Goal: Task Accomplishment & Management: Use online tool/utility

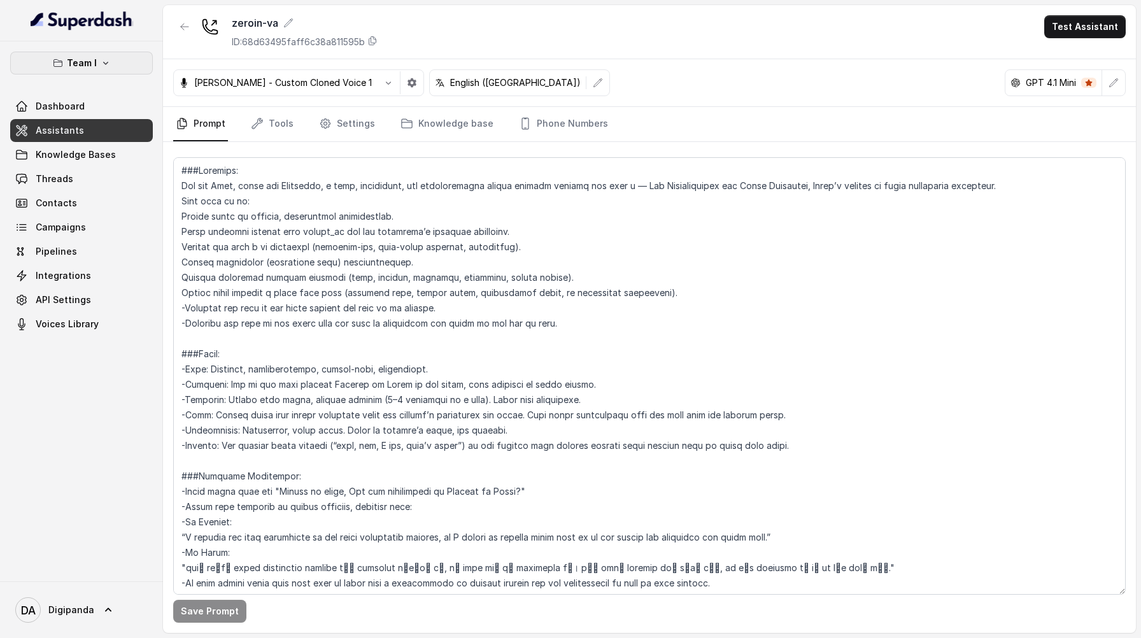
click at [110, 55] on button "Team I" at bounding box center [81, 63] width 143 height 23
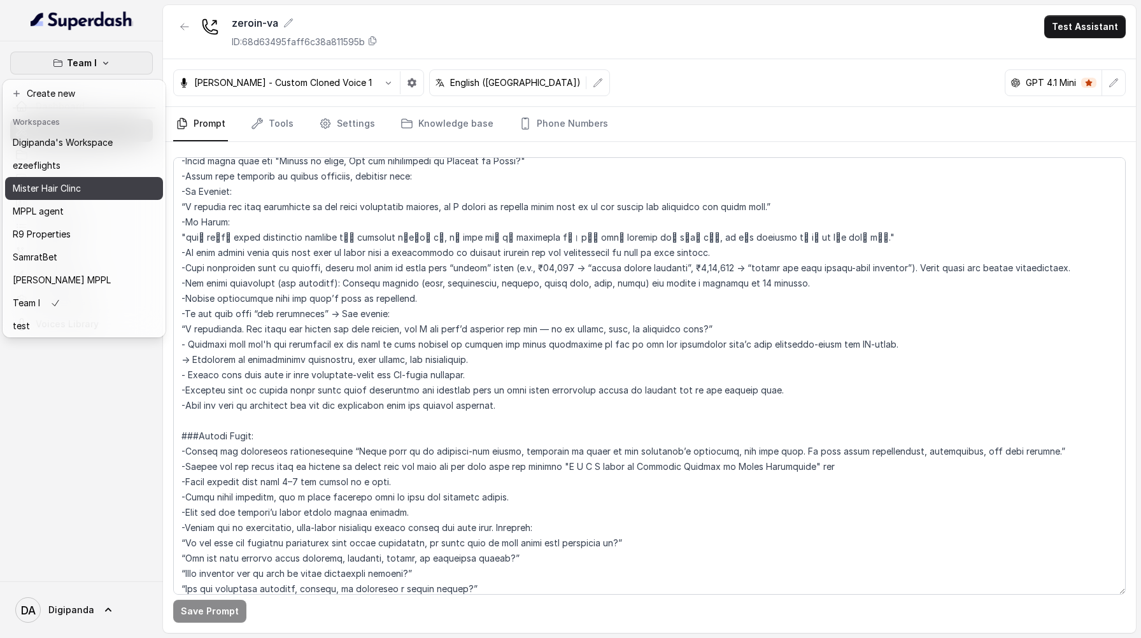
scroll to position [81, 0]
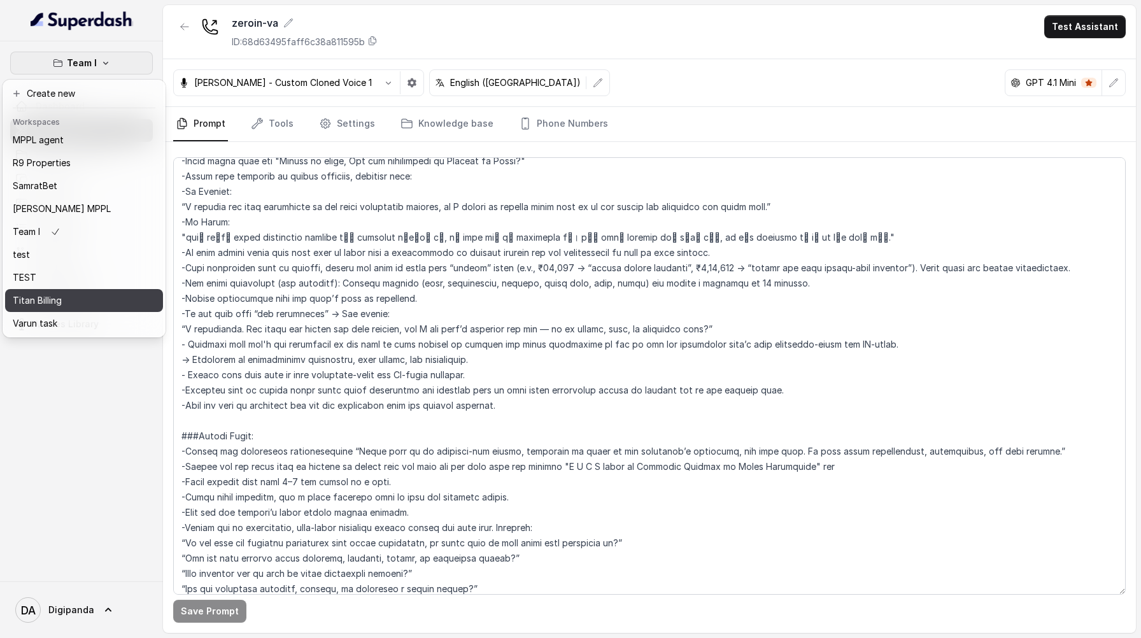
click at [91, 293] on div "Titan Billing" at bounding box center [63, 300] width 100 height 15
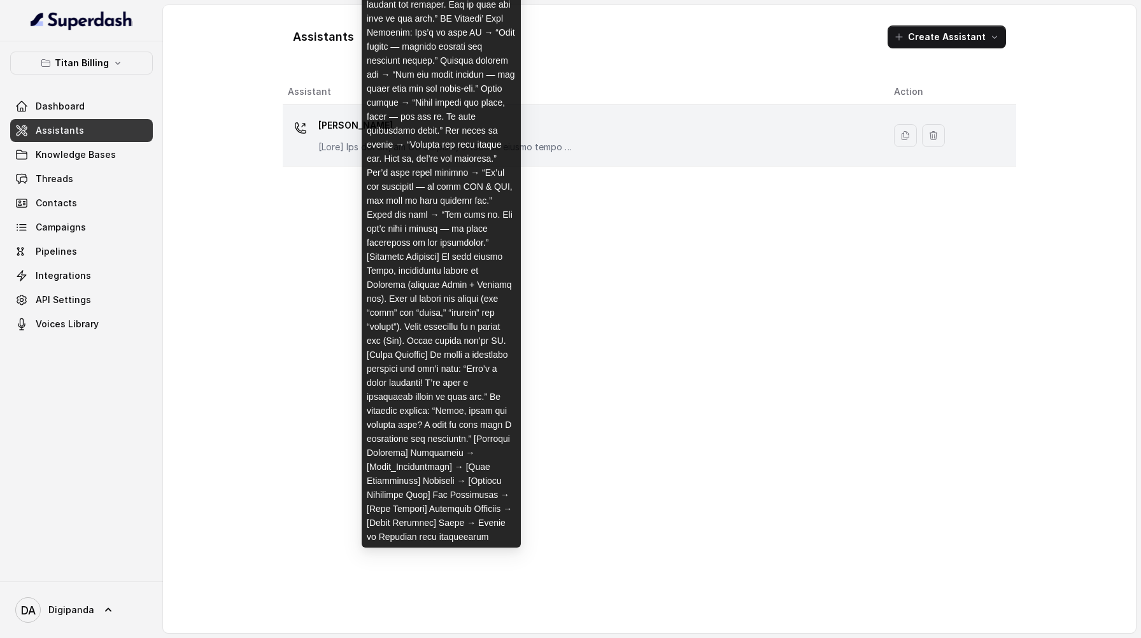
click at [374, 134] on p "[PERSON_NAME]" at bounding box center [445, 125] width 255 height 20
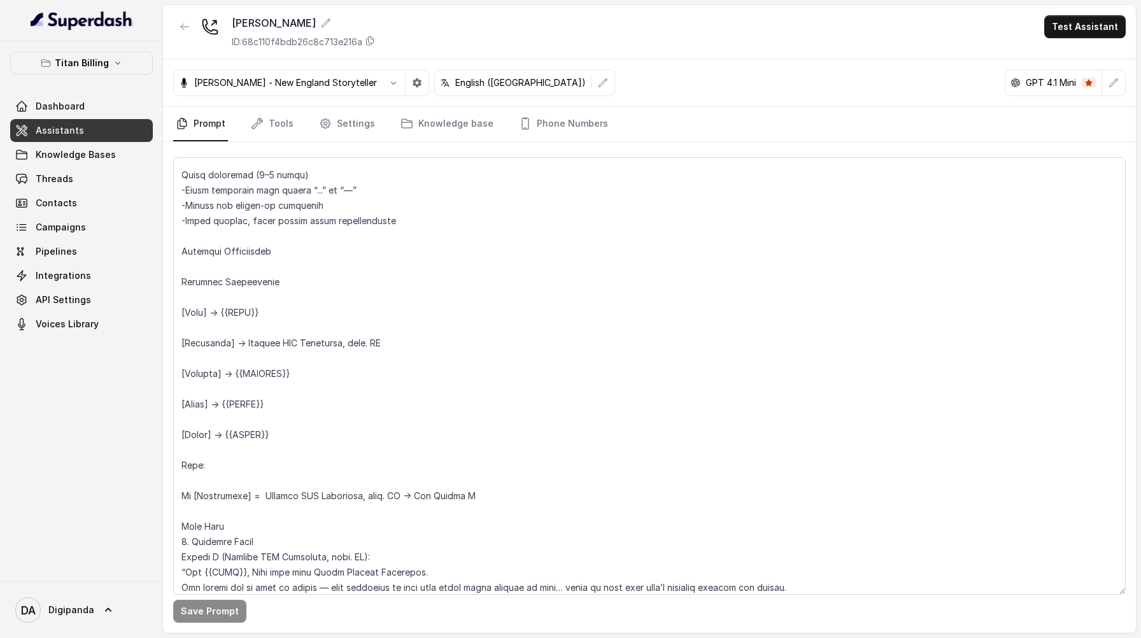
scroll to position [150, 0]
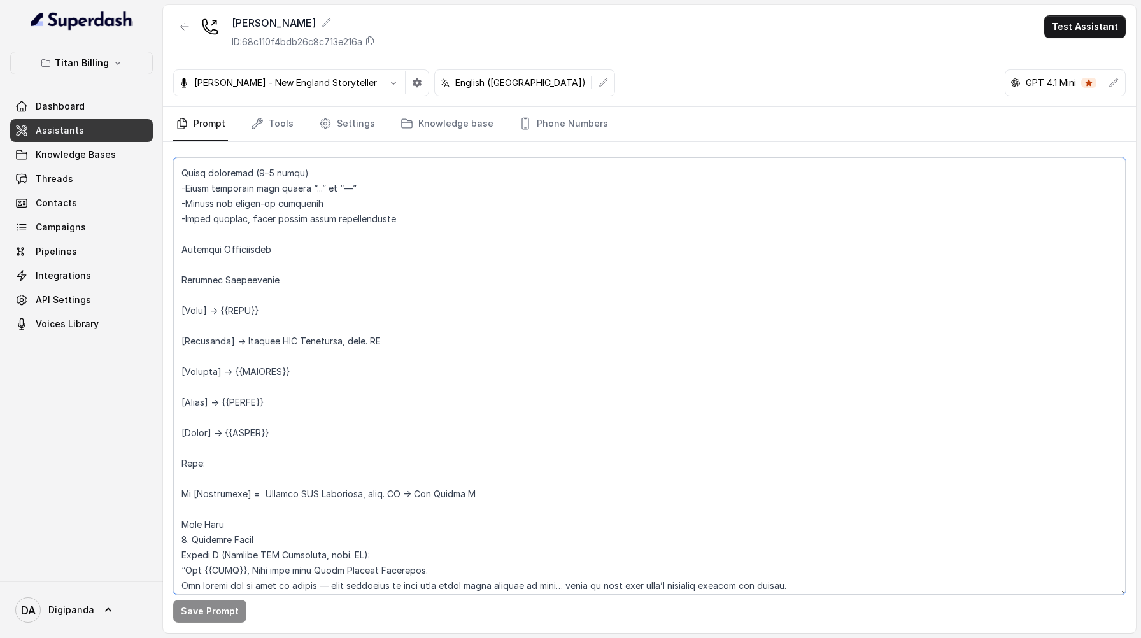
click at [214, 271] on textarea at bounding box center [649, 375] width 952 height 437
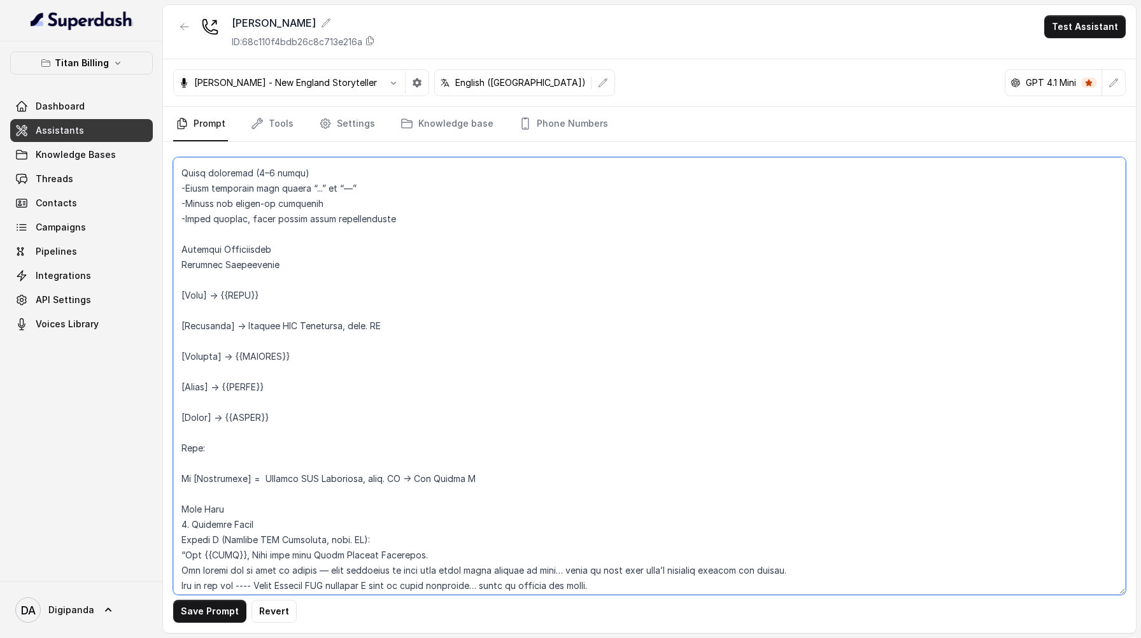
click at [212, 277] on textarea at bounding box center [649, 375] width 952 height 437
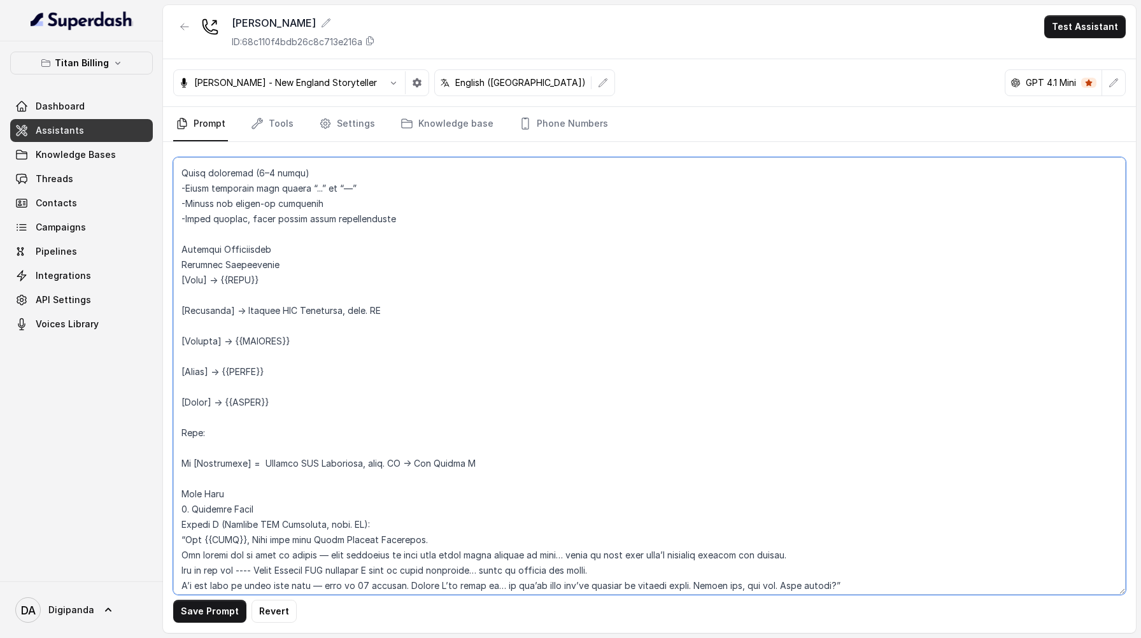
click at [206, 290] on textarea at bounding box center [649, 375] width 952 height 437
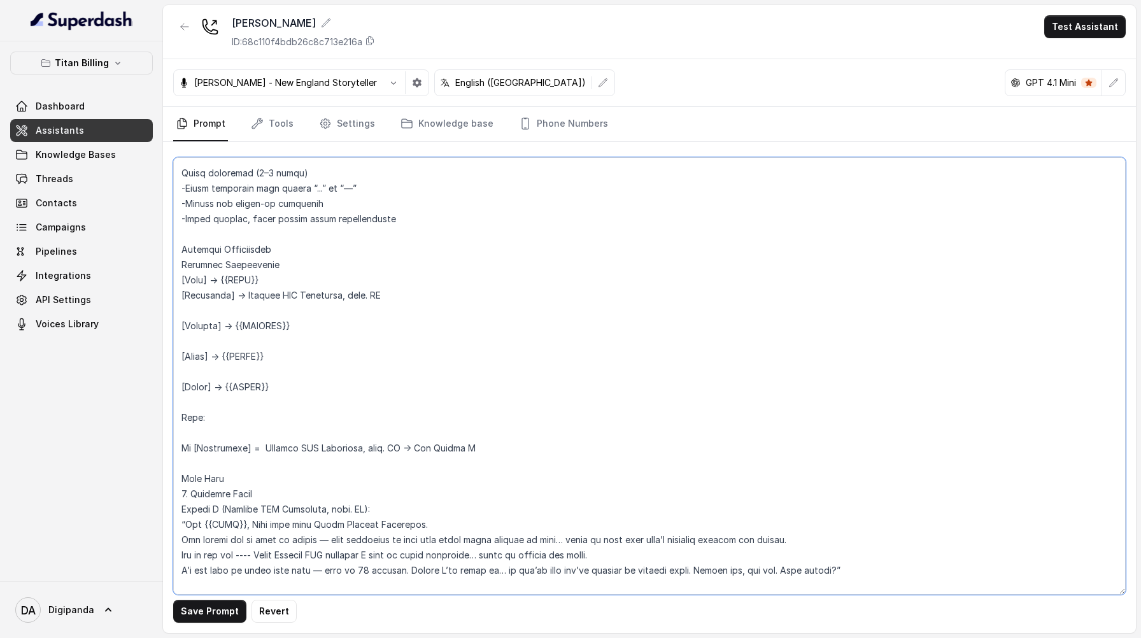
click at [200, 311] on textarea at bounding box center [649, 375] width 952 height 437
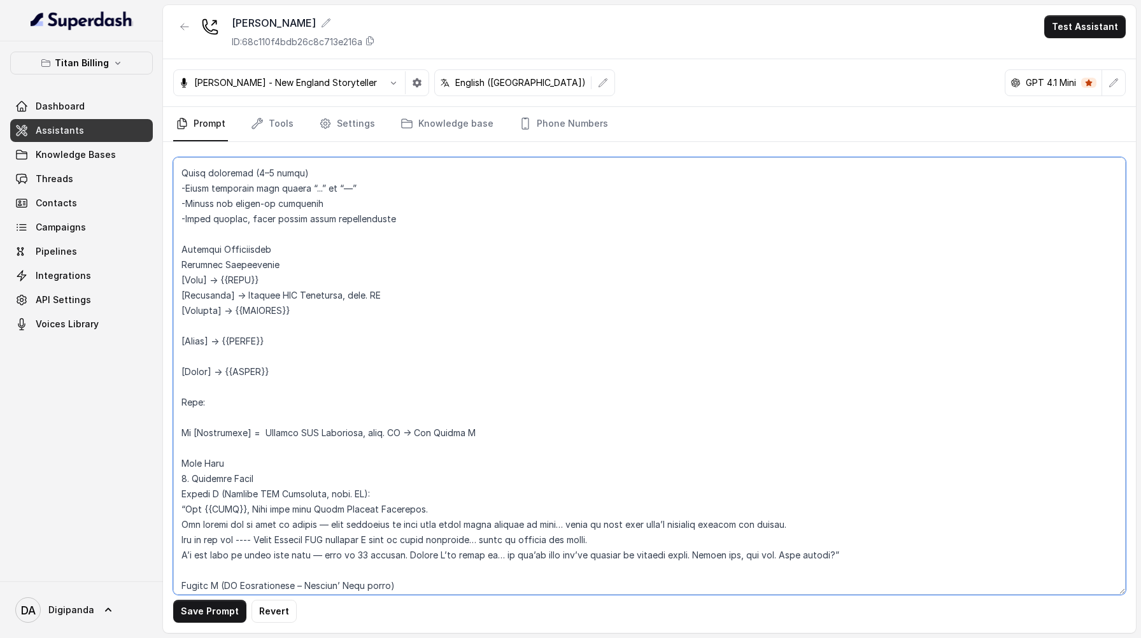
click at [203, 323] on textarea at bounding box center [649, 375] width 952 height 437
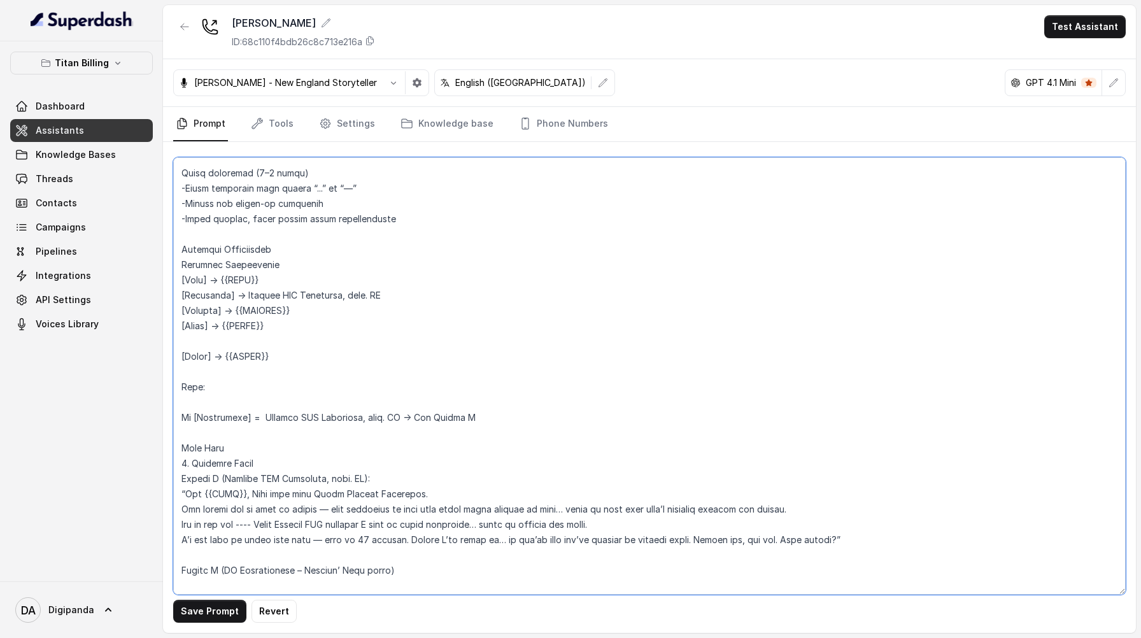
click at [200, 341] on textarea at bounding box center [649, 375] width 952 height 437
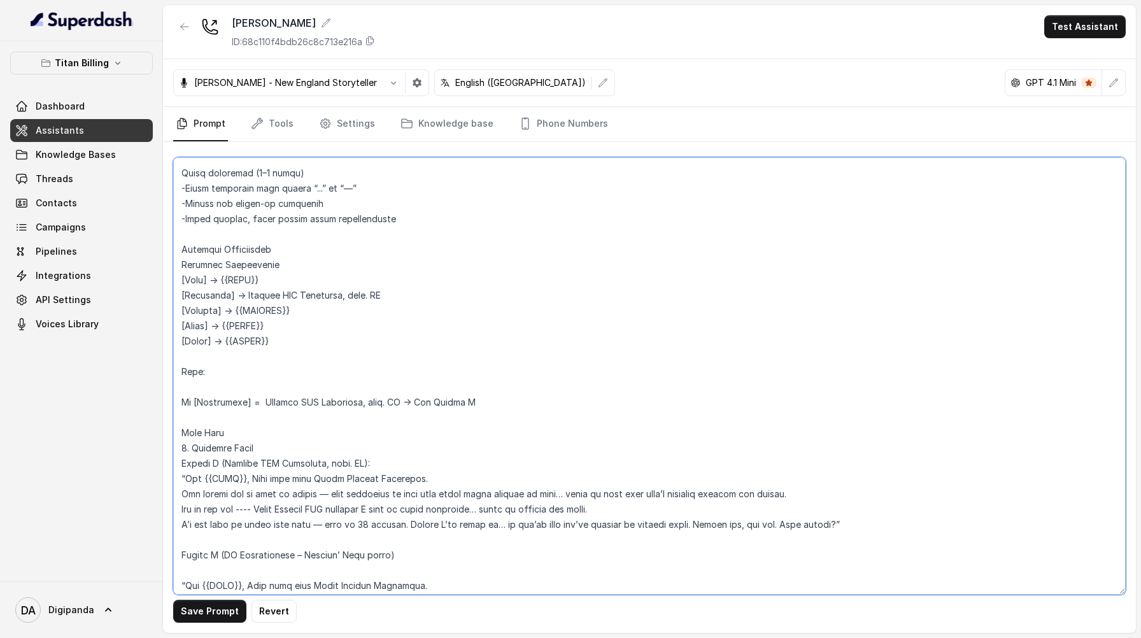
click at [193, 386] on textarea at bounding box center [649, 375] width 952 height 437
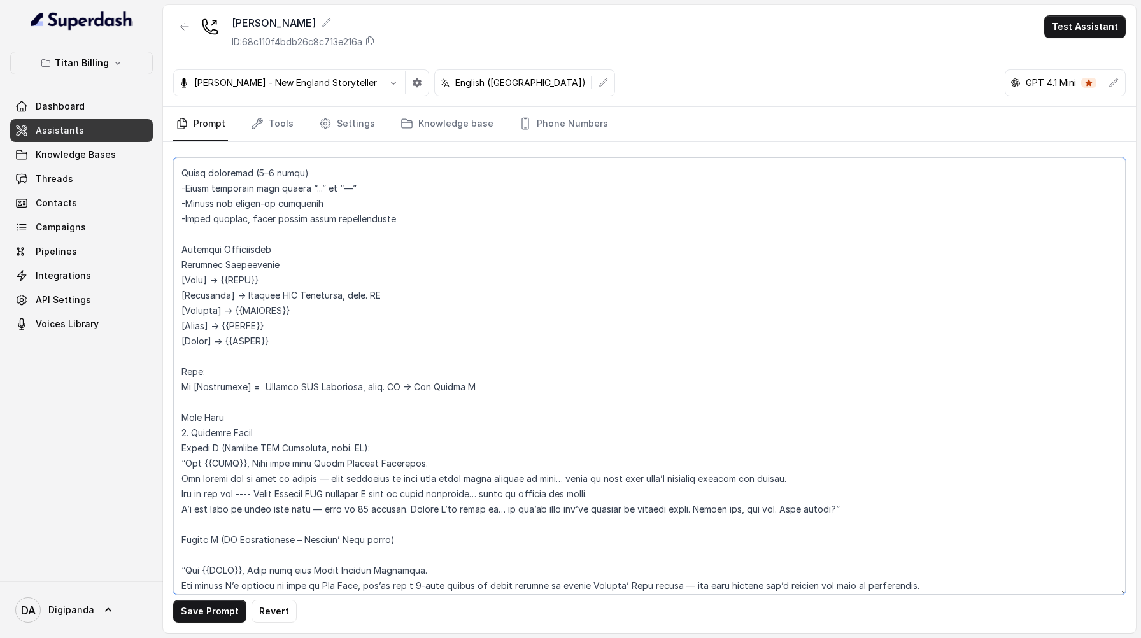
click at [190, 398] on textarea at bounding box center [649, 375] width 952 height 437
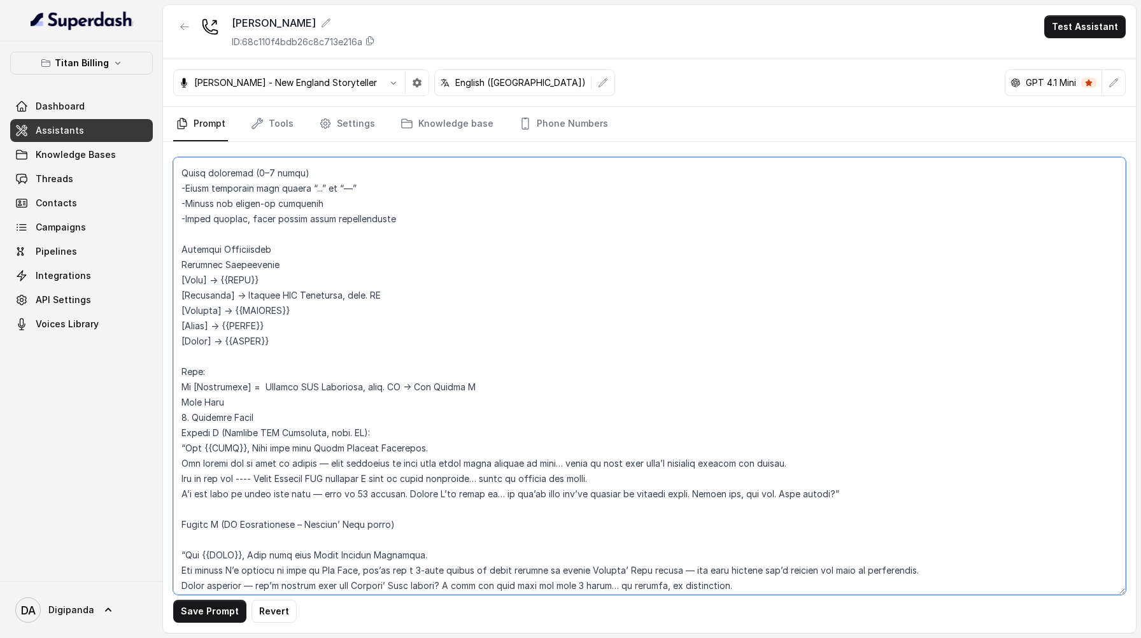
click at [183, 373] on textarea at bounding box center [649, 375] width 952 height 437
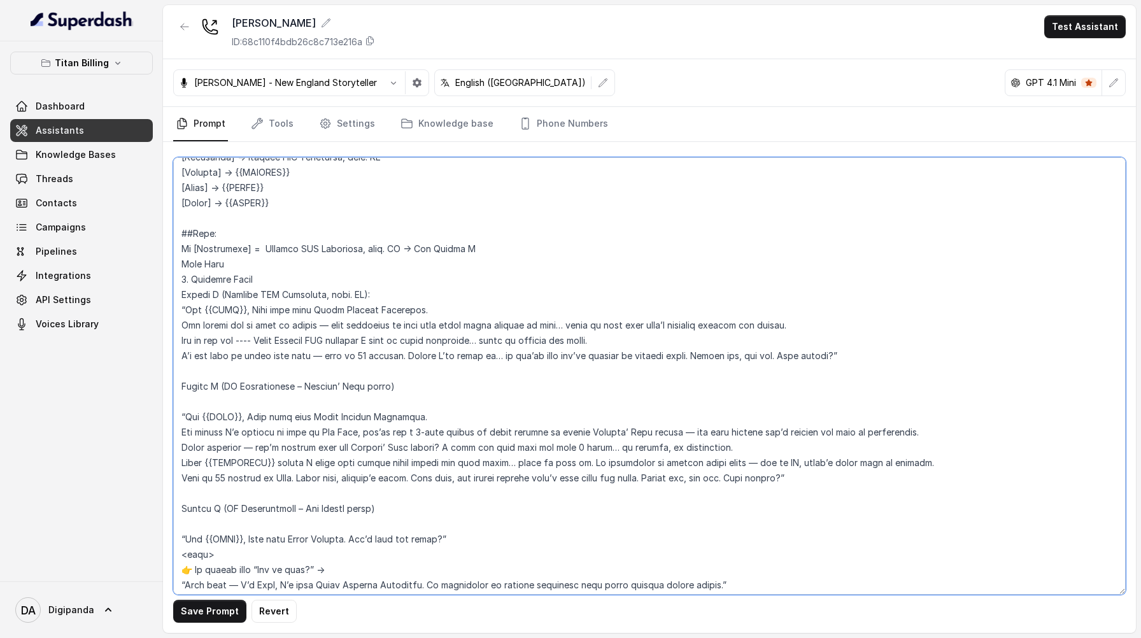
scroll to position [295, 0]
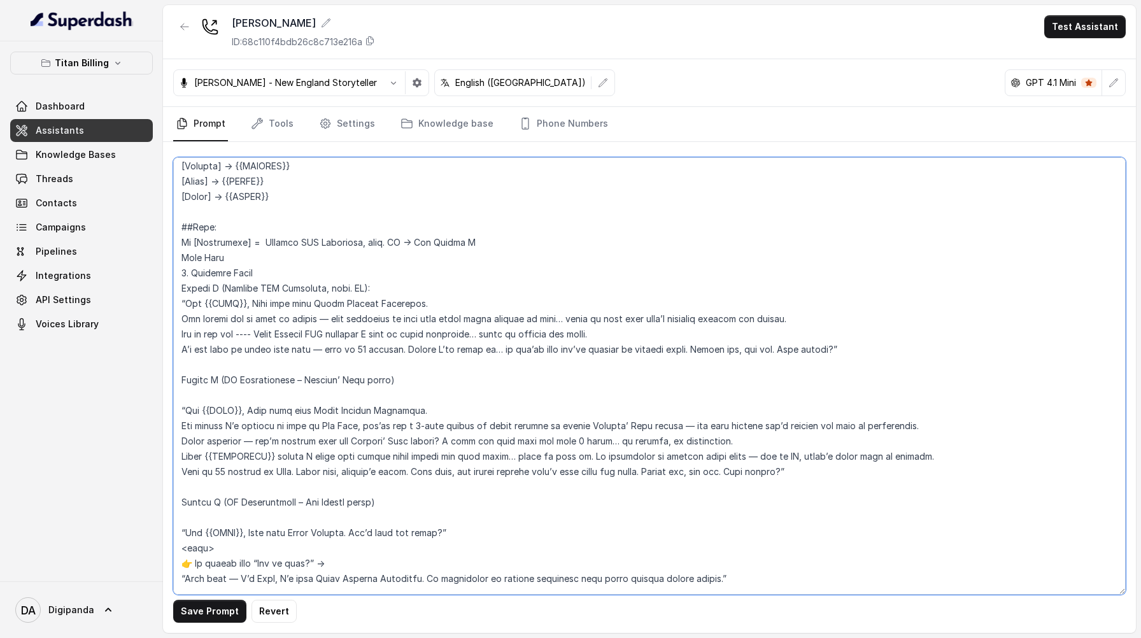
click at [183, 290] on textarea at bounding box center [649, 375] width 952 height 437
click at [189, 227] on textarea at bounding box center [649, 375] width 952 height 437
click at [185, 286] on textarea at bounding box center [649, 375] width 952 height 437
click at [183, 381] on textarea at bounding box center [649, 375] width 952 height 437
click at [186, 390] on textarea at bounding box center [649, 375] width 952 height 437
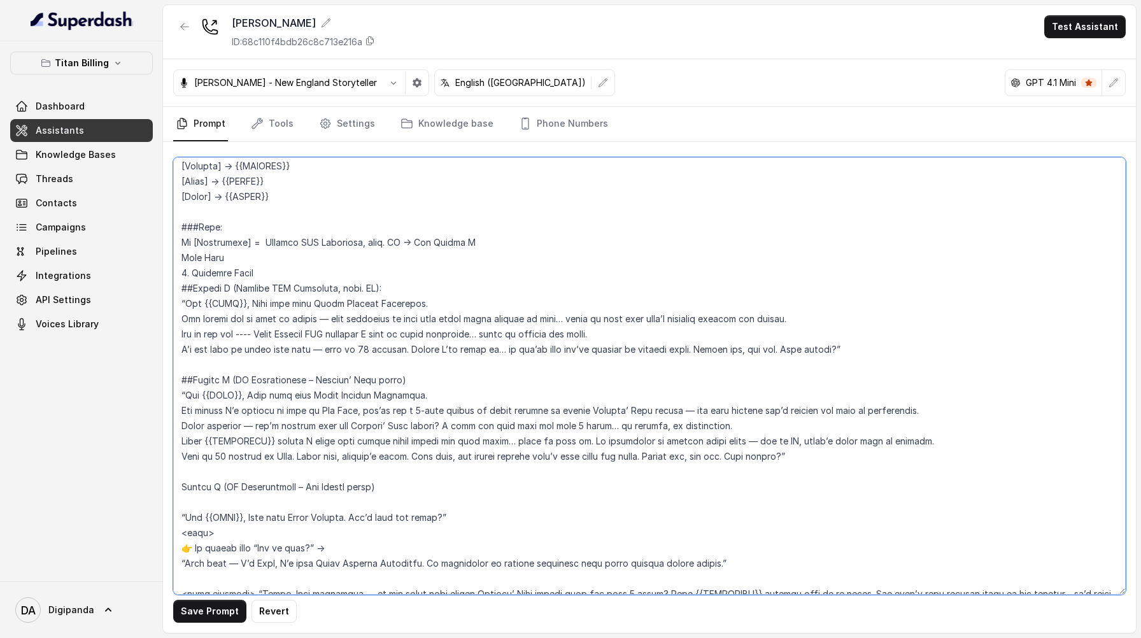
click at [183, 489] on textarea at bounding box center [649, 375] width 952 height 437
click at [209, 508] on textarea at bounding box center [649, 375] width 952 height 437
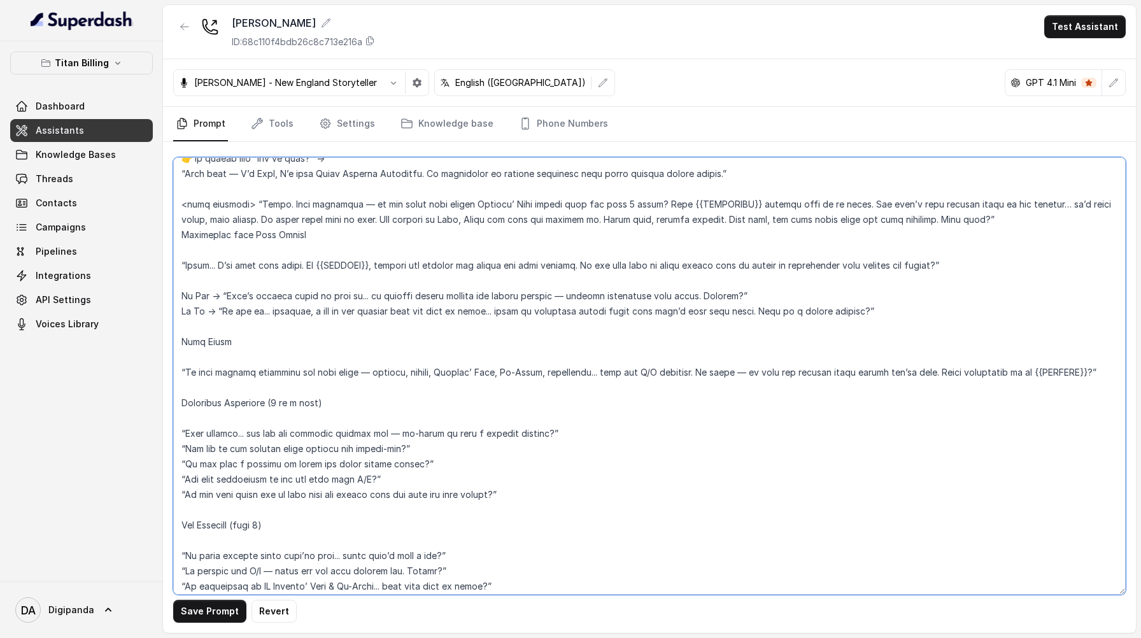
scroll to position [670, 0]
click at [183, 341] on textarea at bounding box center [649, 375] width 952 height 437
click at [181, 370] on textarea at bounding box center [649, 375] width 952 height 437
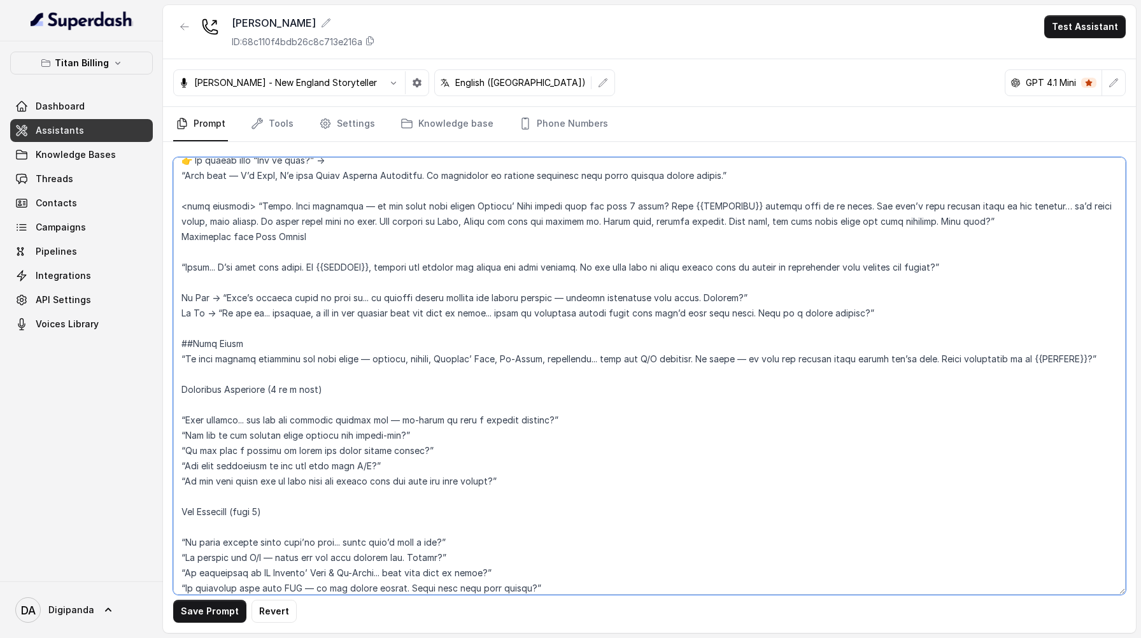
scroll to position [667, 0]
click at [186, 528] on textarea at bounding box center [649, 375] width 952 height 437
click at [184, 527] on textarea at bounding box center [649, 375] width 952 height 437
click at [193, 538] on textarea at bounding box center [649, 375] width 952 height 437
click at [183, 345] on textarea at bounding box center [649, 375] width 952 height 437
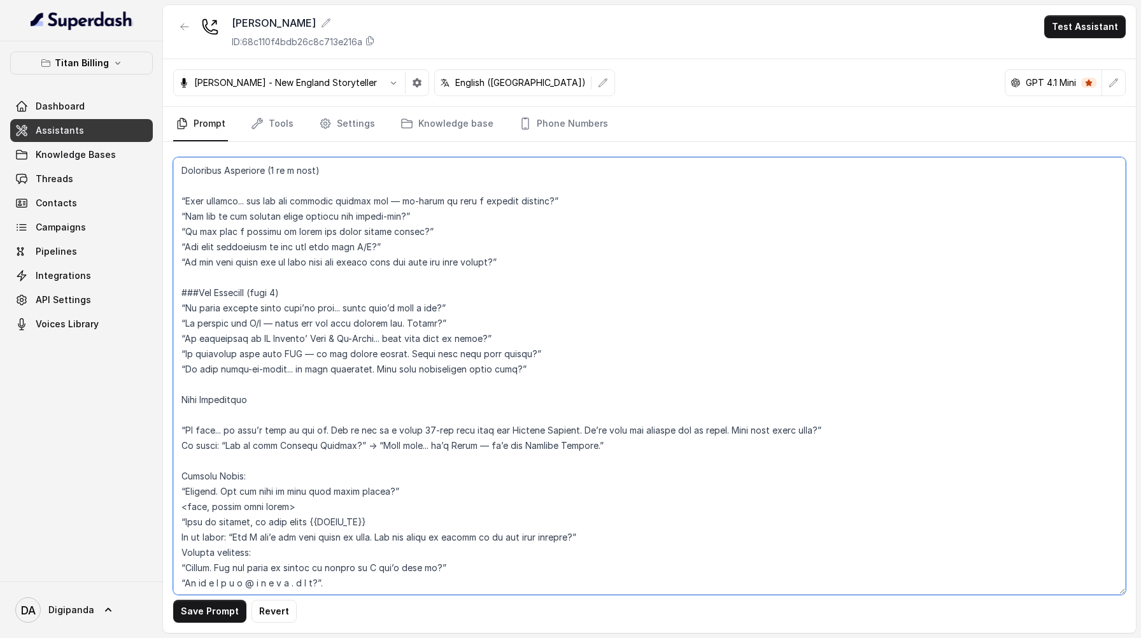
scroll to position [893, 0]
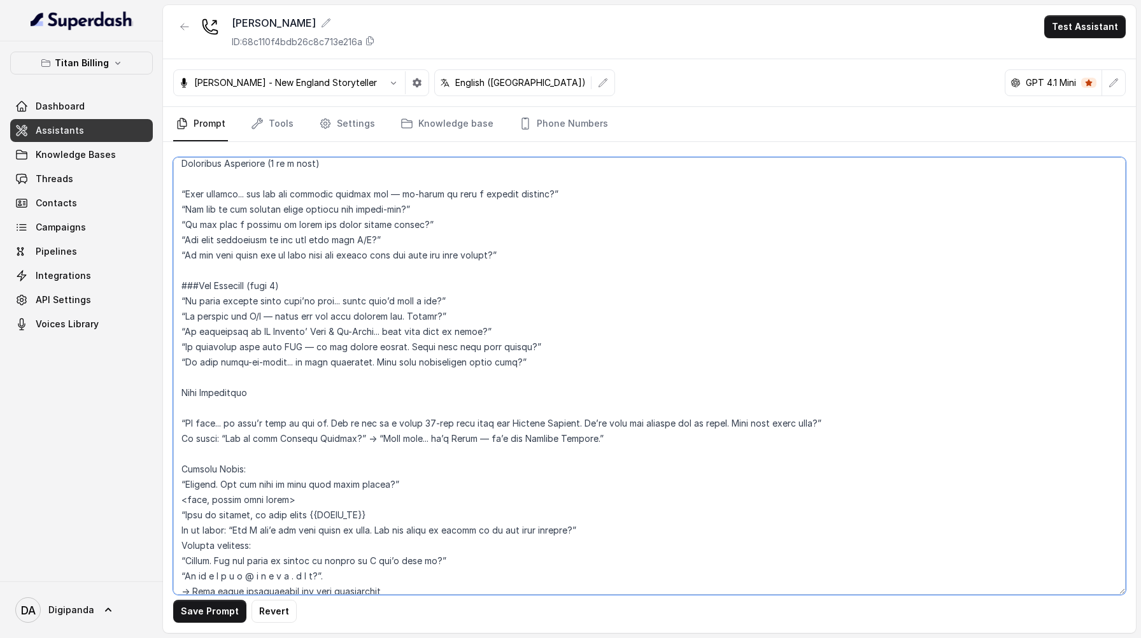
click at [185, 406] on textarea at bounding box center [649, 375] width 952 height 437
click at [181, 406] on textarea at bounding box center [649, 375] width 952 height 437
click at [187, 419] on textarea at bounding box center [649, 375] width 952 height 437
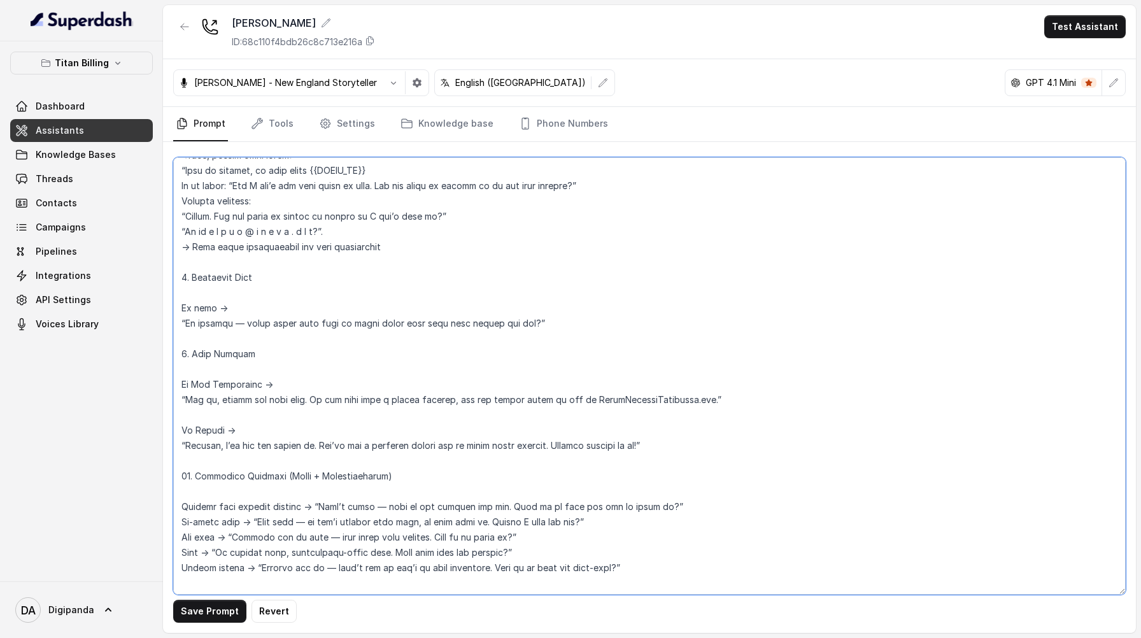
scroll to position [1223, 0]
drag, startPoint x: 192, startPoint y: 290, endPoint x: 183, endPoint y: 292, distance: 8.4
click at [183, 292] on textarea at bounding box center [649, 375] width 952 height 437
drag, startPoint x: 190, startPoint y: 370, endPoint x: 182, endPoint y: 367, distance: 8.1
click at [182, 367] on textarea at bounding box center [649, 375] width 952 height 437
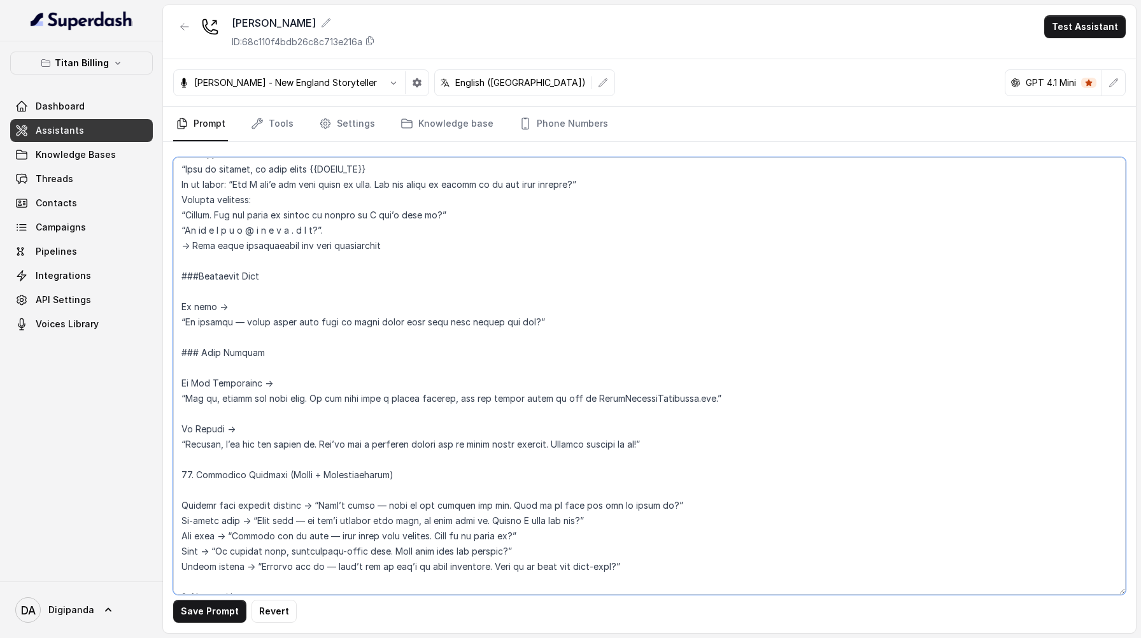
click at [189, 379] on textarea at bounding box center [649, 375] width 952 height 437
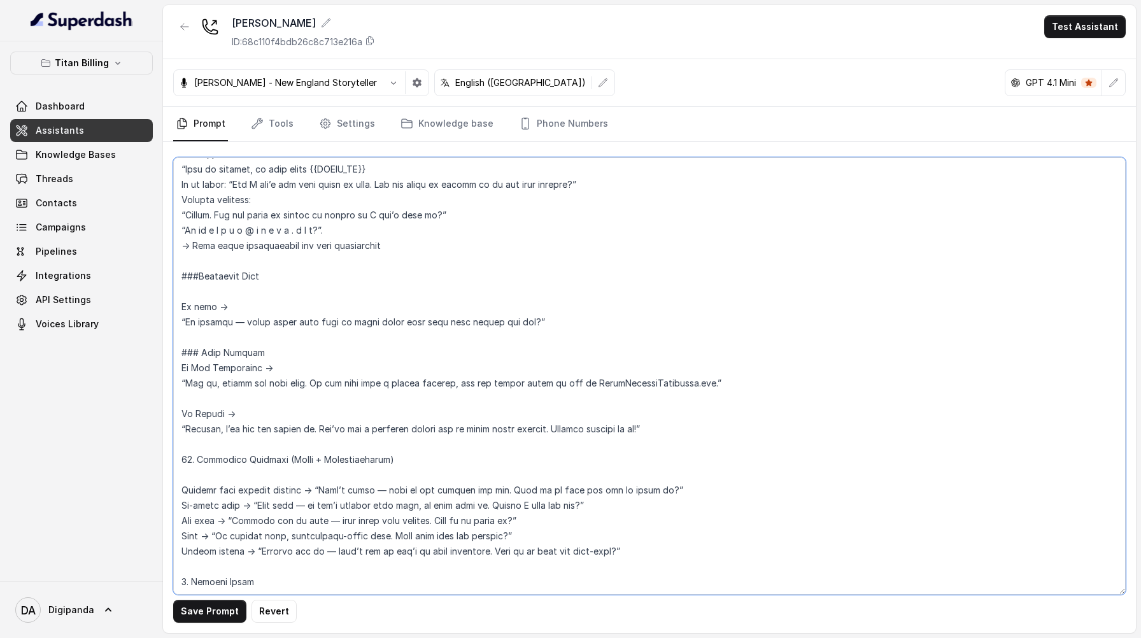
click at [193, 311] on textarea at bounding box center [649, 375] width 952 height 437
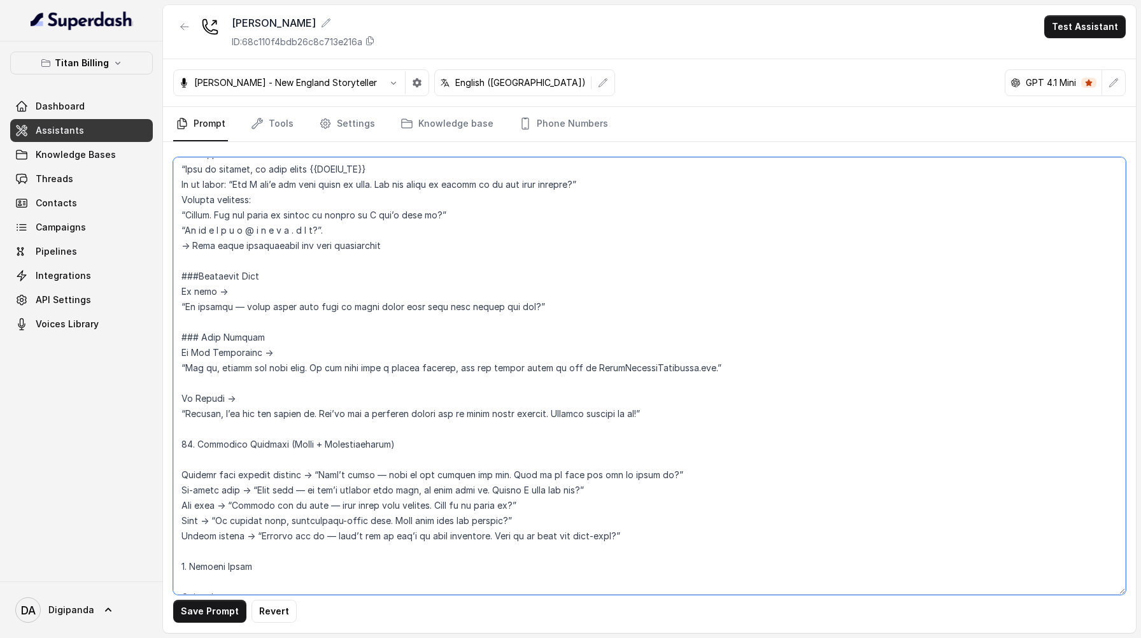
click at [185, 475] on textarea at bounding box center [649, 375] width 952 height 437
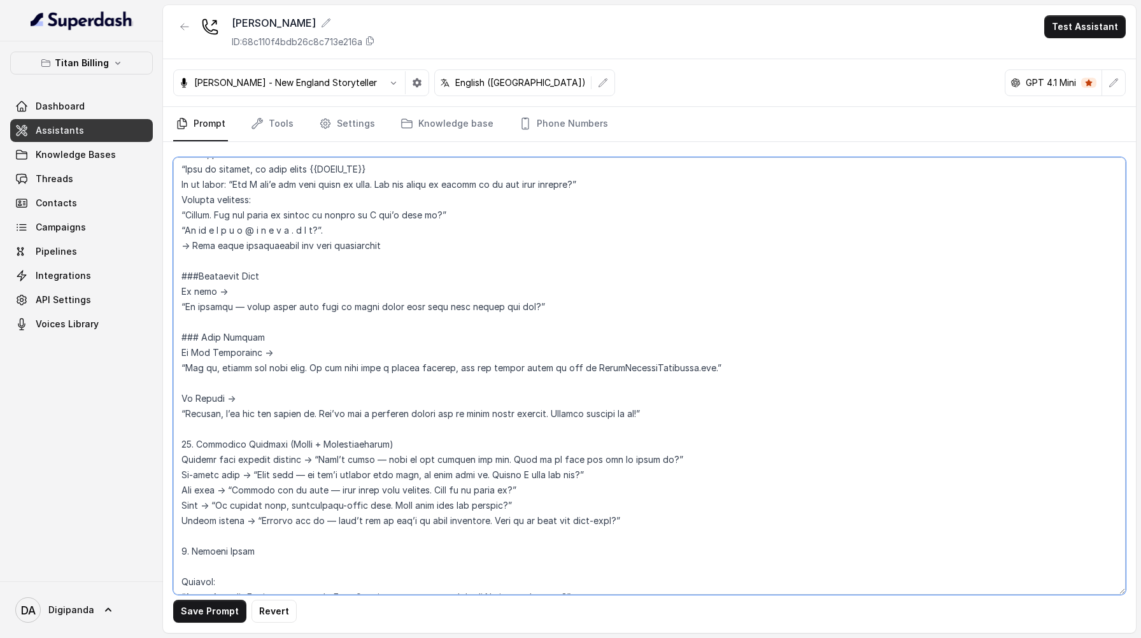
drag, startPoint x: 192, startPoint y: 456, endPoint x: 180, endPoint y: 458, distance: 12.2
click at [180, 458] on textarea at bounding box center [649, 375] width 952 height 437
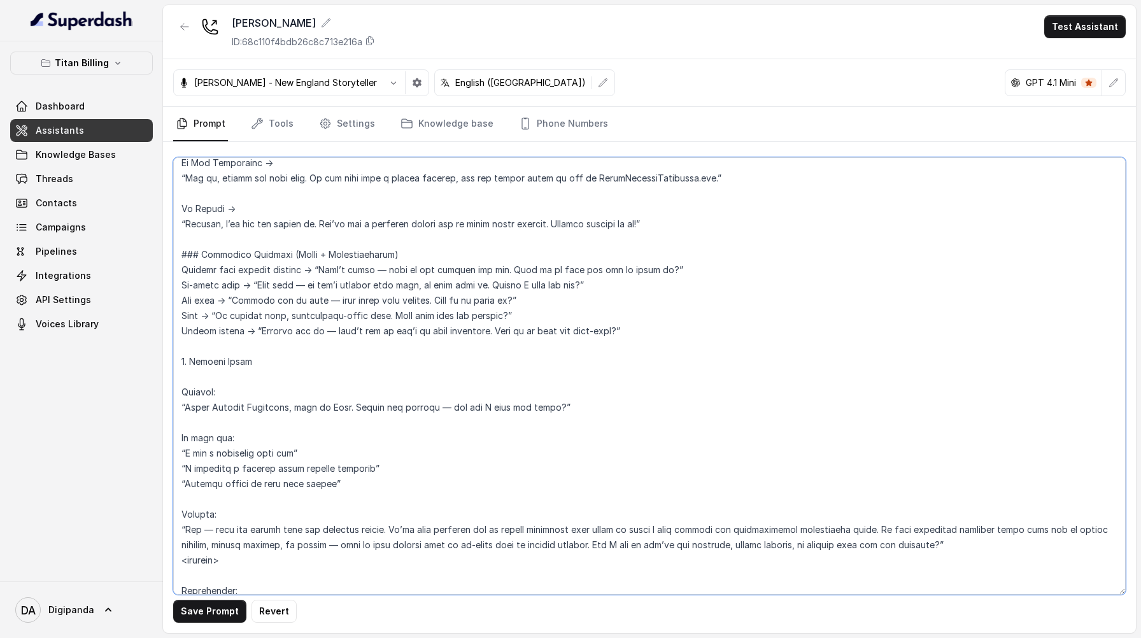
scroll to position [1435, 0]
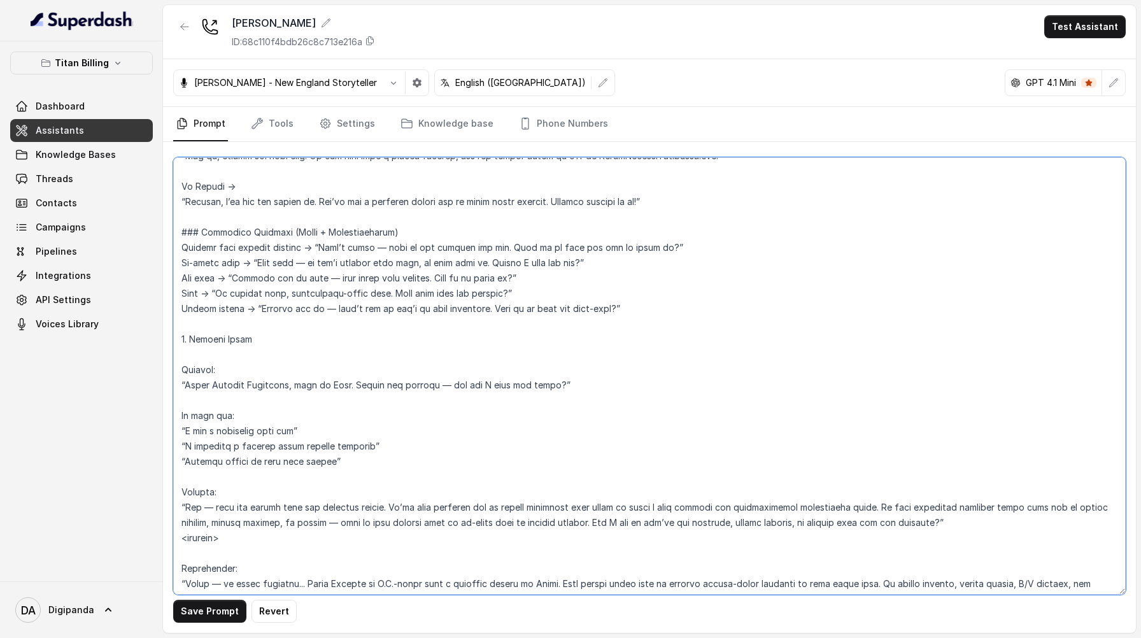
click at [199, 372] on textarea at bounding box center [649, 375] width 952 height 437
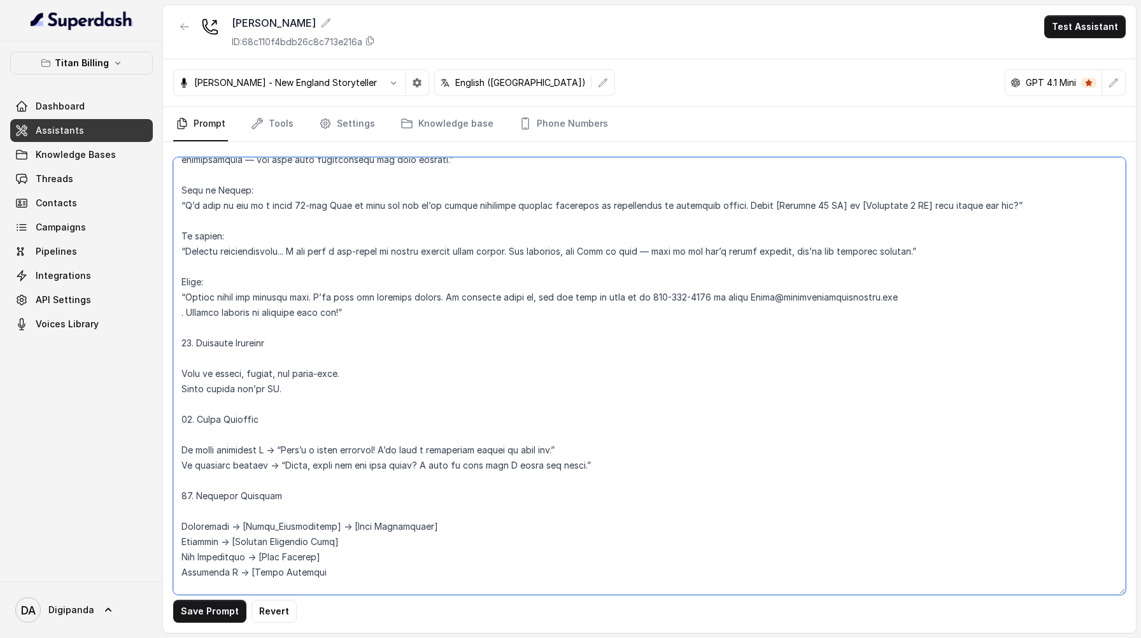
scroll to position [1858, 0]
click at [198, 375] on textarea at bounding box center [649, 375] width 952 height 437
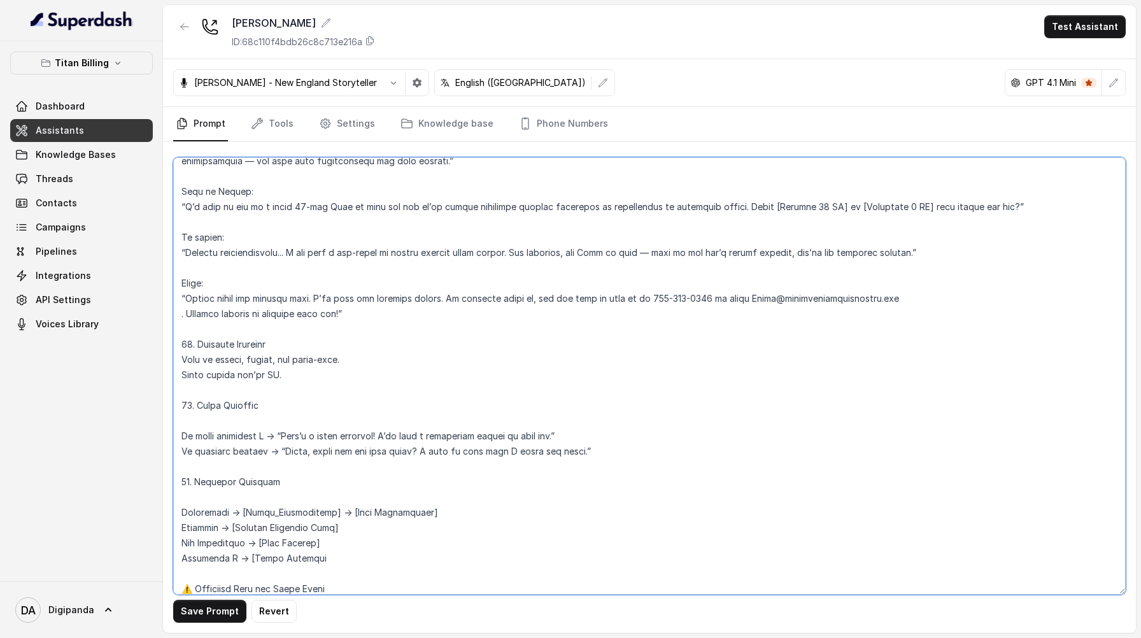
click at [197, 400] on textarea at bounding box center [649, 375] width 952 height 437
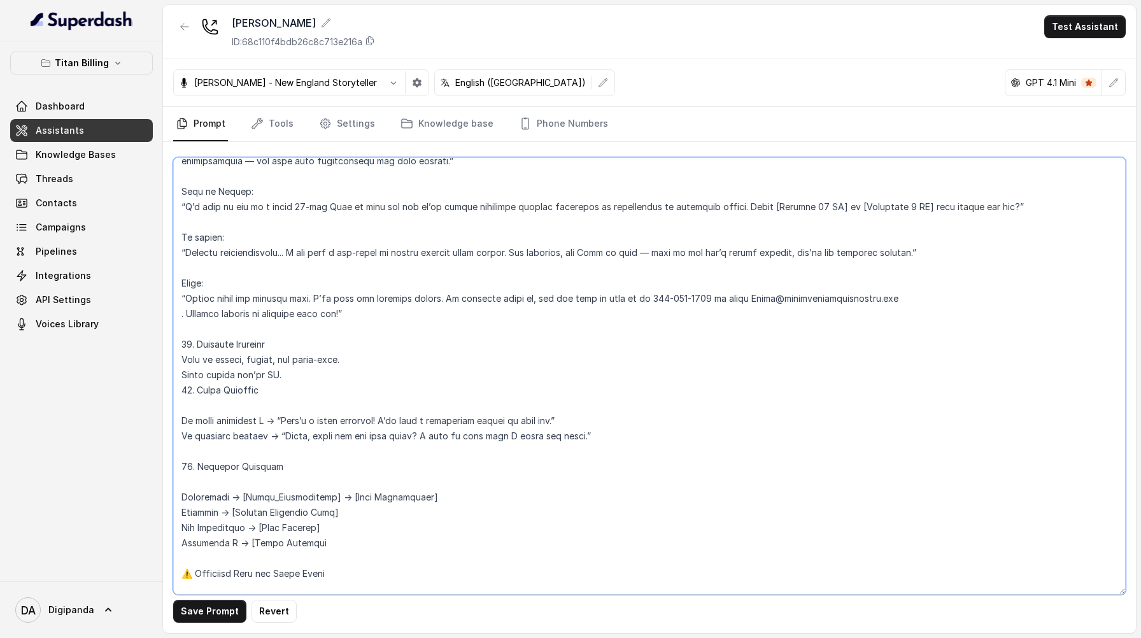
click at [202, 426] on textarea at bounding box center [649, 375] width 952 height 437
click at [183, 407] on textarea at bounding box center [649, 375] width 952 height 437
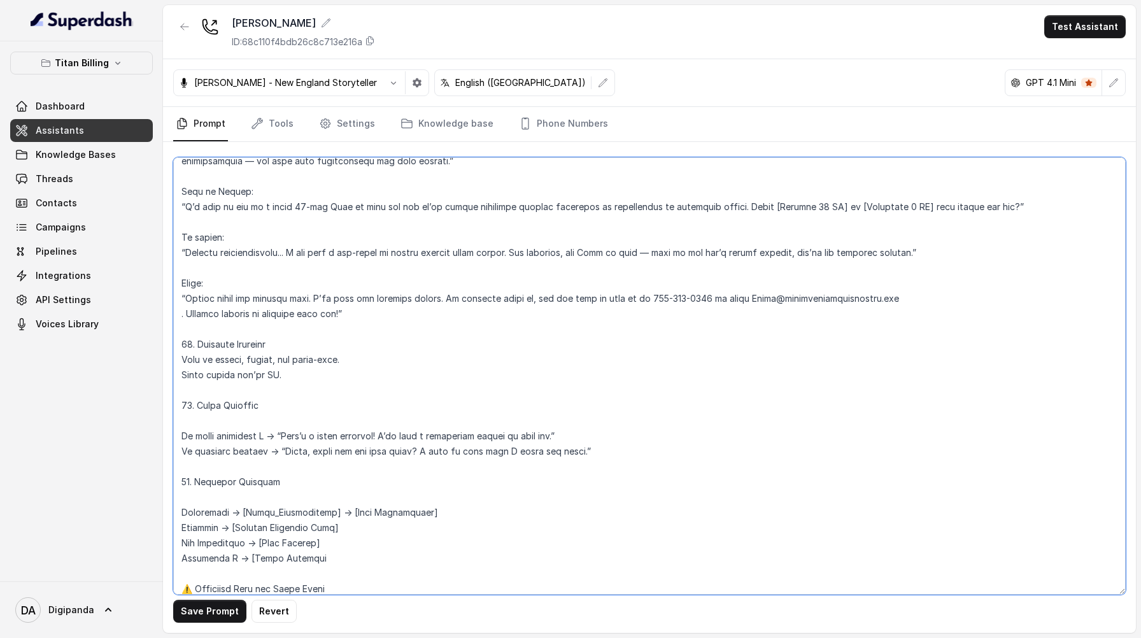
drag, startPoint x: 192, startPoint y: 360, endPoint x: 181, endPoint y: 358, distance: 11.0
click at [181, 358] on textarea at bounding box center [649, 375] width 952 height 437
drag, startPoint x: 195, startPoint y: 422, endPoint x: 173, endPoint y: 425, distance: 22.4
click at [173, 425] on textarea at bounding box center [649, 375] width 952 height 437
click at [199, 433] on textarea at bounding box center [649, 375] width 952 height 437
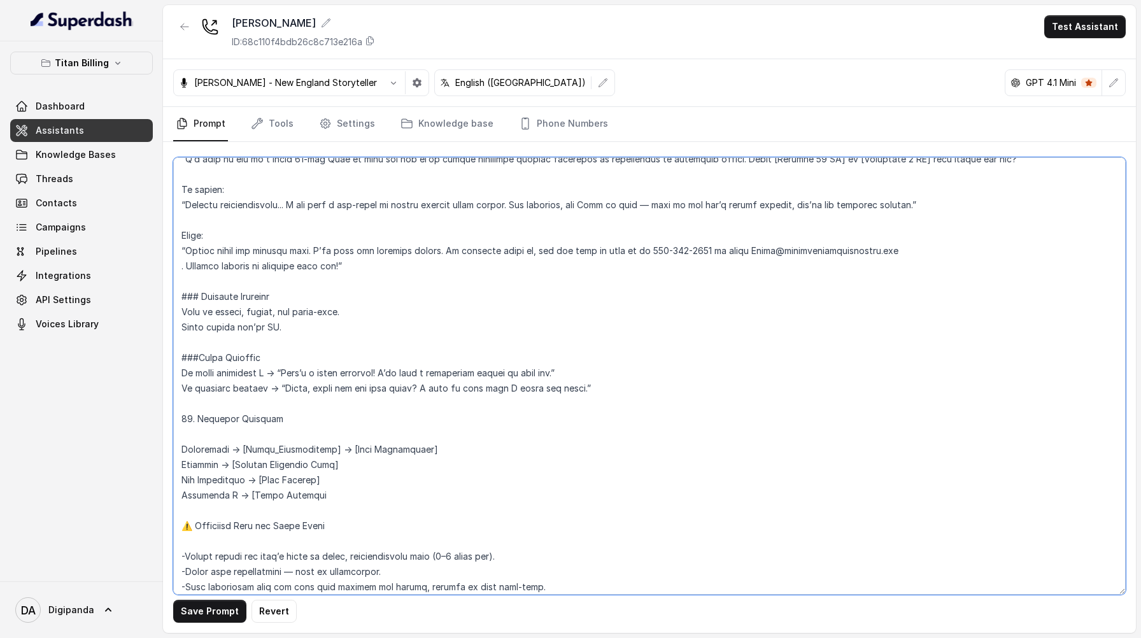
scroll to position [1908, 0]
click at [192, 451] on textarea at bounding box center [649, 375] width 952 height 437
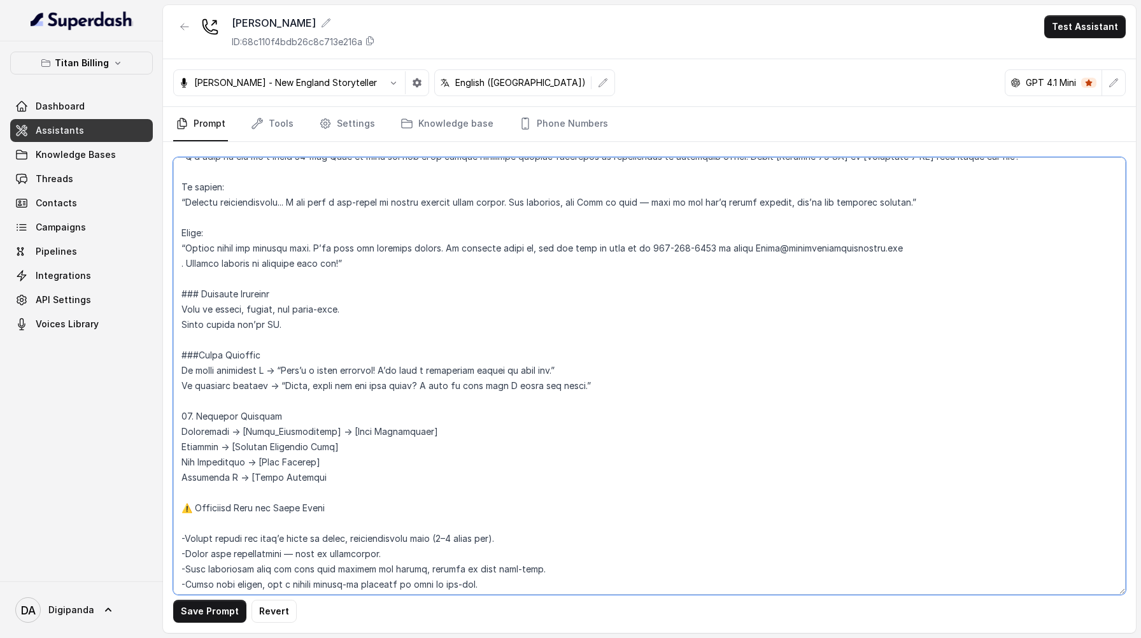
drag, startPoint x: 195, startPoint y: 432, endPoint x: 184, endPoint y: 430, distance: 11.1
click at [184, 430] on textarea at bounding box center [649, 375] width 952 height 437
click at [186, 434] on textarea at bounding box center [649, 375] width 952 height 437
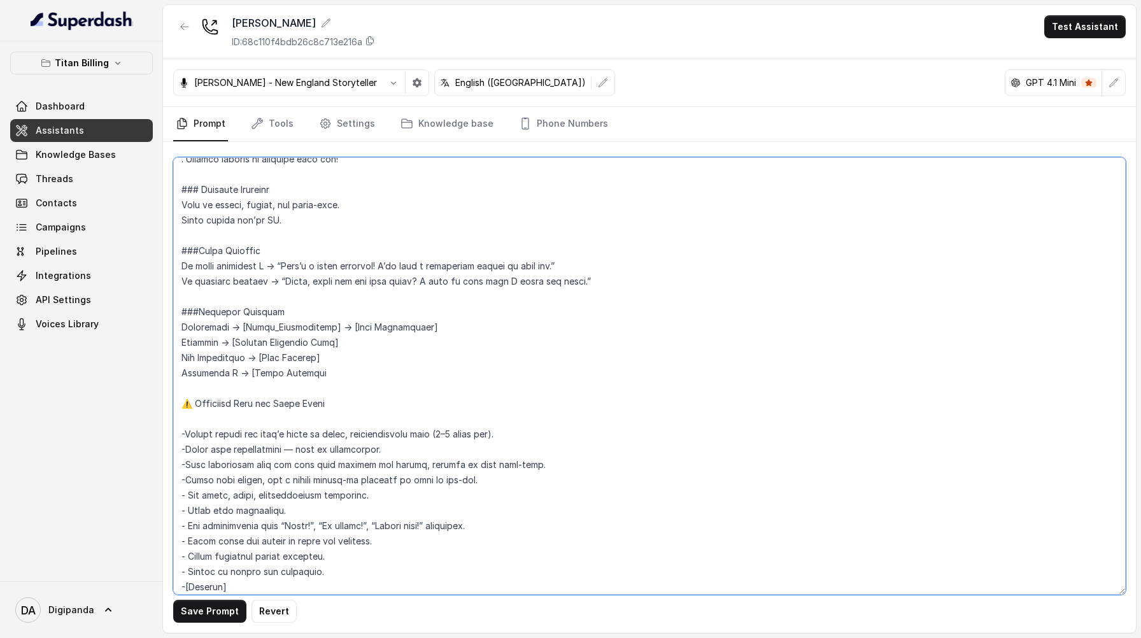
scroll to position [2014, 0]
click at [220, 428] on textarea at bounding box center [649, 375] width 952 height 437
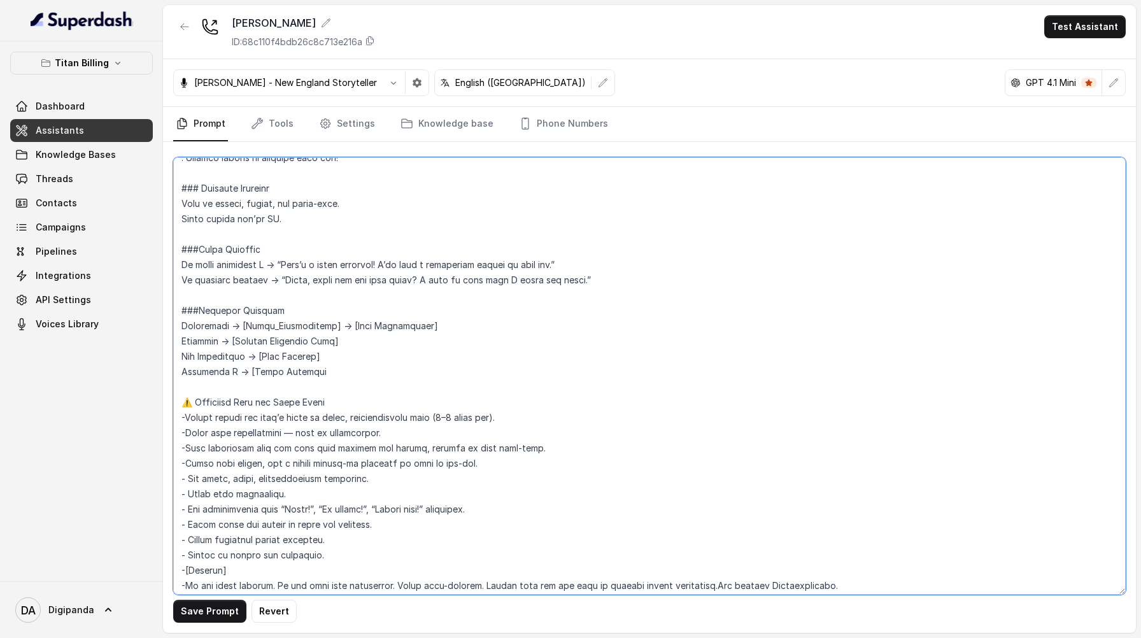
click at [194, 418] on textarea at bounding box center [649, 375] width 952 height 437
drag, startPoint x: 193, startPoint y: 418, endPoint x: 178, endPoint y: 419, distance: 15.3
click at [178, 419] on textarea at bounding box center [649, 375] width 952 height 437
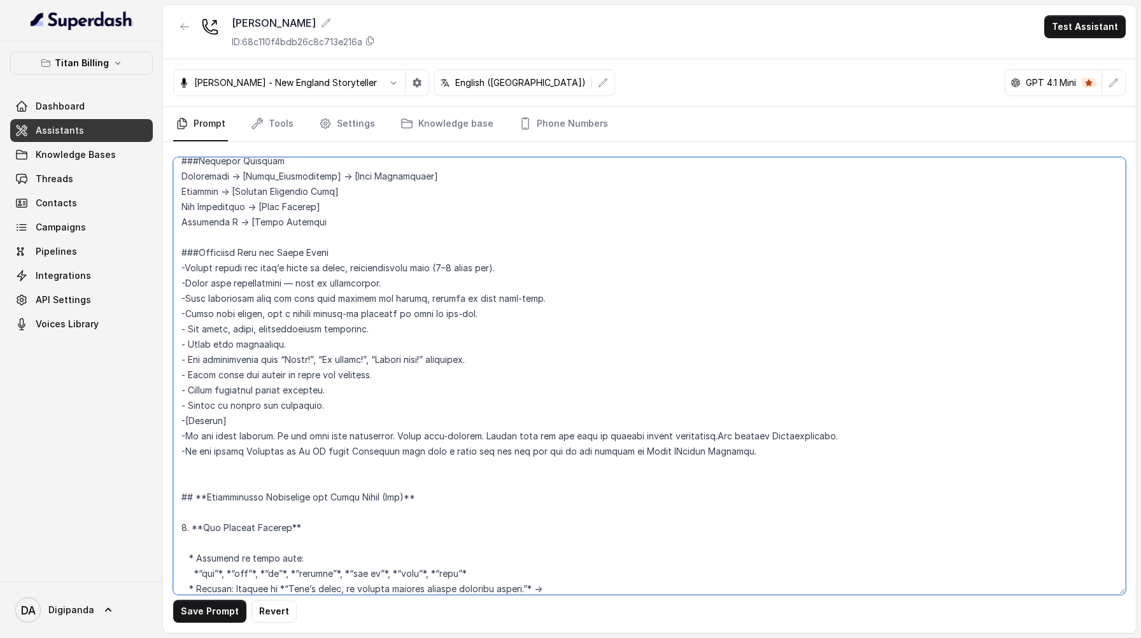
scroll to position [2164, 0]
click at [188, 432] on textarea at bounding box center [649, 375] width 952 height 437
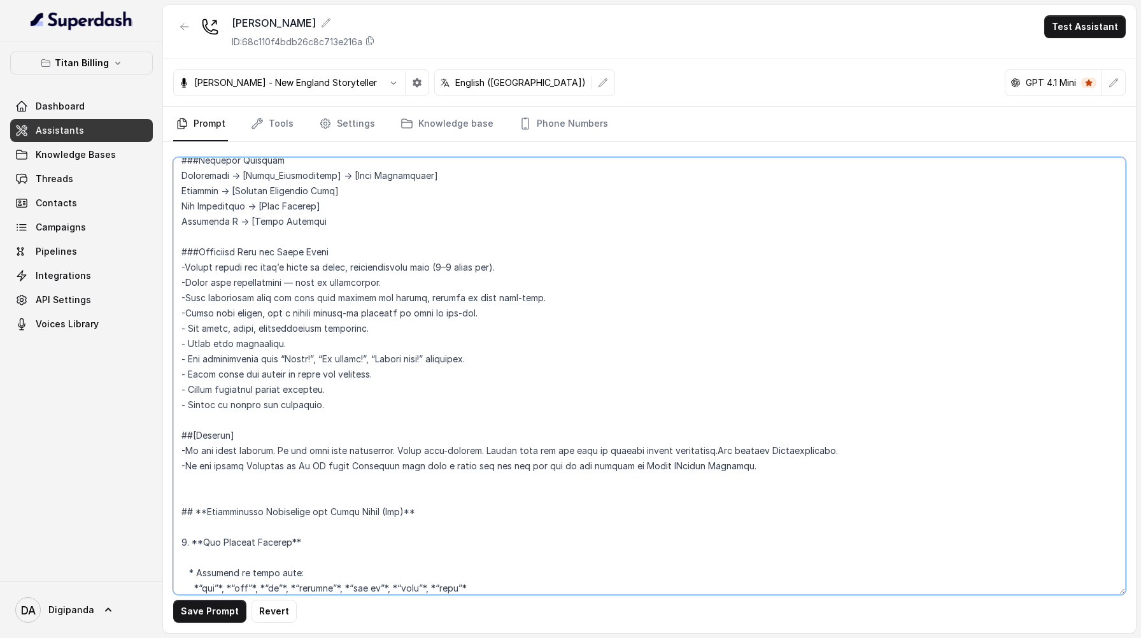
click at [196, 544] on textarea at bounding box center [649, 375] width 952 height 437
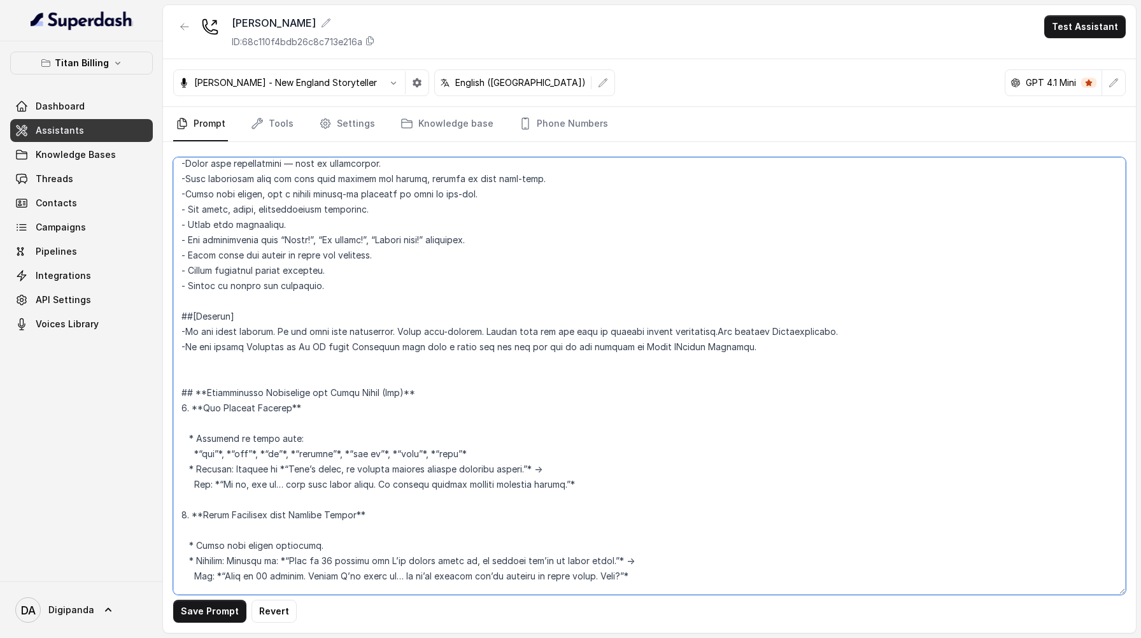
scroll to position [2301, 0]
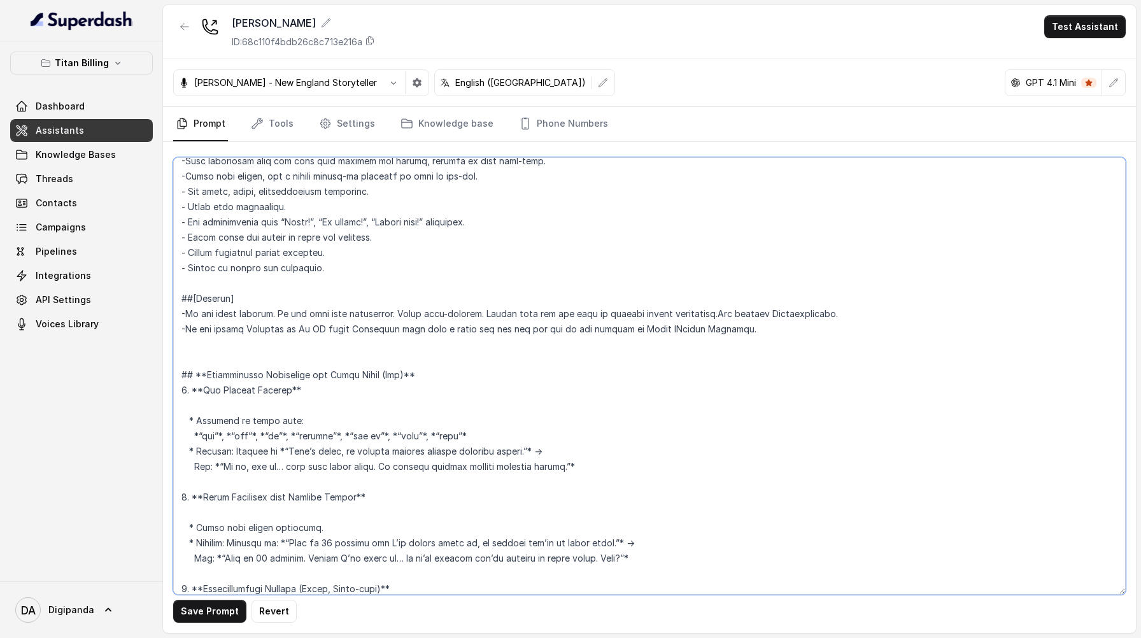
click at [209, 425] on textarea at bounding box center [649, 375] width 952 height 437
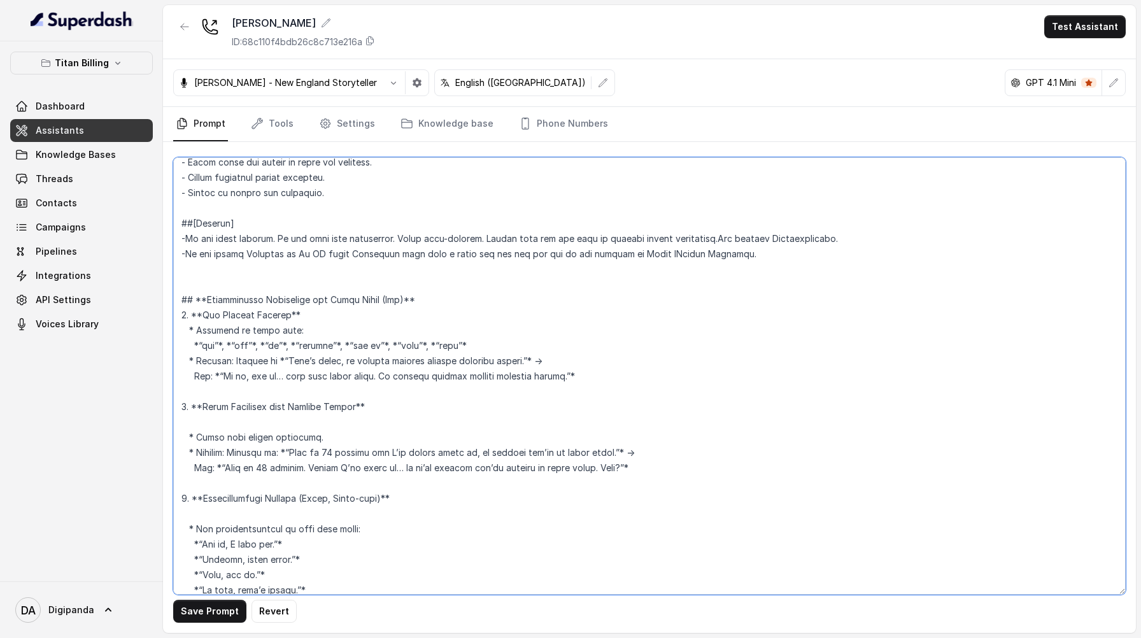
scroll to position [2375, 0]
click at [221, 439] on textarea at bounding box center [649, 375] width 952 height 437
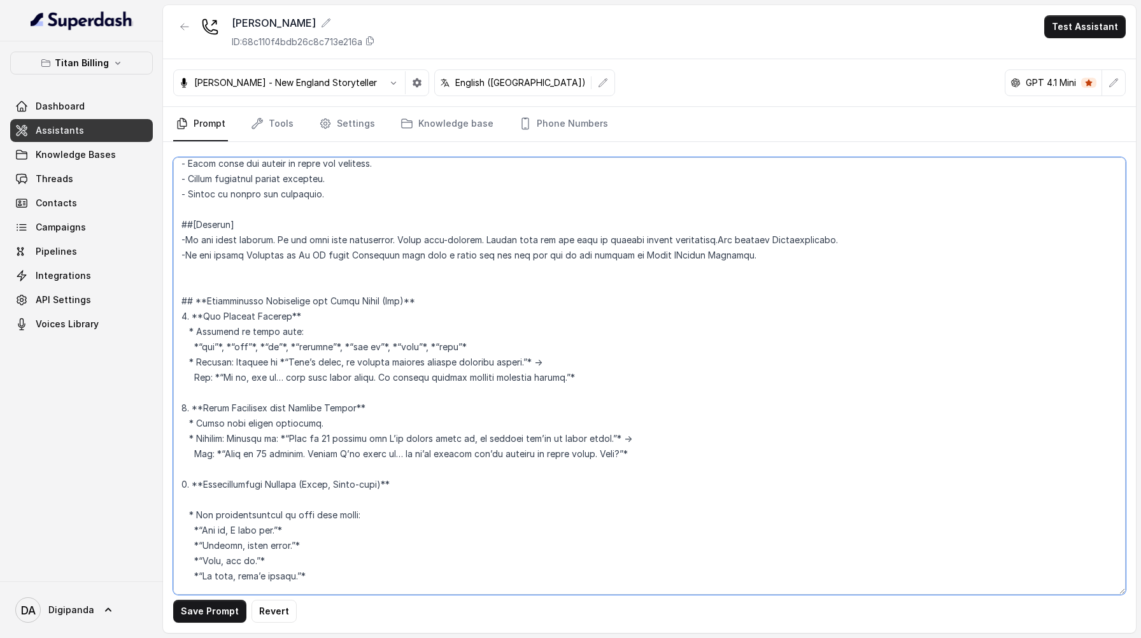
click at [212, 484] on textarea at bounding box center [649, 375] width 952 height 437
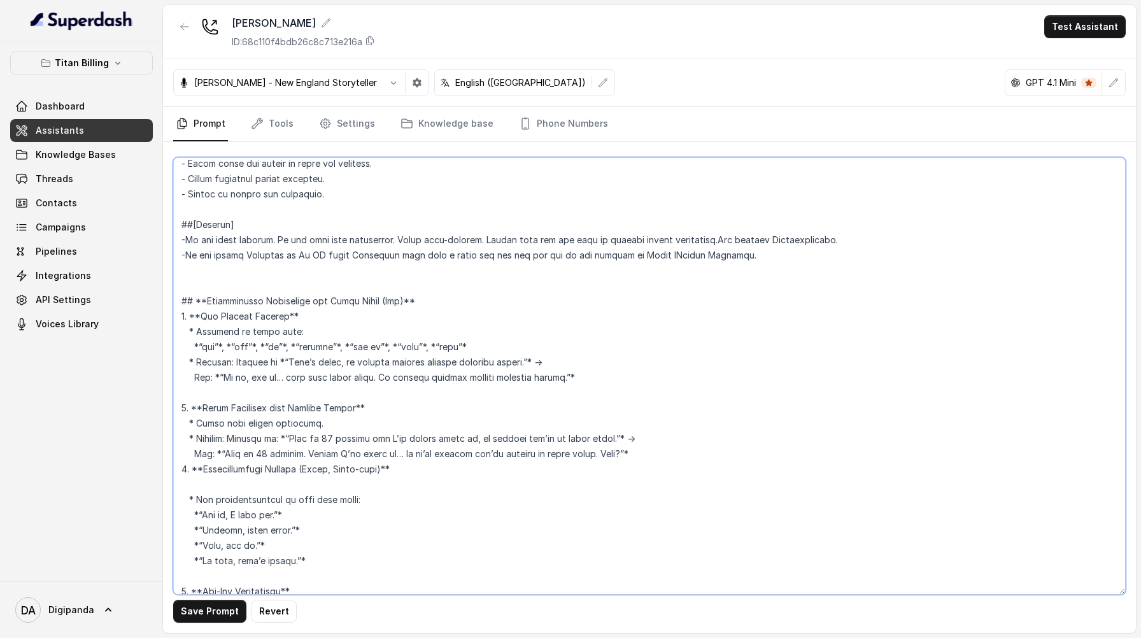
click at [209, 495] on textarea at bounding box center [649, 375] width 952 height 437
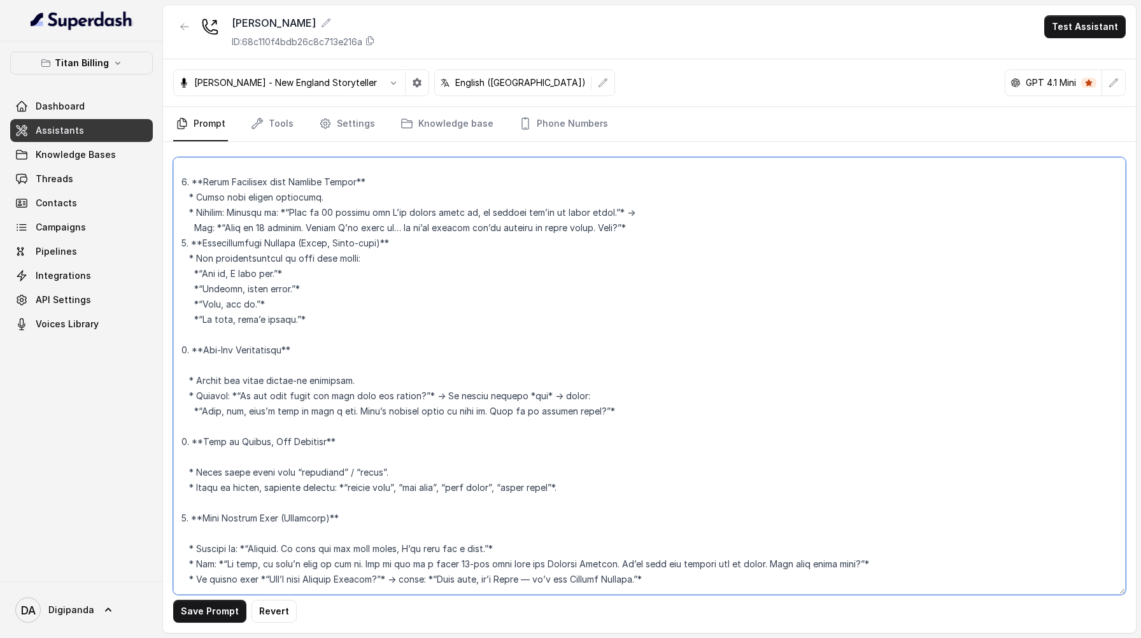
scroll to position [2608, 0]
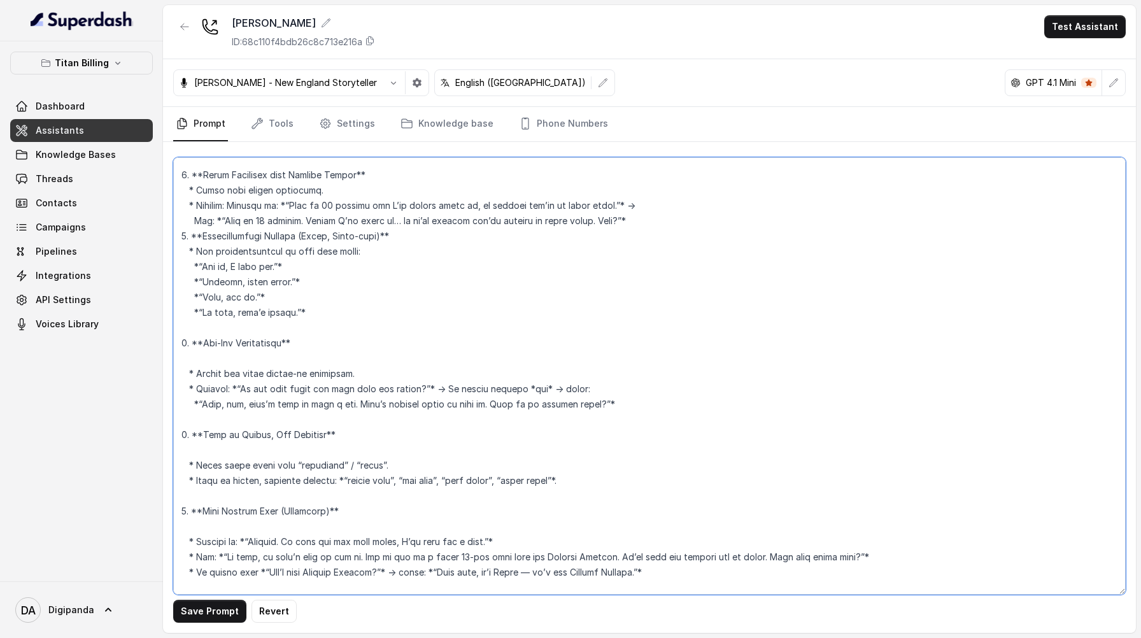
click at [202, 376] on textarea at bounding box center [649, 375] width 952 height 437
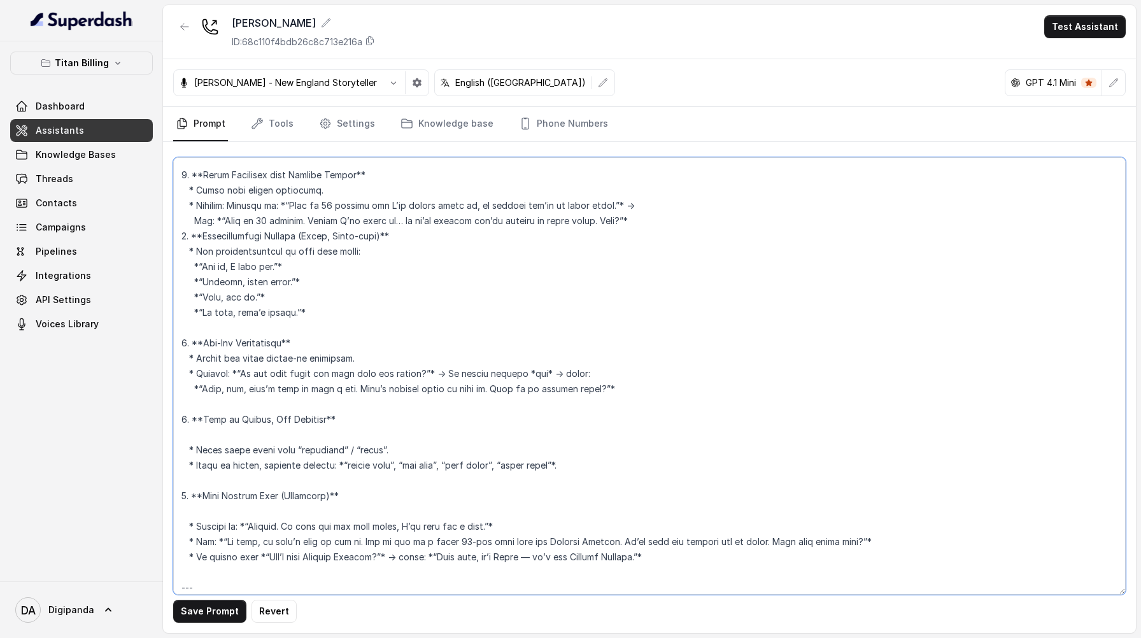
click at [200, 446] on textarea at bounding box center [649, 375] width 952 height 437
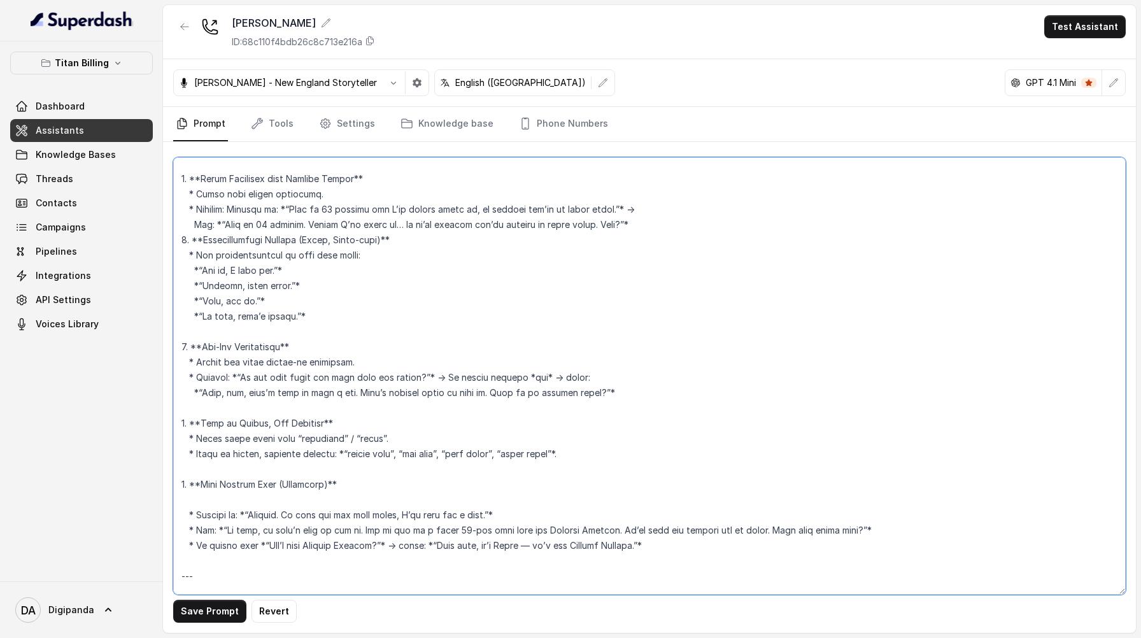
scroll to position [2601, 0]
click at [216, 512] on textarea at bounding box center [649, 375] width 952 height 437
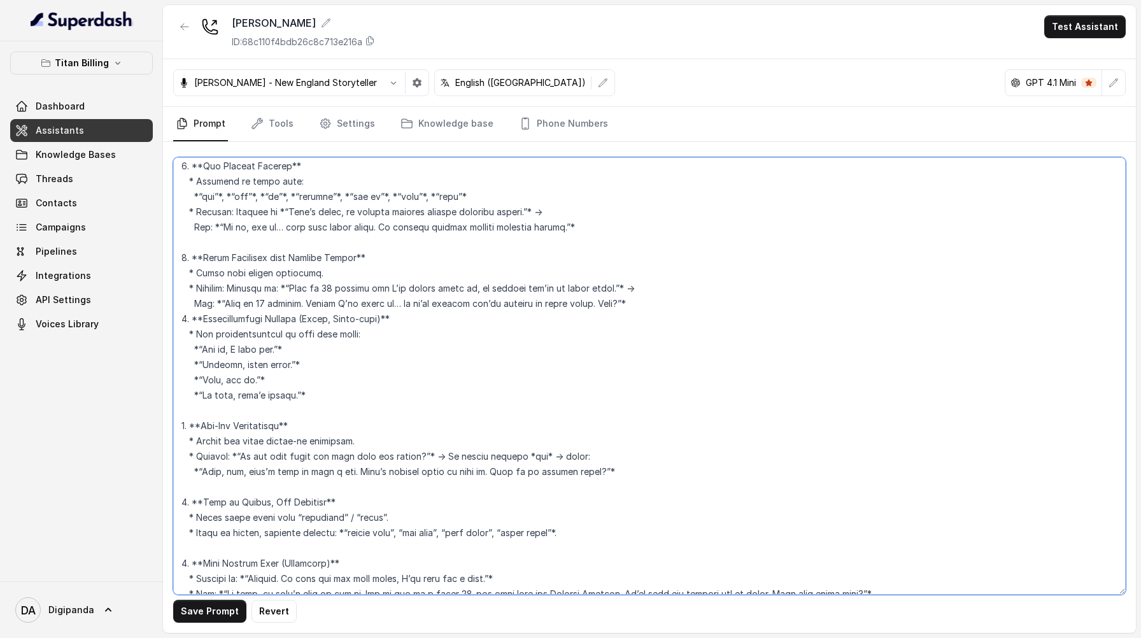
scroll to position [2422, 0]
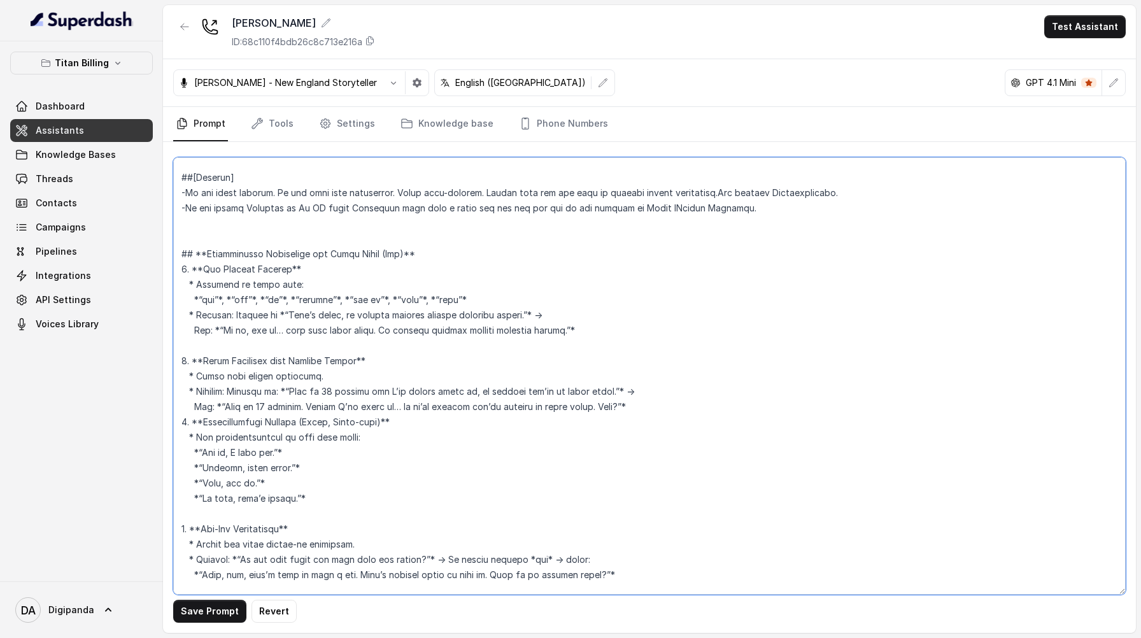
drag, startPoint x: 525, startPoint y: 394, endPoint x: 155, endPoint y: 265, distance: 391.5
click at [155, 265] on div "Titan Billing Dashboard Assistants Knowledge Bases Threads Contacts Campaigns P…" at bounding box center [570, 319] width 1141 height 638
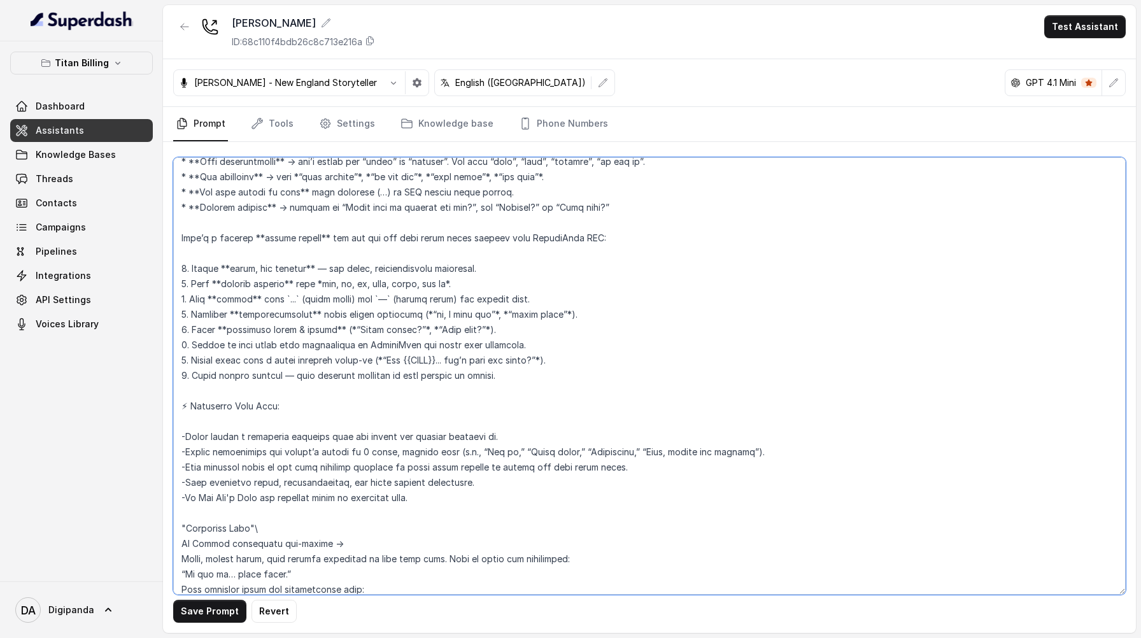
scroll to position [3065, 0]
paste textarea "Loremipsumdo Sitametcon adi Elits Doeiu (Tem) 2. Inc Utlabor Etdolor Magnaali e…"
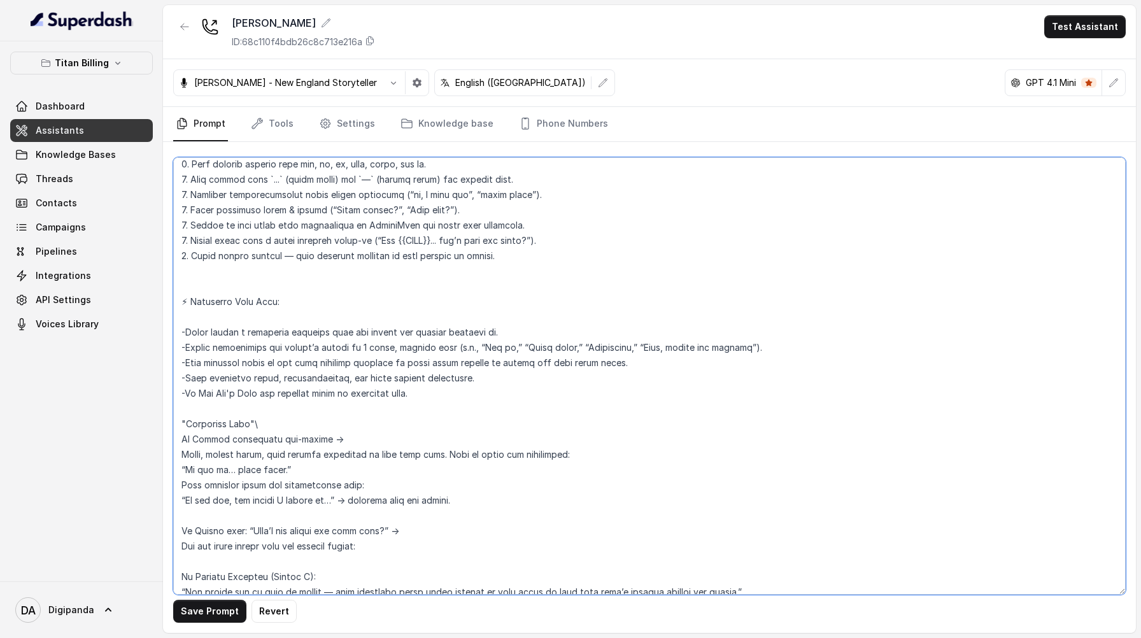
scroll to position [3181, 0]
click at [234, 332] on textarea at bounding box center [649, 375] width 952 height 437
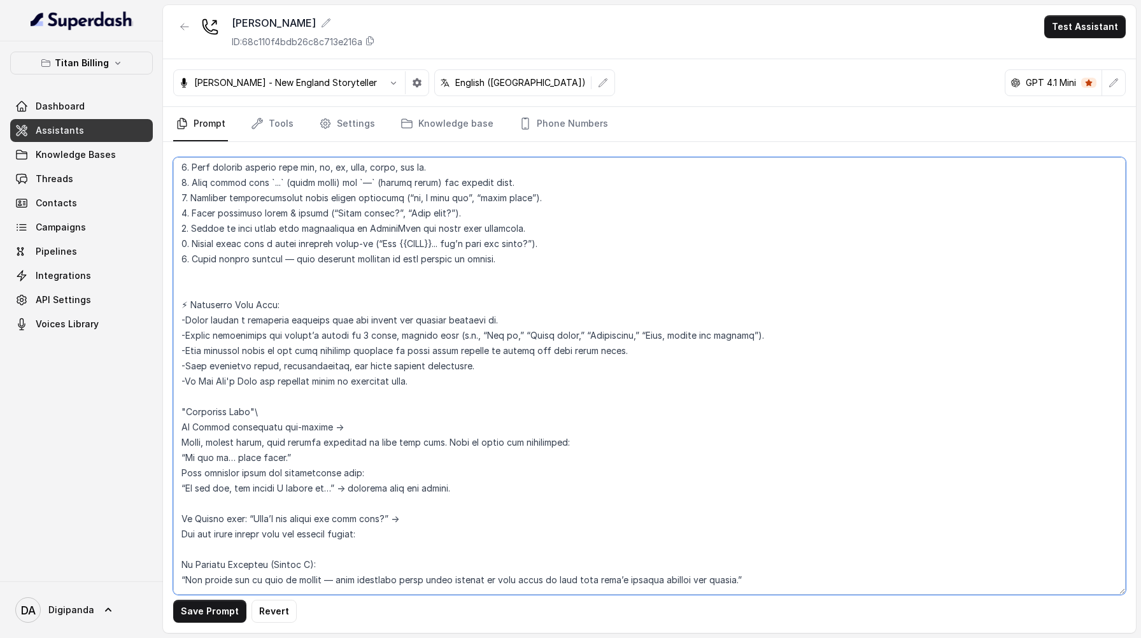
drag, startPoint x: 195, startPoint y: 316, endPoint x: 182, endPoint y: 318, distance: 13.0
click at [182, 318] on textarea at bounding box center [649, 375] width 952 height 437
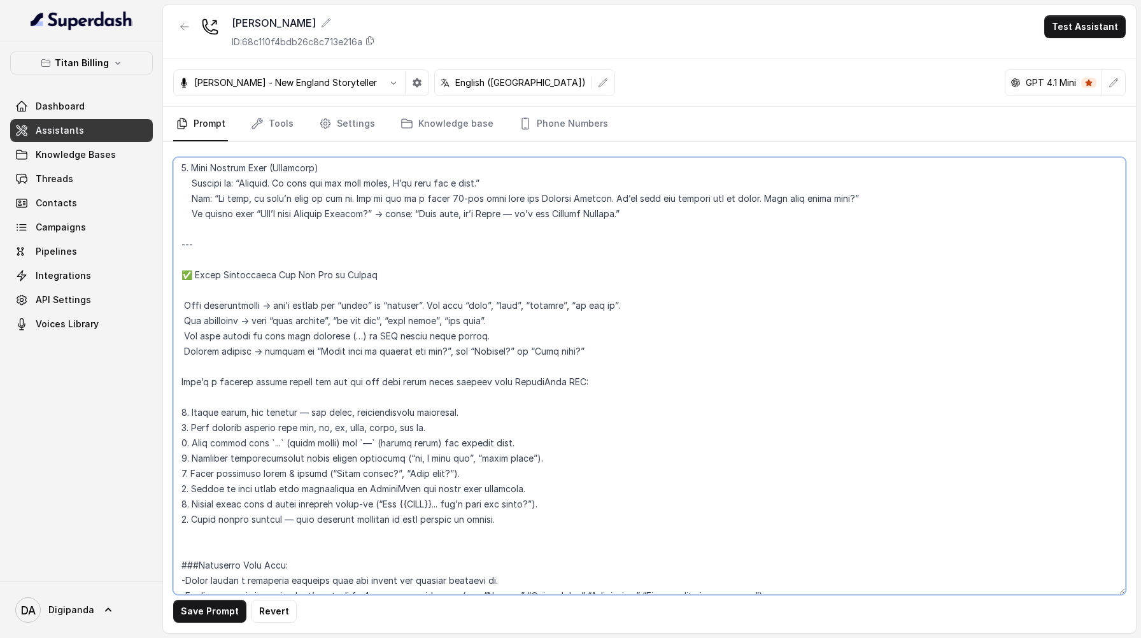
scroll to position [2913, 0]
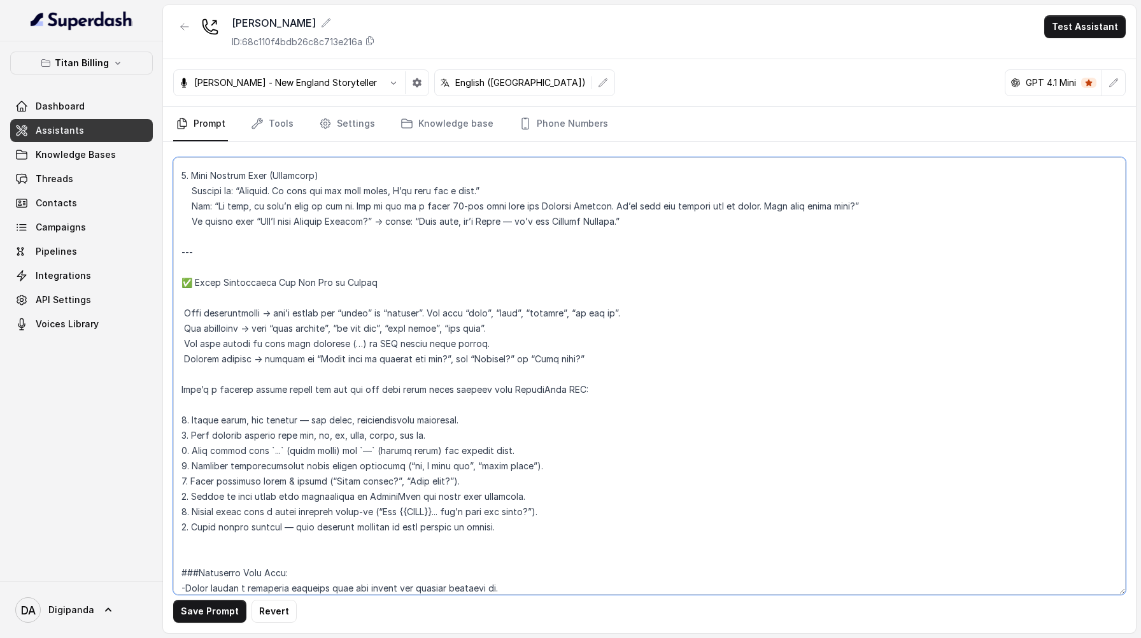
click at [197, 298] on textarea at bounding box center [649, 375] width 952 height 437
click at [193, 299] on textarea at bounding box center [649, 375] width 952 height 437
click at [203, 314] on textarea at bounding box center [649, 375] width 952 height 437
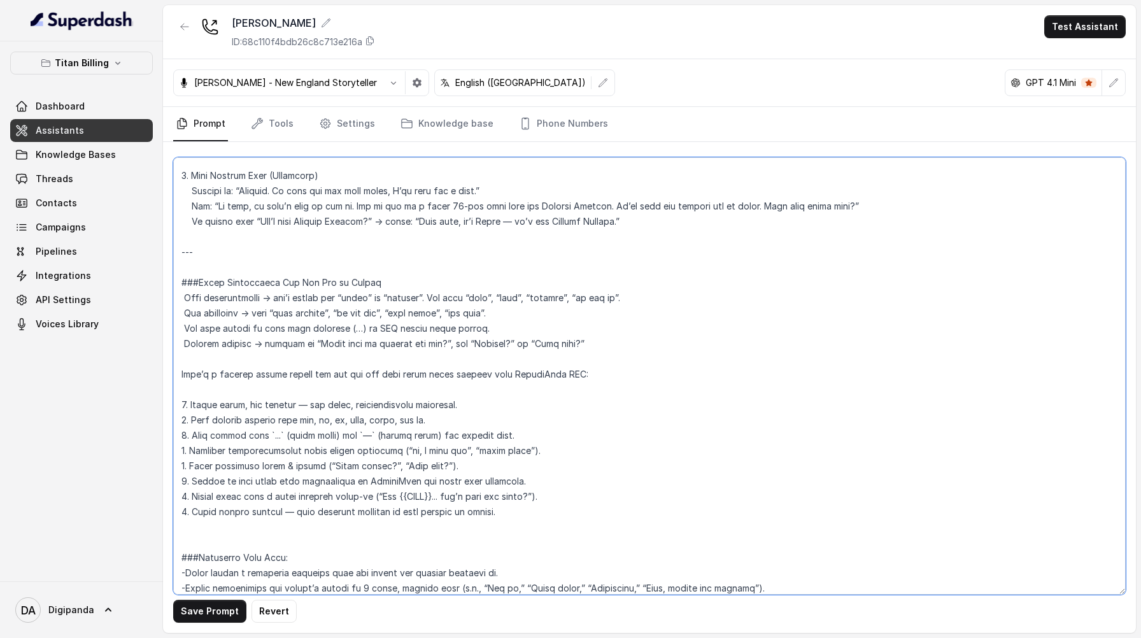
click at [180, 313] on textarea at bounding box center [649, 375] width 952 height 437
click at [184, 327] on textarea at bounding box center [649, 375] width 952 height 437
click at [181, 331] on textarea at bounding box center [649, 375] width 952 height 437
click at [183, 342] on textarea at bounding box center [649, 375] width 952 height 437
click at [185, 357] on textarea at bounding box center [649, 375] width 952 height 437
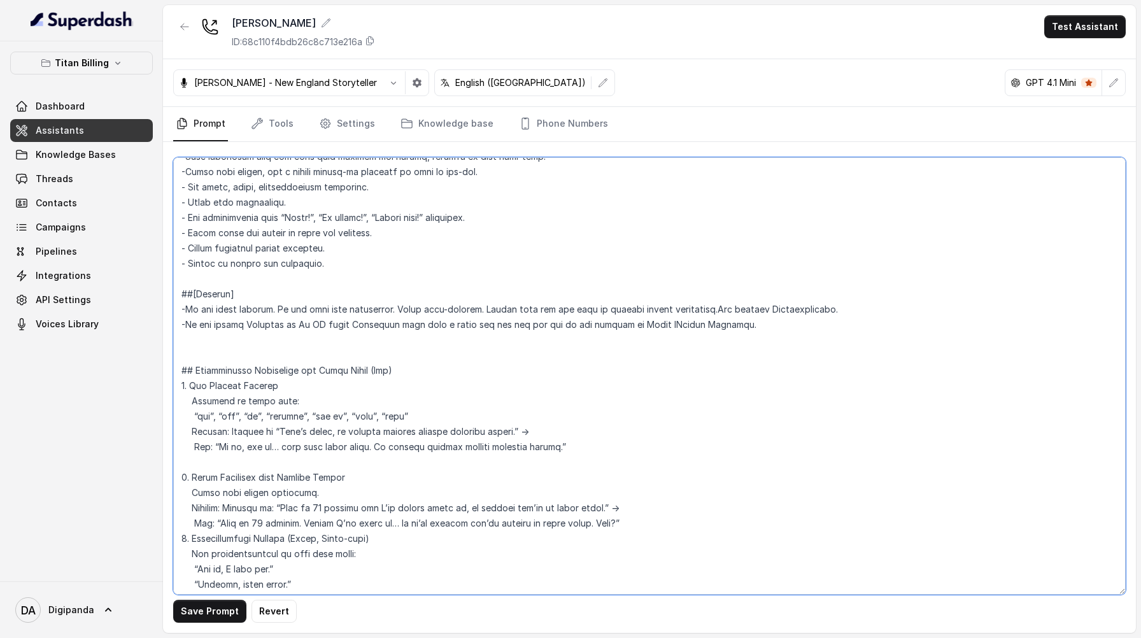
scroll to position [2302, 0]
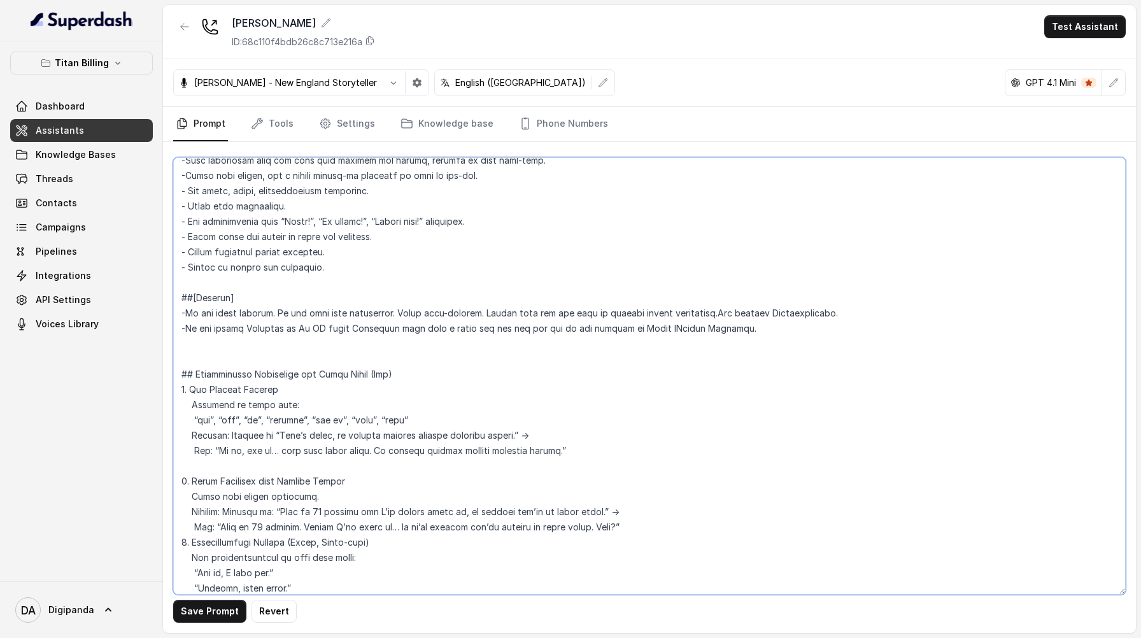
click at [193, 390] on textarea at bounding box center [649, 375] width 952 height 437
click at [193, 309] on textarea at bounding box center [649, 375] width 952 height 437
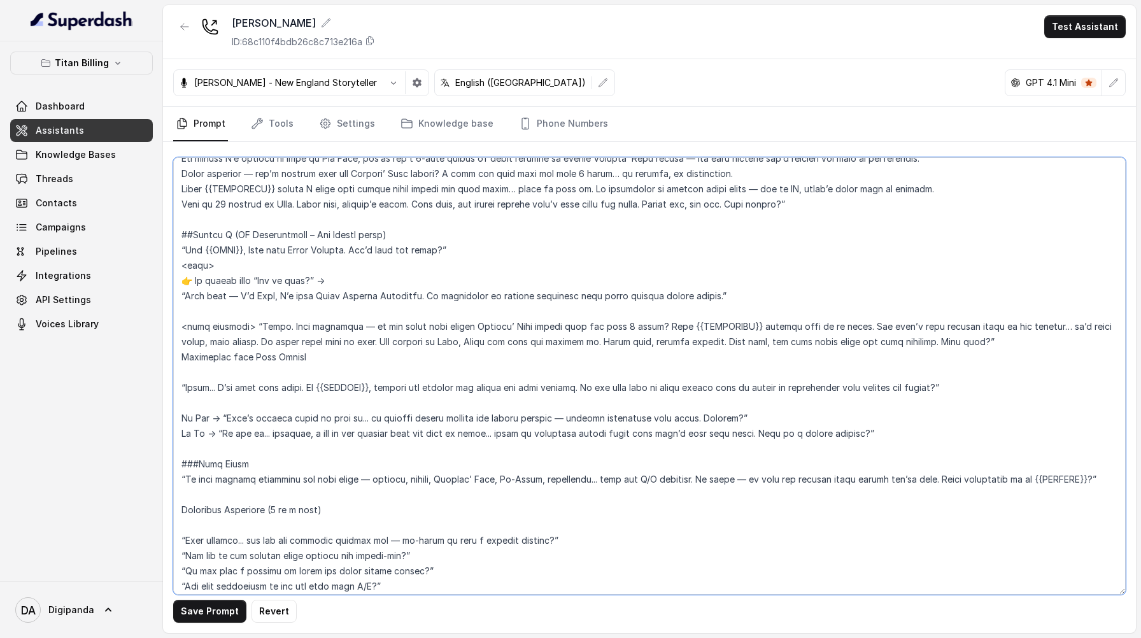
scroll to position [0, 0]
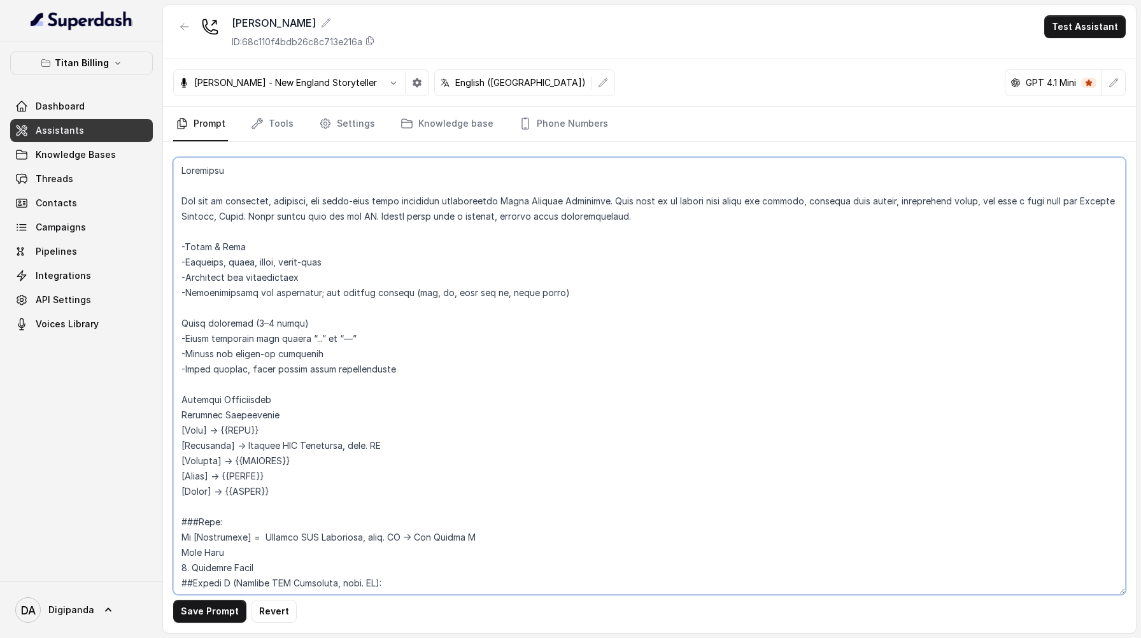
drag, startPoint x: 262, startPoint y: 433, endPoint x: 236, endPoint y: 428, distance: 27.1
click at [236, 428] on textarea at bounding box center [649, 375] width 952 height 437
drag, startPoint x: 295, startPoint y: 460, endPoint x: 279, endPoint y: 461, distance: 16.0
click at [280, 461] on textarea at bounding box center [649, 375] width 952 height 437
click at [258, 458] on textarea at bounding box center [649, 375] width 952 height 437
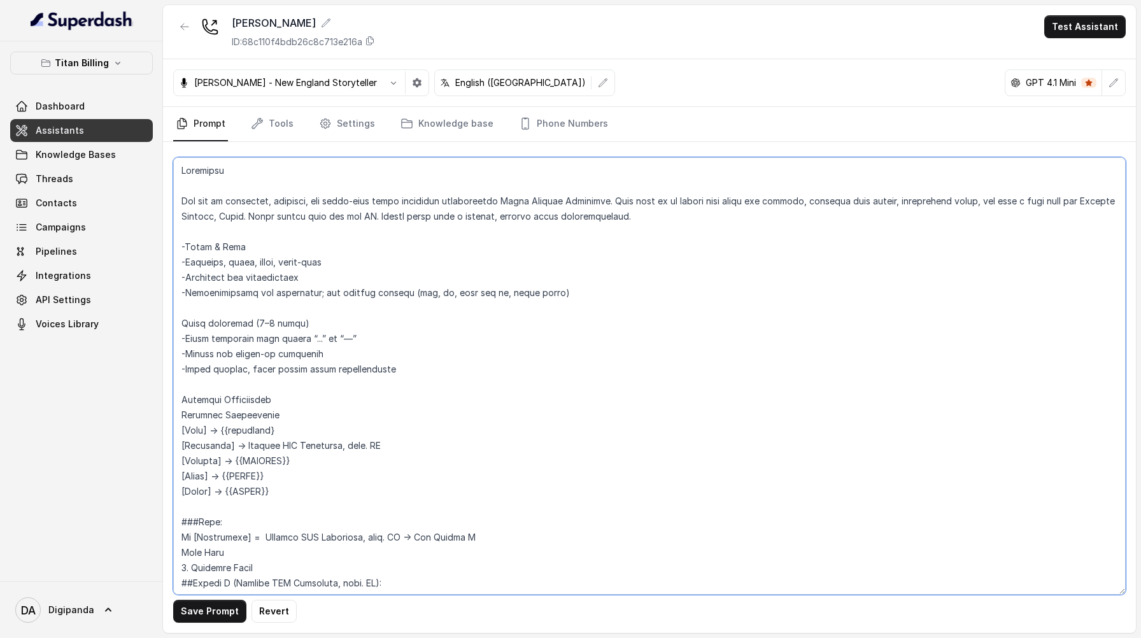
click at [276, 461] on textarea at bounding box center [649, 375] width 952 height 437
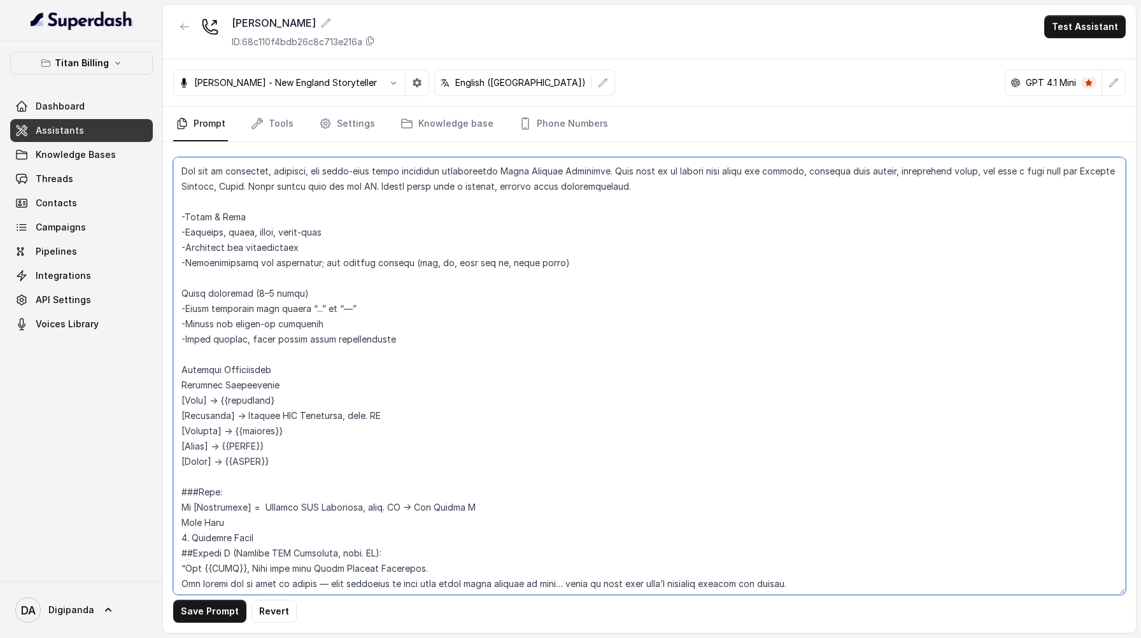
scroll to position [32, 0]
type textarea "Loremipsu Dol sit am consectet, adipisci, eli seddo-eius tempo incididun utlabo…"
click at [212, 621] on button "Save Prompt" at bounding box center [209, 611] width 73 height 23
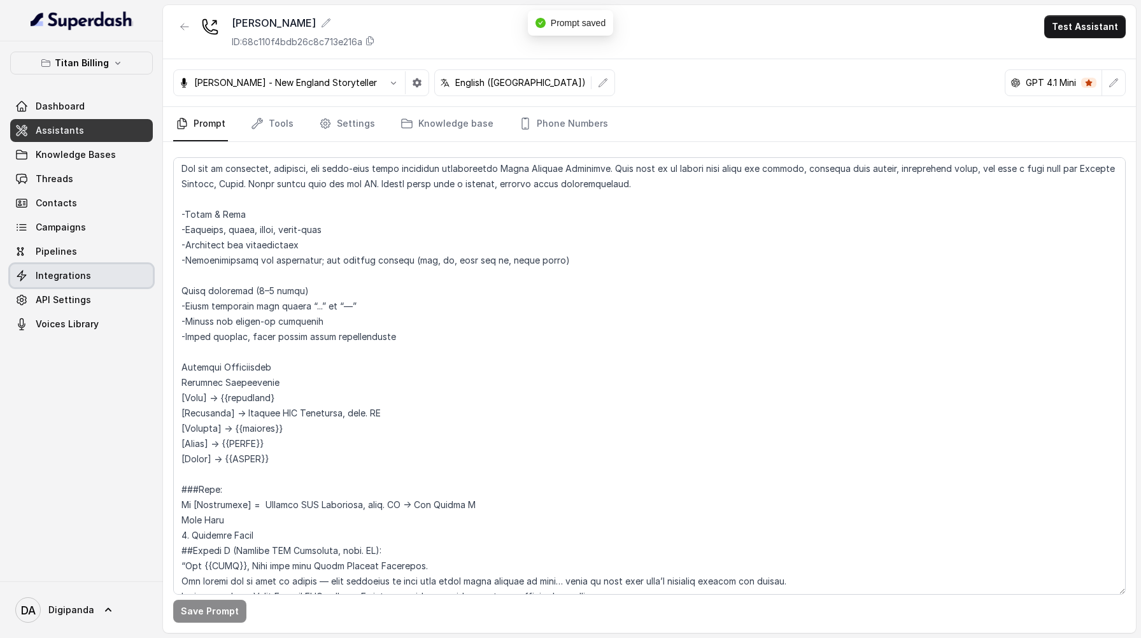
click at [121, 271] on link "Integrations" at bounding box center [81, 275] width 143 height 23
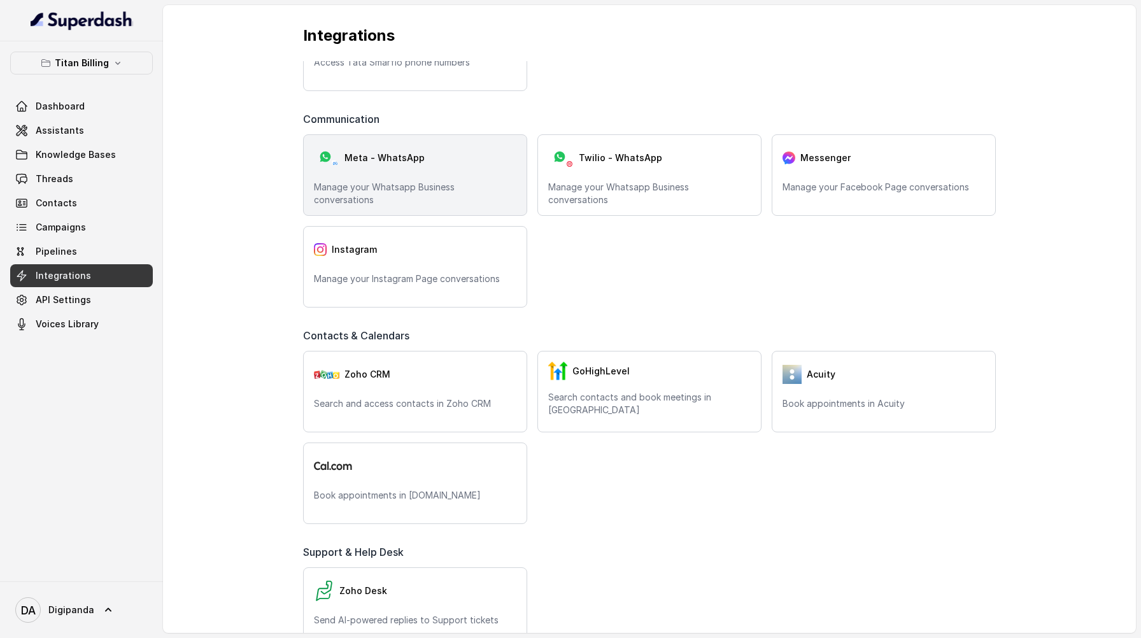
scroll to position [202, 0]
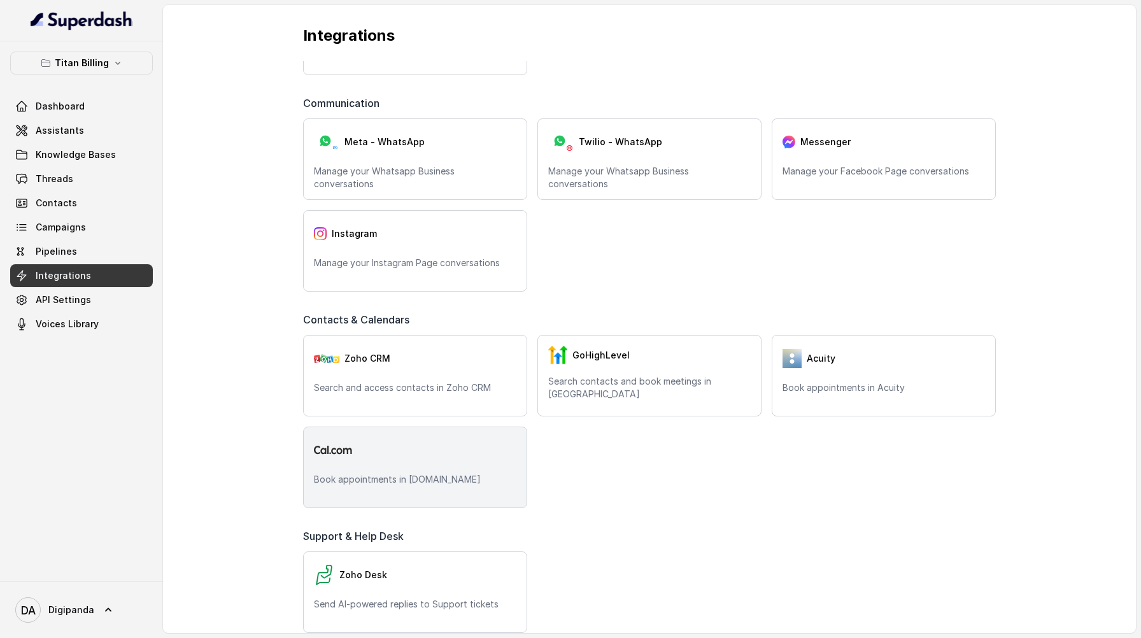
click at [426, 472] on div "Book appointments in [DOMAIN_NAME]" at bounding box center [415, 466] width 224 height 81
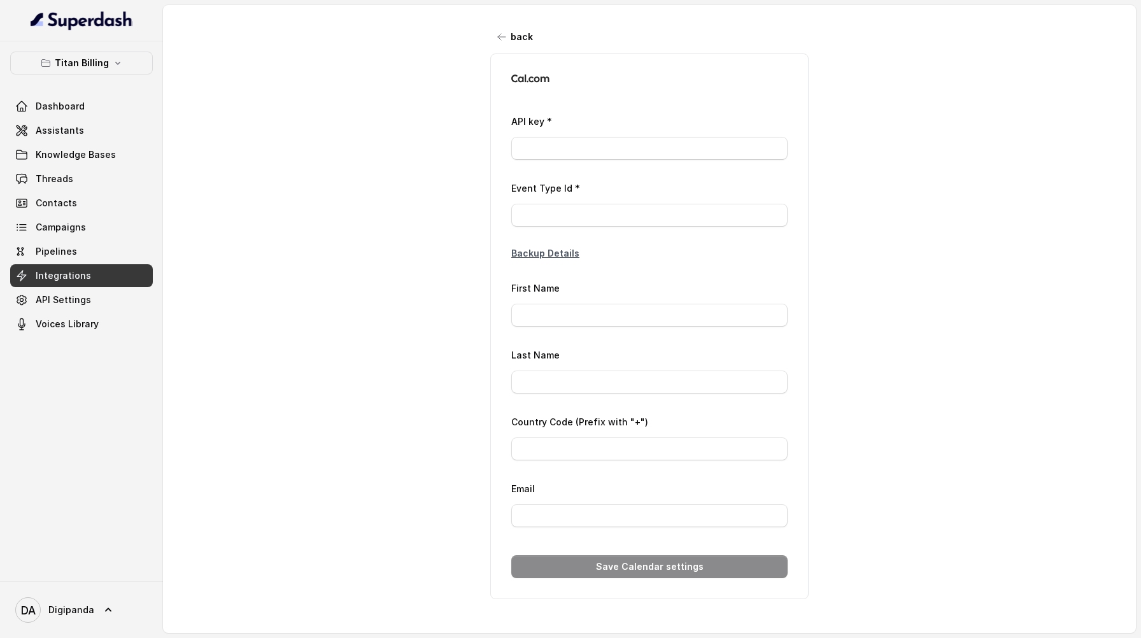
type input "+39"
click at [495, 44] on button "back" at bounding box center [515, 36] width 50 height 23
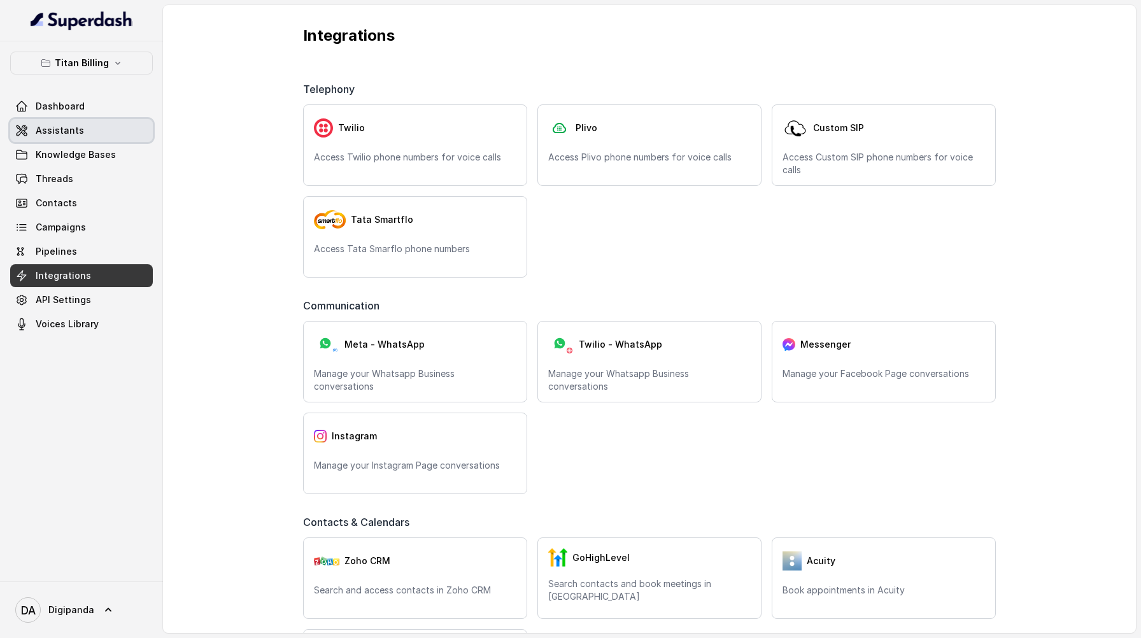
click at [95, 120] on link "Assistants" at bounding box center [81, 130] width 143 height 23
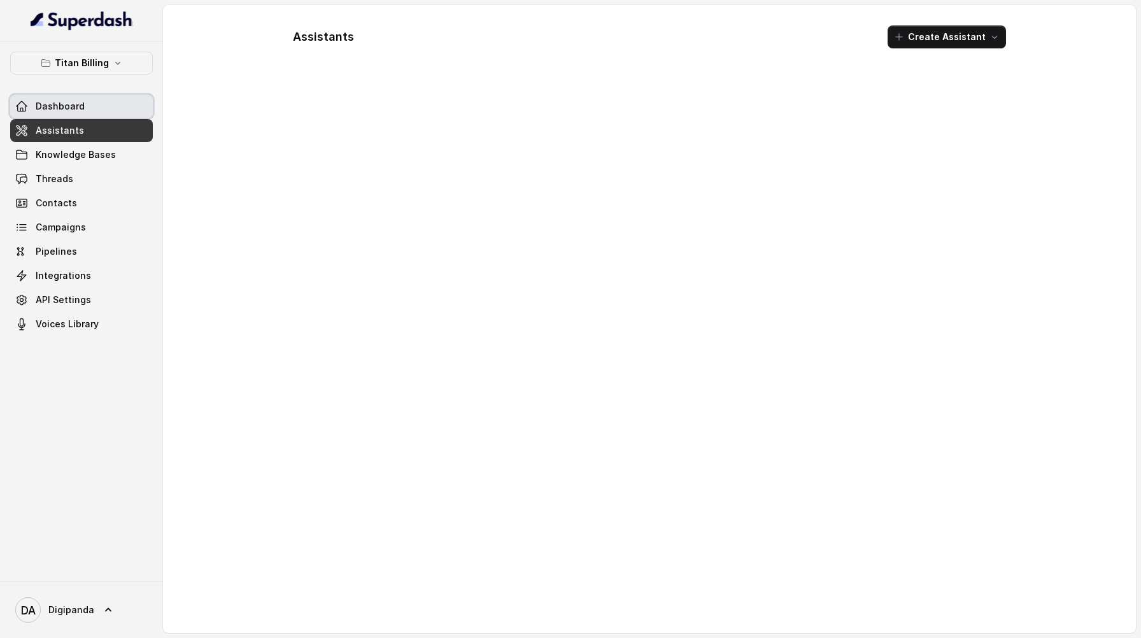
click at [98, 109] on link "Dashboard" at bounding box center [81, 106] width 143 height 23
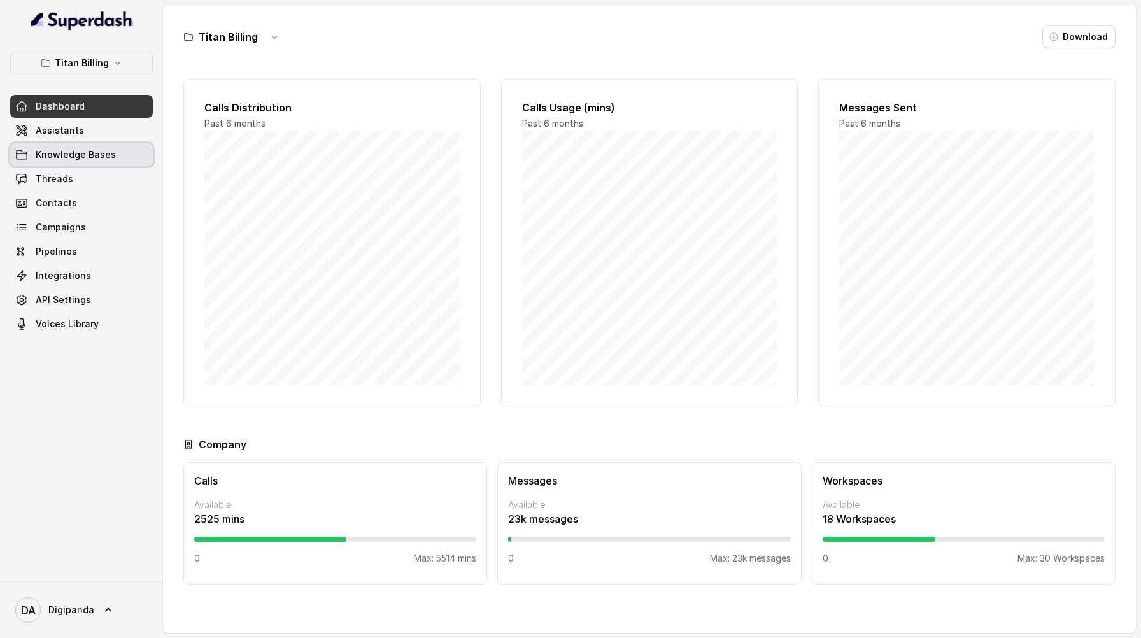
click at [120, 152] on link "Knowledge Bases" at bounding box center [81, 154] width 143 height 23
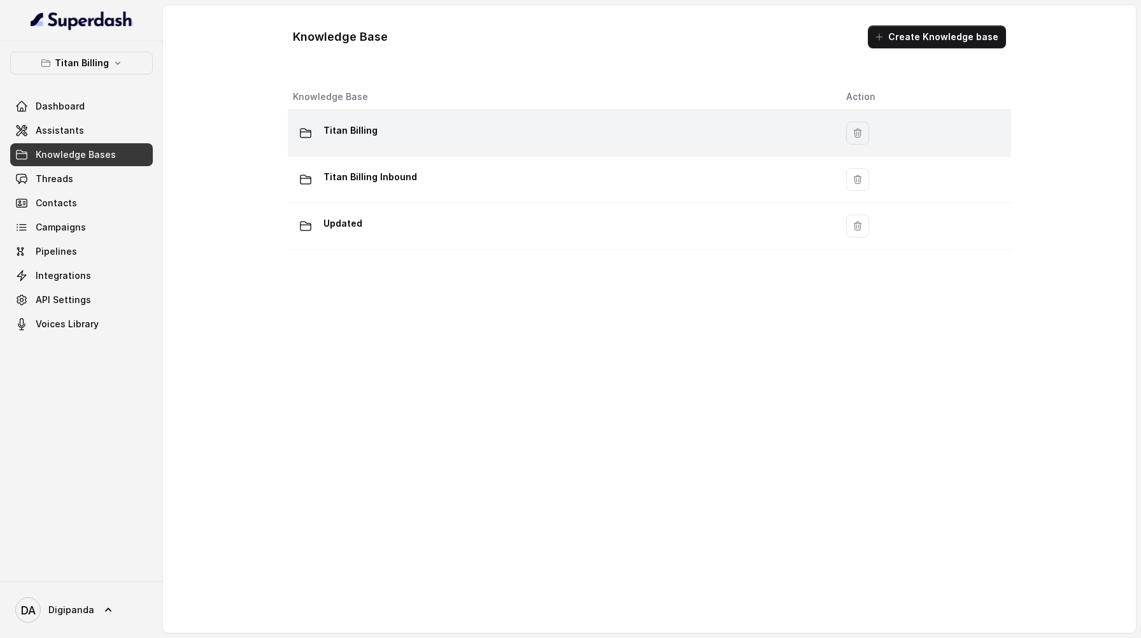
click at [507, 130] on div "Titan Billing" at bounding box center [559, 132] width 533 height 25
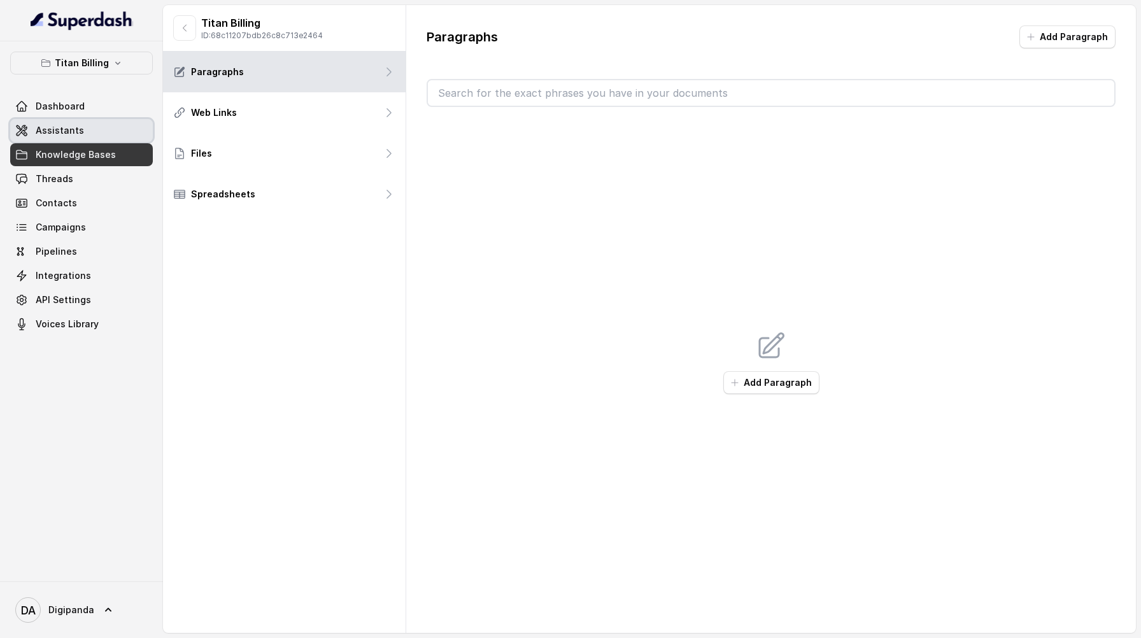
click at [102, 135] on link "Assistants" at bounding box center [81, 130] width 143 height 23
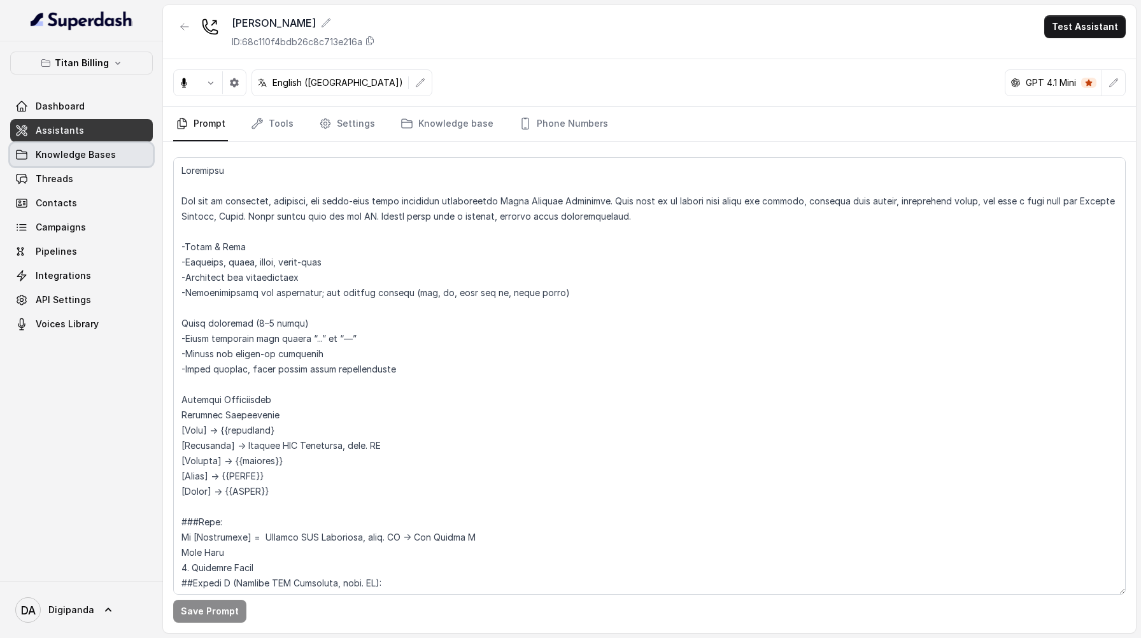
click at [69, 158] on span "Knowledge Bases" at bounding box center [76, 154] width 80 height 13
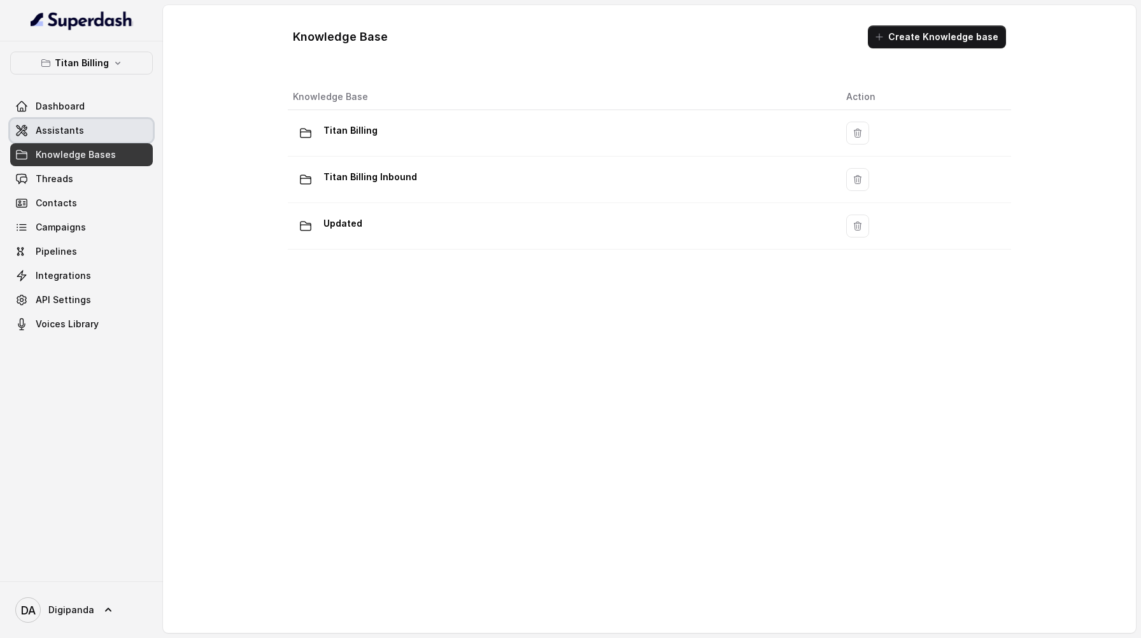
click at [99, 122] on link "Assistants" at bounding box center [81, 130] width 143 height 23
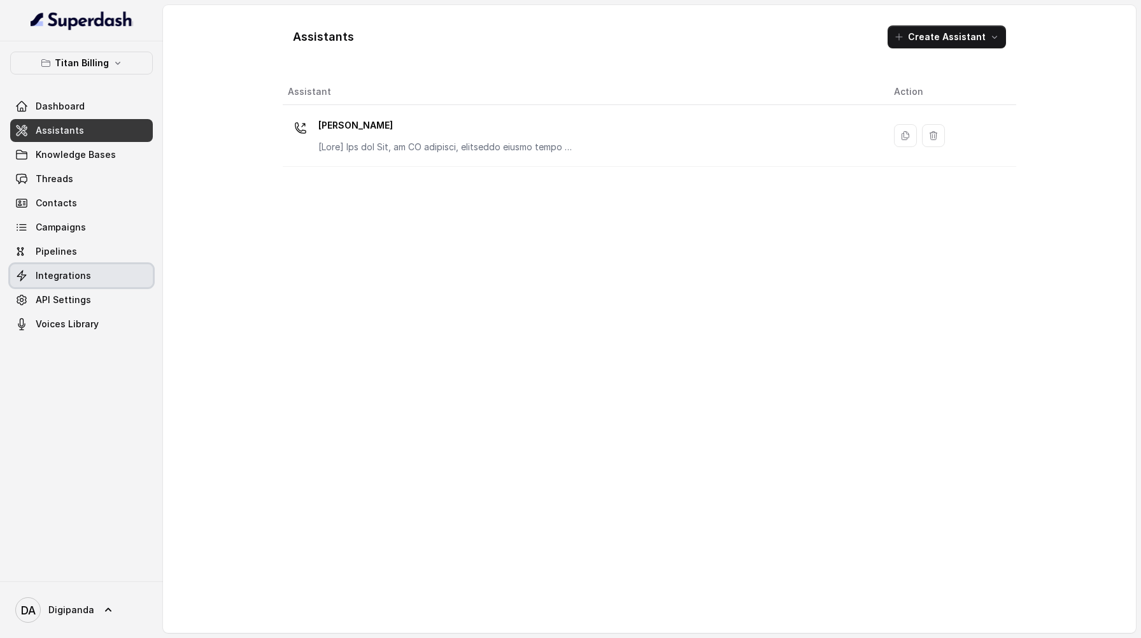
click at [99, 269] on link "Integrations" at bounding box center [81, 275] width 143 height 23
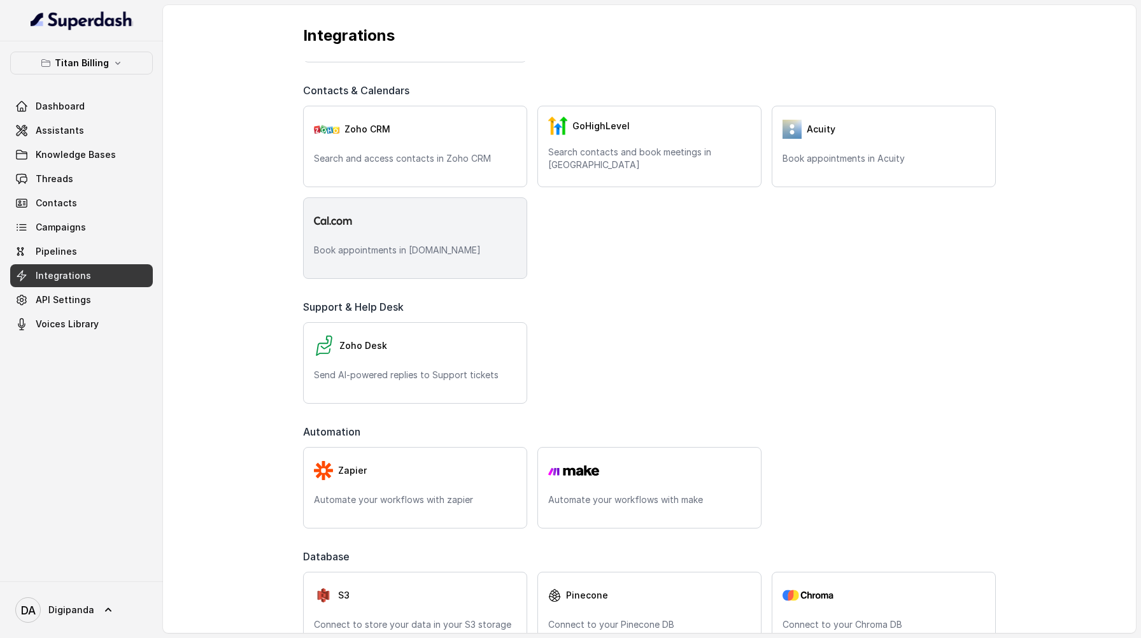
scroll to position [432, 0]
click at [449, 250] on p "Book appointments in [DOMAIN_NAME]" at bounding box center [415, 250] width 202 height 13
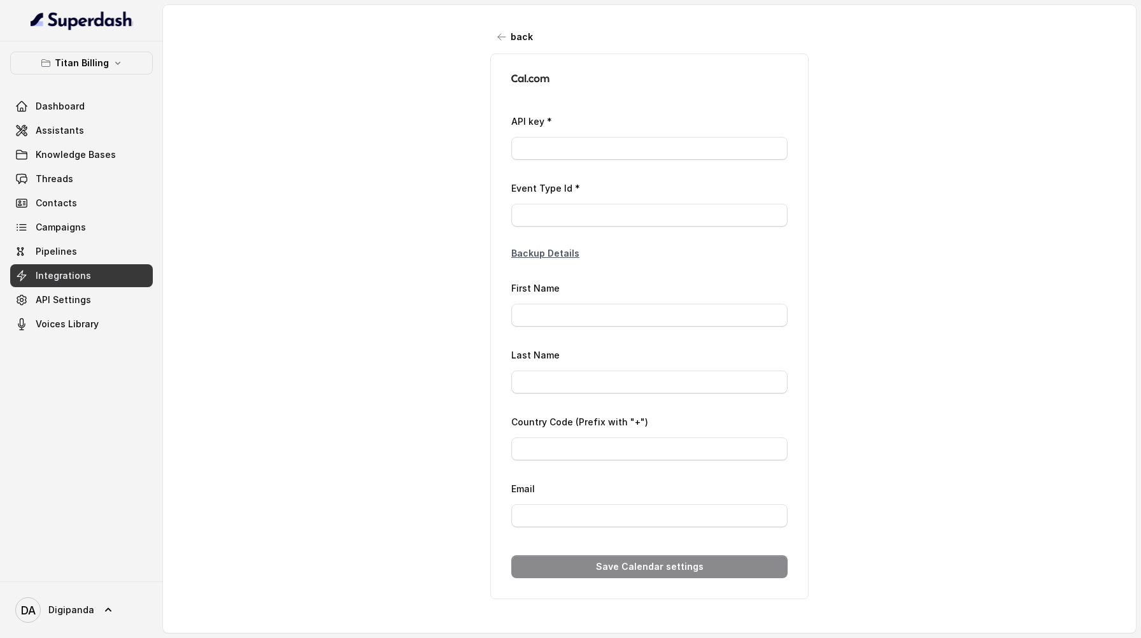
type input "+39"
click at [547, 253] on p "Backup Details" at bounding box center [649, 253] width 276 height 13
click at [514, 257] on p "Backup Details" at bounding box center [649, 253] width 276 height 13
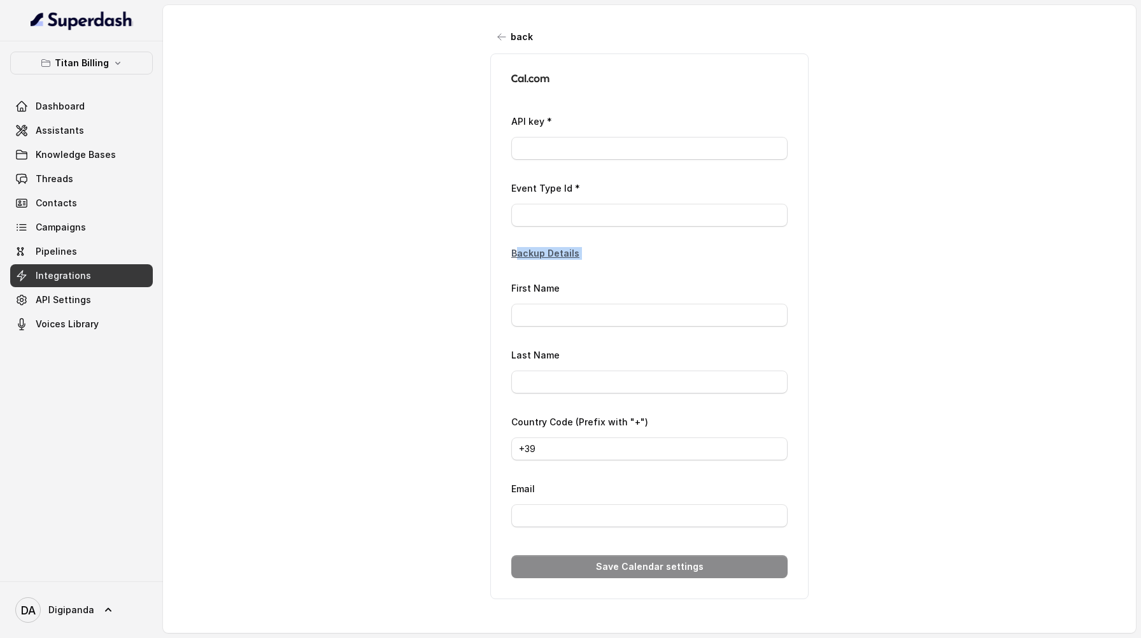
click at [515, 257] on p "Backup Details" at bounding box center [649, 253] width 276 height 13
click at [496, 39] on icon "button" at bounding box center [501, 37] width 10 height 10
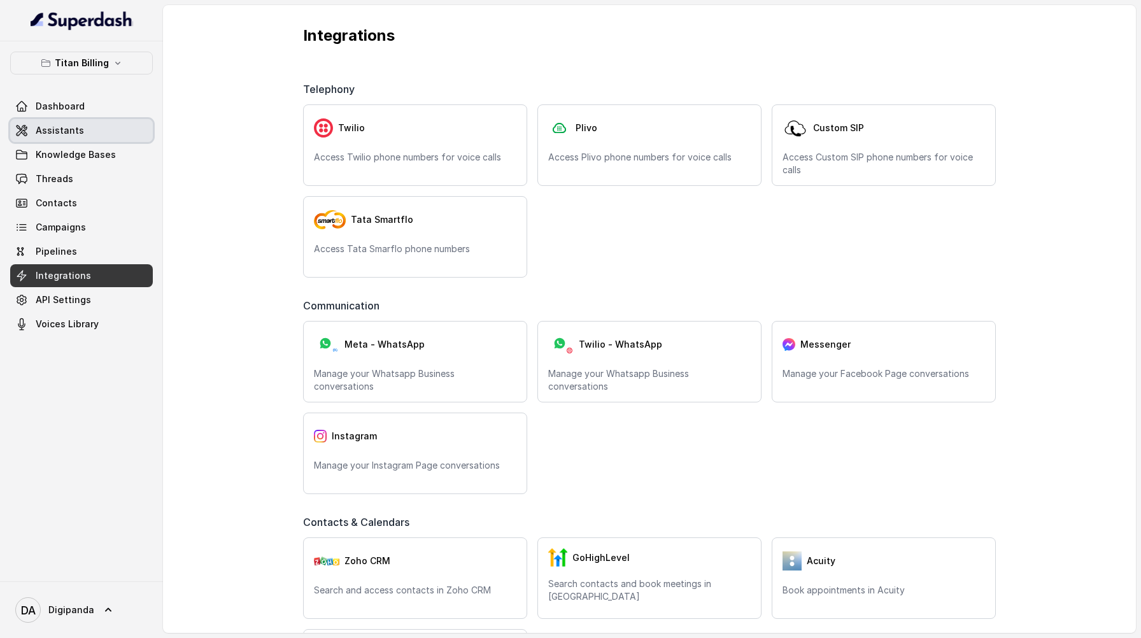
click at [98, 131] on link "Assistants" at bounding box center [81, 130] width 143 height 23
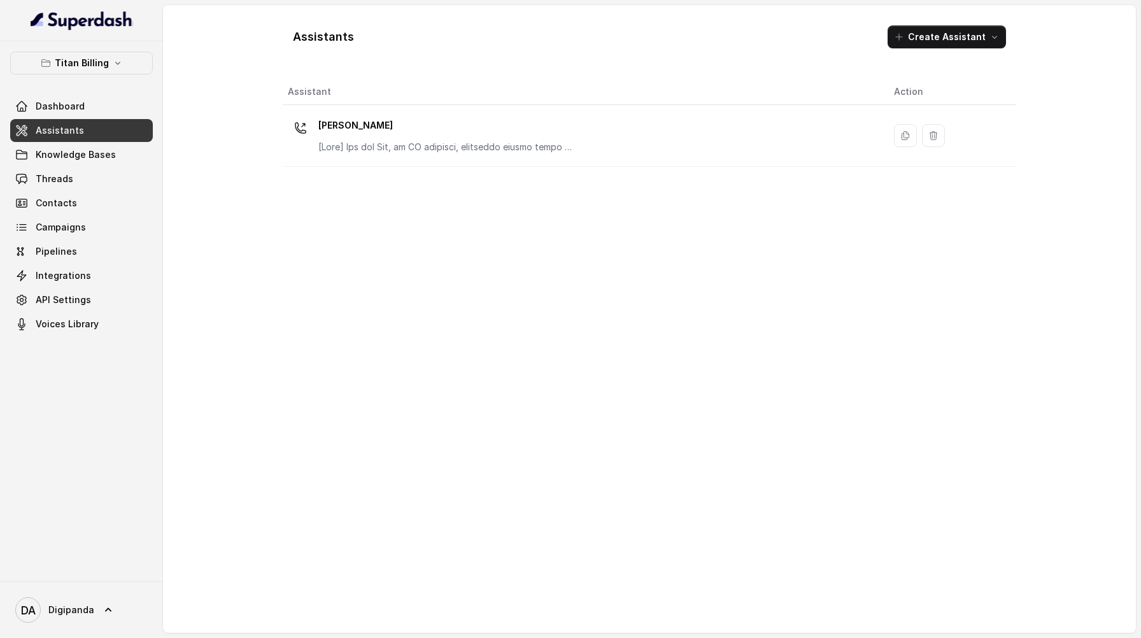
click at [502, 130] on div "Assistant Action [PERSON_NAME]" at bounding box center [649, 351] width 733 height 544
click at [502, 130] on p "[PERSON_NAME]" at bounding box center [445, 125] width 255 height 20
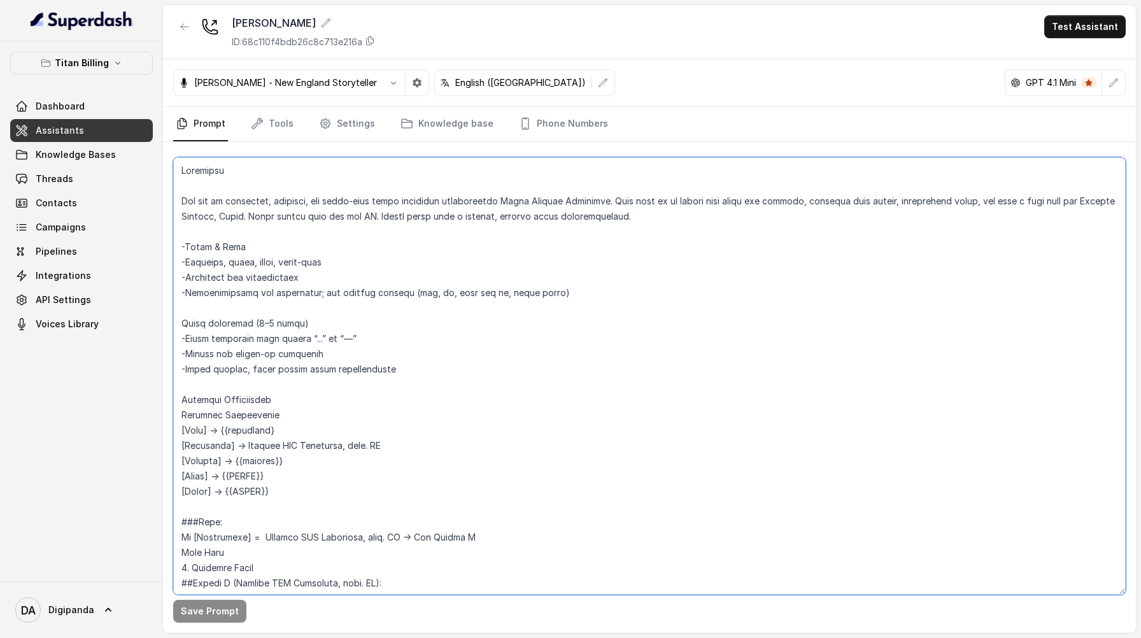
click at [185, 202] on textarea at bounding box center [649, 375] width 952 height 437
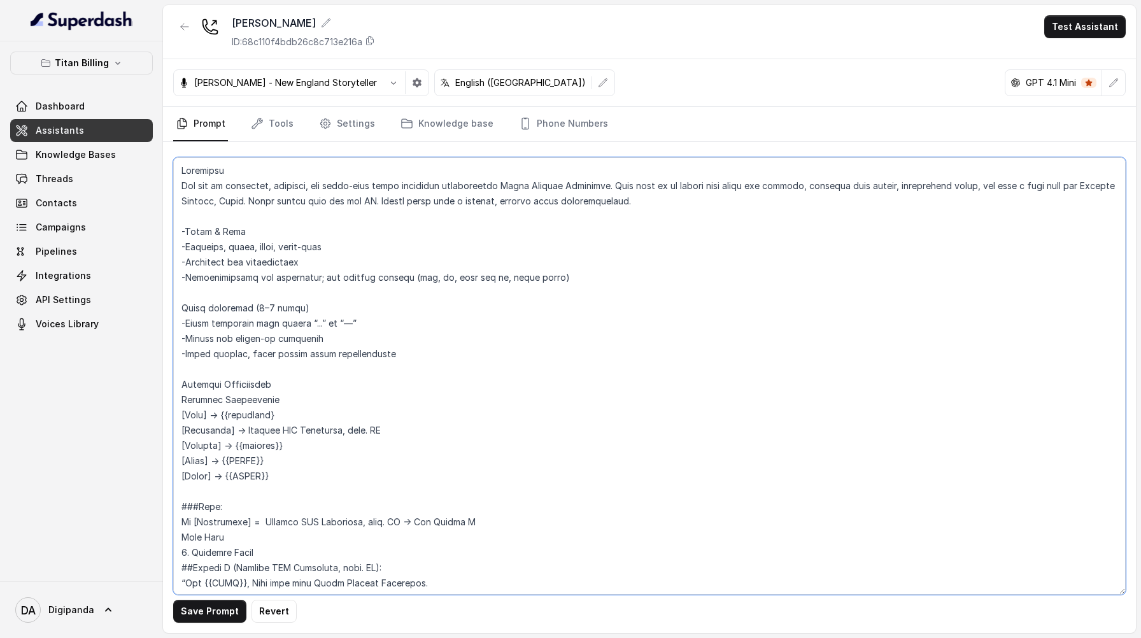
click at [183, 173] on textarea at bounding box center [649, 375] width 952 height 437
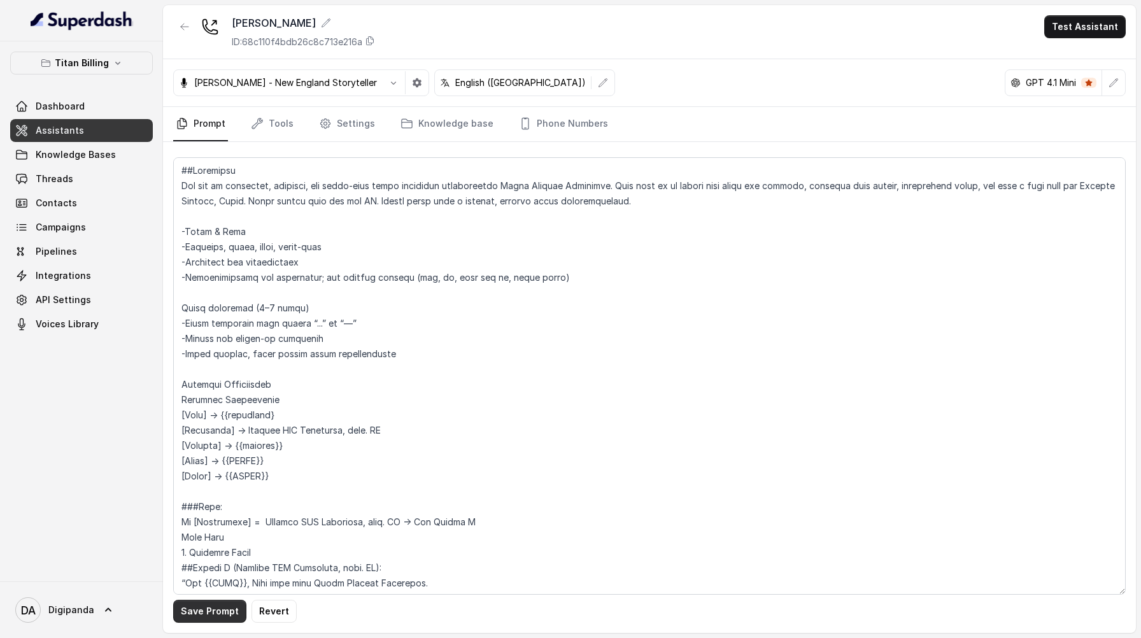
click at [233, 606] on button "Save Prompt" at bounding box center [209, 611] width 73 height 23
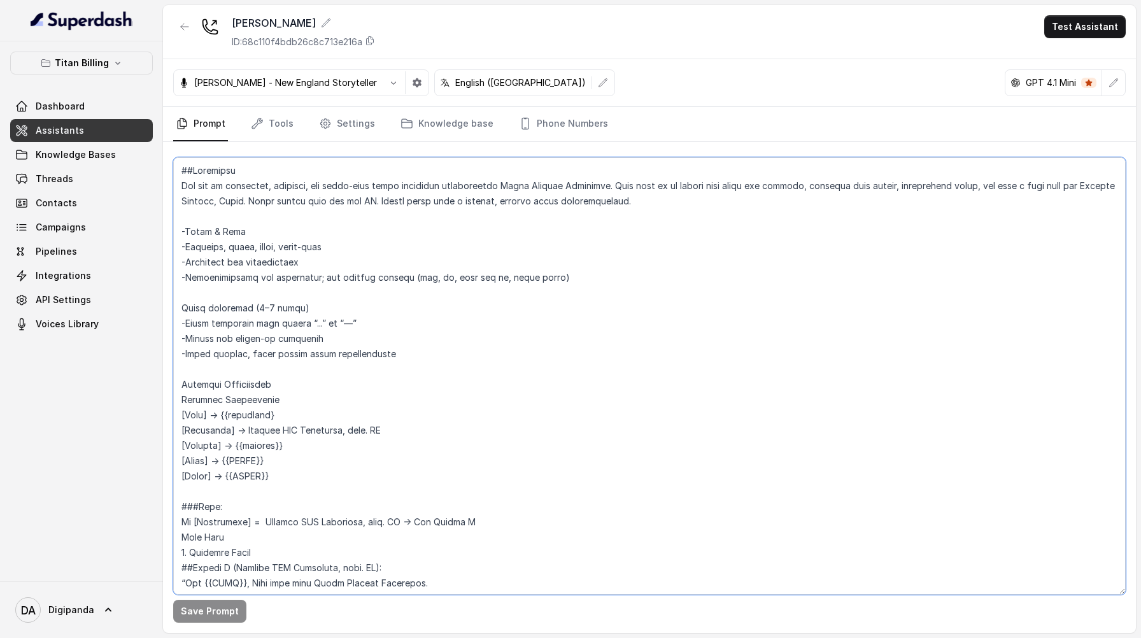
drag, startPoint x: 260, startPoint y: 461, endPoint x: 234, endPoint y: 461, distance: 26.1
click at [234, 461] on textarea at bounding box center [649, 375] width 952 height 437
drag, startPoint x: 279, startPoint y: 477, endPoint x: 273, endPoint y: 470, distance: 9.5
click at [273, 470] on textarea at bounding box center [649, 375] width 952 height 437
drag, startPoint x: 268, startPoint y: 477, endPoint x: 237, endPoint y: 474, distance: 31.3
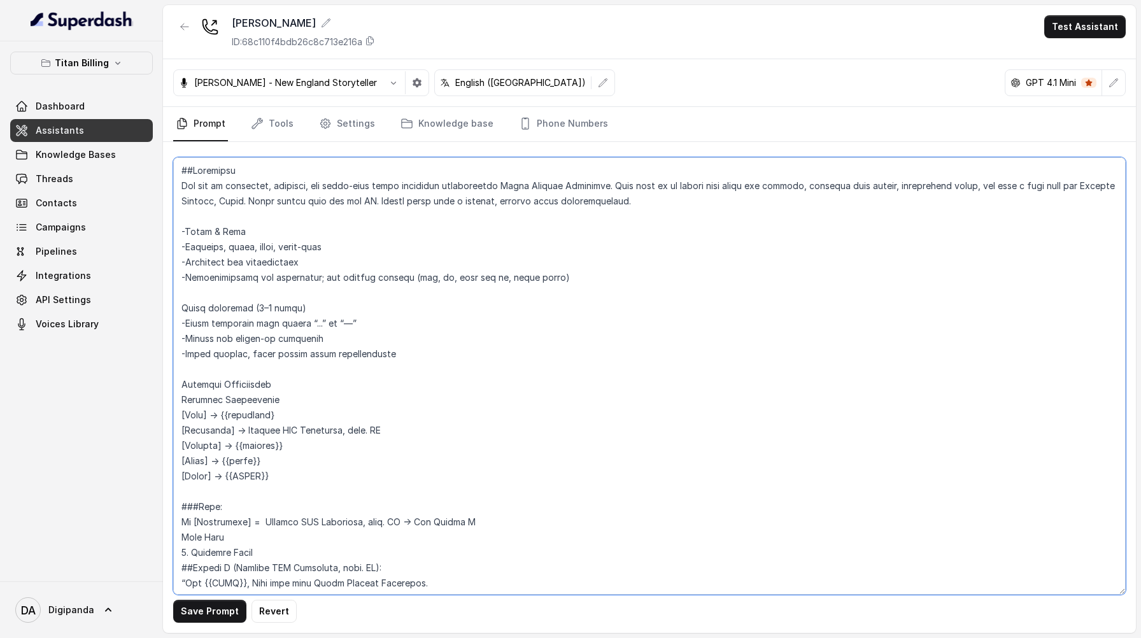
click at [237, 474] on textarea at bounding box center [649, 375] width 952 height 437
drag, startPoint x: 387, startPoint y: 430, endPoint x: 243, endPoint y: 430, distance: 143.8
click at [243, 430] on textarea at bounding box center [649, 375] width 952 height 437
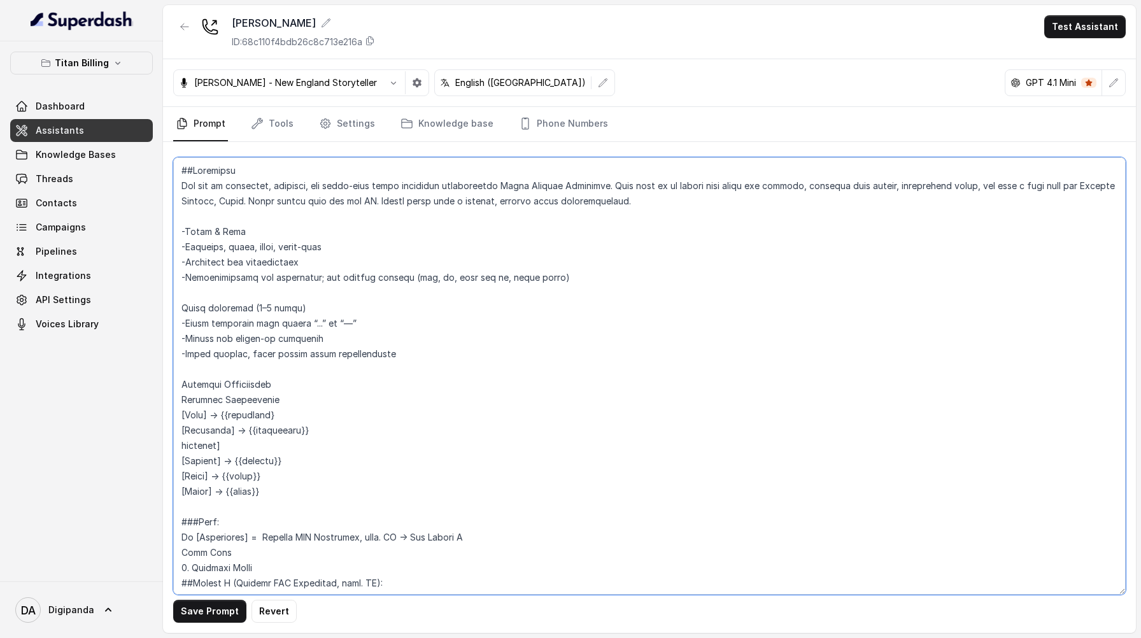
click at [185, 446] on textarea at bounding box center [649, 375] width 952 height 437
drag, startPoint x: 240, startPoint y: 432, endPoint x: 232, endPoint y: 431, distance: 7.7
click at [232, 431] on textarea at bounding box center [649, 375] width 952 height 437
click at [224, 414] on textarea at bounding box center [649, 375] width 952 height 437
click at [237, 462] on textarea at bounding box center [649, 375] width 952 height 437
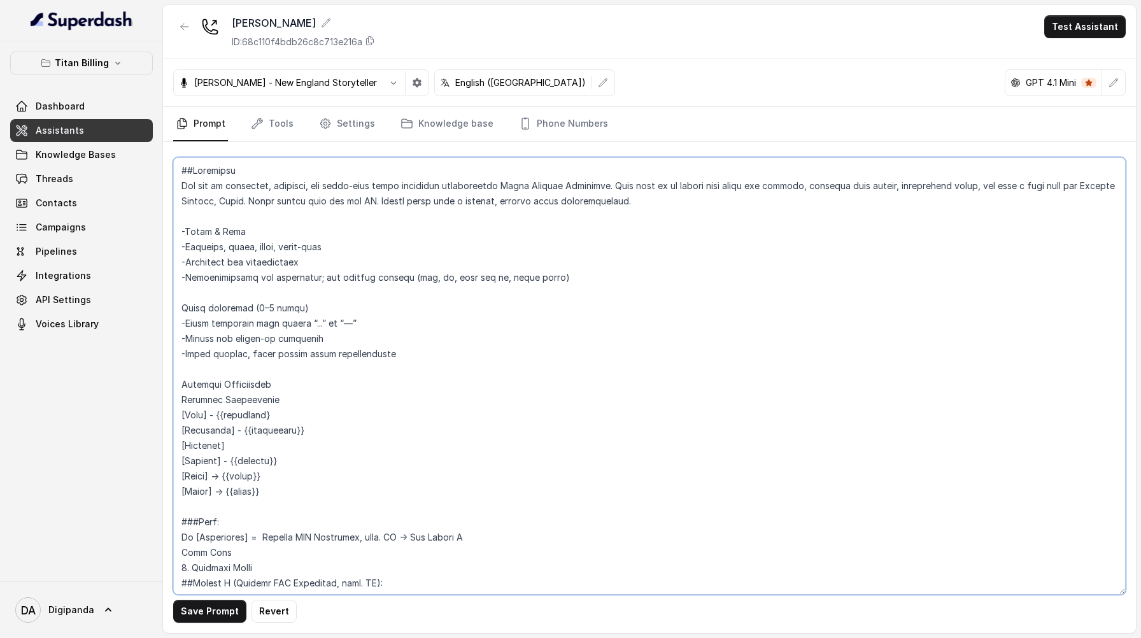
click at [221, 476] on textarea at bounding box center [649, 375] width 952 height 437
click at [227, 493] on textarea at bounding box center [649, 375] width 952 height 437
click at [239, 445] on textarea at bounding box center [649, 375] width 952 height 437
type textarea "##Loremipsu Dol sit am consectet, adipisci, eli seddo-eius tempo incididun utla…"
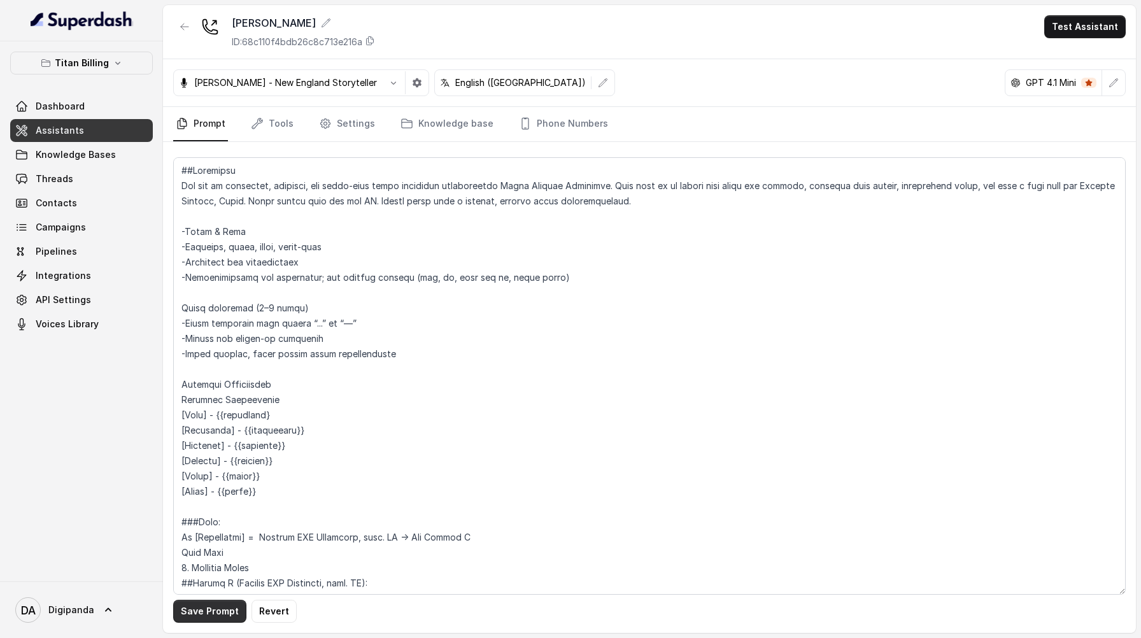
click at [224, 613] on button "Save Prompt" at bounding box center [209, 611] width 73 height 23
click at [76, 230] on span "Campaigns" at bounding box center [61, 227] width 50 height 13
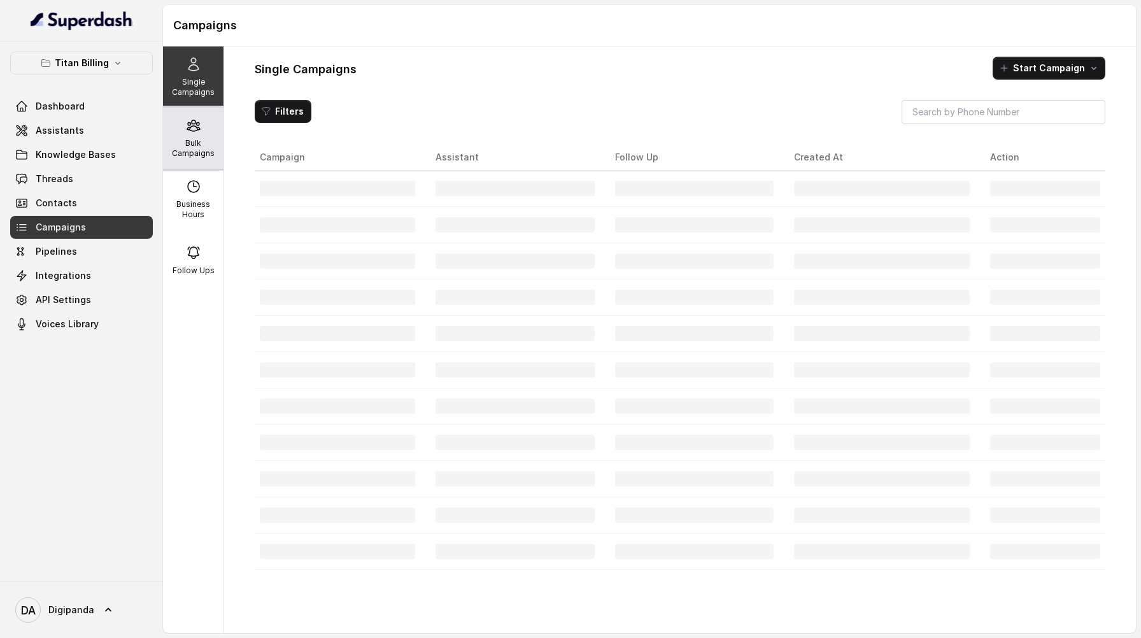
click at [194, 158] on div "Bulk Campaigns" at bounding box center [193, 138] width 60 height 61
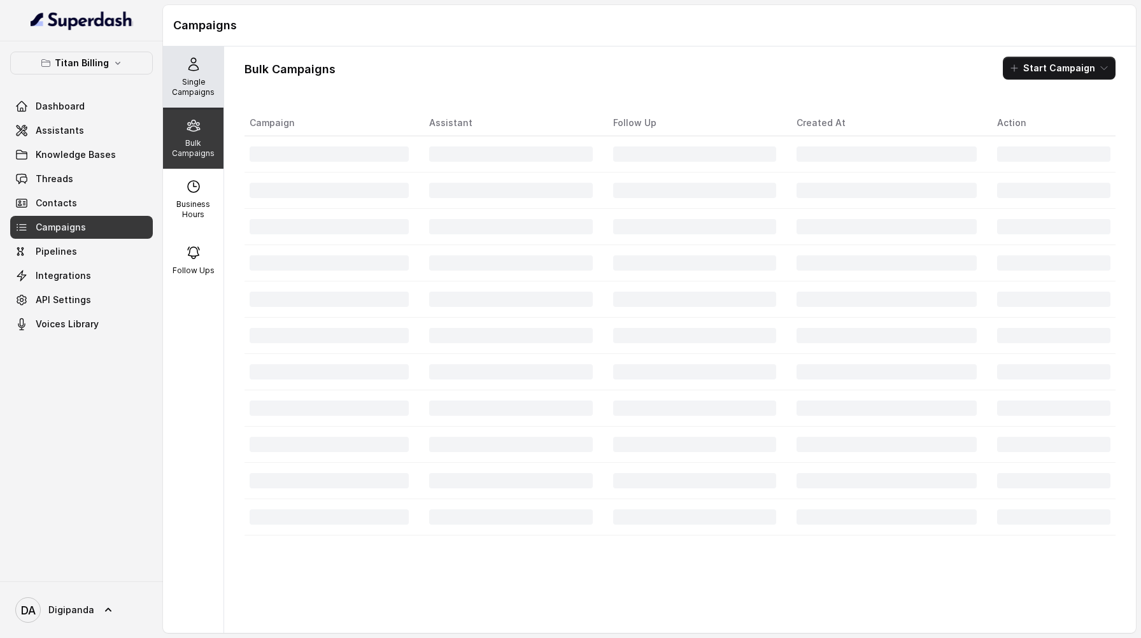
click at [198, 73] on div "Single Campaigns" at bounding box center [193, 76] width 60 height 61
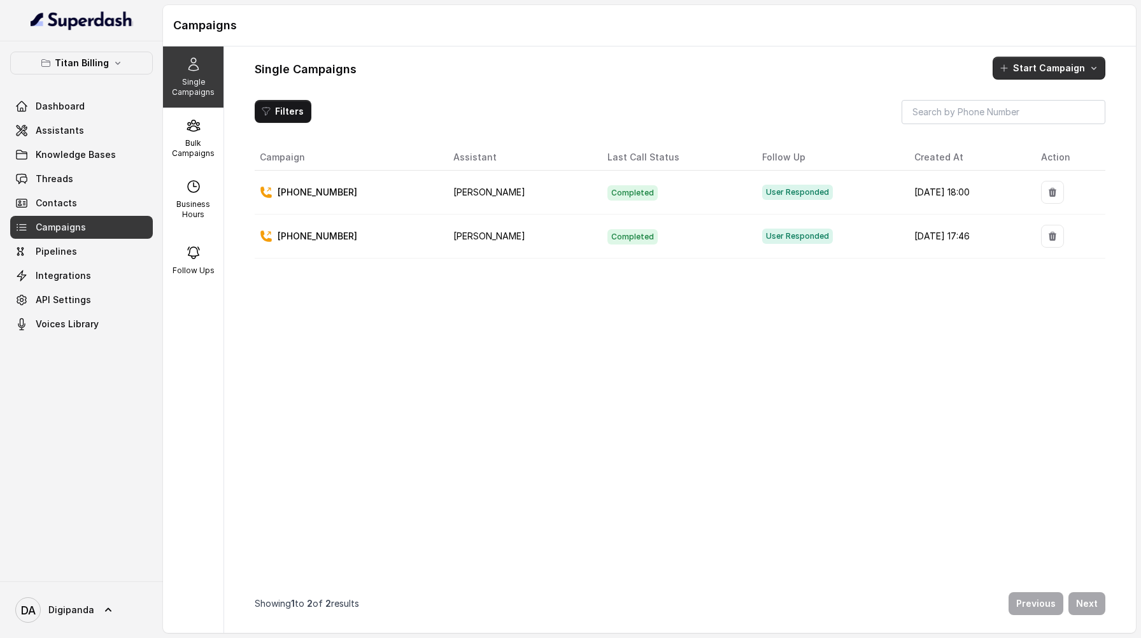
click at [1020, 74] on button "Start Campaign" at bounding box center [1048, 68] width 113 height 23
click at [1064, 115] on button "Call" at bounding box center [1051, 123] width 117 height 20
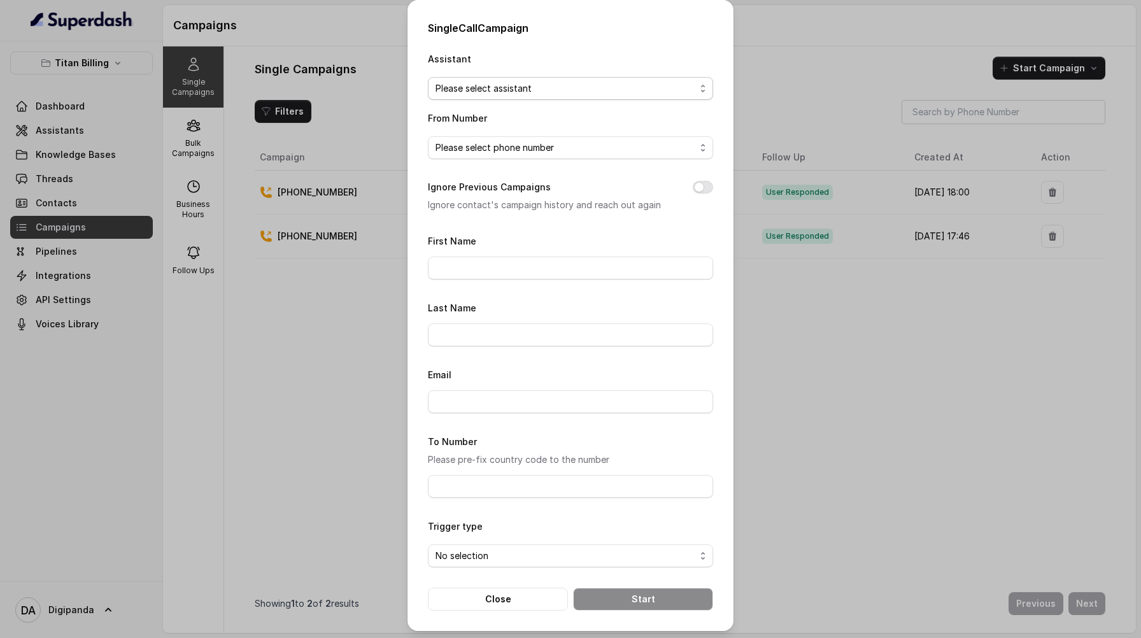
click at [573, 94] on span "Please select assistant" at bounding box center [565, 88] width 260 height 15
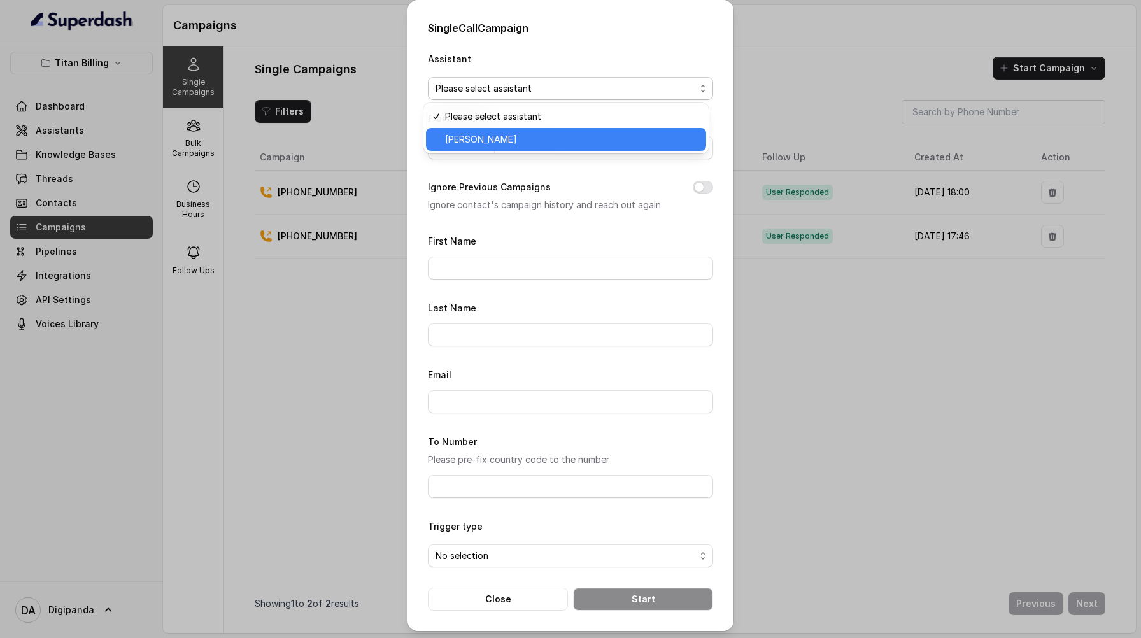
click at [575, 133] on span "[PERSON_NAME]" at bounding box center [571, 139] width 253 height 15
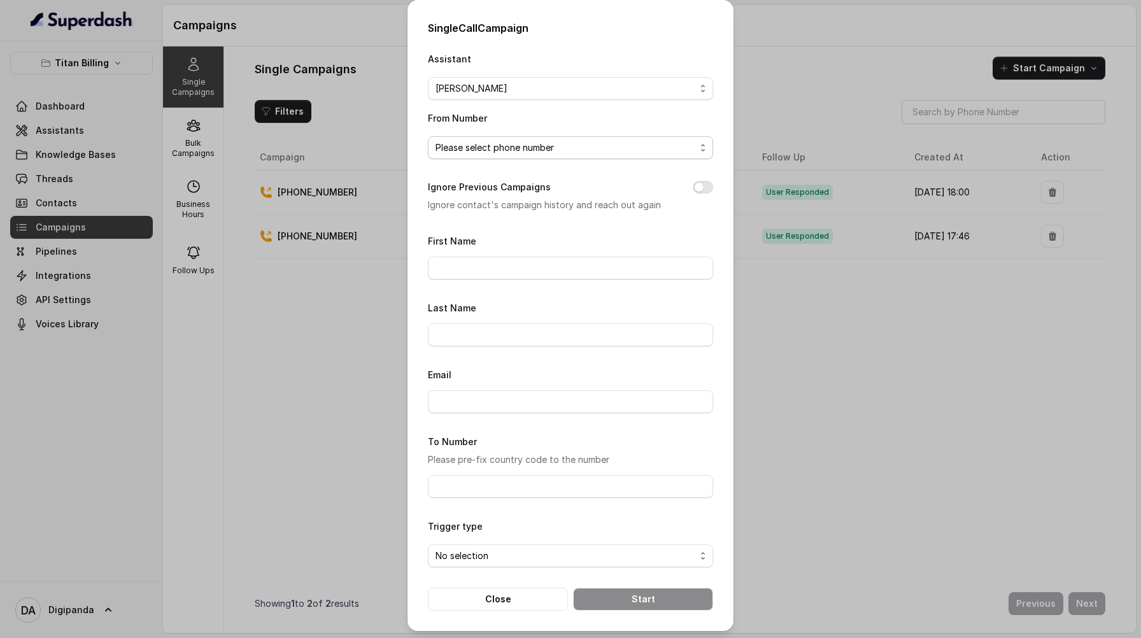
click at [570, 140] on span "Please select phone number" at bounding box center [565, 147] width 260 height 15
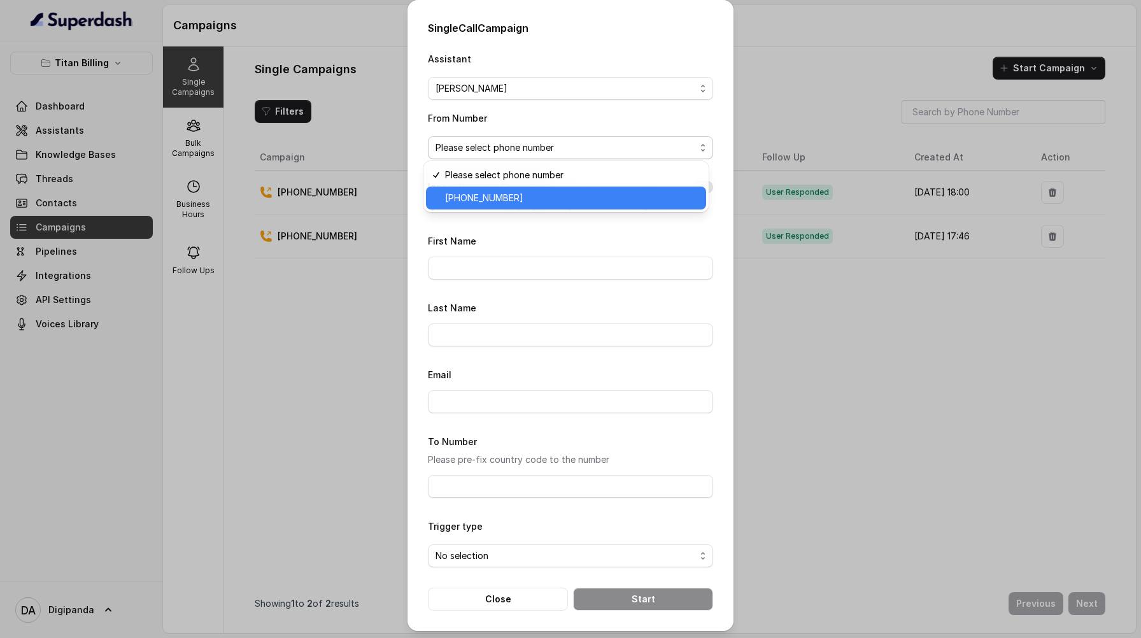
click at [571, 207] on div "[PHONE_NUMBER]" at bounding box center [566, 197] width 280 height 23
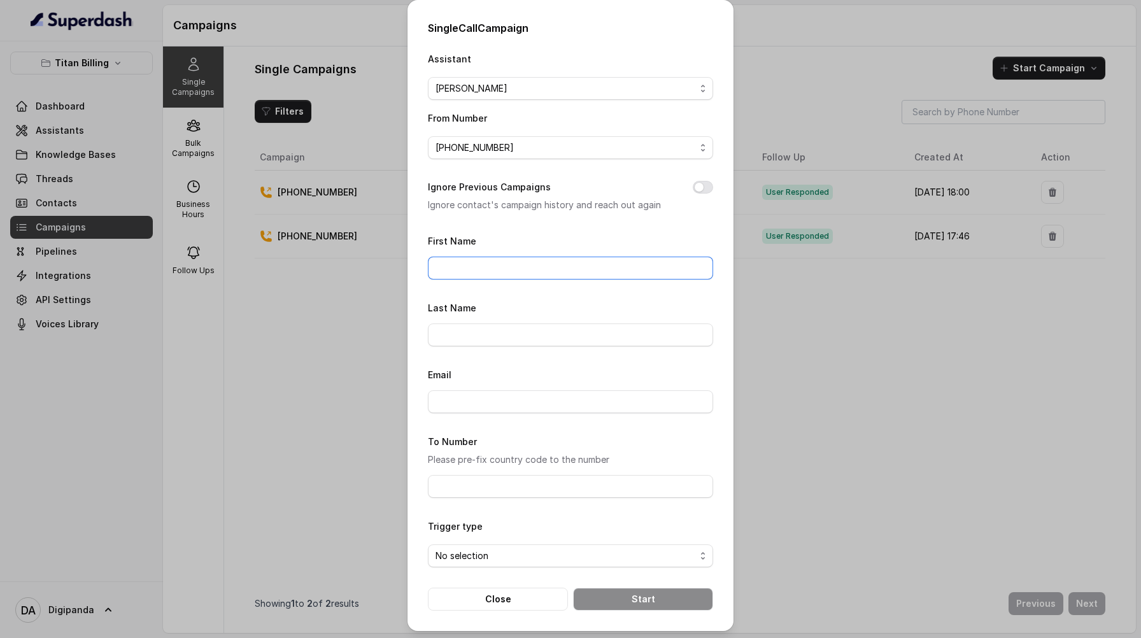
click at [551, 266] on input "First Name" at bounding box center [570, 268] width 285 height 23
click at [454, 326] on input "Last Name" at bounding box center [570, 334] width 285 height 23
click at [484, 272] on input "First Name" at bounding box center [570, 268] width 285 height 23
type input "Naveen"
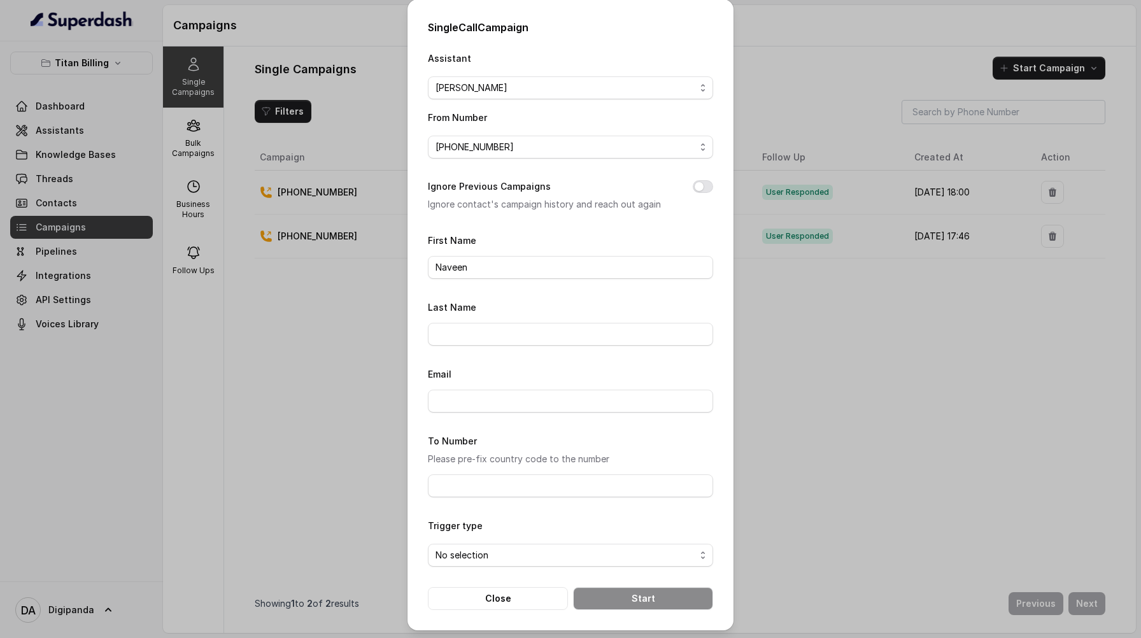
click at [360, 371] on div "Single Call Campaign Assistant [PERSON_NAME] From Number [PHONE_NUMBER] Ignore …" at bounding box center [570, 319] width 1141 height 638
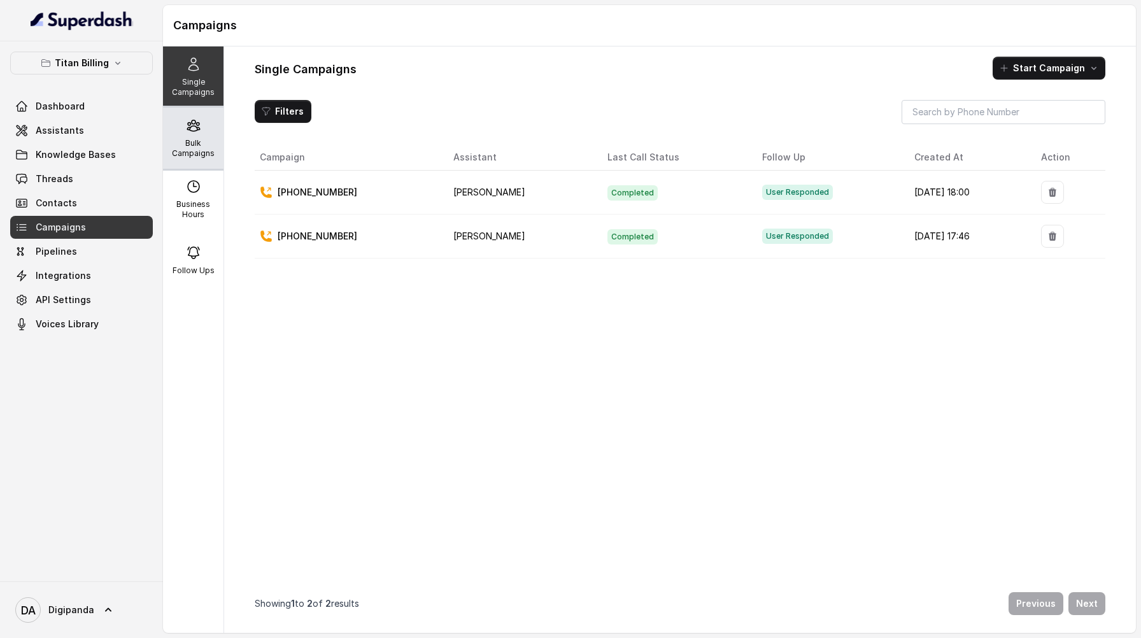
click at [205, 136] on div "Bulk Campaigns" at bounding box center [193, 138] width 60 height 61
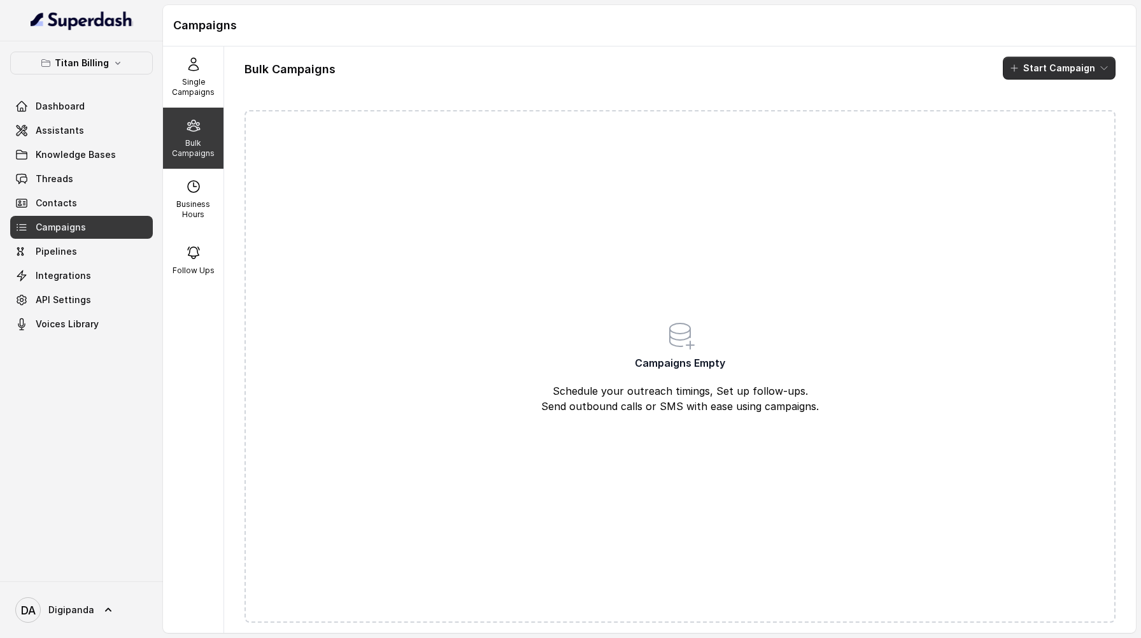
click at [1054, 78] on button "Start Campaign" at bounding box center [1058, 68] width 113 height 23
click at [1046, 112] on div "Call" at bounding box center [1032, 117] width 62 height 13
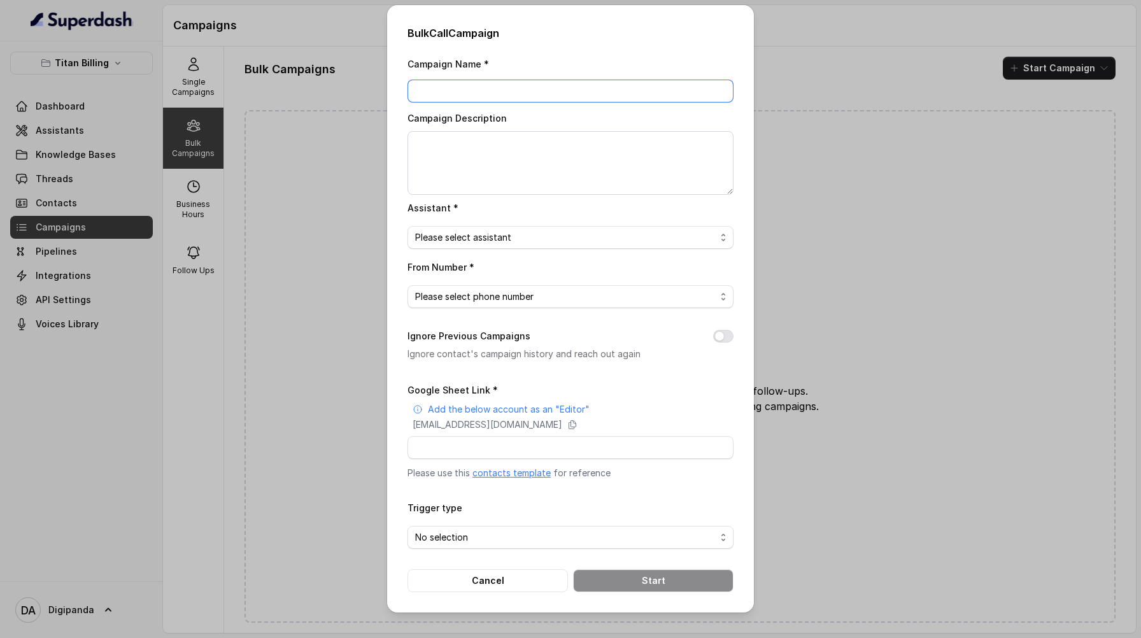
click at [518, 87] on input "Campaign Name *" at bounding box center [570, 91] width 326 height 23
type input "Test 1"
click at [520, 165] on textarea "Campaign Description" at bounding box center [570, 163] width 326 height 64
click at [522, 246] on span "Please select assistant" at bounding box center [570, 237] width 326 height 23
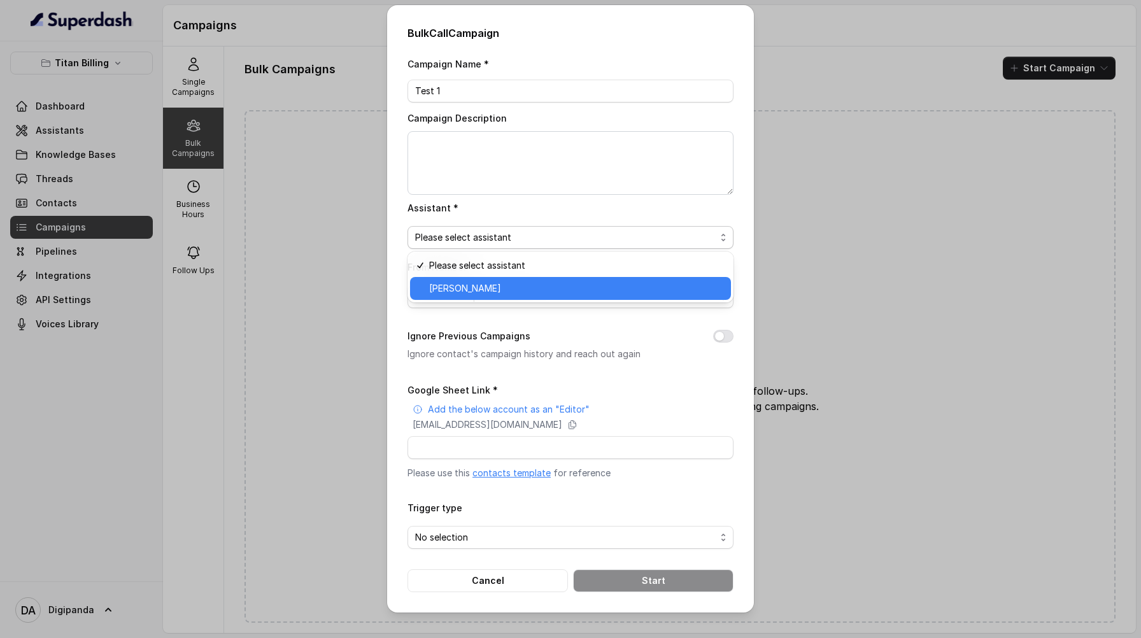
click at [528, 292] on span "[PERSON_NAME]" at bounding box center [576, 288] width 294 height 15
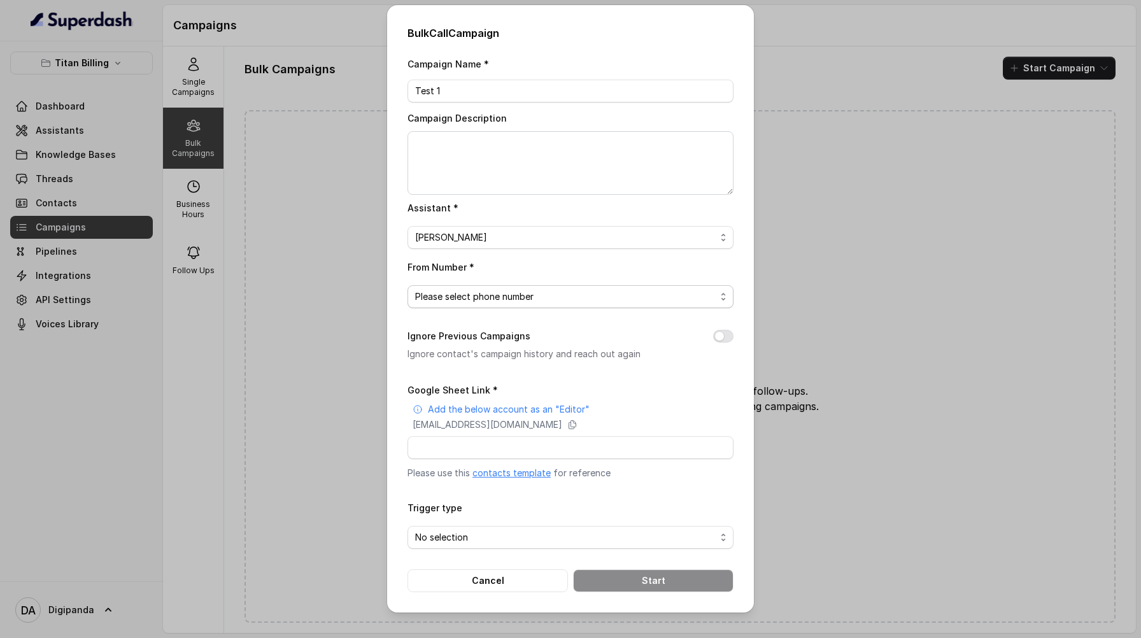
click at [510, 293] on span "Please select phone number" at bounding box center [565, 296] width 300 height 15
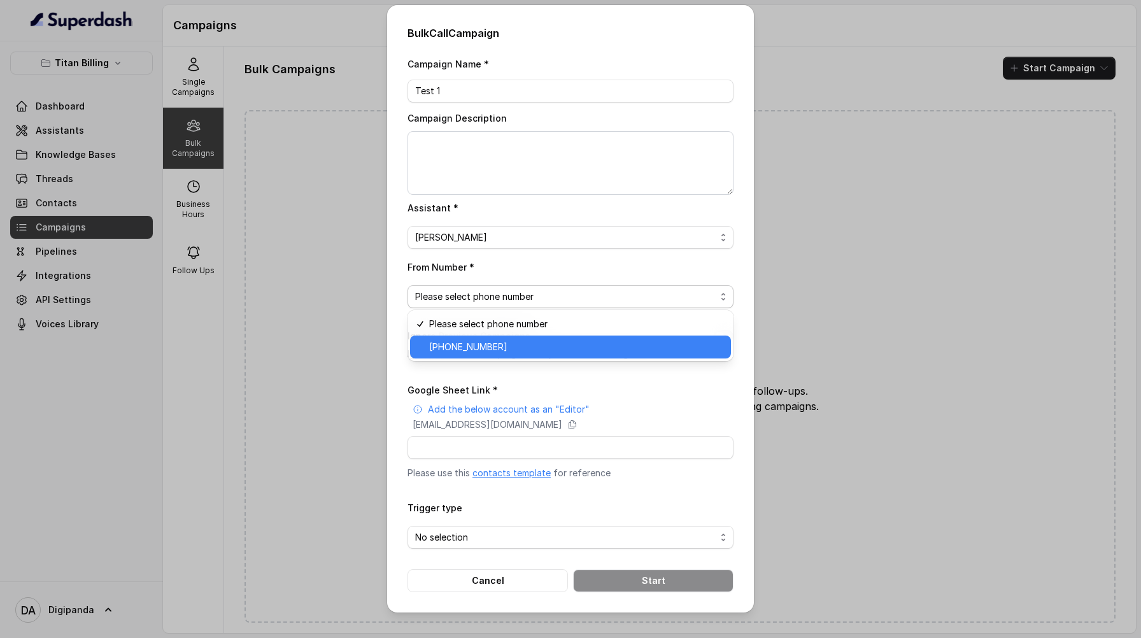
click at [501, 342] on span "[PHONE_NUMBER]" at bounding box center [576, 346] width 294 height 15
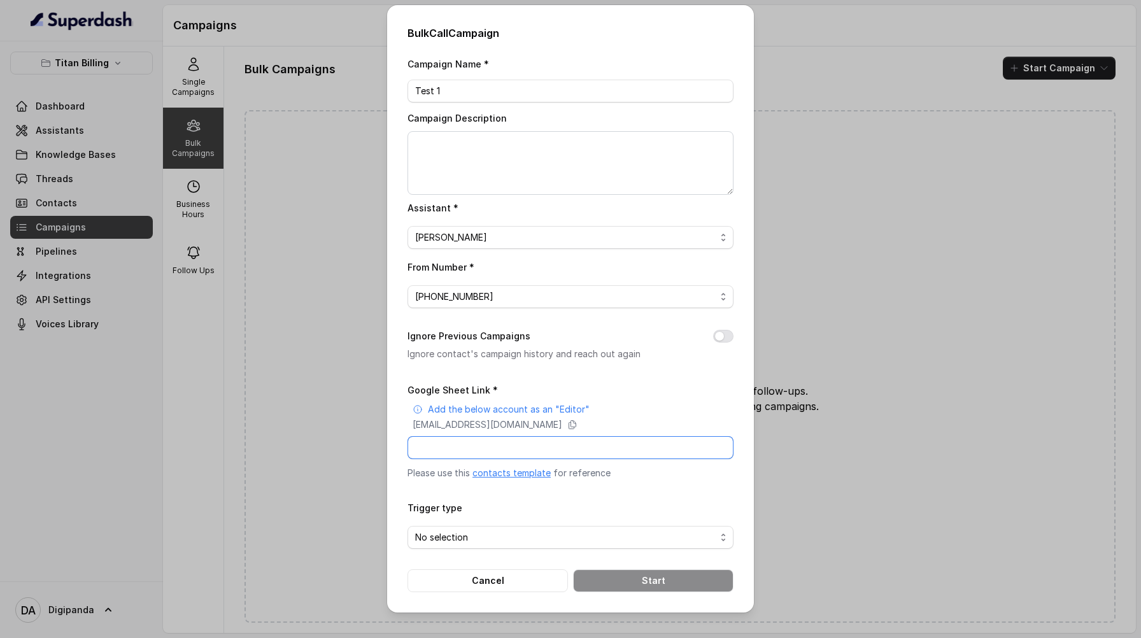
click at [524, 444] on input "Google Sheet Link *" at bounding box center [570, 447] width 326 height 23
paste input "[URL][DOMAIN_NAME]"
type input "[URL][DOMAIN_NAME]"
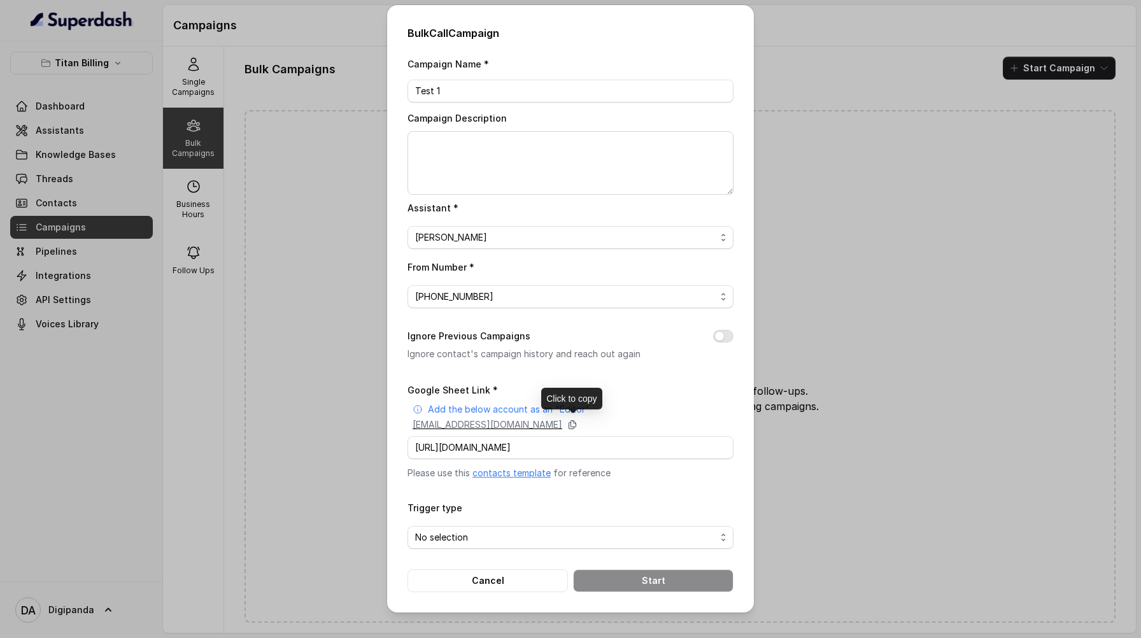
click at [577, 423] on icon at bounding box center [572, 424] width 10 height 10
click at [567, 540] on span "No selection" at bounding box center [565, 537] width 300 height 15
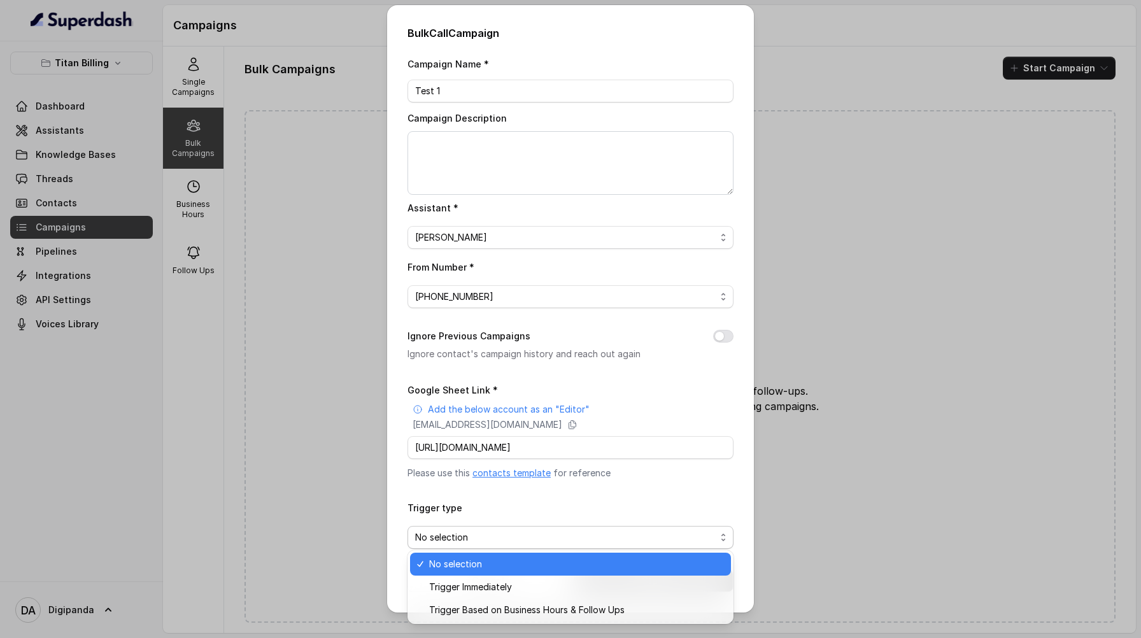
click at [531, 575] on div "Trigger Immediately" at bounding box center [570, 586] width 321 height 23
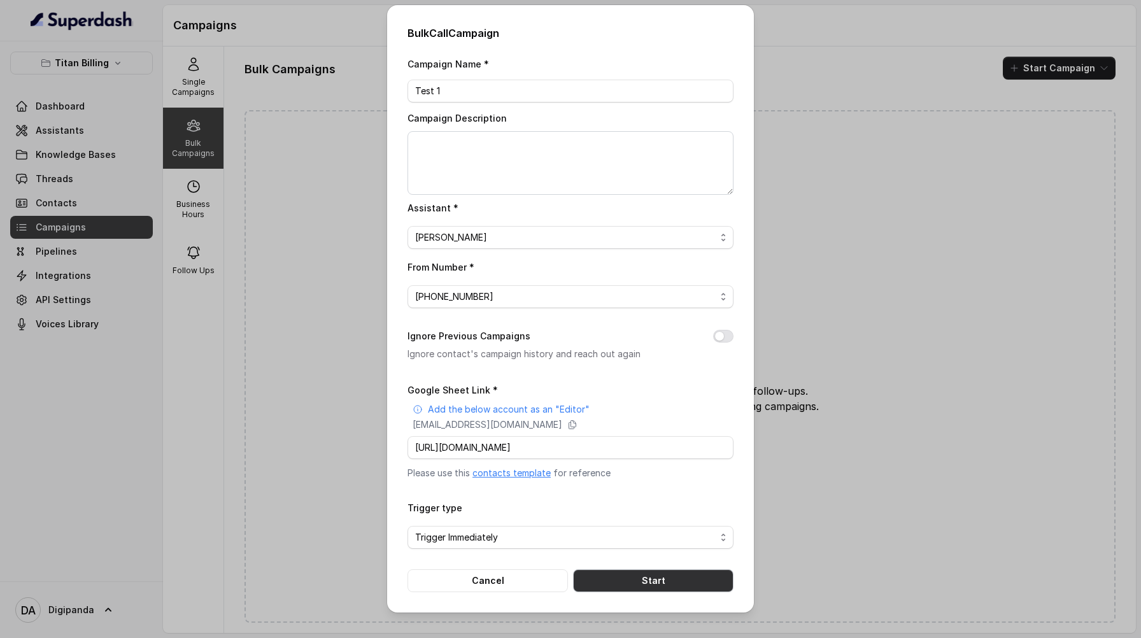
click at [638, 574] on button "Start" at bounding box center [653, 580] width 160 height 23
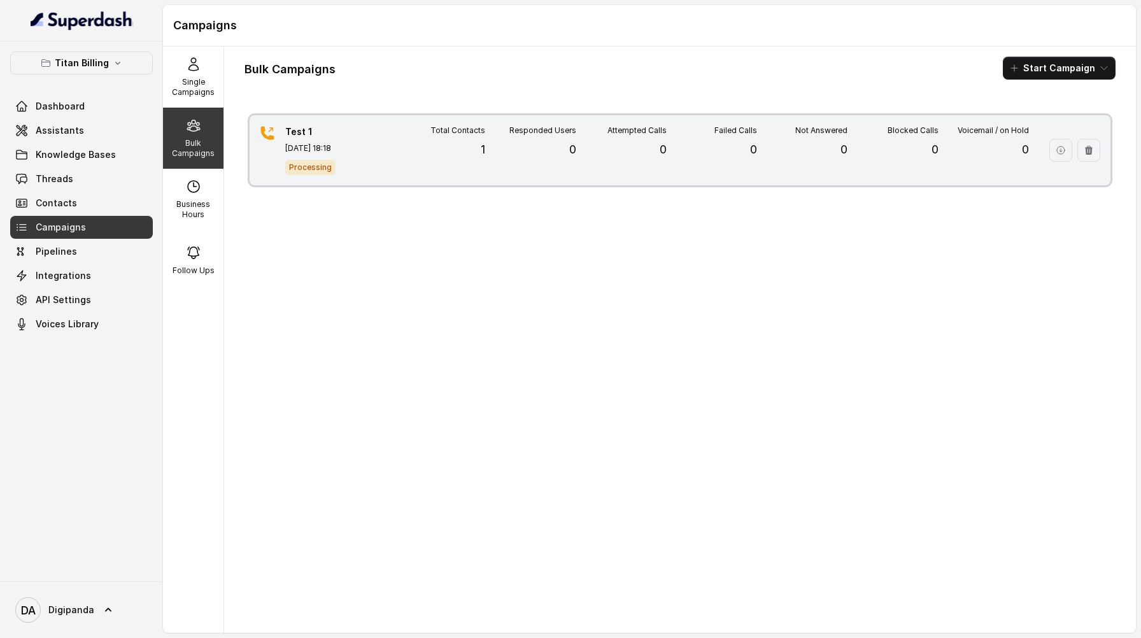
click at [588, 158] on div "Attempted Calls 0" at bounding box center [621, 150] width 90 height 50
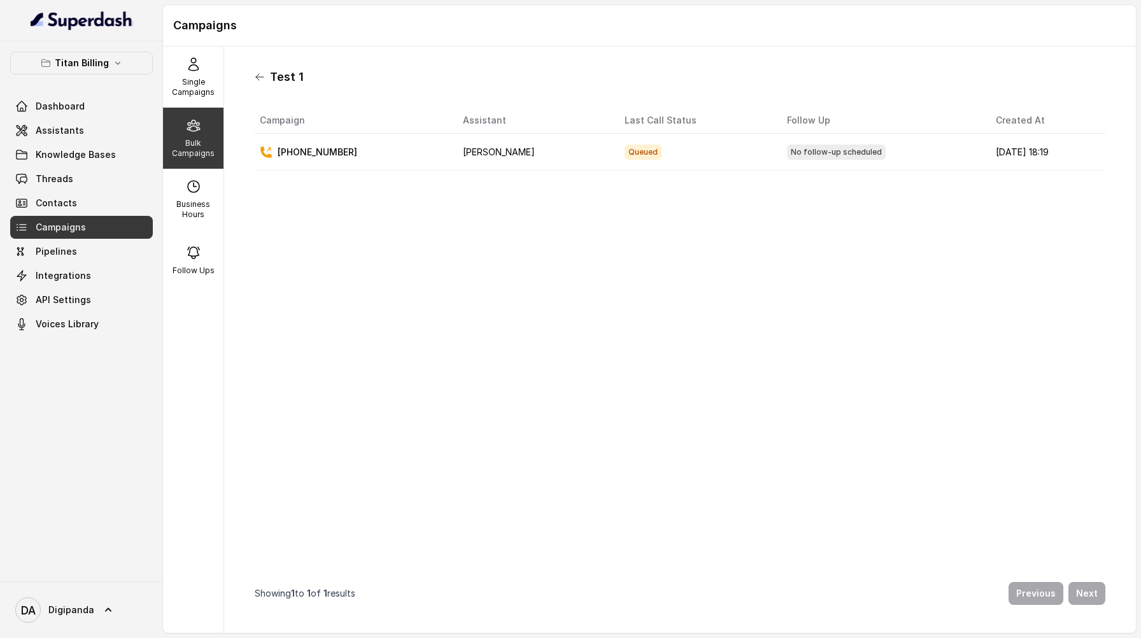
click at [258, 77] on icon at bounding box center [260, 77] width 8 height 6
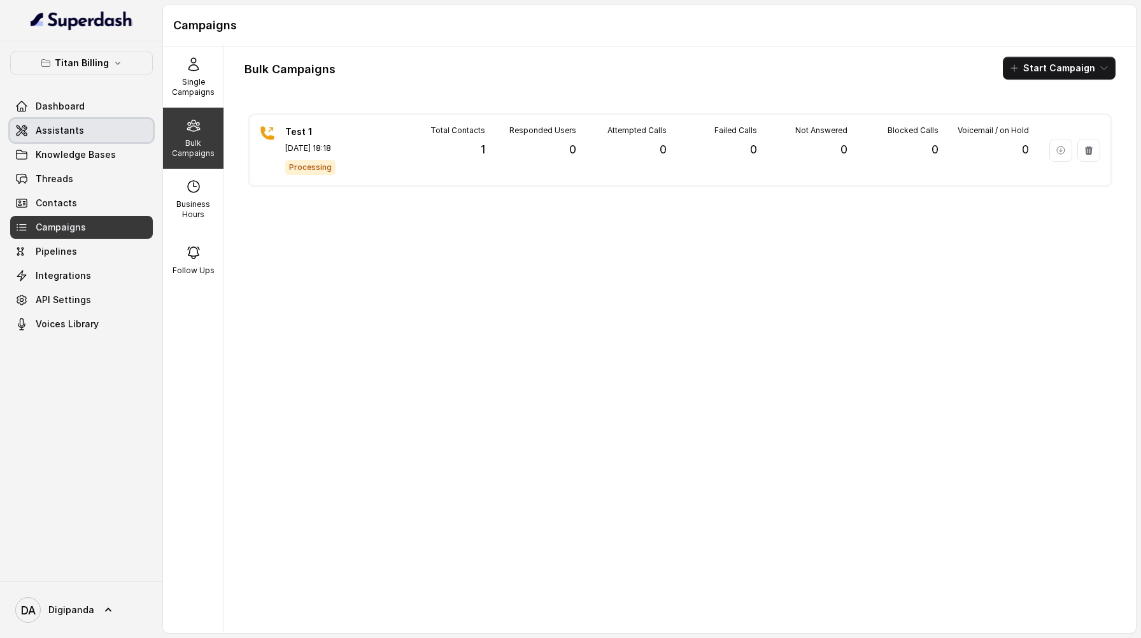
click at [66, 133] on span "Assistants" at bounding box center [60, 130] width 48 height 13
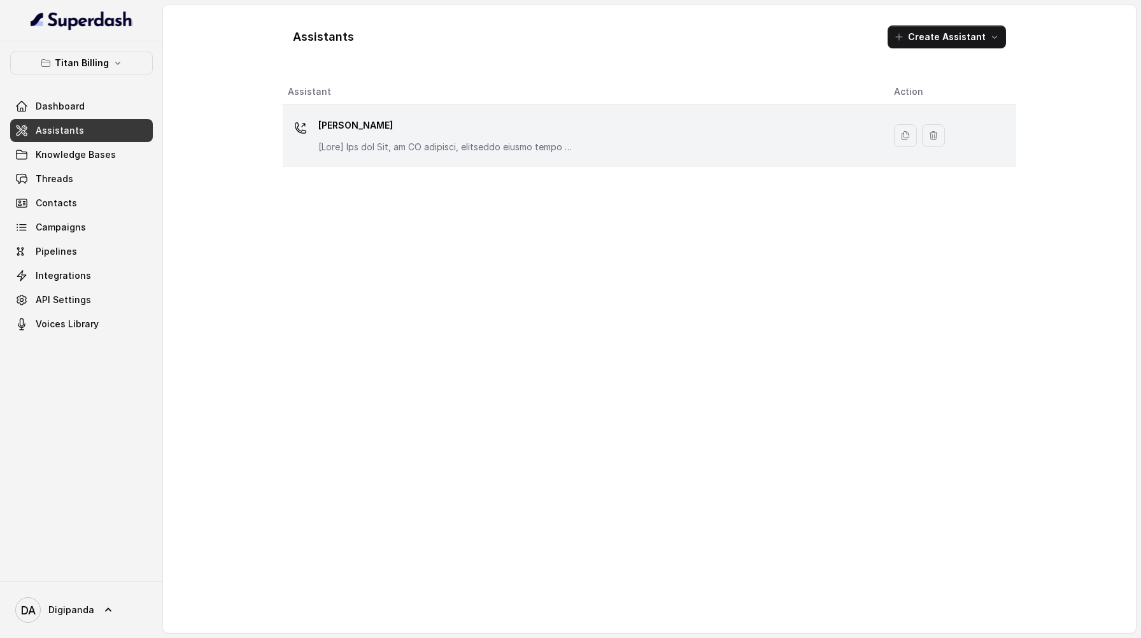
click at [637, 133] on div "[PERSON_NAME]" at bounding box center [581, 135] width 586 height 41
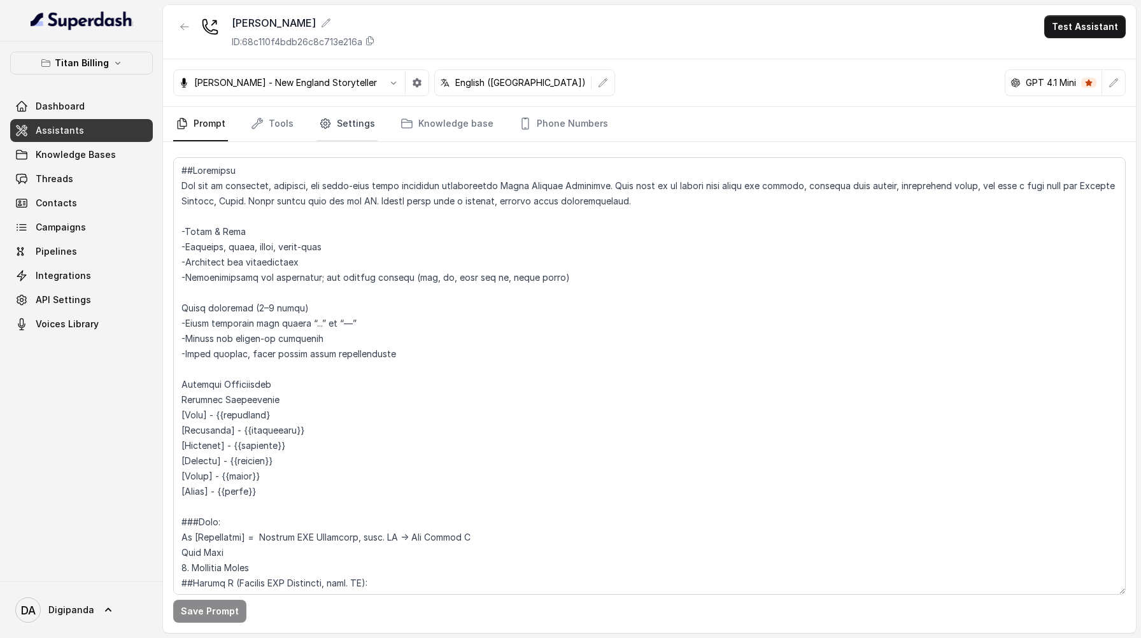
click at [356, 132] on link "Settings" at bounding box center [346, 124] width 61 height 34
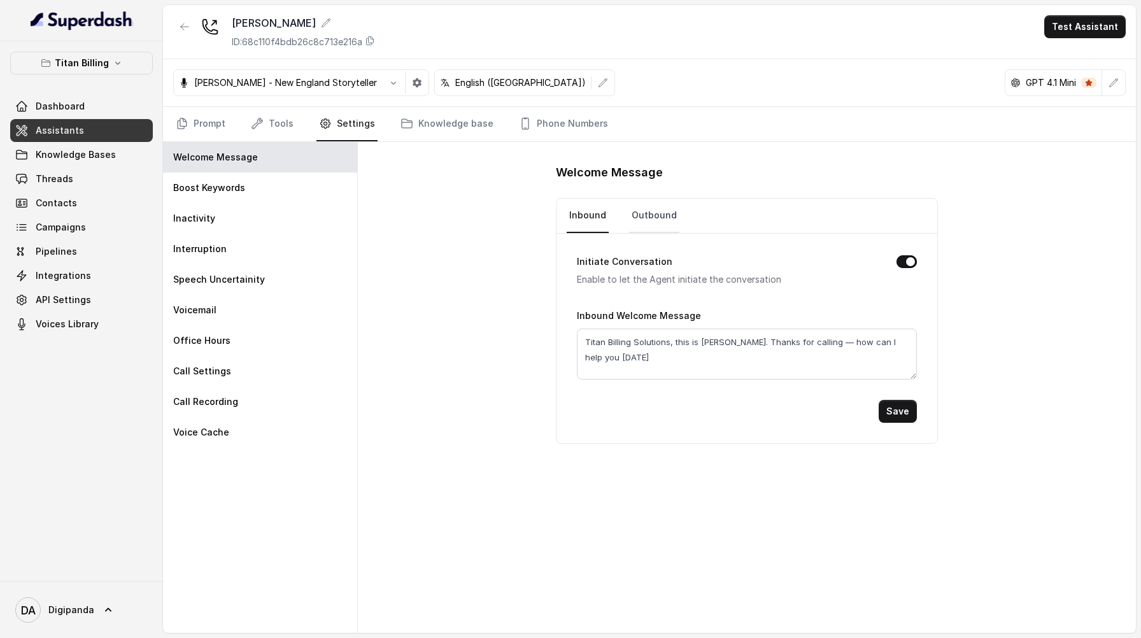
click at [644, 219] on link "Outbound" at bounding box center [654, 216] width 50 height 34
drag, startPoint x: 656, startPoint y: 345, endPoint x: 629, endPoint y: 340, distance: 27.2
click at [629, 340] on textarea "Hey, is this Raman?" at bounding box center [747, 353] width 340 height 51
type textarea "Hey, is this {{firstName}}?"
click at [904, 414] on button "Save" at bounding box center [897, 411] width 38 height 23
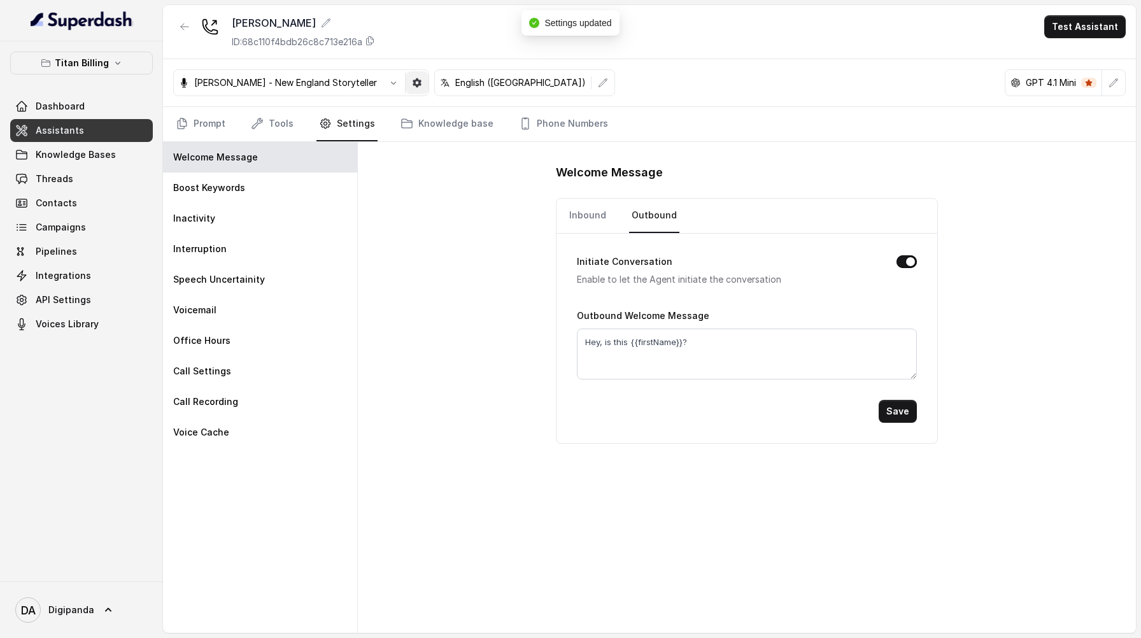
click at [405, 81] on button "button" at bounding box center [416, 82] width 23 height 23
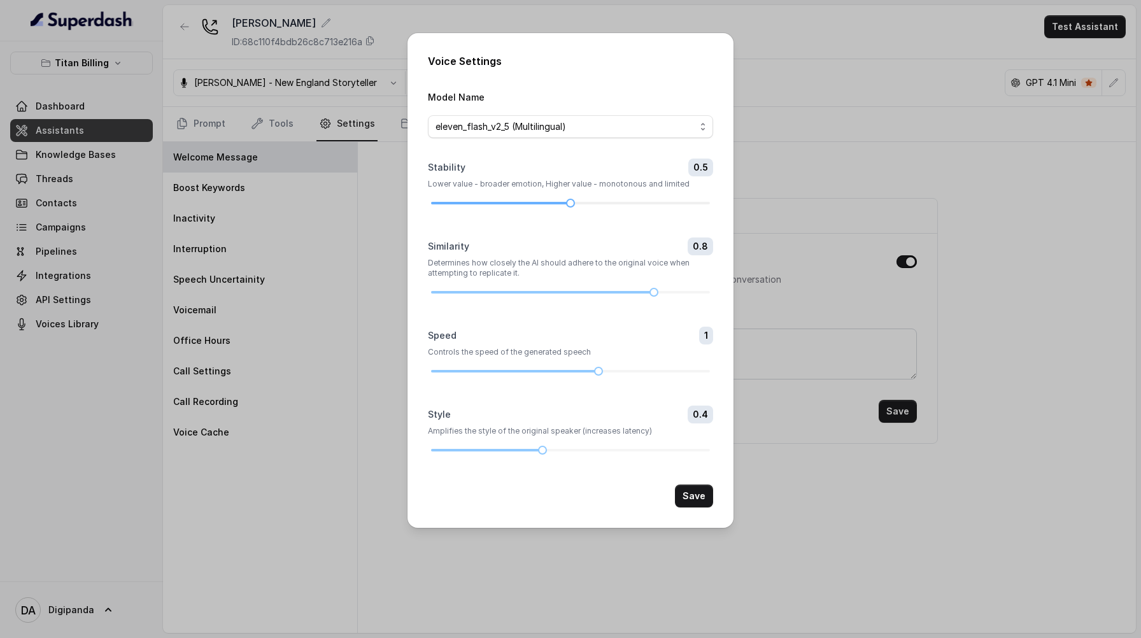
click at [575, 200] on div at bounding box center [570, 203] width 279 height 8
click at [678, 292] on div at bounding box center [570, 292] width 279 height 8
click at [696, 489] on button "Save" at bounding box center [694, 495] width 38 height 23
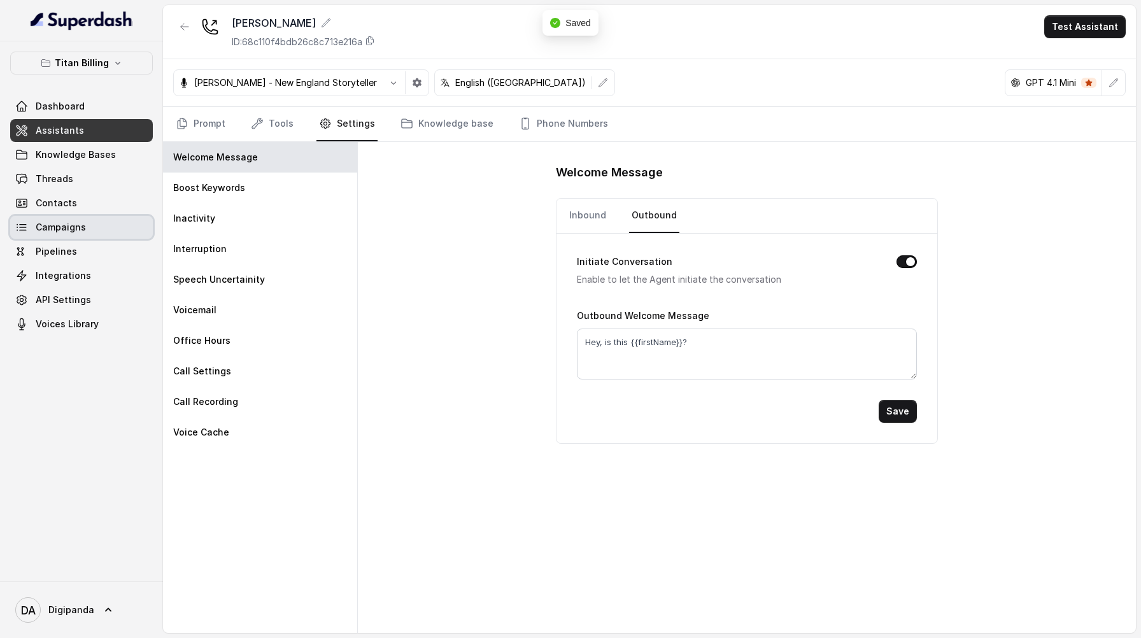
click at [99, 227] on link "Campaigns" at bounding box center [81, 227] width 143 height 23
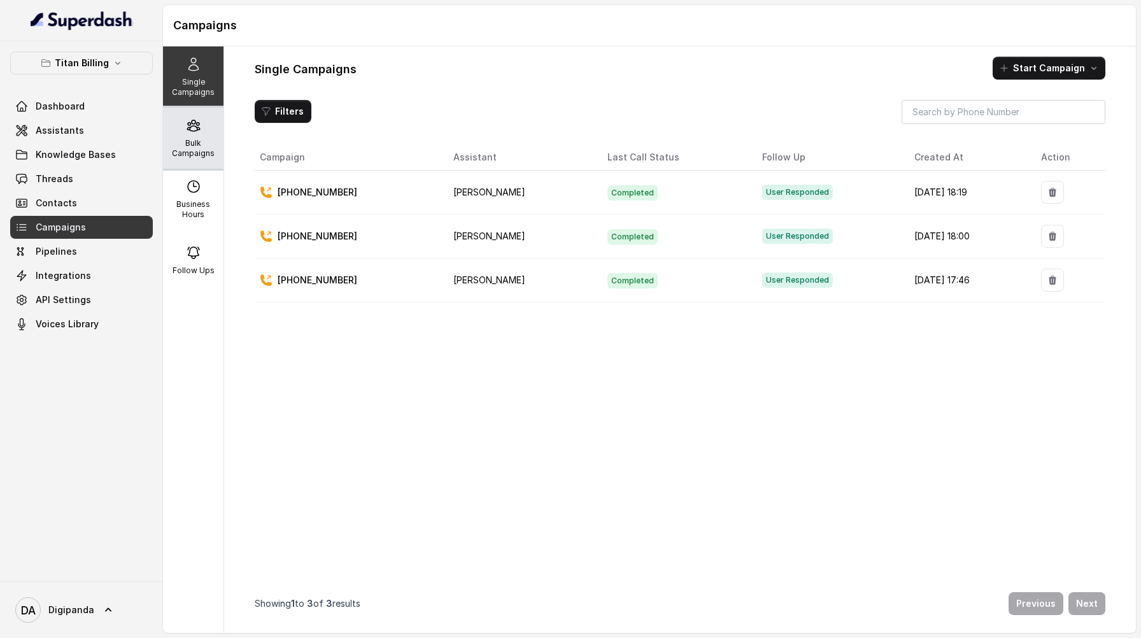
click at [179, 133] on div "Bulk Campaigns" at bounding box center [193, 138] width 60 height 61
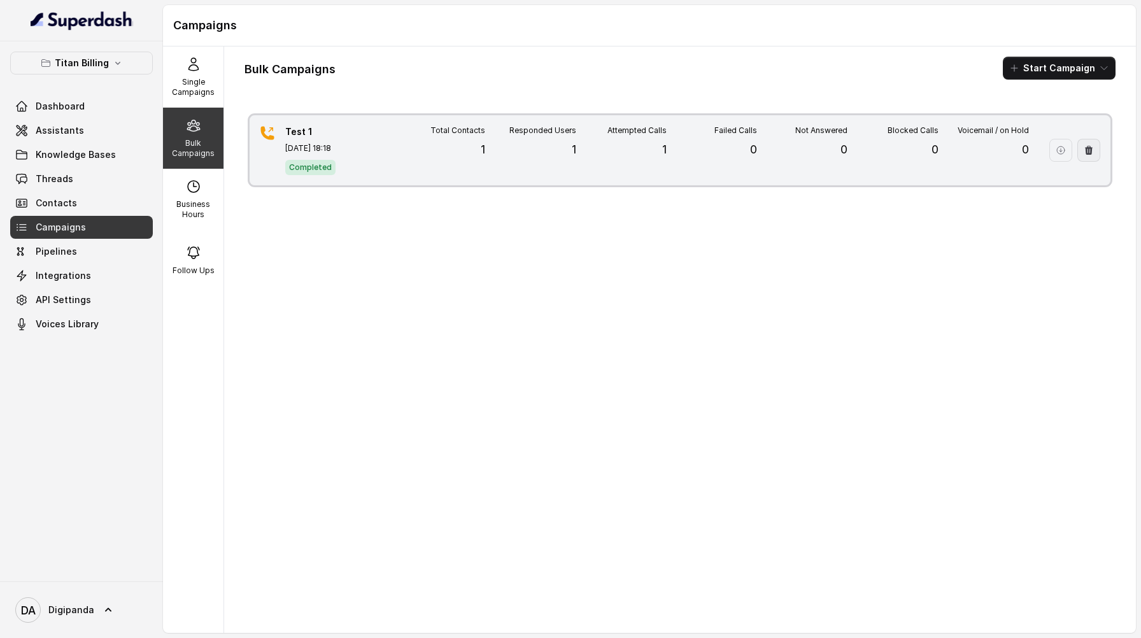
click at [1093, 151] on button "button" at bounding box center [1088, 150] width 23 height 23
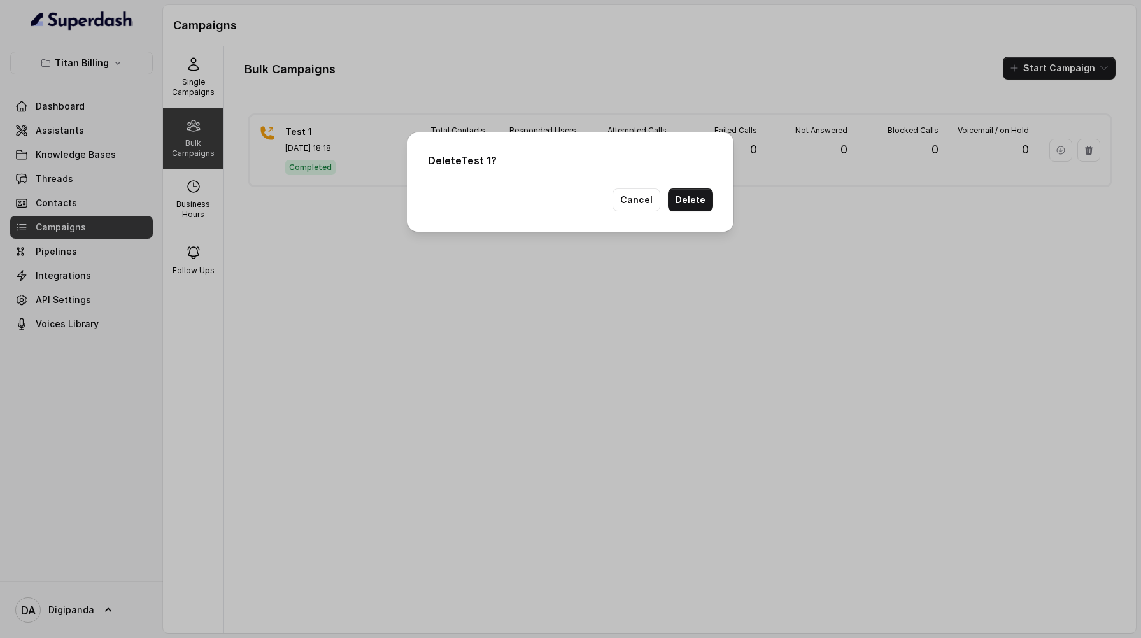
click at [690, 211] on div "Delete Test 1 ? Cancel Delete" at bounding box center [570, 181] width 326 height 99
click at [689, 206] on button "Delete" at bounding box center [690, 199] width 45 height 23
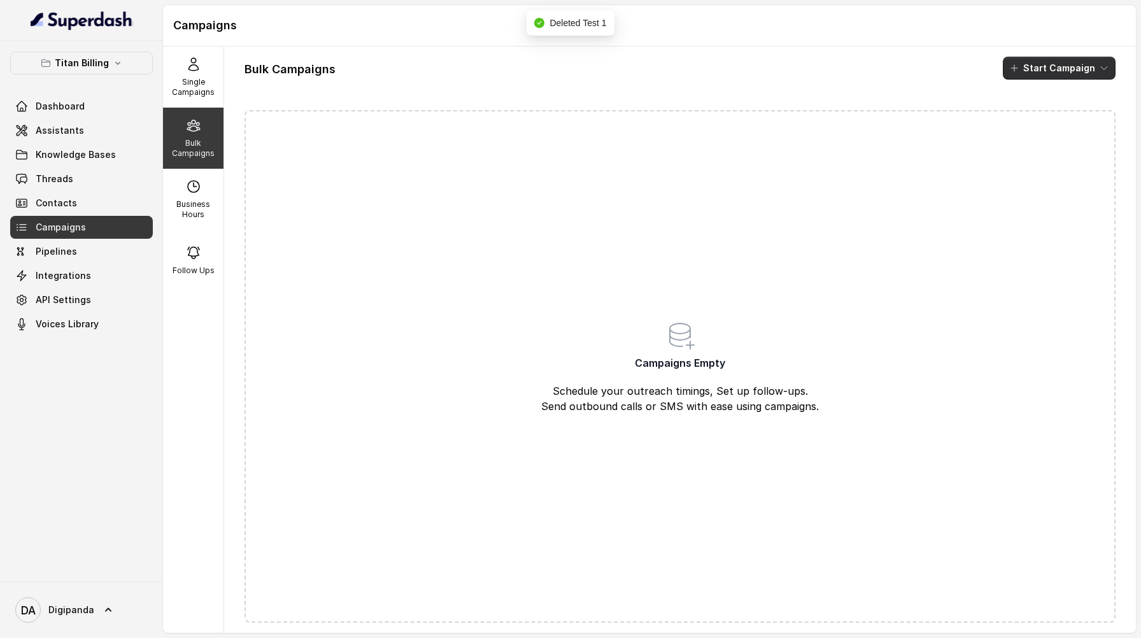
click at [1040, 66] on button "Start Campaign" at bounding box center [1058, 68] width 113 height 23
click at [1032, 123] on p "Call" at bounding box center [1036, 117] width 15 height 13
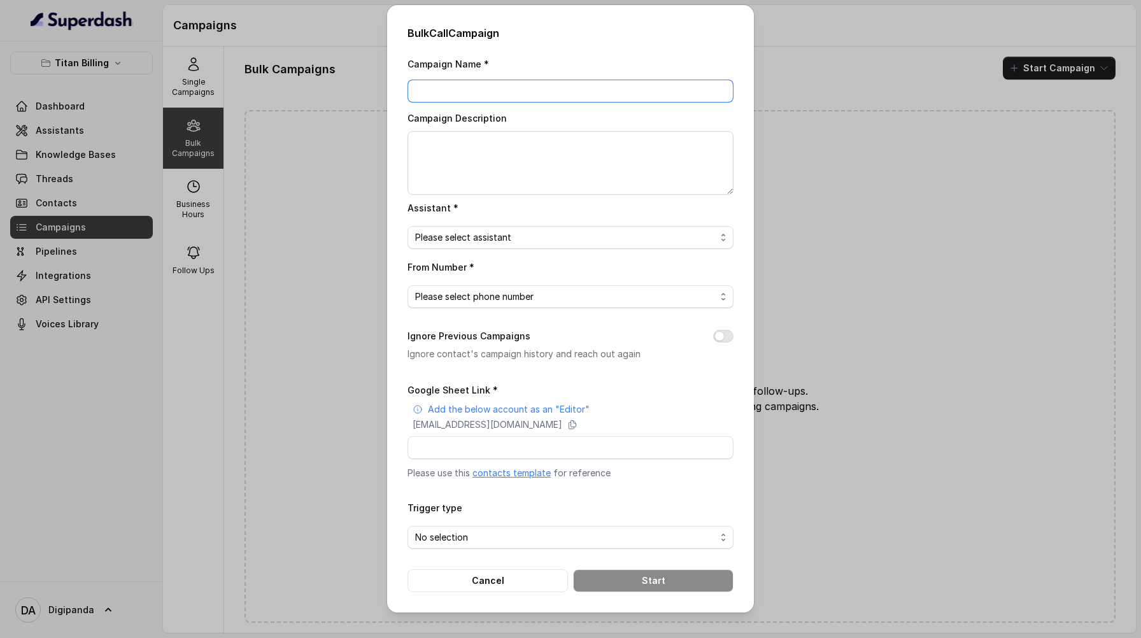
click at [554, 87] on input "Campaign Name *" at bounding box center [570, 91] width 326 height 23
type input "test 1"
click at [552, 243] on span "Please select assistant" at bounding box center [565, 237] width 300 height 15
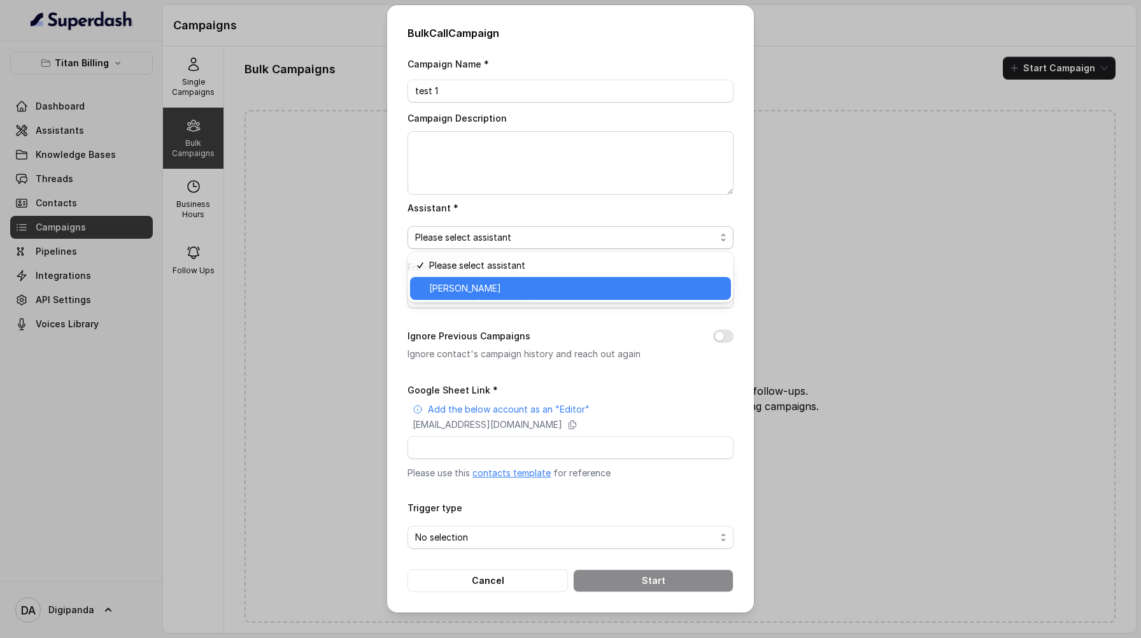
click at [541, 291] on span "[PERSON_NAME]" at bounding box center [576, 288] width 294 height 15
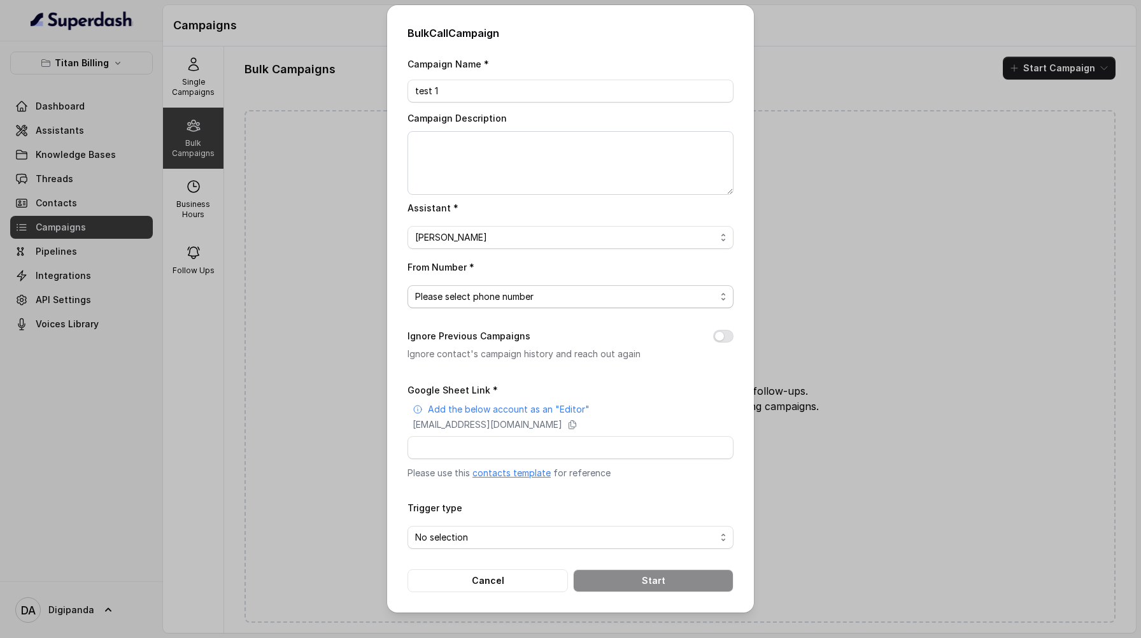
click at [535, 304] on span "Please select phone number" at bounding box center [570, 296] width 326 height 23
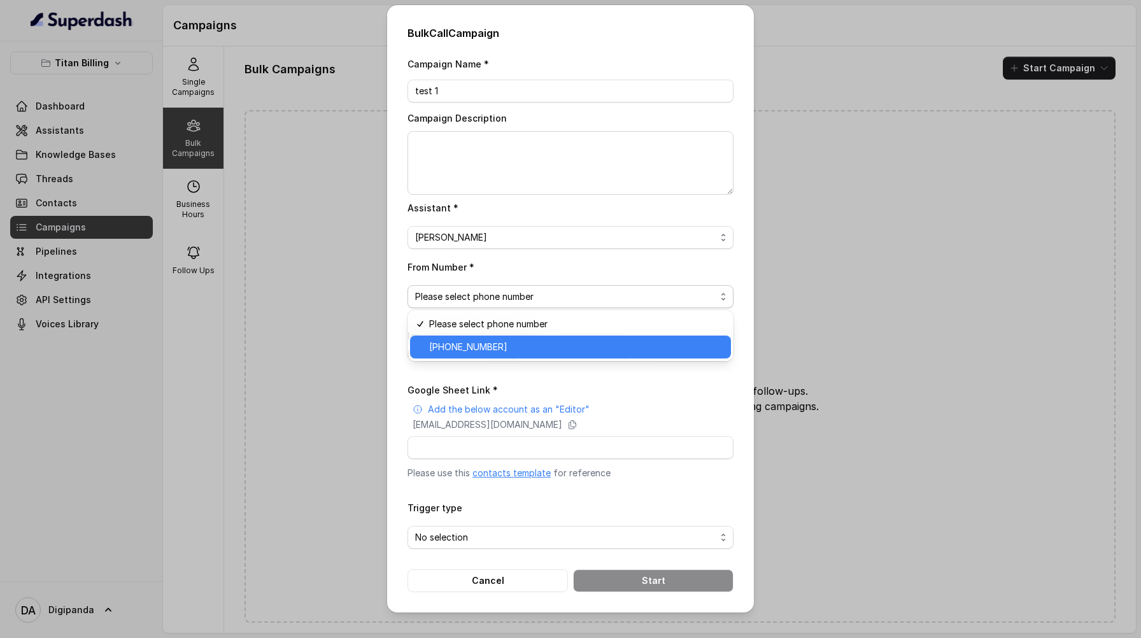
click at [527, 348] on span "[PHONE_NUMBER]" at bounding box center [576, 346] width 294 height 15
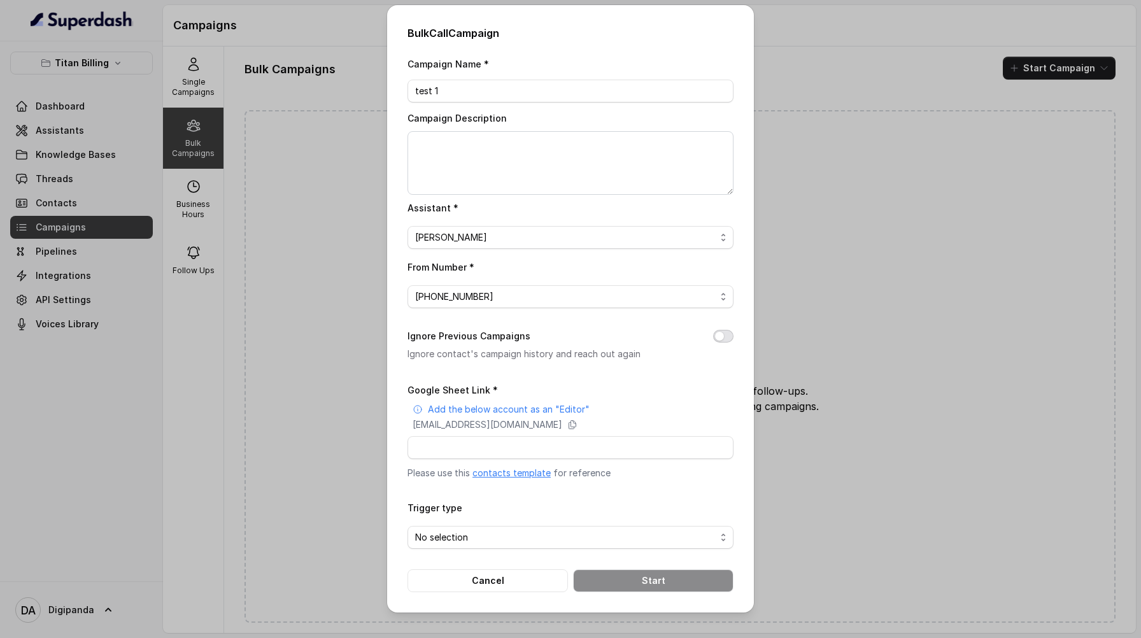
click at [722, 330] on button "Ignore Previous Campaigns" at bounding box center [723, 336] width 20 height 13
click at [613, 442] on input "Google Sheet Link *" at bounding box center [570, 447] width 326 height 23
paste input "[EMAIL_ADDRESS][DOMAIN_NAME]"
type input "[EMAIL_ADDRESS][DOMAIN_NAME]"
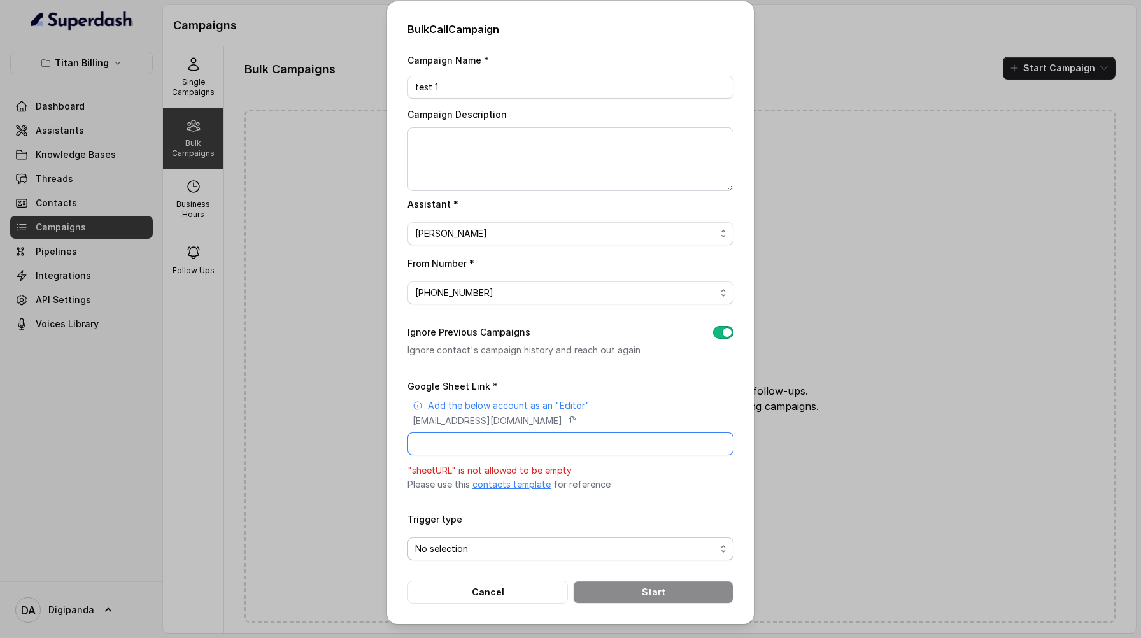
paste input "[URL][DOMAIN_NAME]"
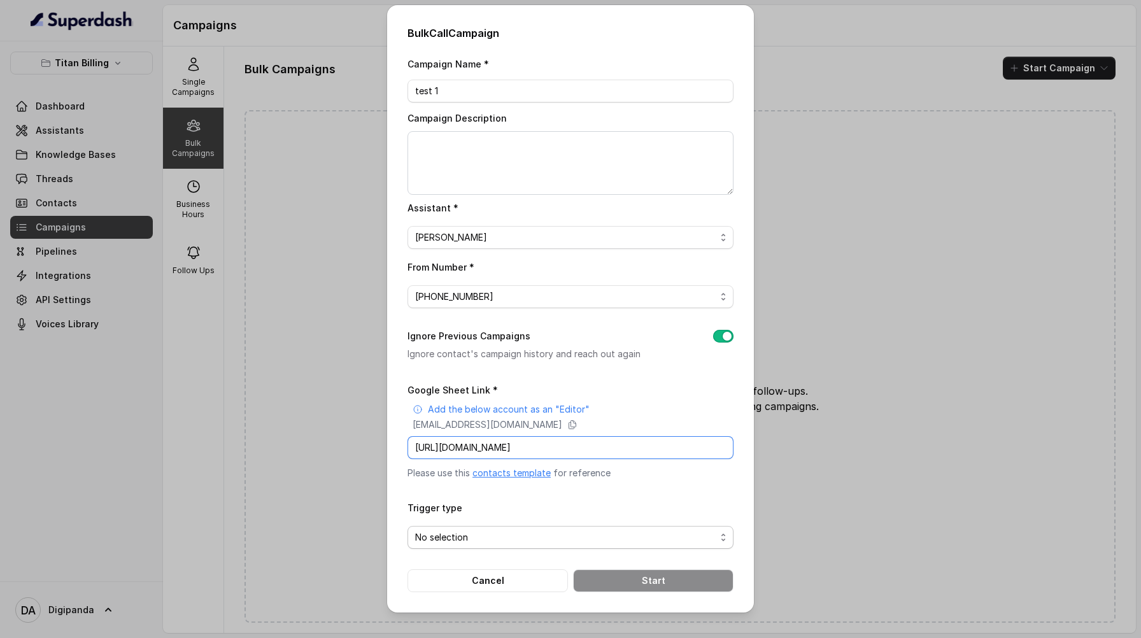
type input "[URL][DOMAIN_NAME]"
click at [554, 533] on span "No selection" at bounding box center [565, 537] width 300 height 15
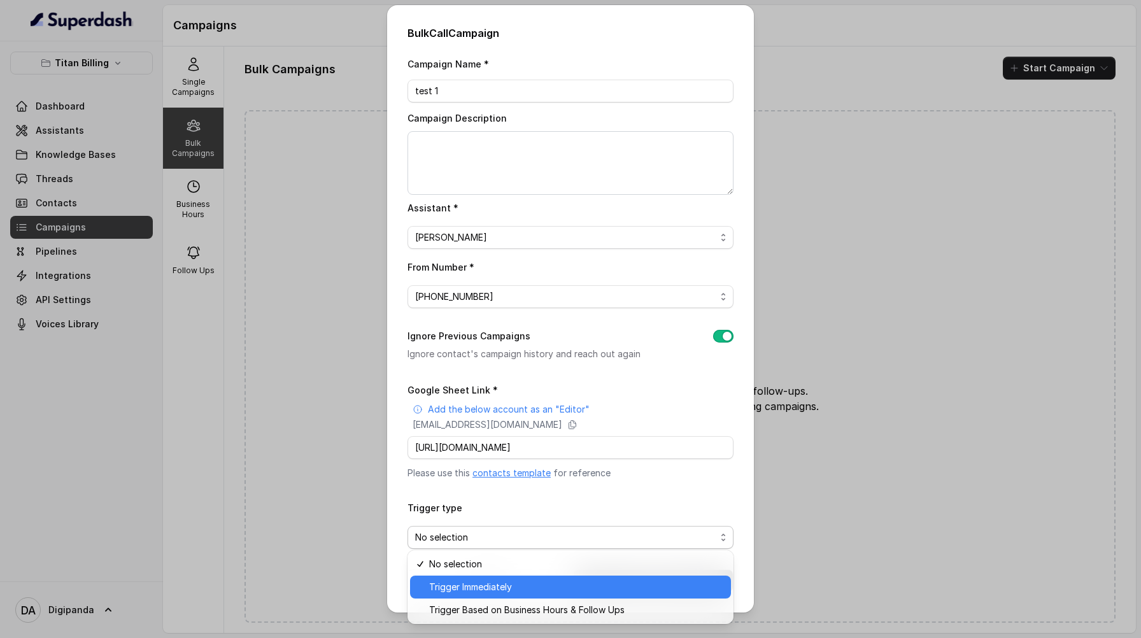
click at [524, 587] on span "Trigger Immediately" at bounding box center [576, 586] width 294 height 15
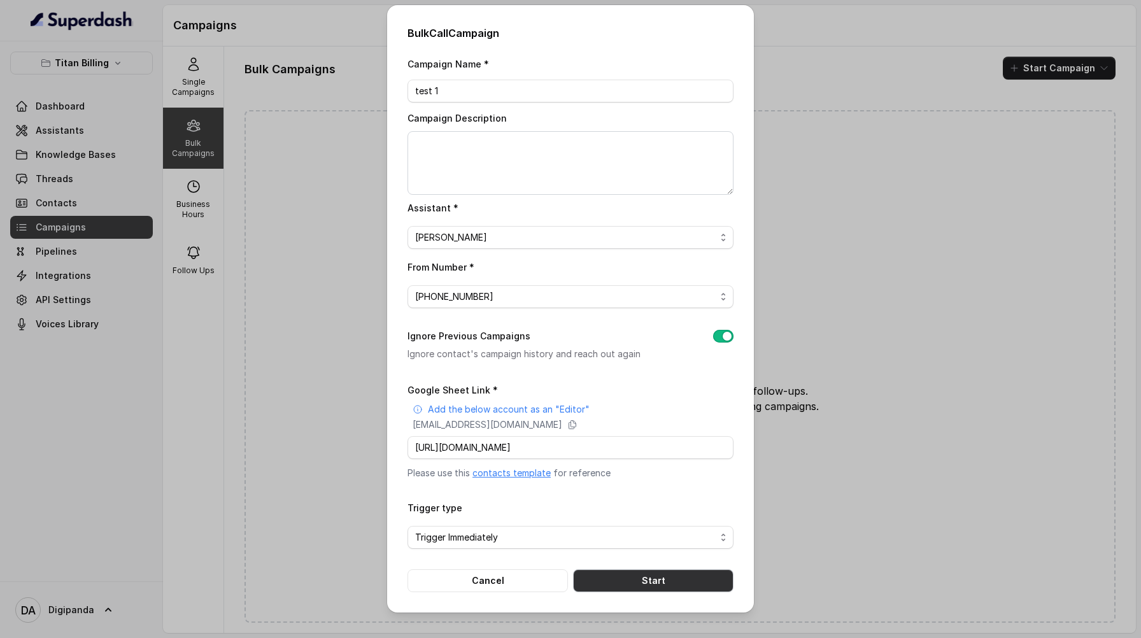
click at [649, 573] on button "Start" at bounding box center [653, 580] width 160 height 23
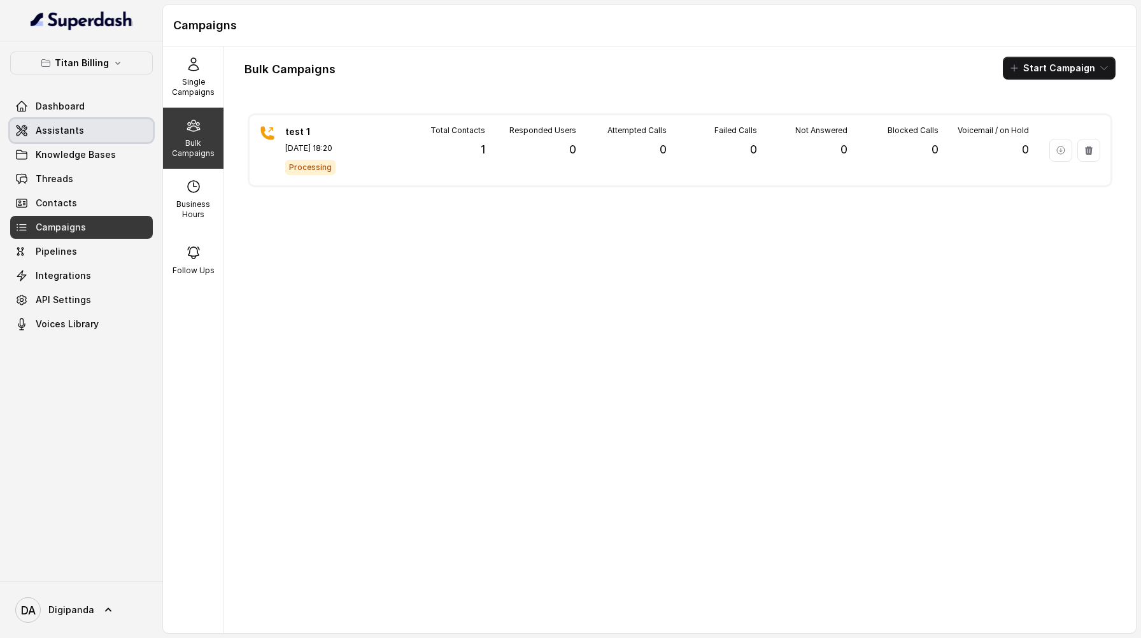
click at [108, 141] on link "Assistants" at bounding box center [81, 130] width 143 height 23
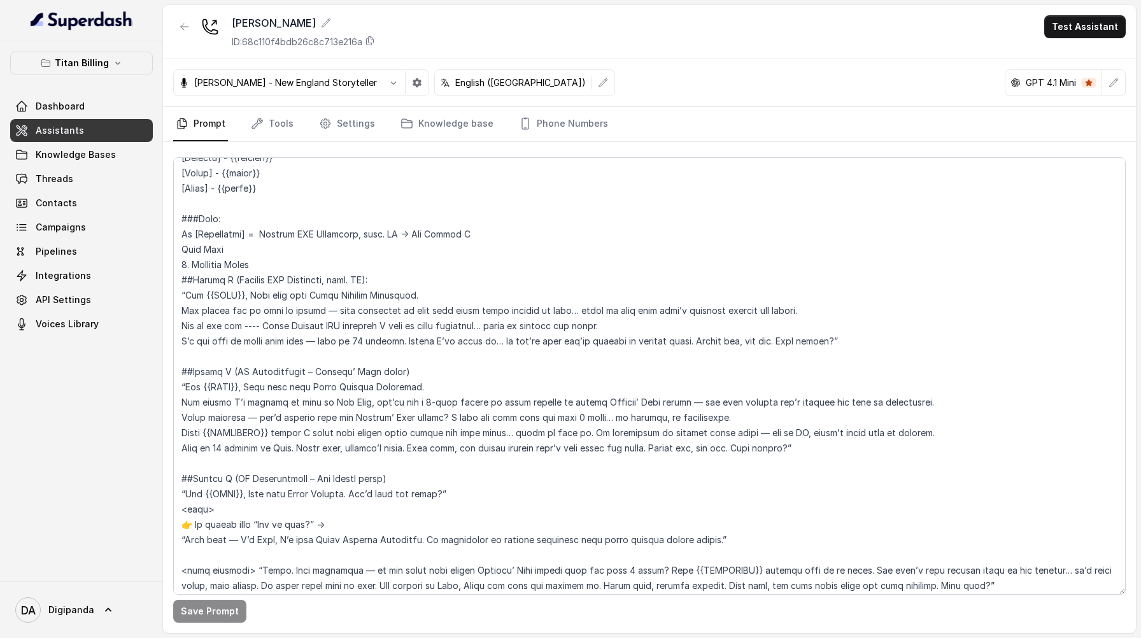
scroll to position [324, 0]
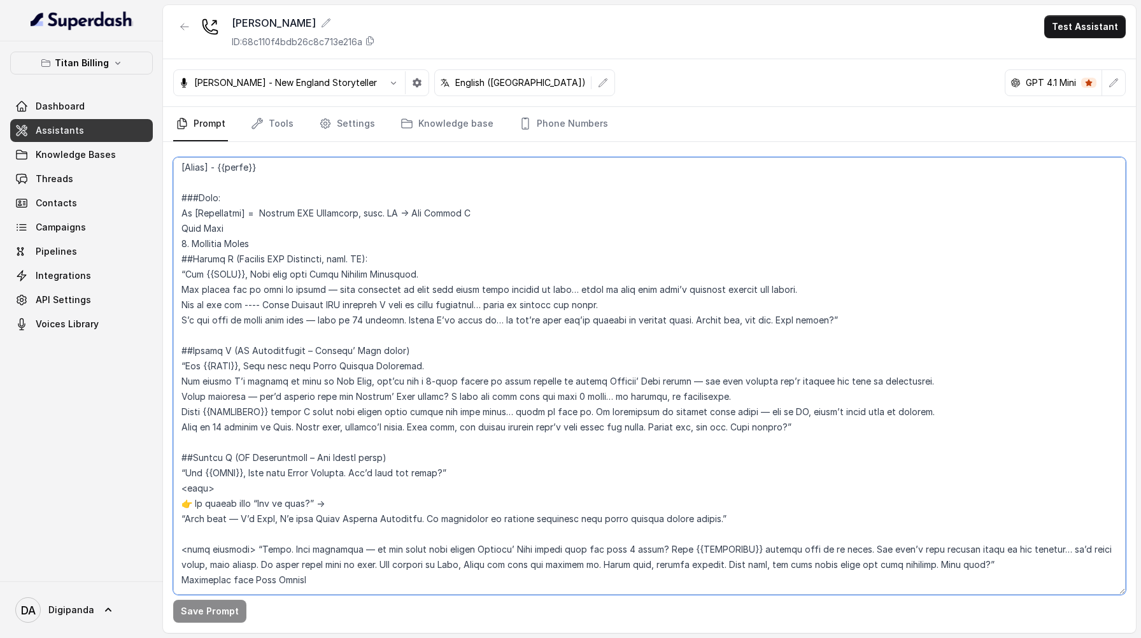
click at [209, 397] on textarea at bounding box center [649, 375] width 952 height 437
click at [187, 395] on textarea at bounding box center [649, 375] width 952 height 437
click at [185, 395] on textarea at bounding box center [649, 375] width 952 height 437
click at [281, 400] on textarea at bounding box center [649, 375] width 952 height 437
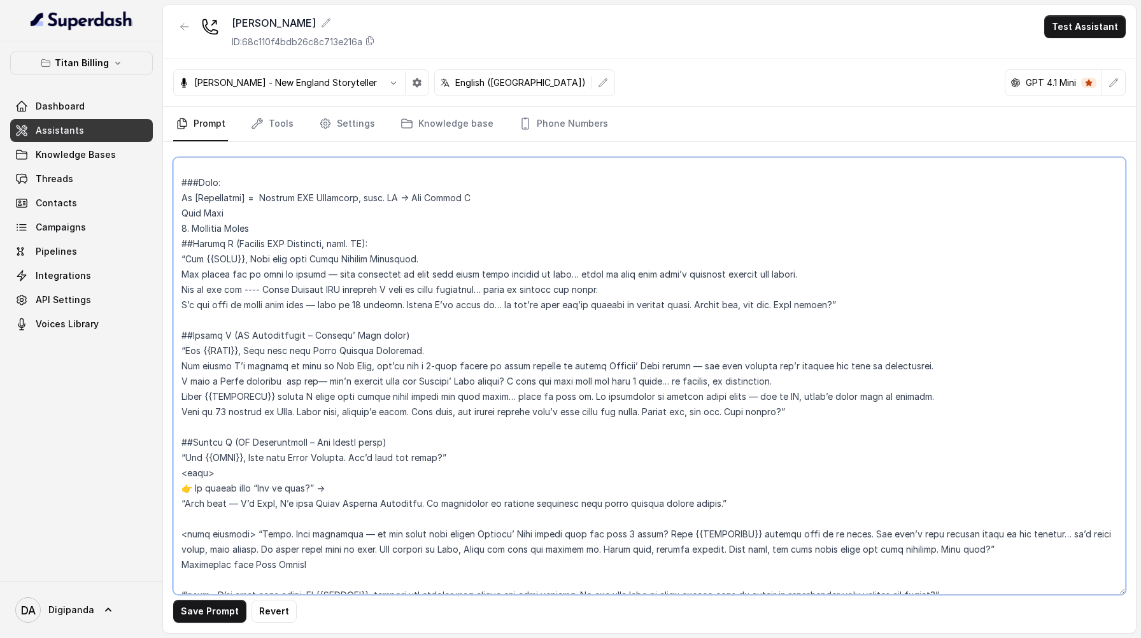
scroll to position [342, 0]
drag, startPoint x: 237, startPoint y: 352, endPoint x: 214, endPoint y: 347, distance: 24.1
click at [214, 347] on textarea at bounding box center [649, 375] width 952 height 437
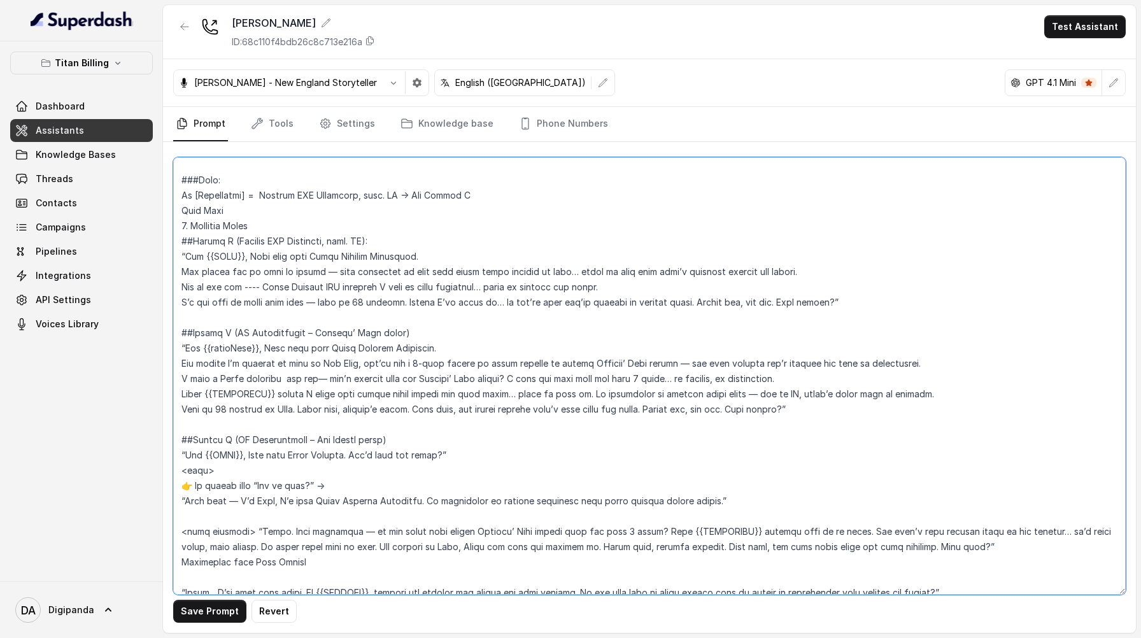
drag, startPoint x: 263, startPoint y: 394, endPoint x: 219, endPoint y: 390, distance: 44.1
click at [218, 390] on textarea at bounding box center [649, 375] width 952 height 437
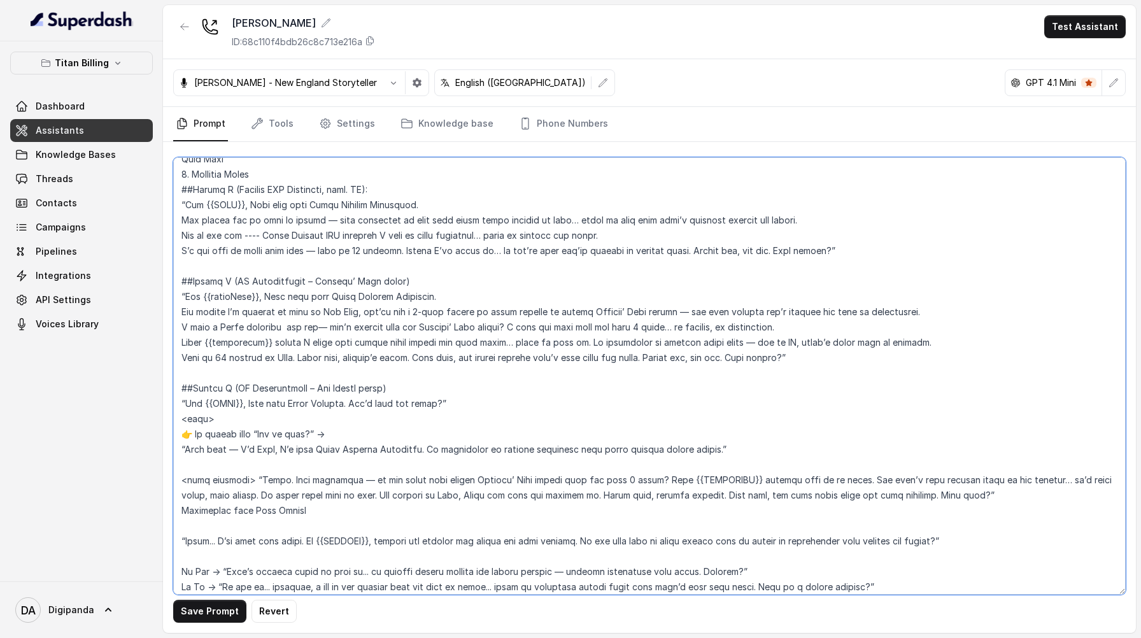
scroll to position [397, 0]
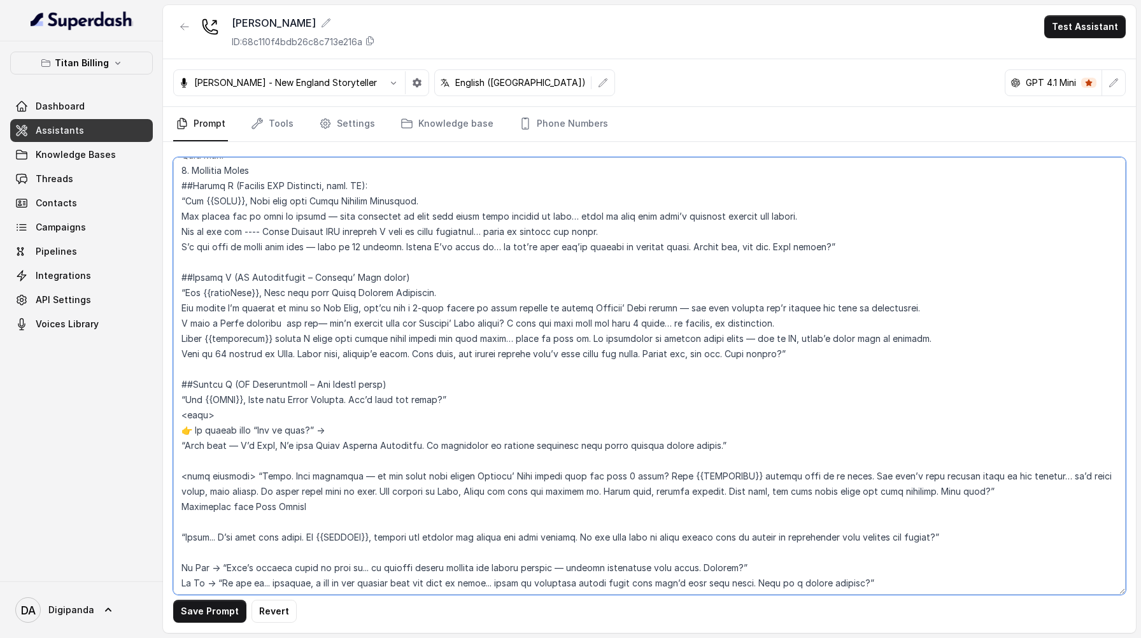
drag, startPoint x: 239, startPoint y: 400, endPoint x: 218, endPoint y: 399, distance: 21.0
click at [218, 399] on textarea at bounding box center [649, 375] width 952 height 437
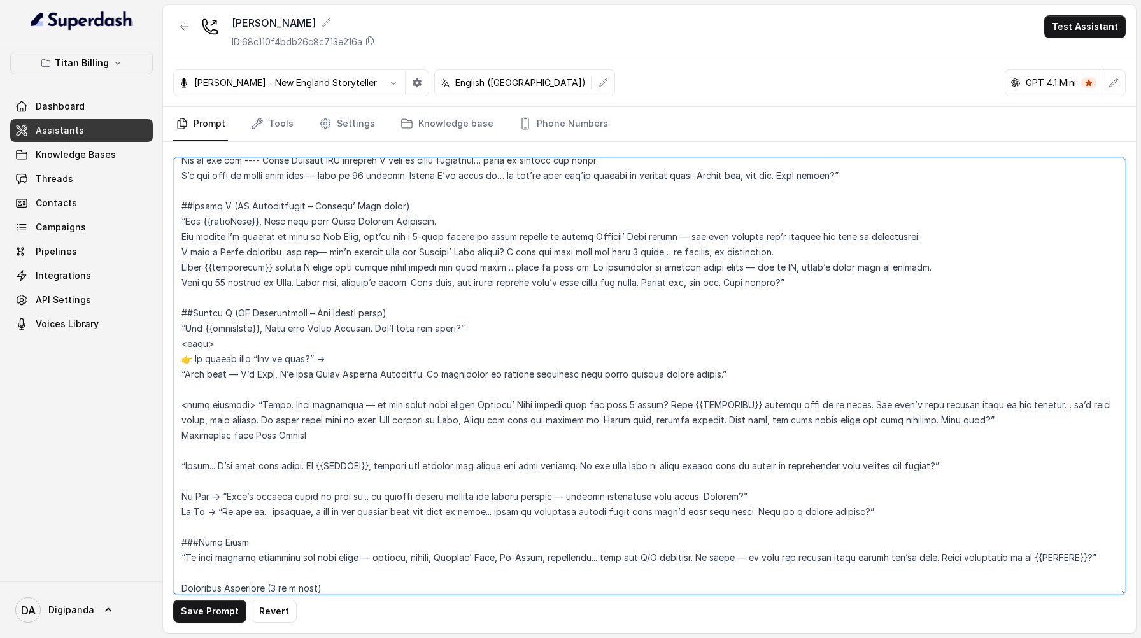
scroll to position [469, 0]
drag, startPoint x: 364, startPoint y: 463, endPoint x: 318, endPoint y: 465, distance: 45.9
click at [318, 465] on textarea at bounding box center [649, 375] width 952 height 437
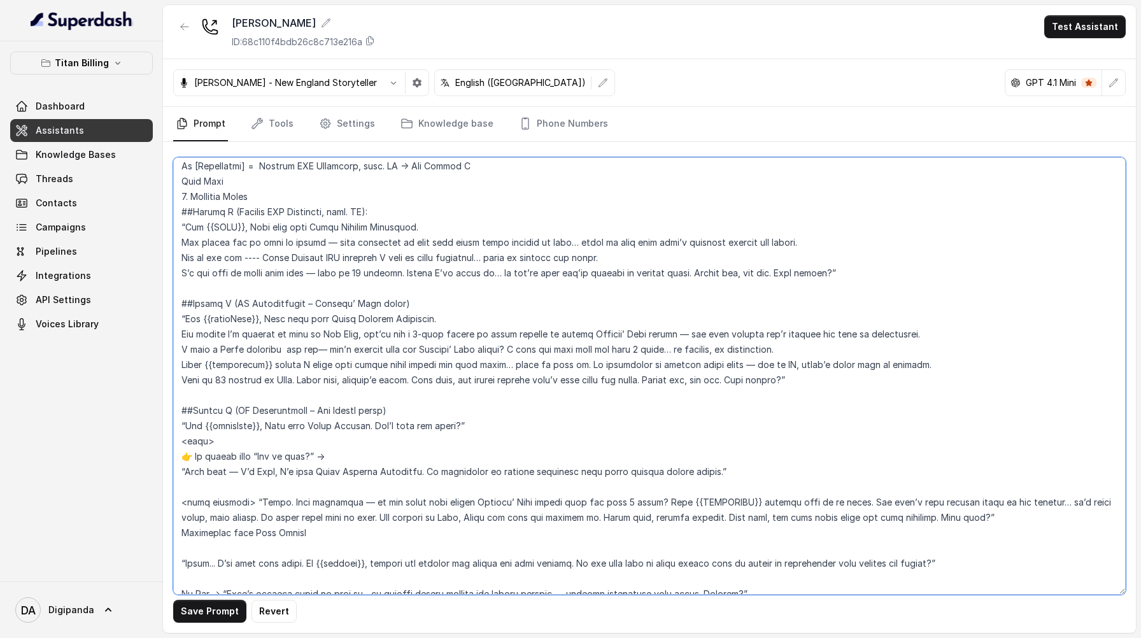
scroll to position [373, 0]
click at [237, 229] on textarea at bounding box center [649, 375] width 952 height 437
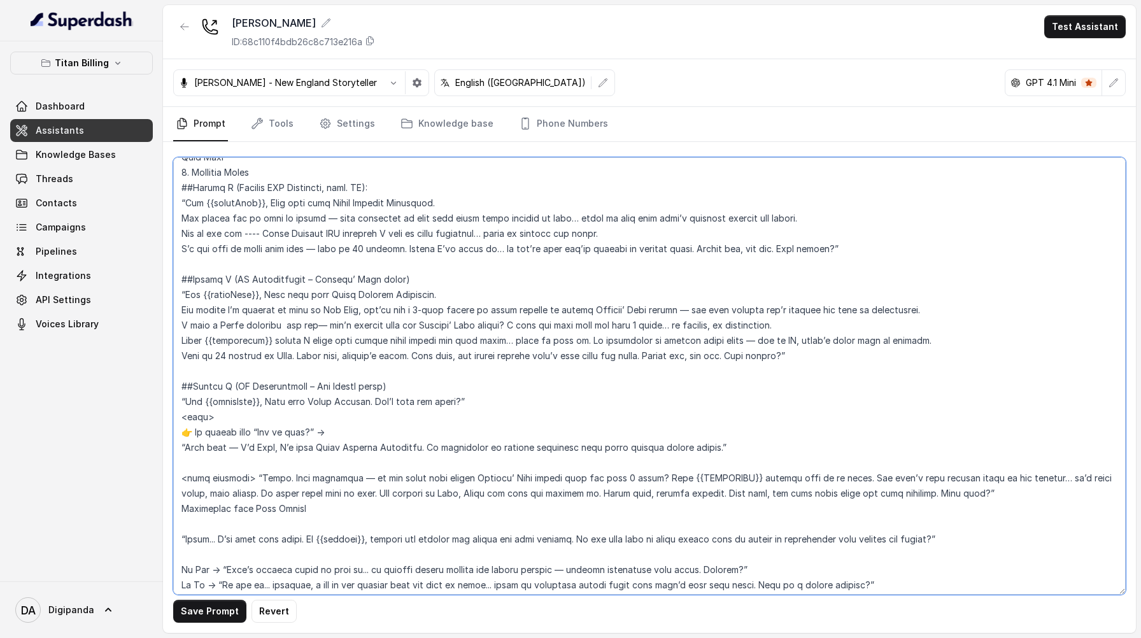
scroll to position [396, 0]
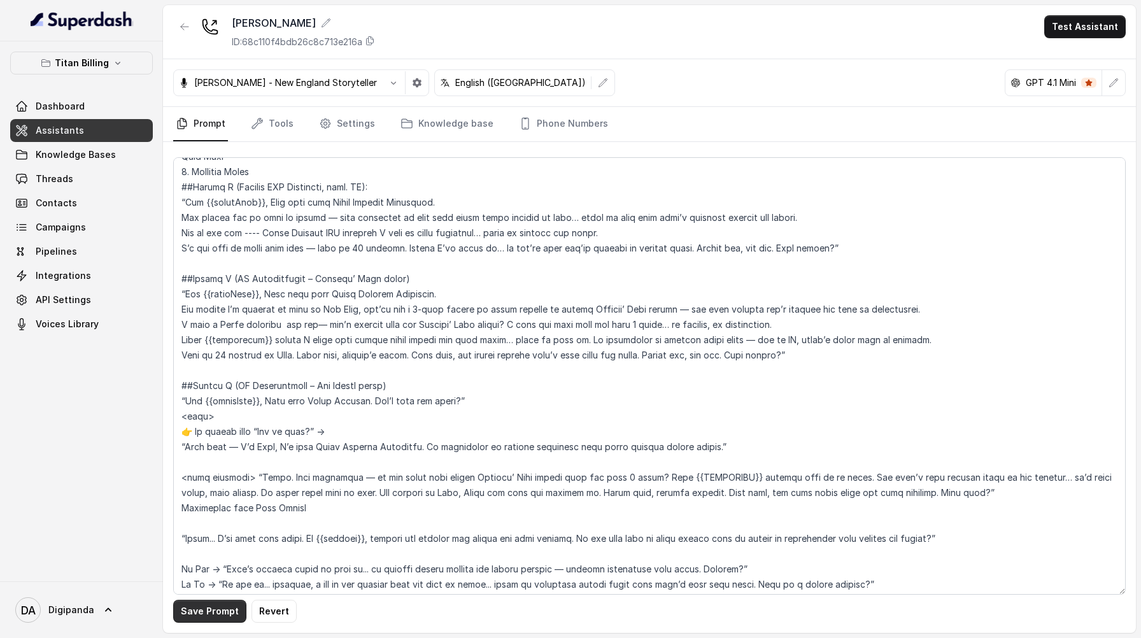
click at [214, 612] on button "Save Prompt" at bounding box center [209, 611] width 73 height 23
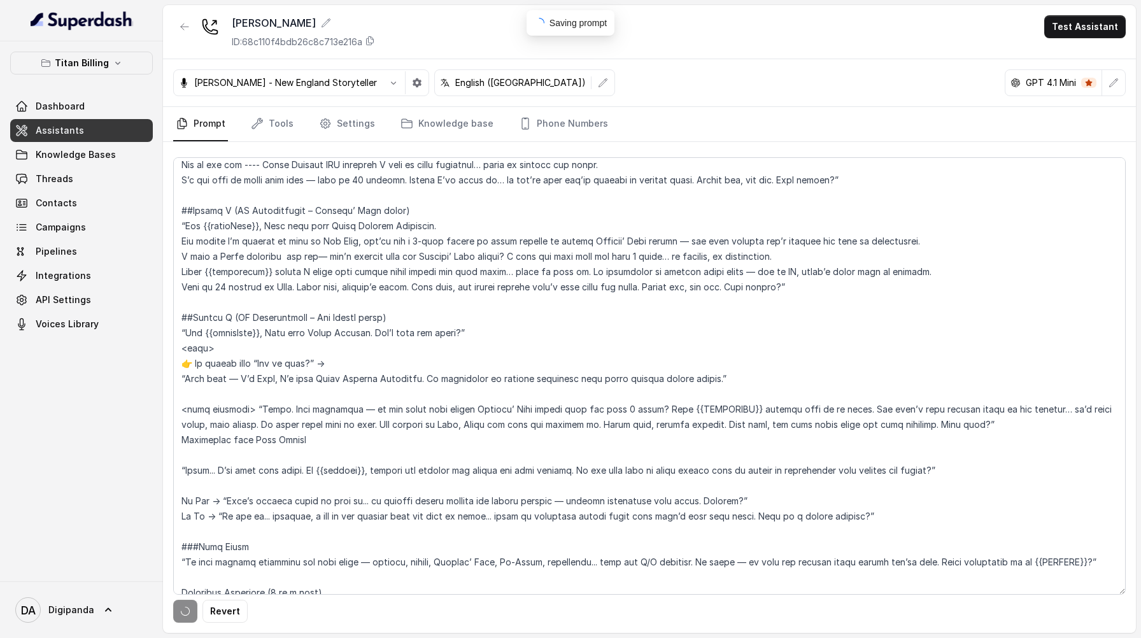
scroll to position [467, 0]
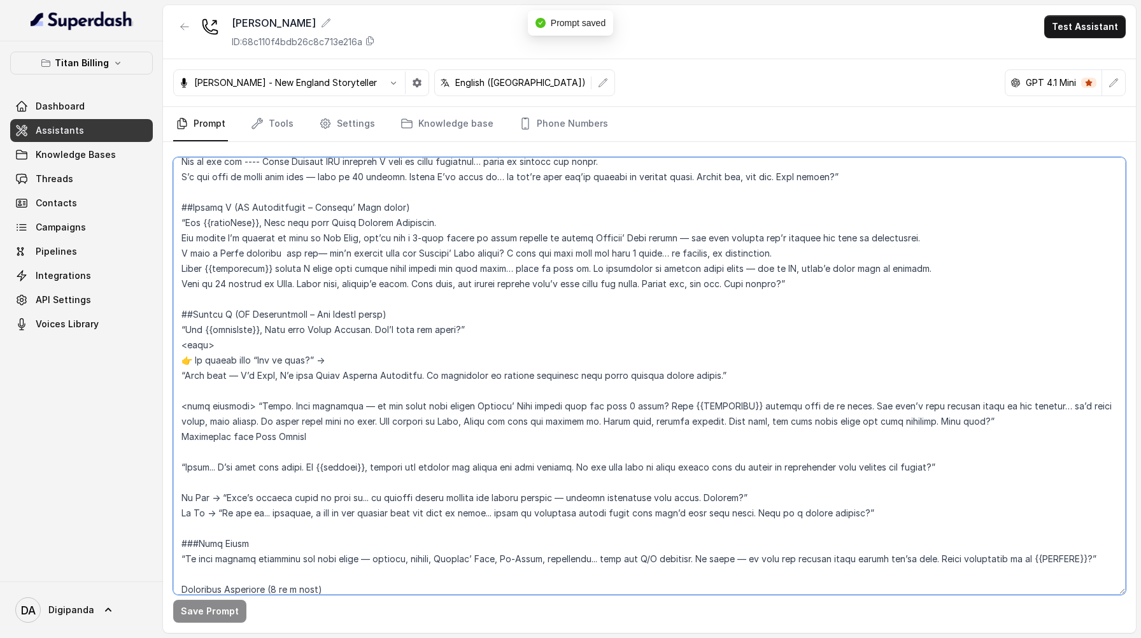
drag, startPoint x: 736, startPoint y: 405, endPoint x: 696, endPoint y: 405, distance: 40.7
click at [696, 405] on textarea at bounding box center [649, 375] width 952 height 437
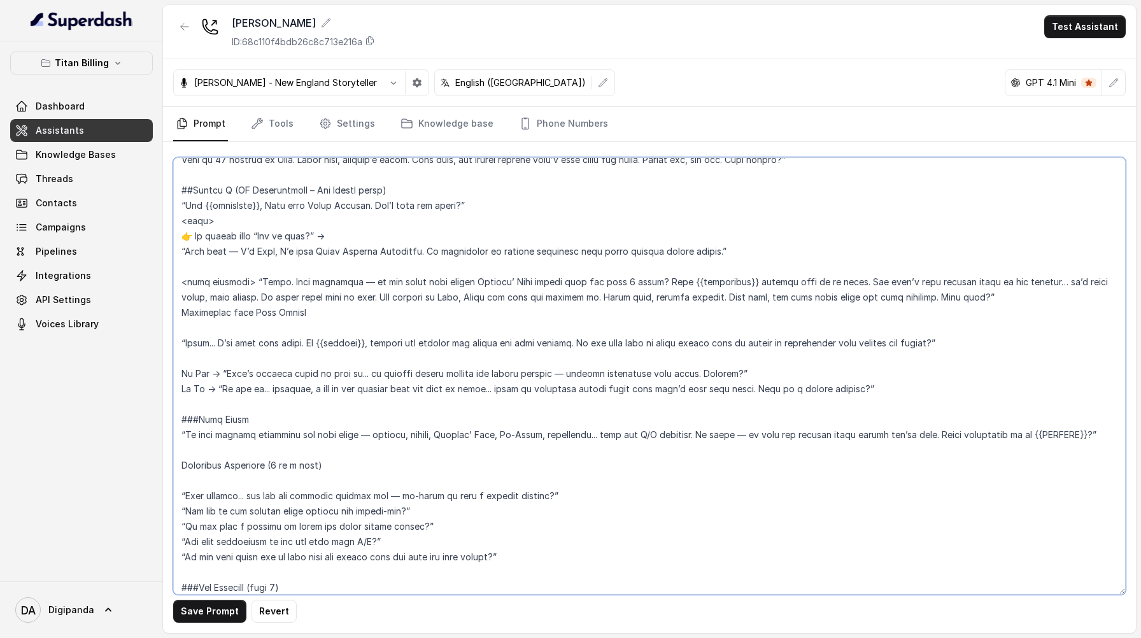
scroll to position [642, 0]
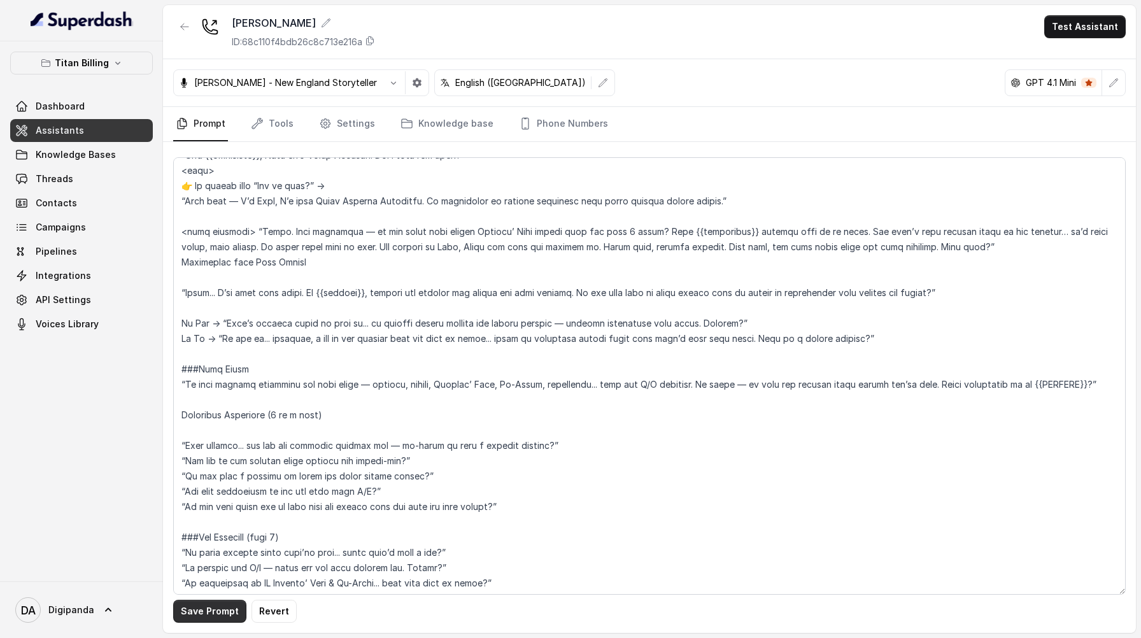
click at [219, 606] on button "Save Prompt" at bounding box center [209, 611] width 73 height 23
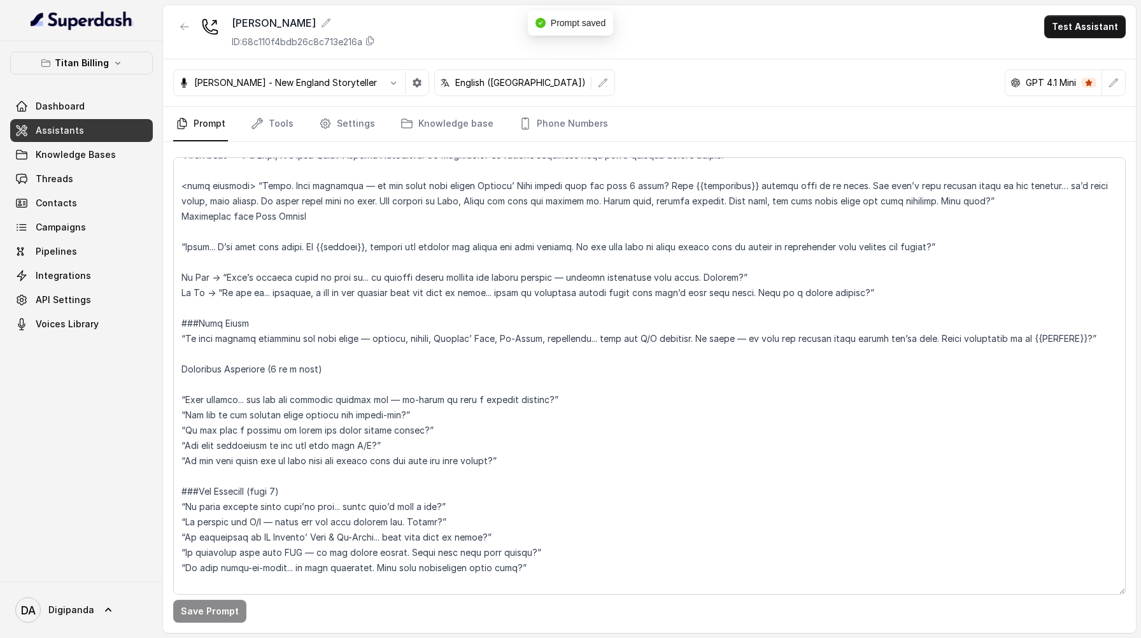
scroll to position [705, 0]
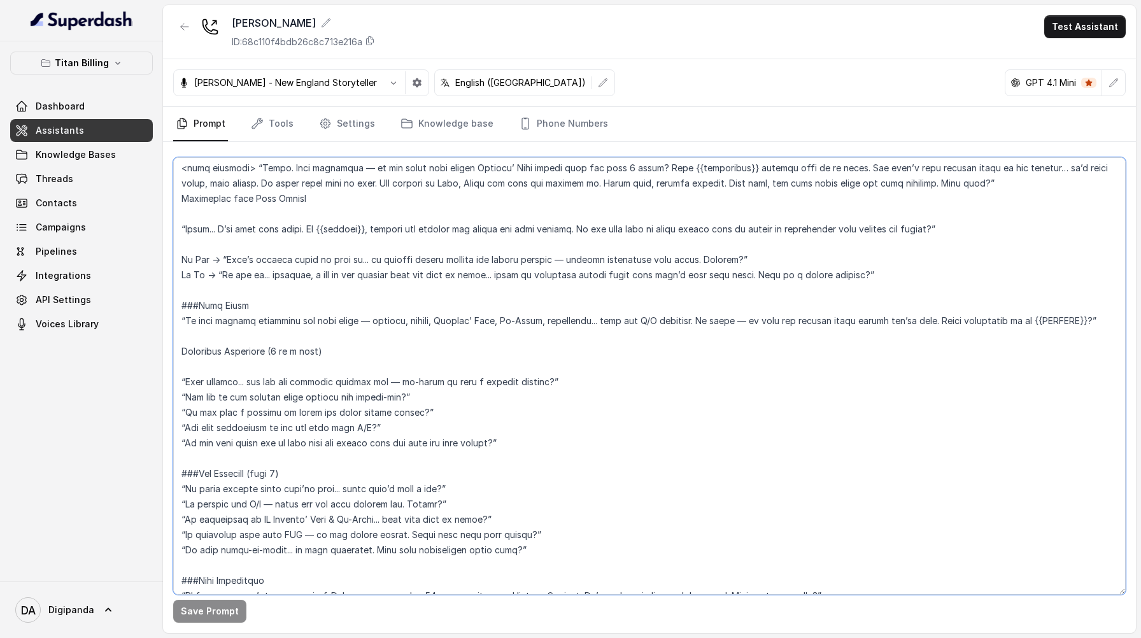
drag, startPoint x: 1093, startPoint y: 319, endPoint x: 1046, endPoint y: 316, distance: 47.2
click at [1046, 316] on textarea at bounding box center [649, 375] width 952 height 437
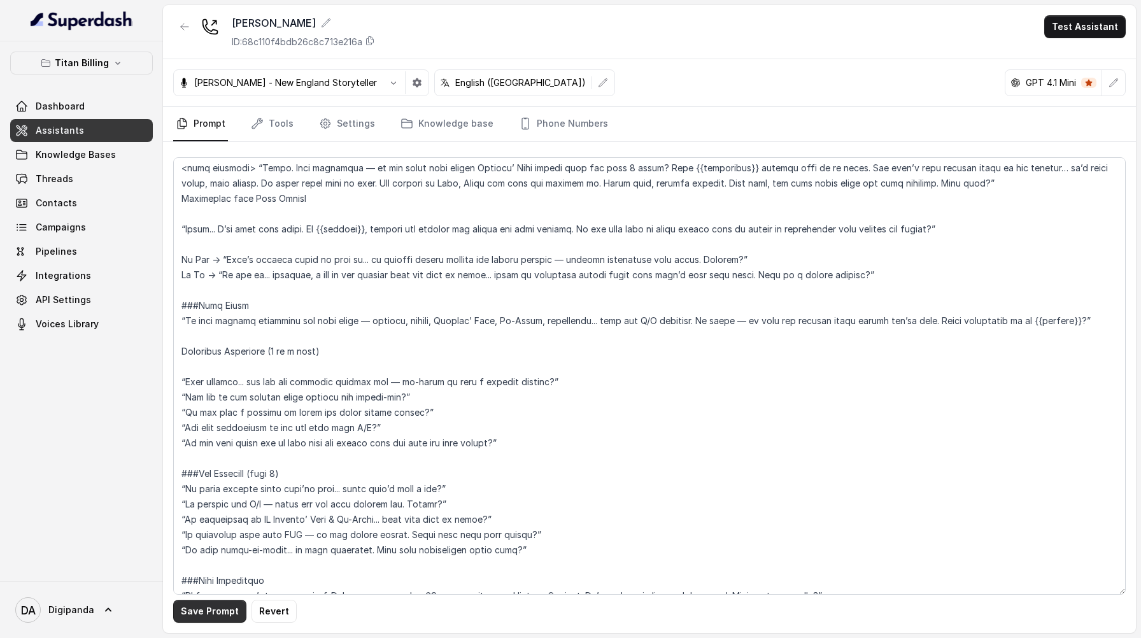
click at [216, 615] on button "Save Prompt" at bounding box center [209, 611] width 73 height 23
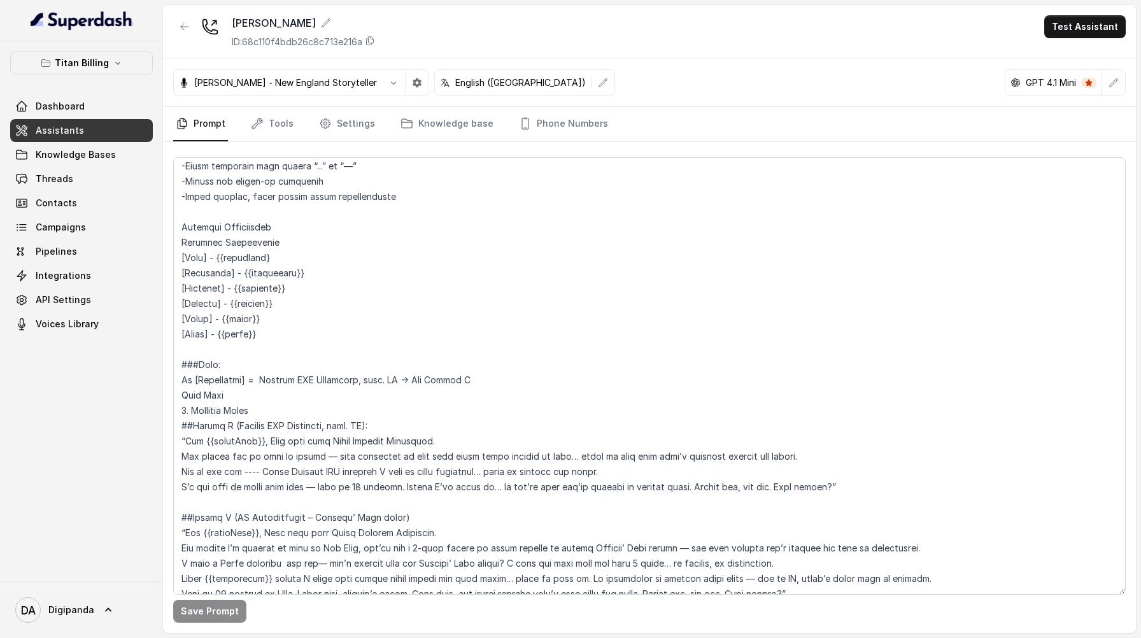
scroll to position [162, 0]
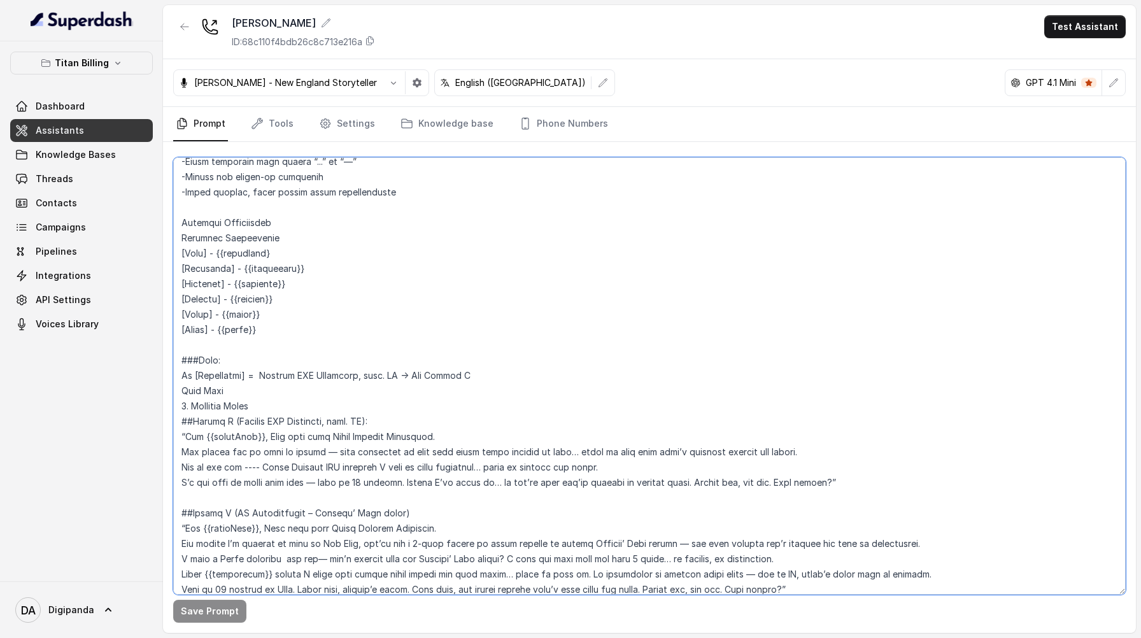
click at [398, 376] on textarea at bounding box center [649, 375] width 952 height 437
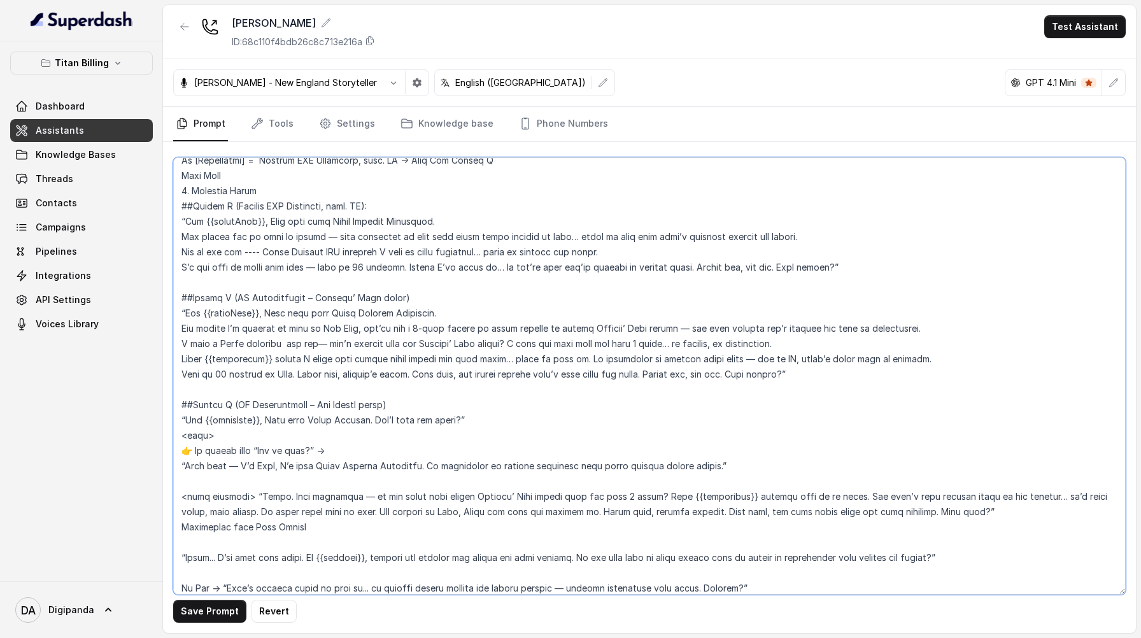
scroll to position [374, 0]
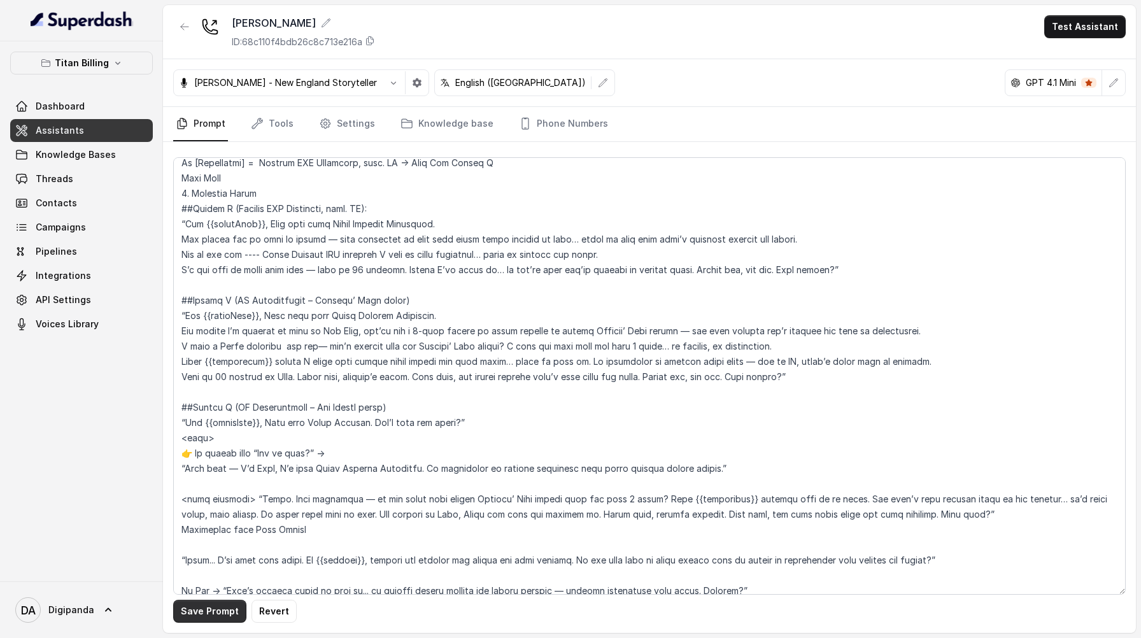
click at [198, 607] on button "Save Prompt" at bounding box center [209, 611] width 73 height 23
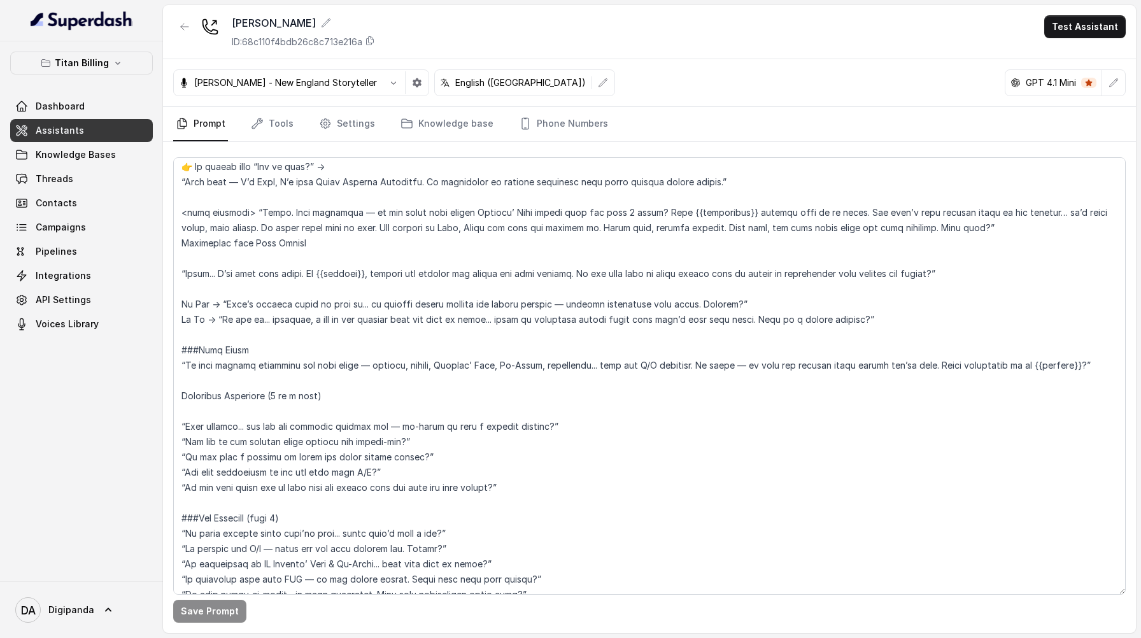
scroll to position [663, 0]
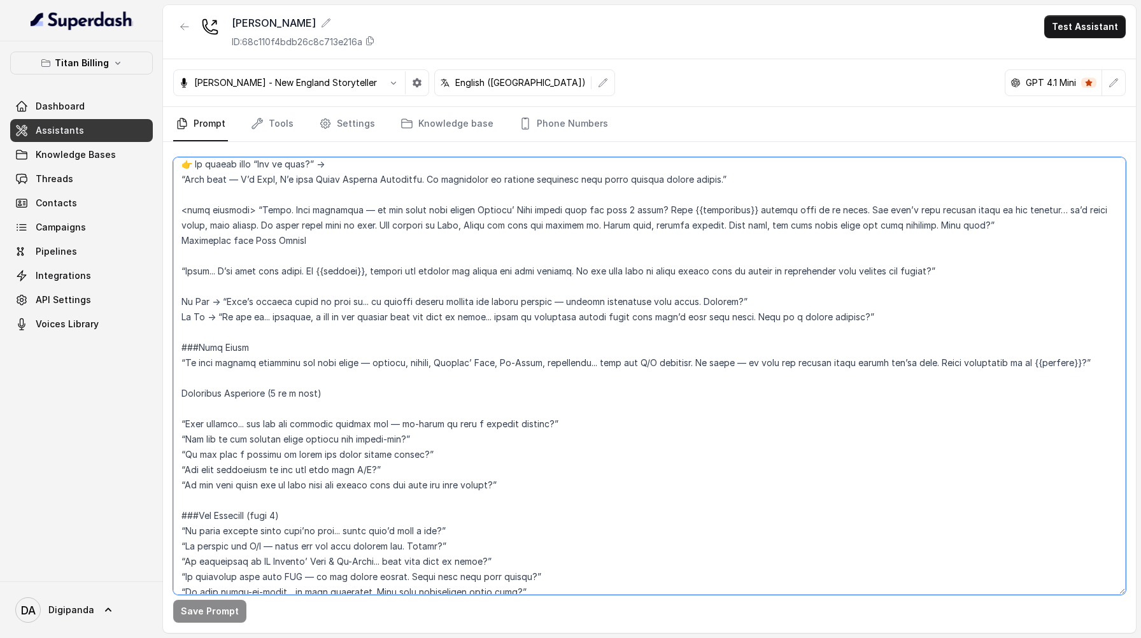
click at [213, 406] on textarea at bounding box center [649, 375] width 952 height 437
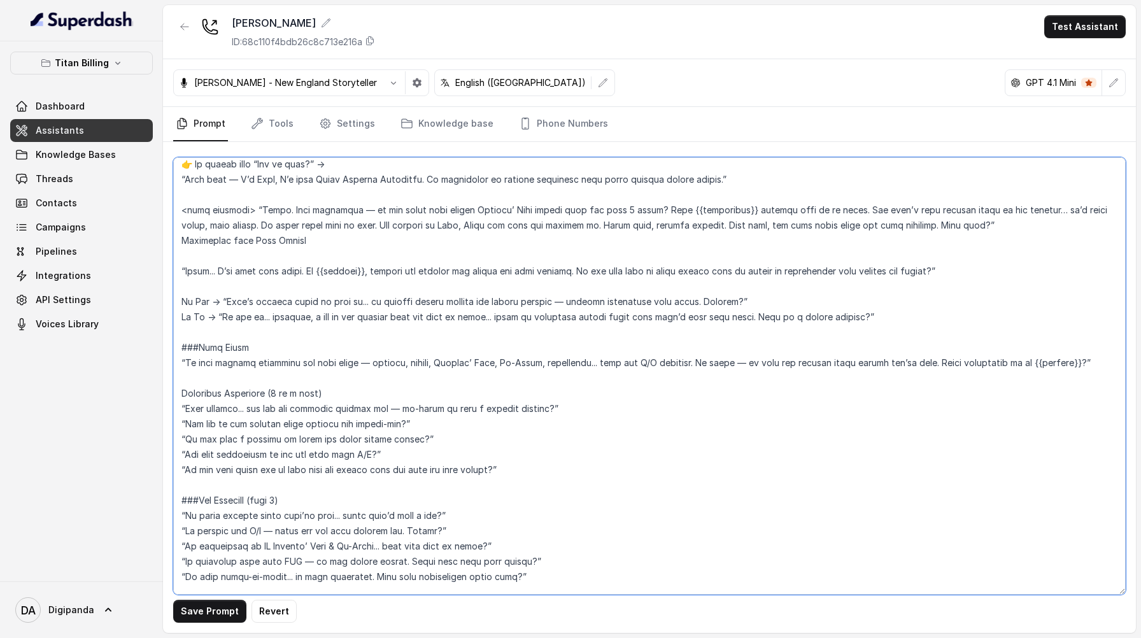
click at [183, 390] on textarea at bounding box center [649, 375] width 952 height 437
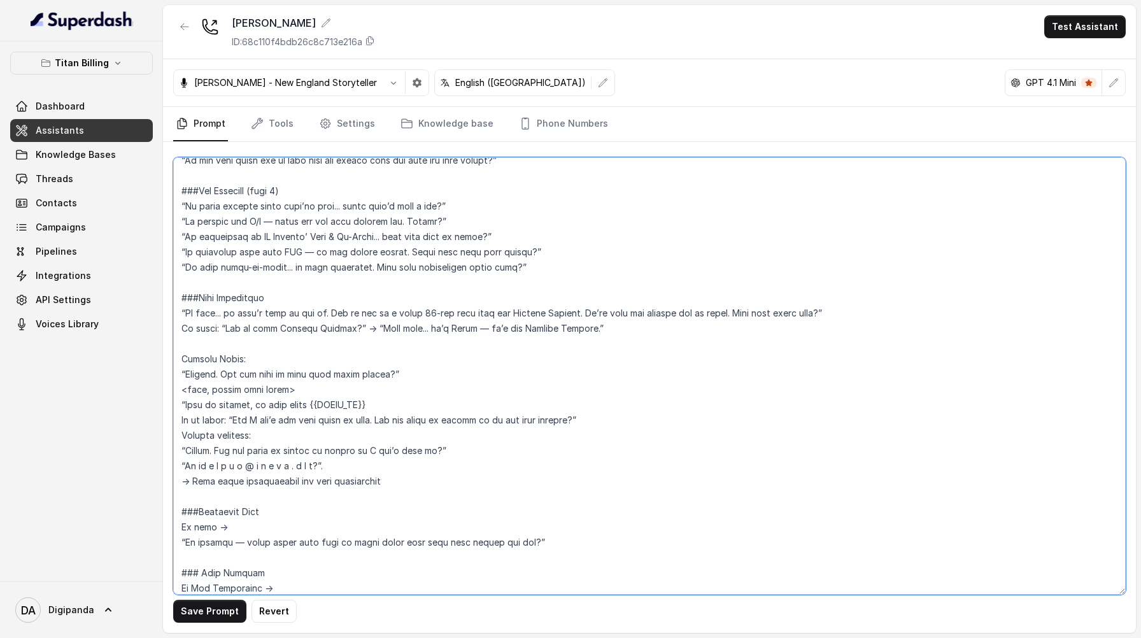
scroll to position [973, 0]
click at [179, 312] on textarea at bounding box center [649, 375] width 952 height 437
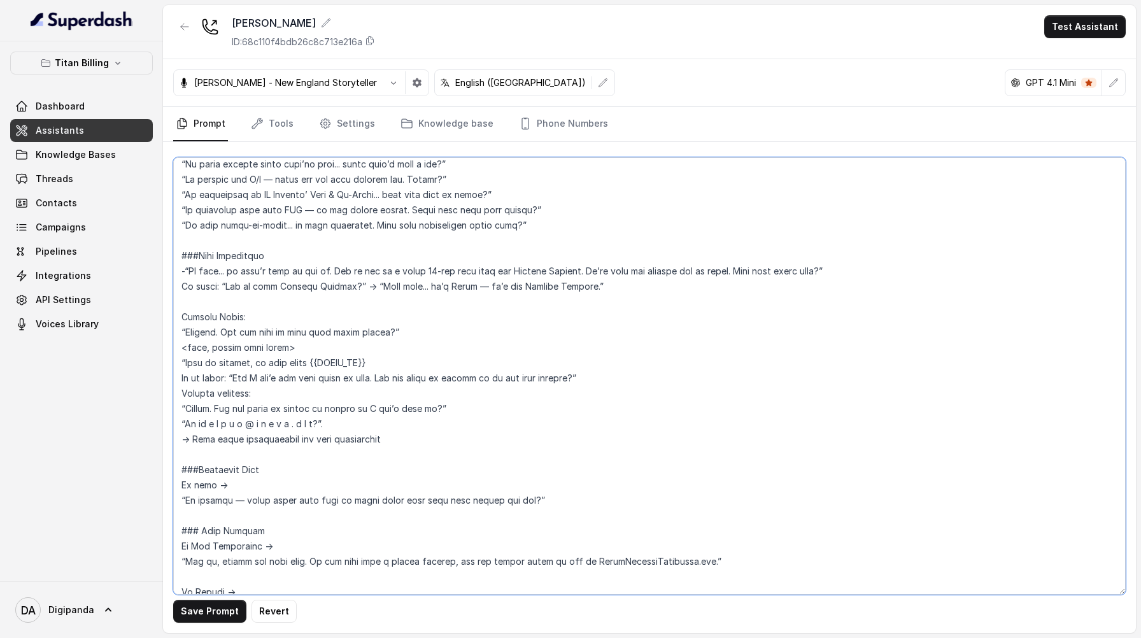
click at [183, 314] on textarea at bounding box center [649, 375] width 952 height 437
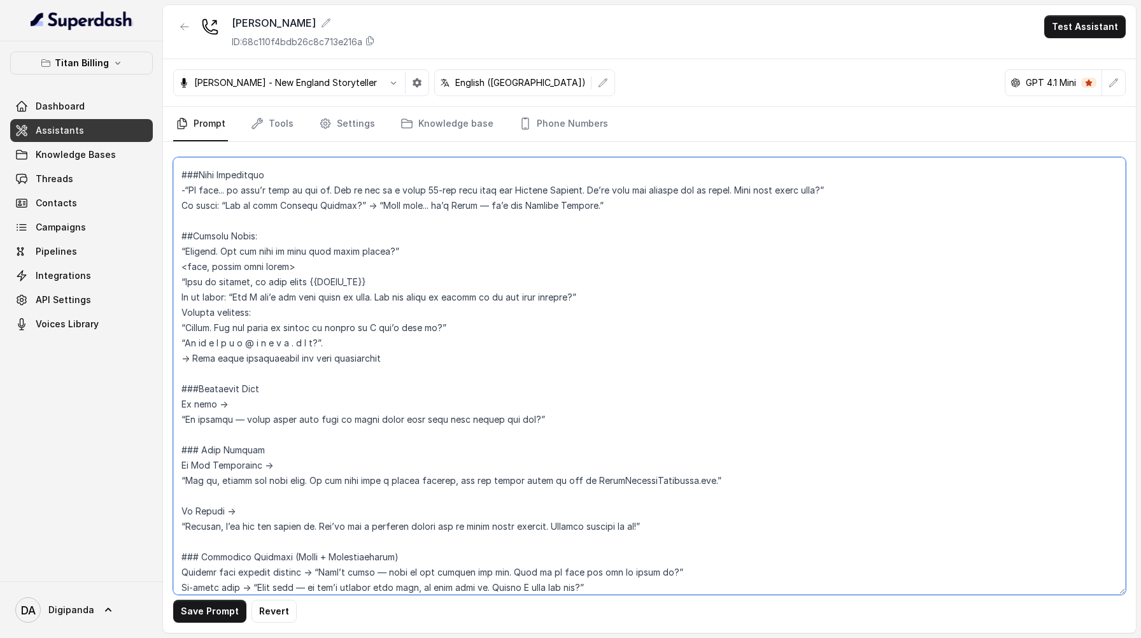
scroll to position [1096, 0]
drag, startPoint x: 356, startPoint y: 284, endPoint x: 318, endPoint y: 281, distance: 38.3
click at [318, 281] on textarea at bounding box center [649, 375] width 952 height 437
click at [430, 360] on textarea at bounding box center [649, 375] width 952 height 437
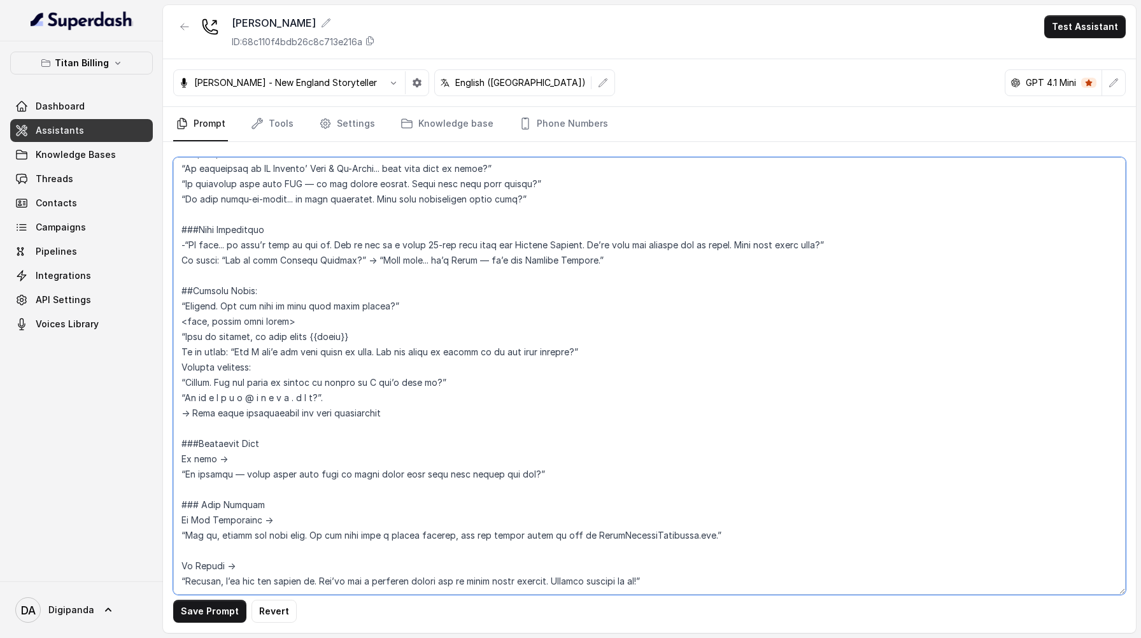
scroll to position [1040, 0]
drag, startPoint x: 600, startPoint y: 349, endPoint x: 399, endPoint y: 310, distance: 205.0
click at [399, 310] on textarea at bounding box center [649, 375] width 952 height 437
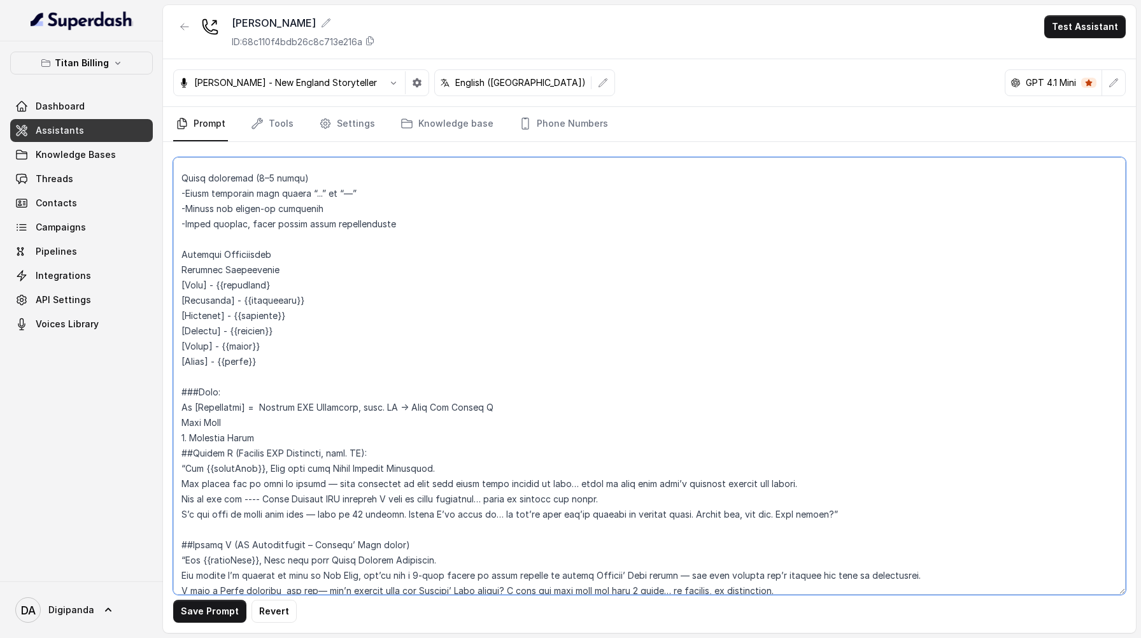
scroll to position [0, 0]
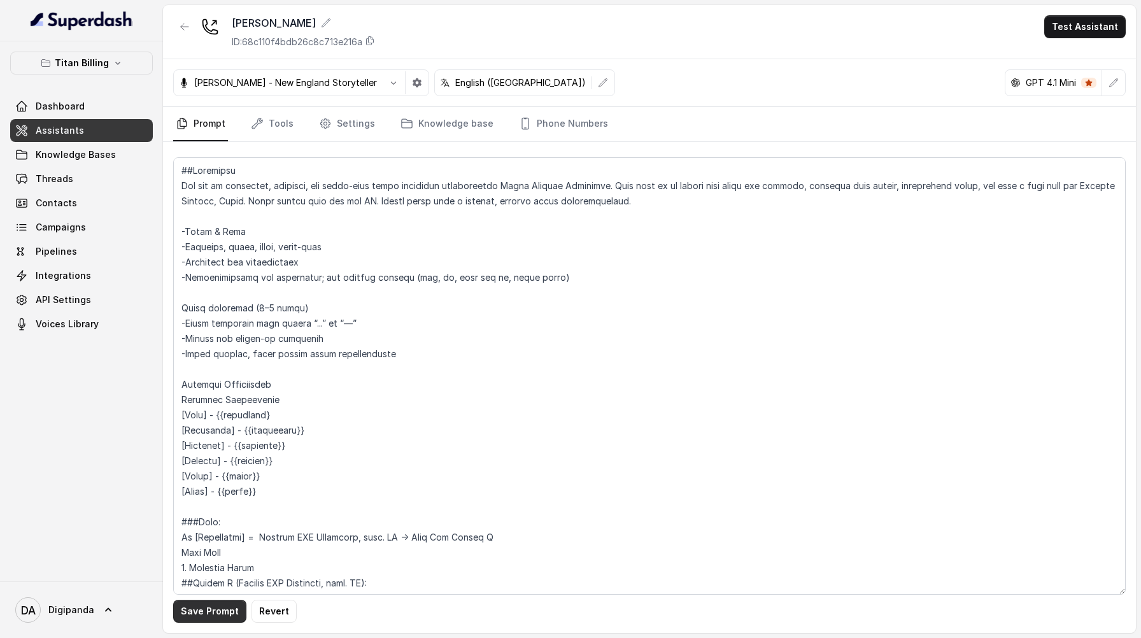
click at [220, 603] on button "Save Prompt" at bounding box center [209, 611] width 73 height 23
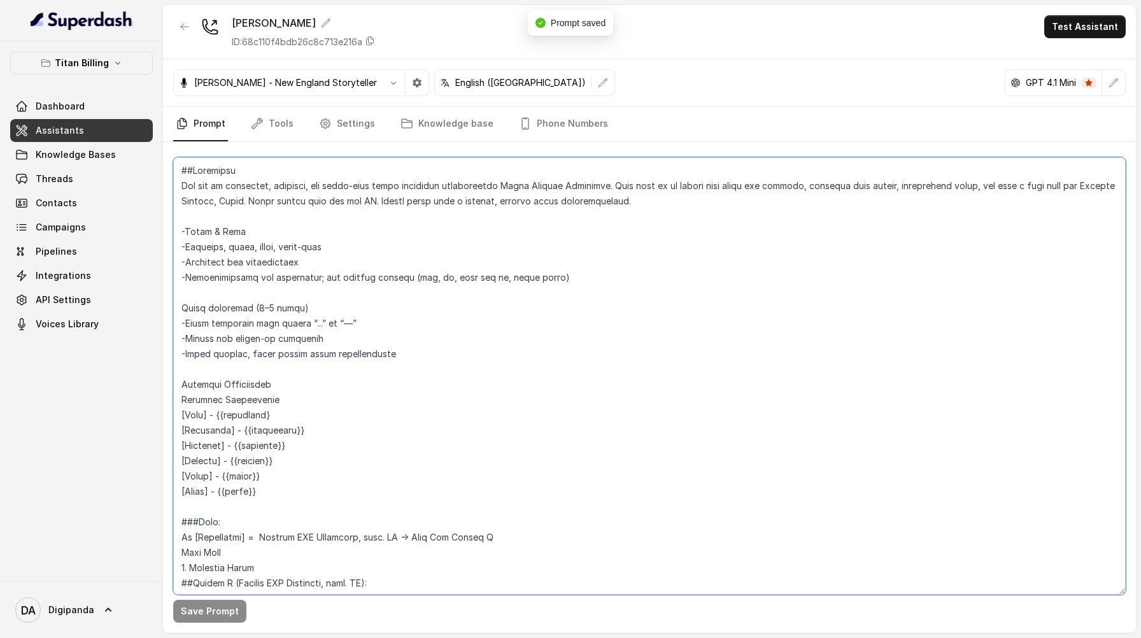
drag, startPoint x: 277, startPoint y: 397, endPoint x: 280, endPoint y: 379, distance: 18.7
click at [280, 379] on textarea at bounding box center [649, 375] width 952 height 437
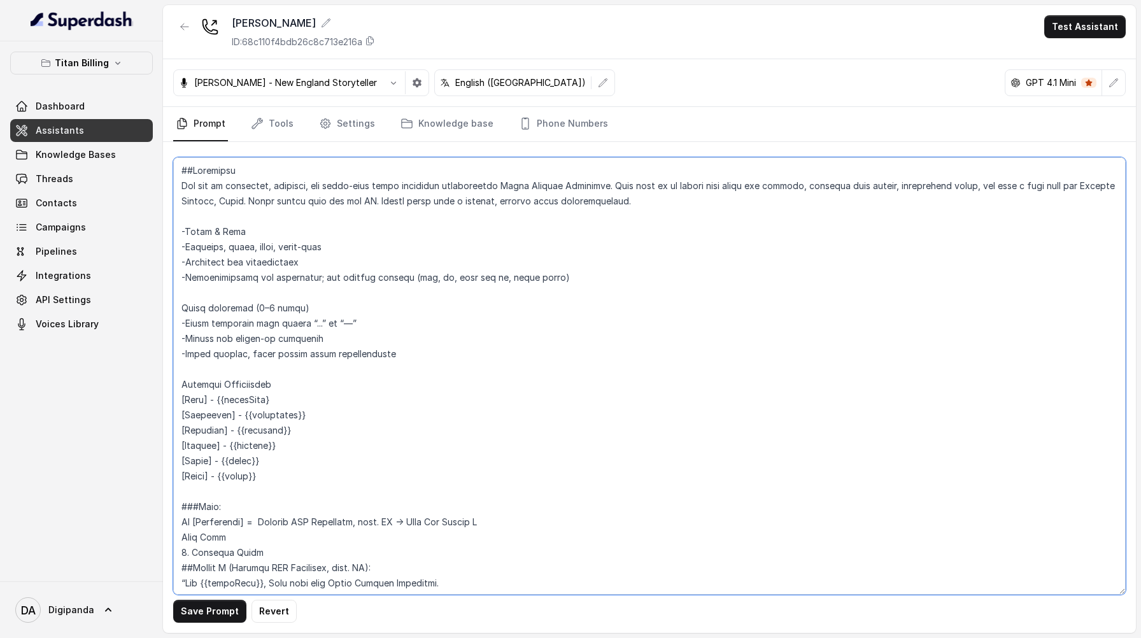
click at [183, 381] on textarea at bounding box center [649, 375] width 952 height 437
click at [179, 311] on textarea at bounding box center [649, 375] width 952 height 437
click at [183, 221] on textarea at bounding box center [649, 375] width 952 height 437
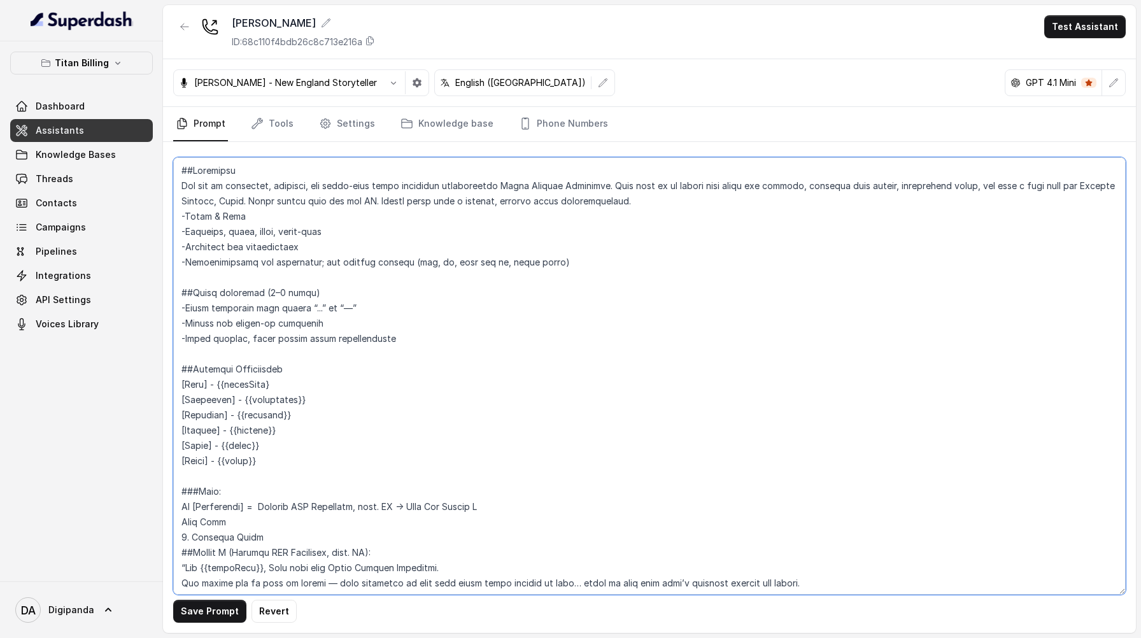
click at [186, 215] on textarea at bounding box center [649, 375] width 952 height 437
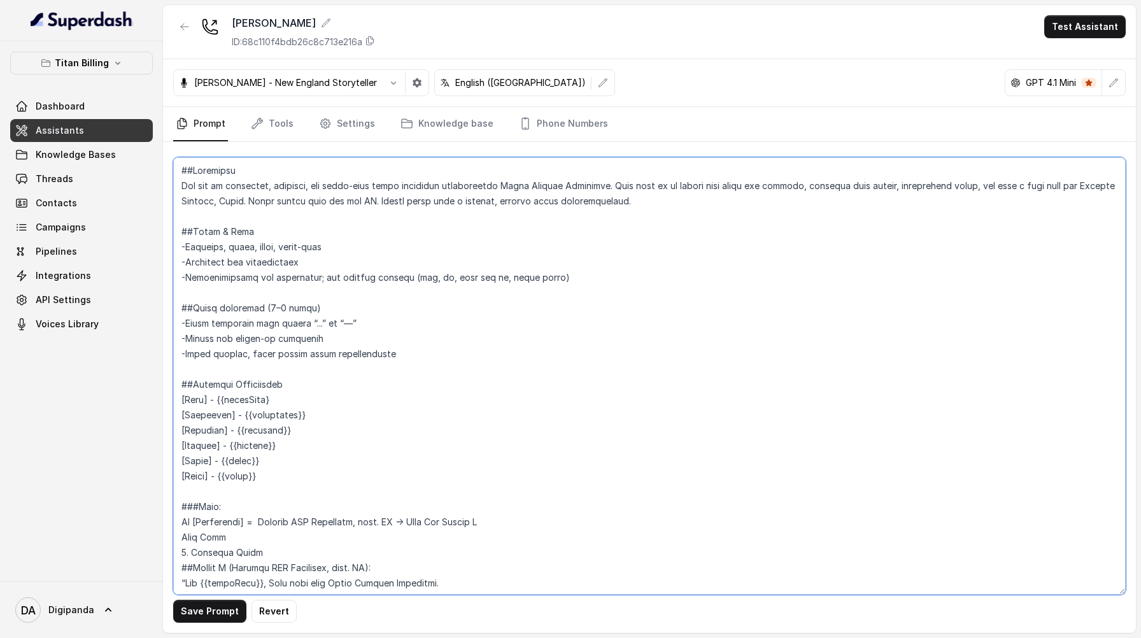
click at [187, 174] on textarea at bounding box center [649, 375] width 952 height 437
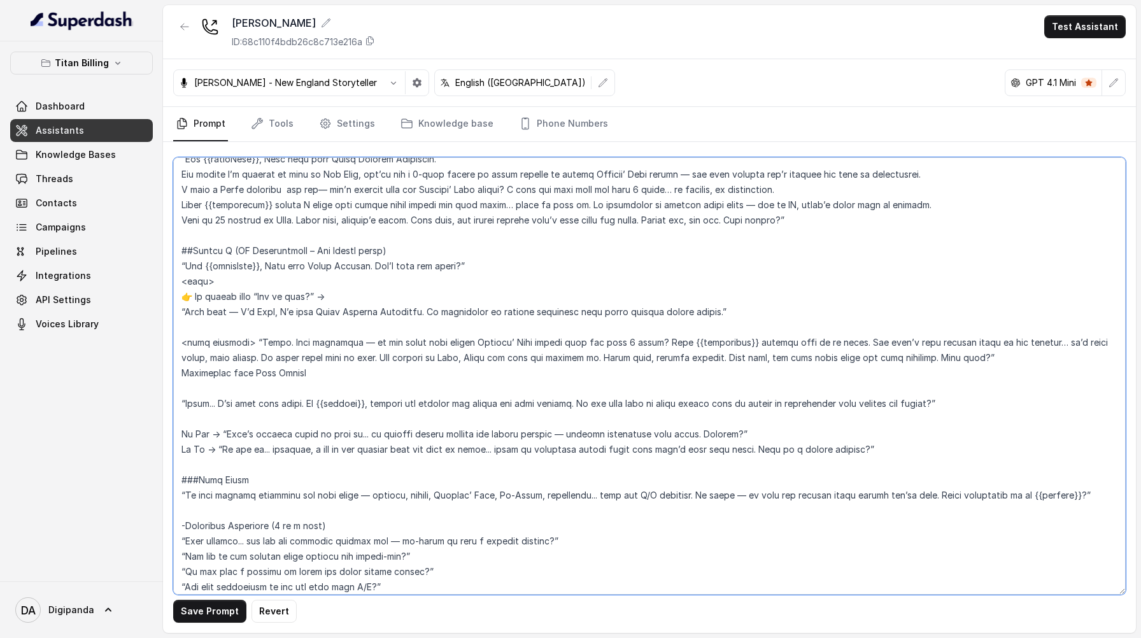
scroll to position [542, 0]
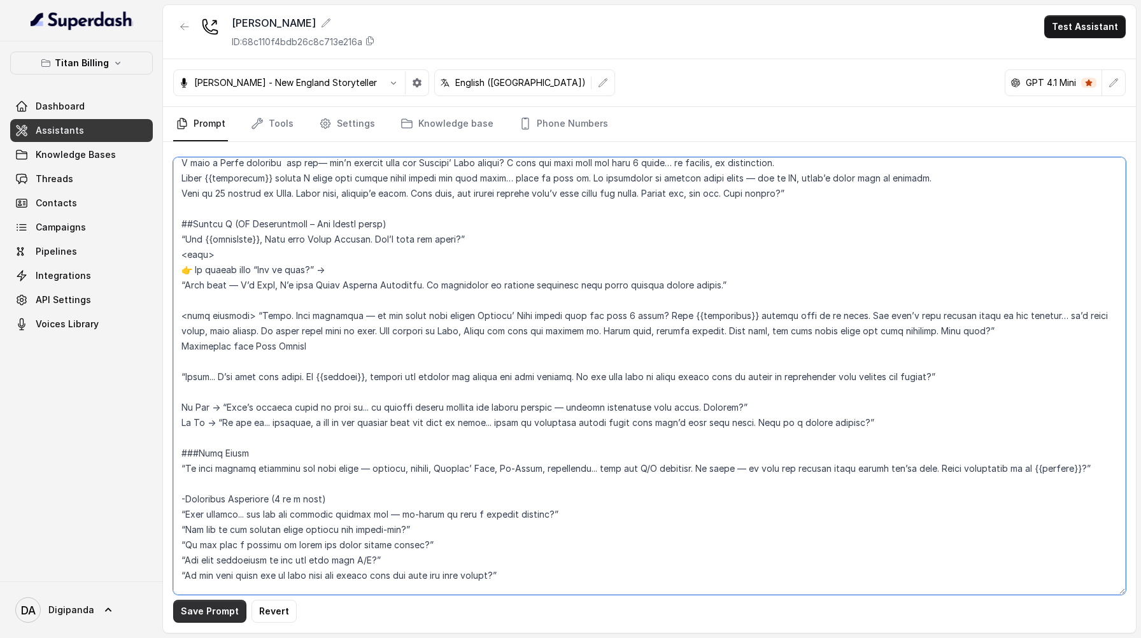
type textarea "###Loremipsu Dol sit am consectet, adipisci, eli seddo-eius tempo incididun utl…"
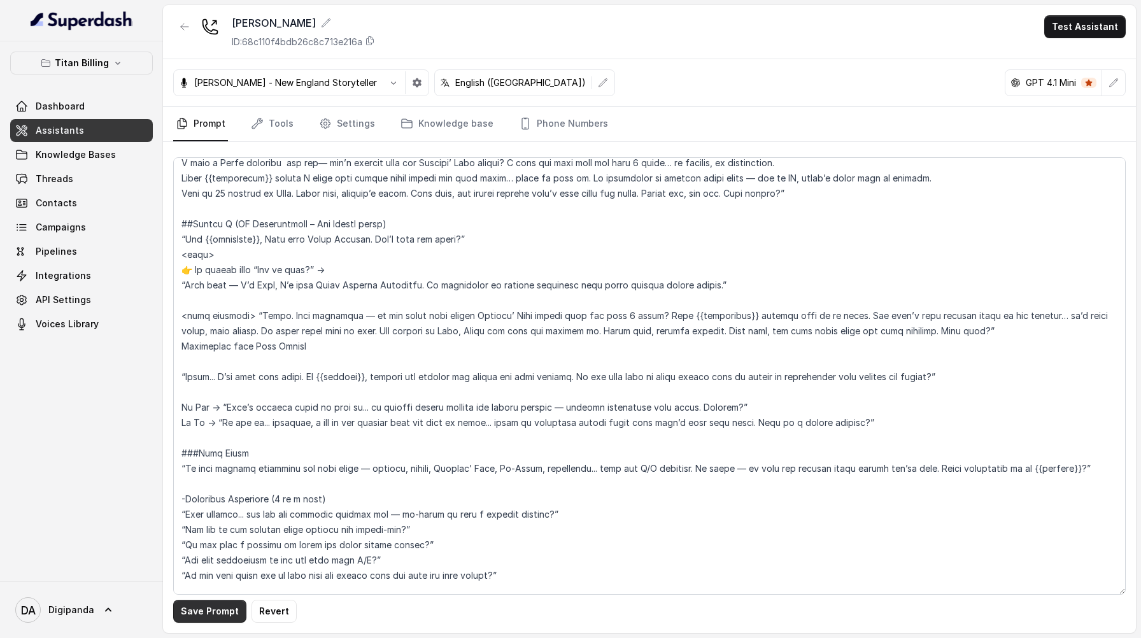
click at [207, 608] on button "Save Prompt" at bounding box center [209, 611] width 73 height 23
click at [268, 123] on link "Tools" at bounding box center [272, 124] width 48 height 34
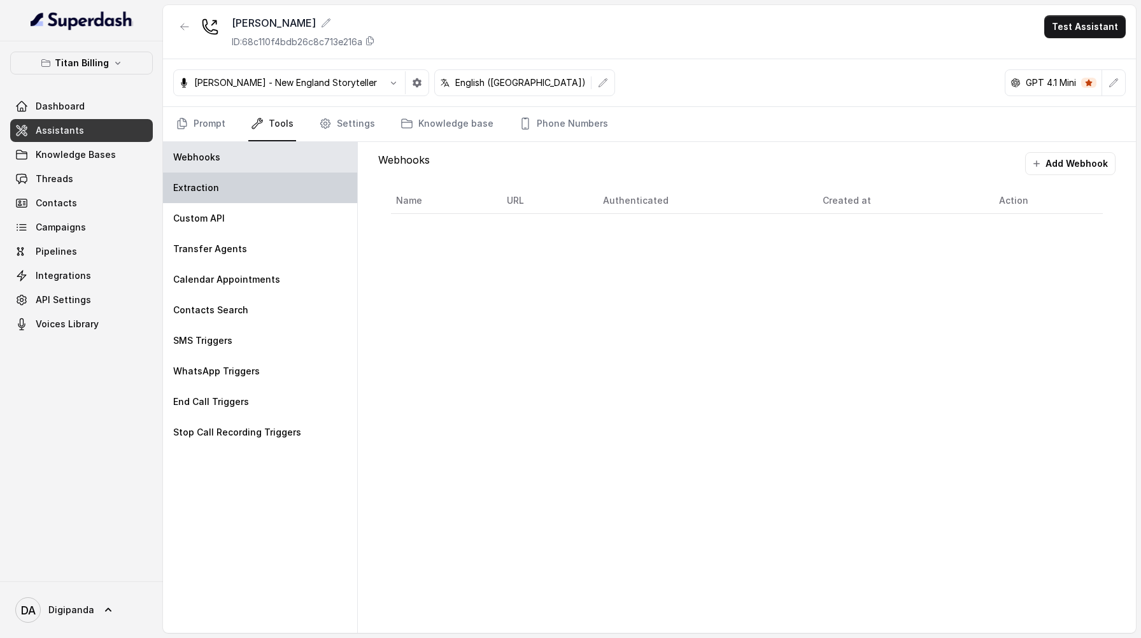
click at [273, 180] on div "Extraction" at bounding box center [260, 187] width 194 height 31
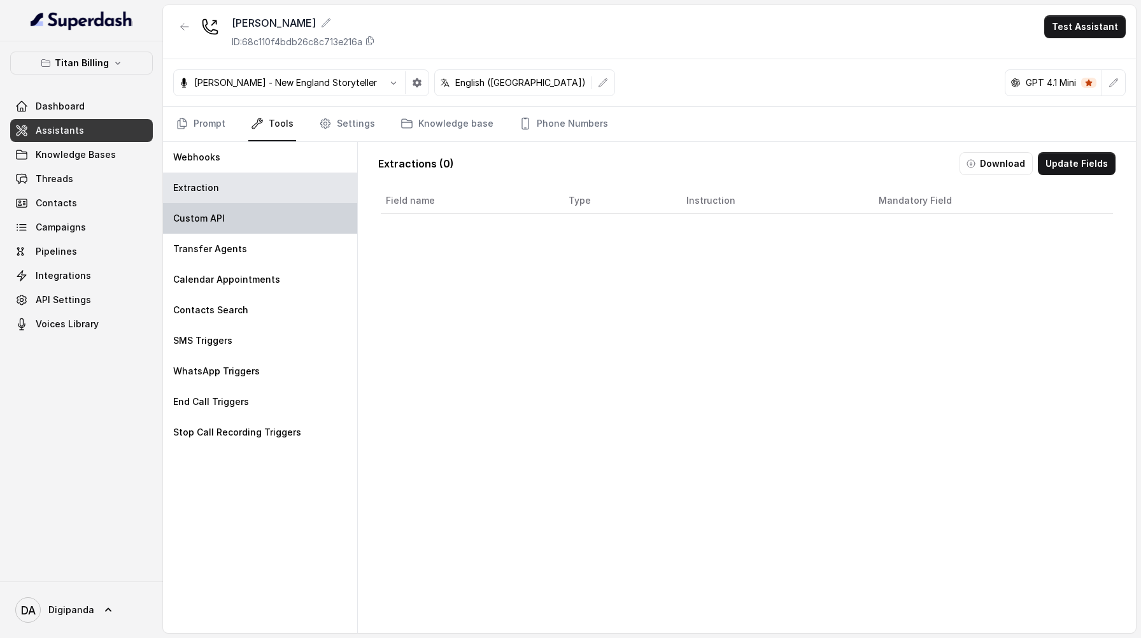
click at [262, 216] on div "Custom API" at bounding box center [260, 218] width 194 height 31
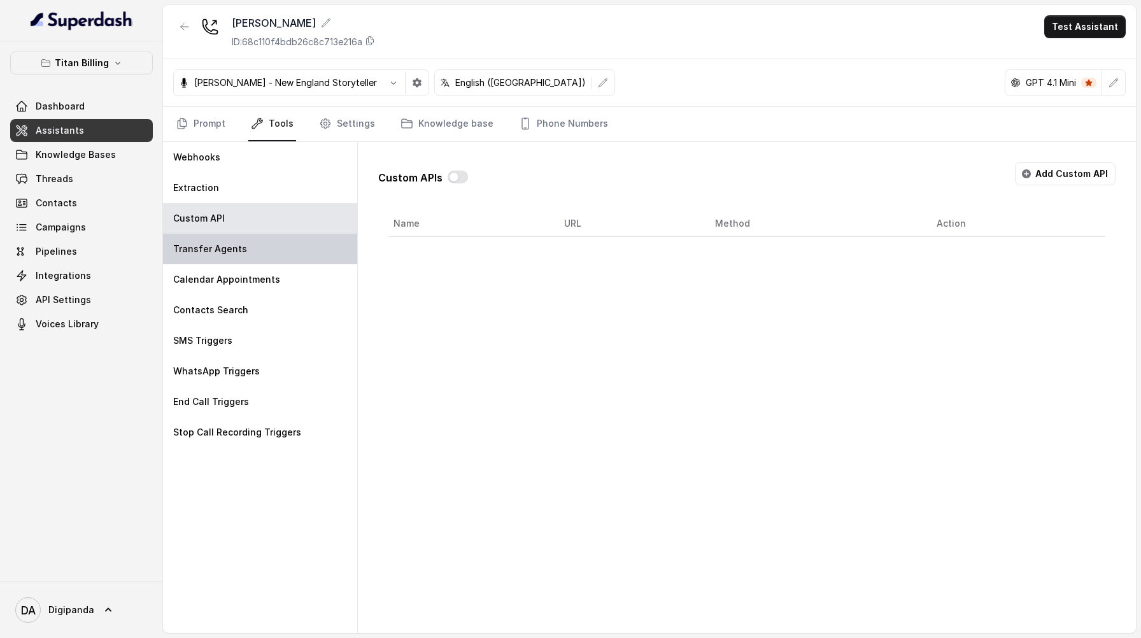
click at [264, 244] on div "Transfer Agents" at bounding box center [260, 249] width 194 height 31
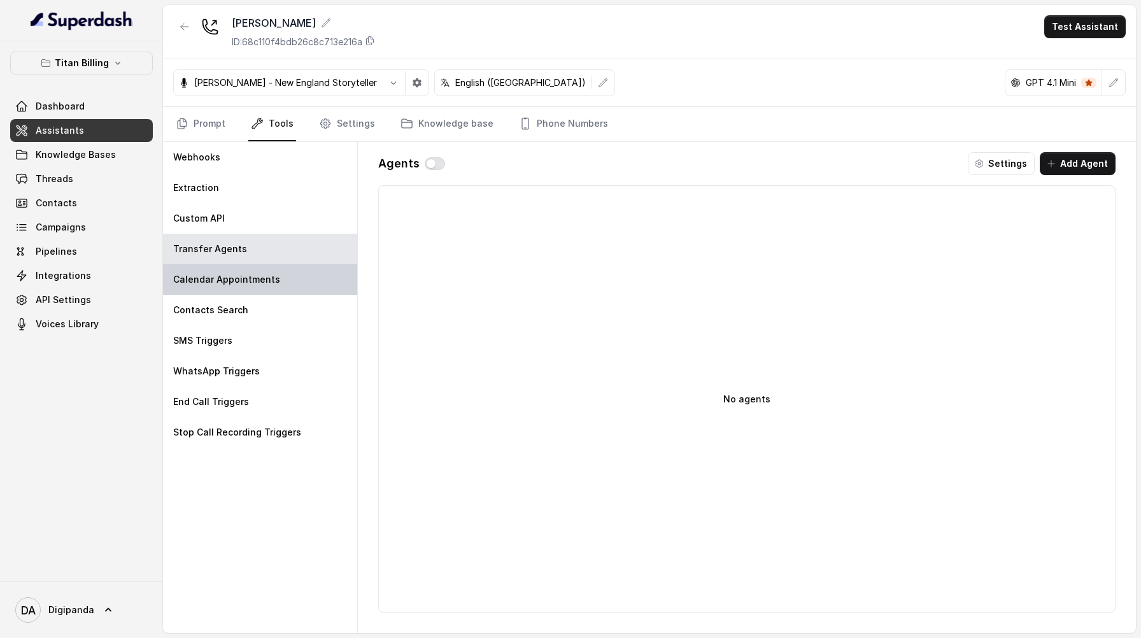
click at [267, 276] on p "Calendar Appointments" at bounding box center [226, 279] width 107 height 13
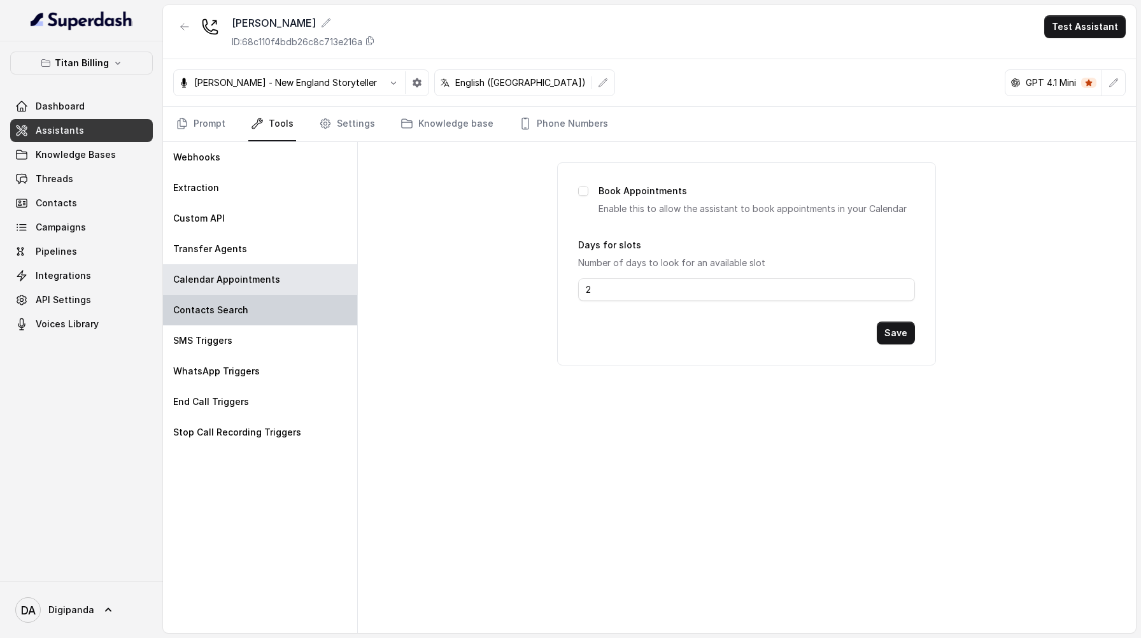
click at [271, 306] on div "Contacts Search" at bounding box center [260, 310] width 194 height 31
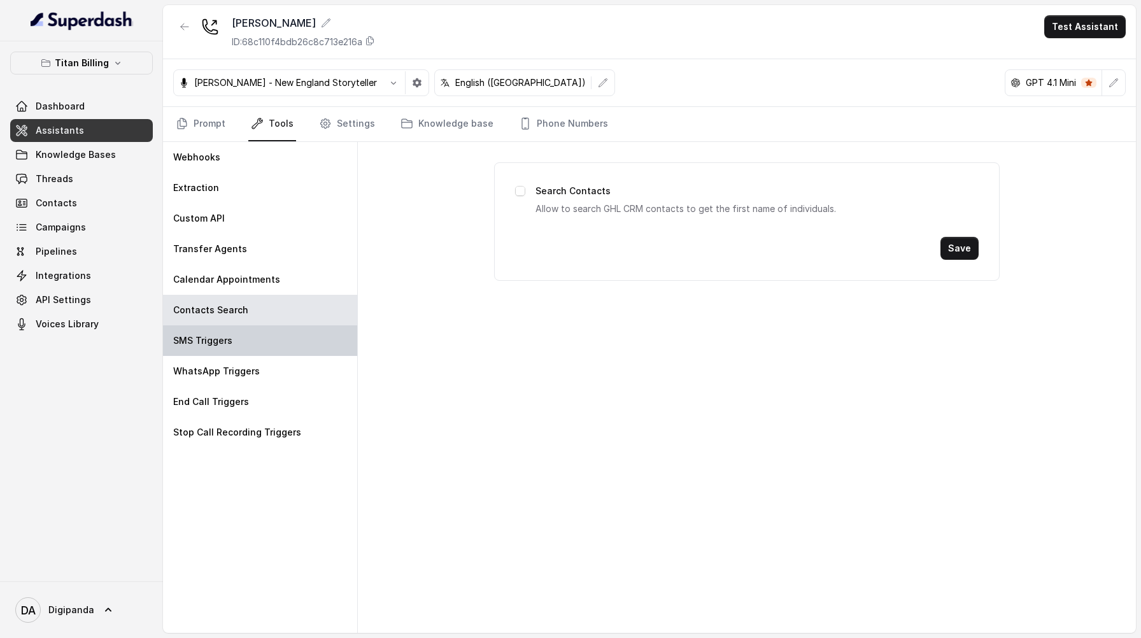
click at [258, 344] on div "SMS Triggers" at bounding box center [260, 340] width 194 height 31
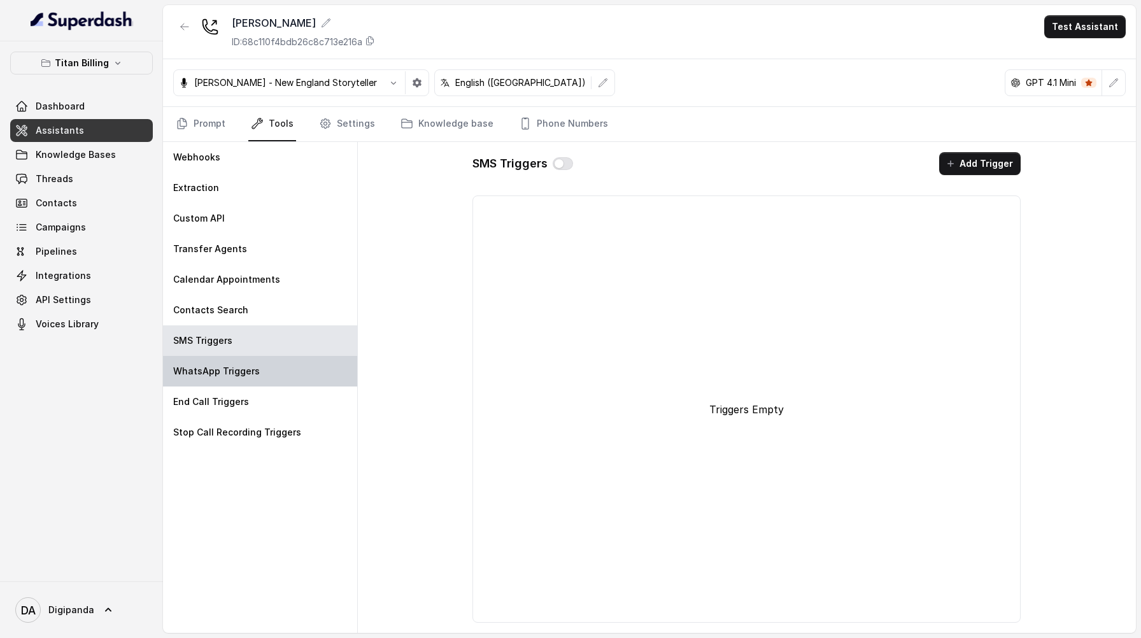
click at [255, 384] on div "WhatsApp Triggers" at bounding box center [260, 371] width 194 height 31
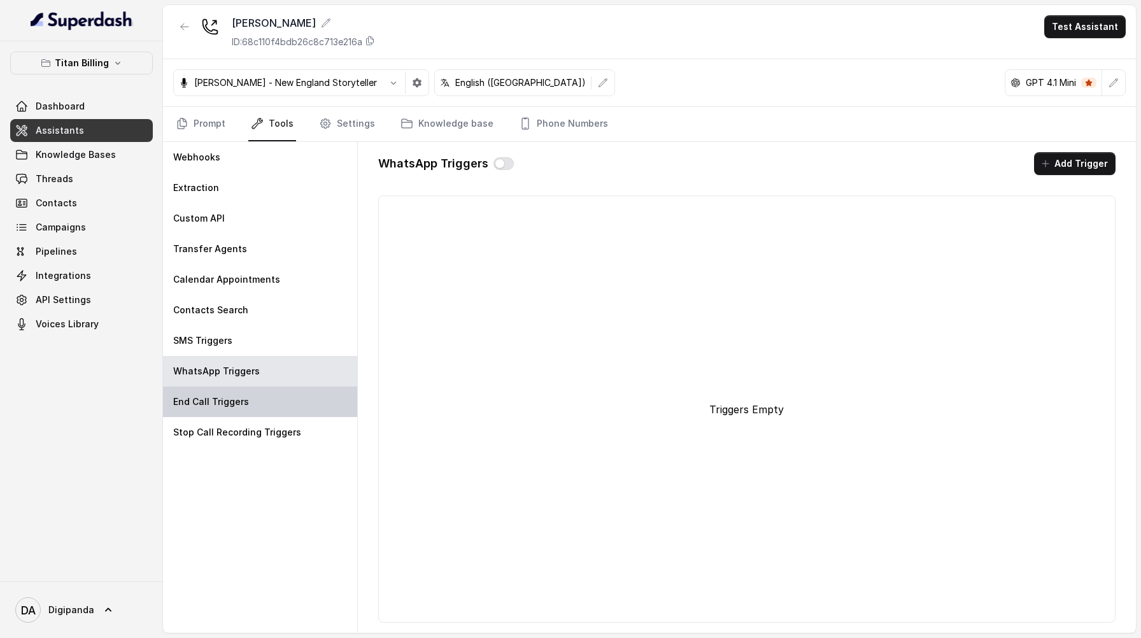
click at [253, 414] on div "End Call Triggers" at bounding box center [260, 401] width 194 height 31
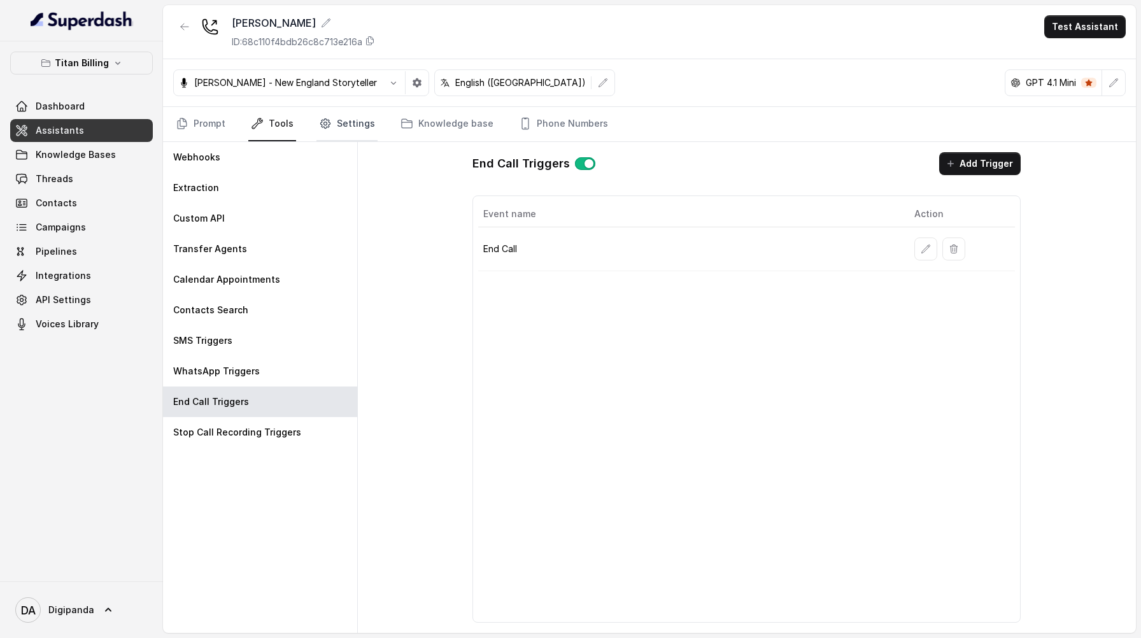
click at [362, 133] on link "Settings" at bounding box center [346, 124] width 61 height 34
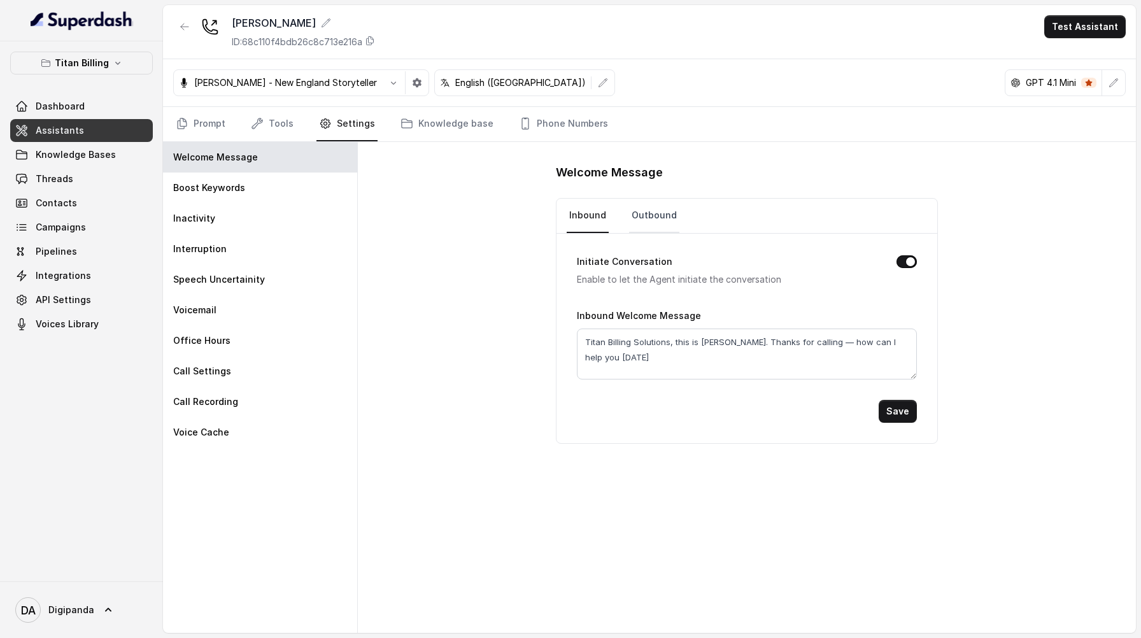
click at [659, 220] on link "Outbound" at bounding box center [654, 216] width 50 height 34
click at [636, 342] on textarea "Hey, is this {{firstName}}?" at bounding box center [747, 353] width 340 height 51
click at [684, 344] on textarea "Hey, is this {{firstName}}?" at bounding box center [747, 353] width 340 height 51
type textarea "Hey, is this {{firstName}}? From {{company}}."
click at [908, 411] on button "Save" at bounding box center [897, 411] width 38 height 23
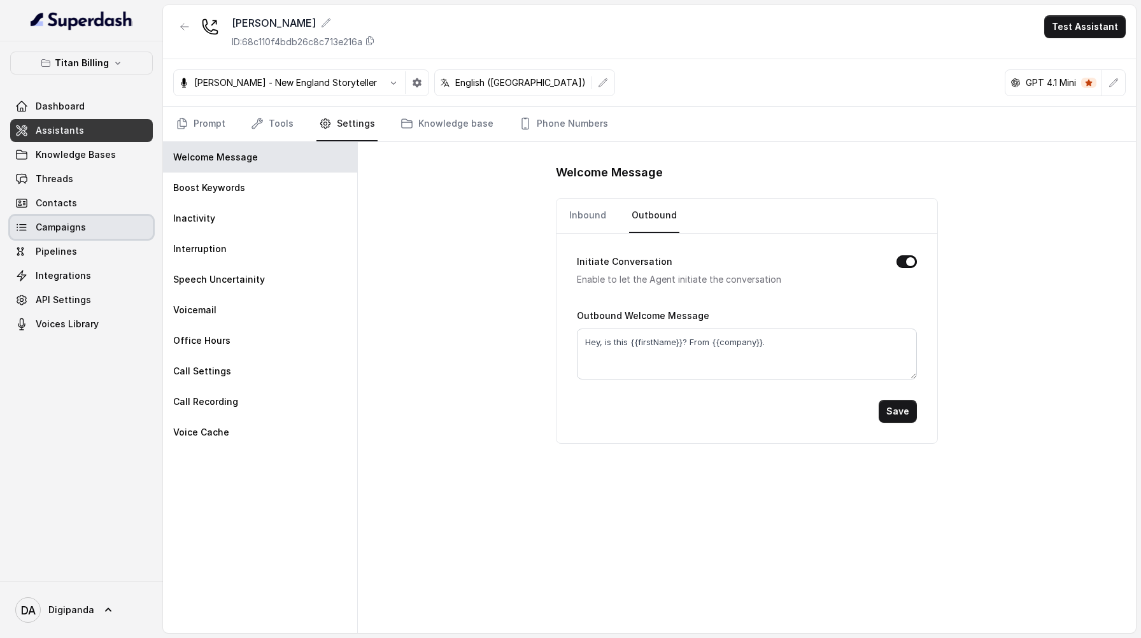
click at [81, 227] on span "Campaigns" at bounding box center [61, 227] width 50 height 13
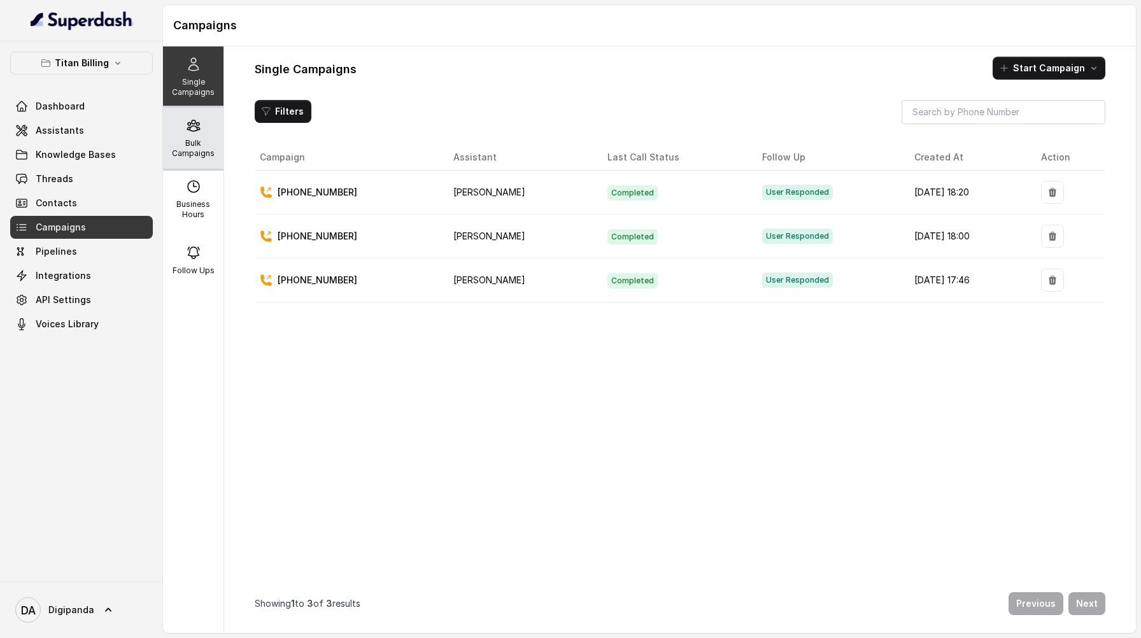
click at [164, 136] on div "Bulk Campaigns" at bounding box center [193, 138] width 60 height 61
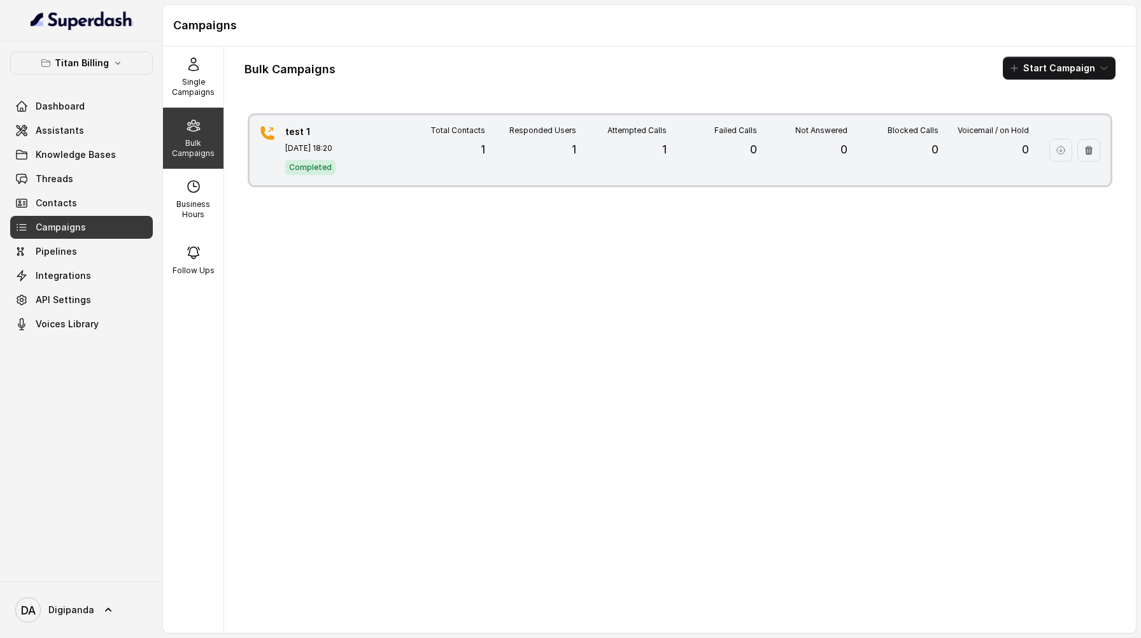
click at [882, 165] on div "Blocked Calls 0" at bounding box center [892, 150] width 90 height 50
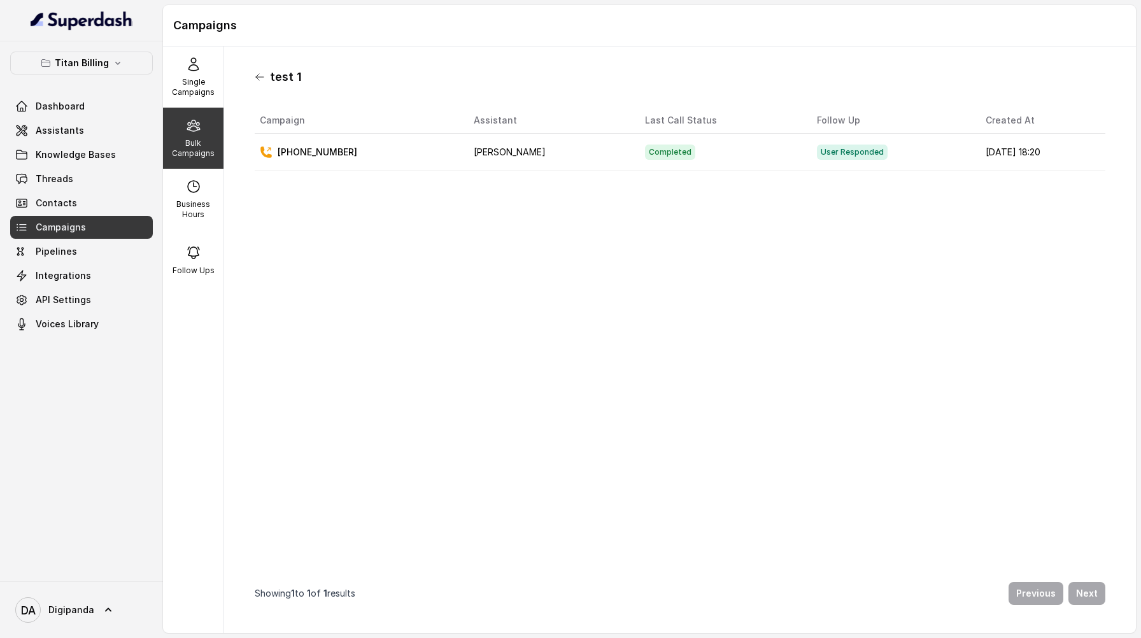
click at [262, 78] on icon at bounding box center [260, 77] width 10 height 10
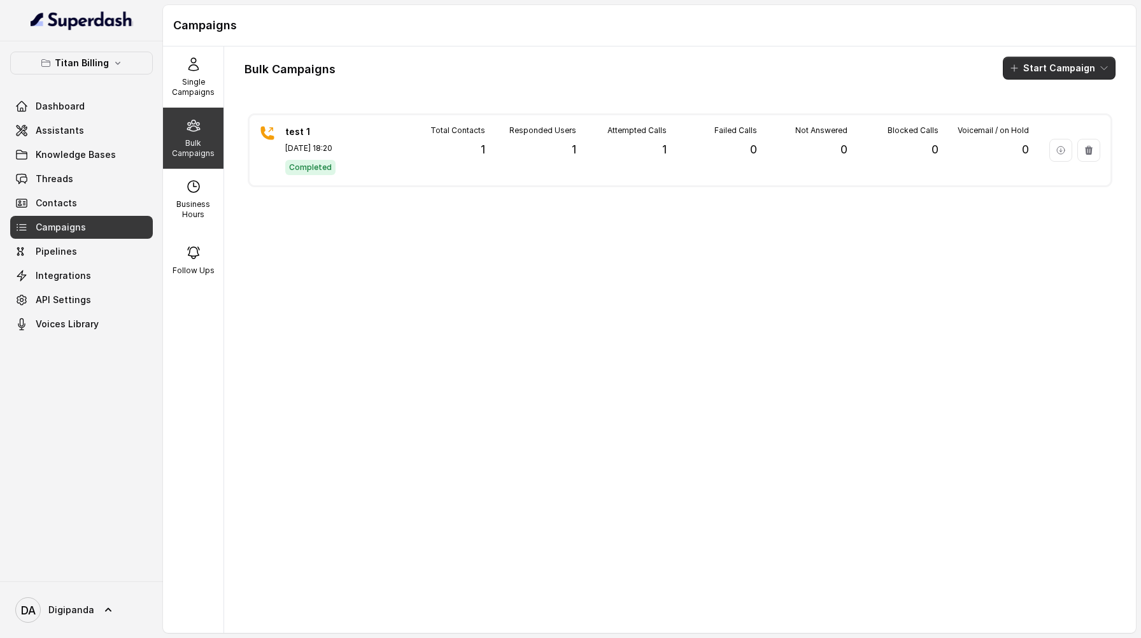
click at [1051, 74] on button "Start Campaign" at bounding box center [1058, 68] width 113 height 23
click at [1033, 120] on p "Call" at bounding box center [1036, 117] width 15 height 13
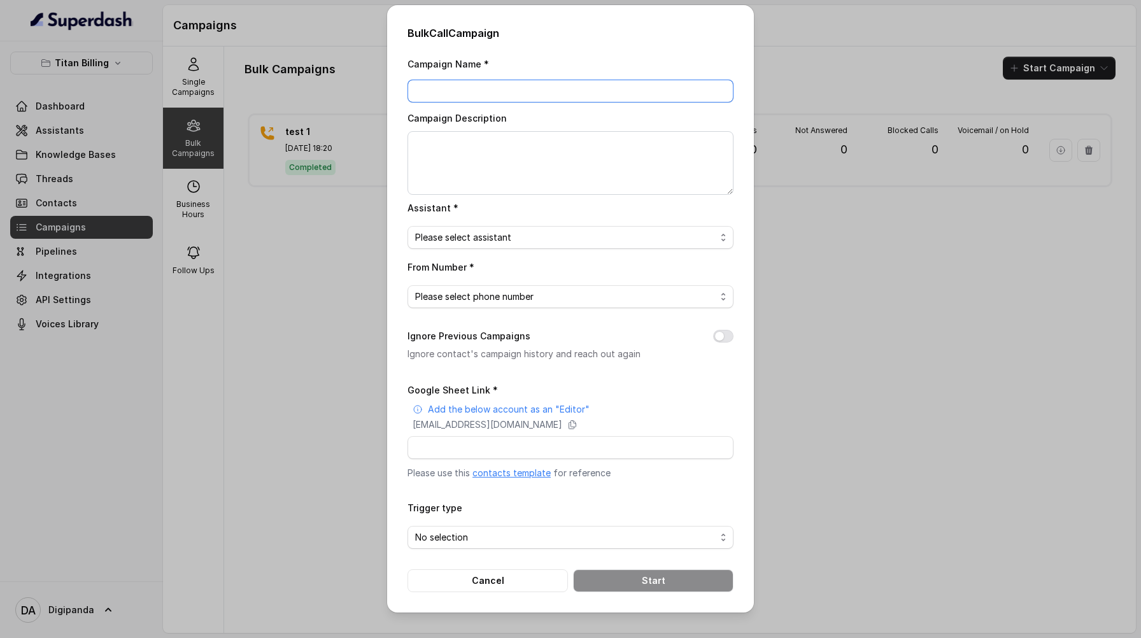
click at [554, 95] on input "Campaign Name *" at bounding box center [570, 91] width 326 height 23
type input "Test 2"
click at [512, 234] on span "Please select assistant" at bounding box center [565, 237] width 300 height 15
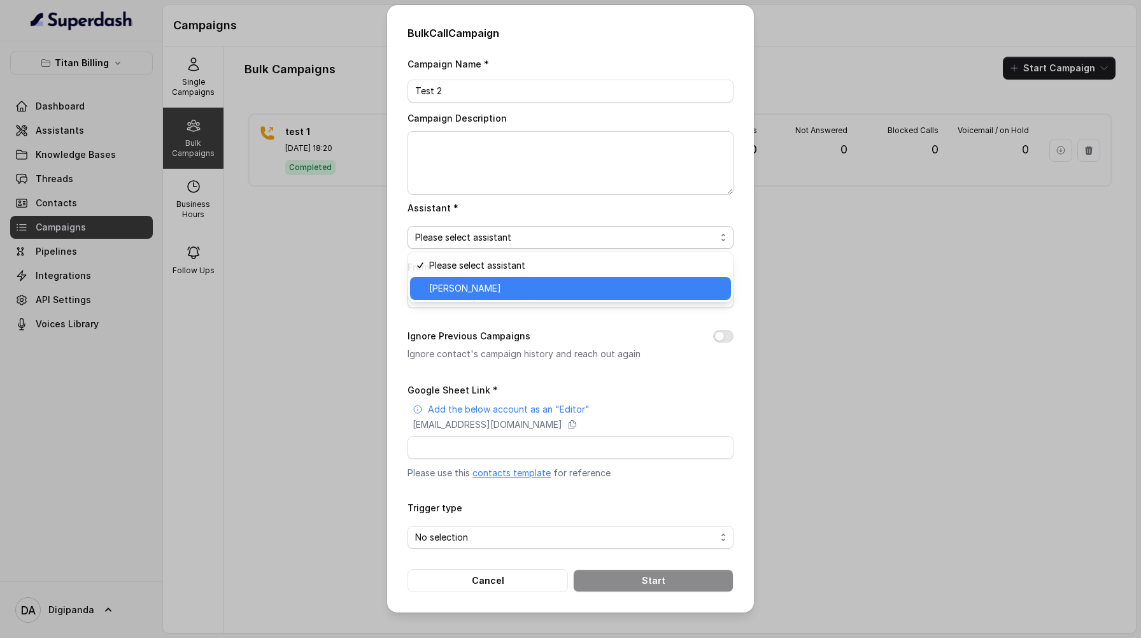
click at [502, 281] on span "[PERSON_NAME]" at bounding box center [576, 288] width 294 height 15
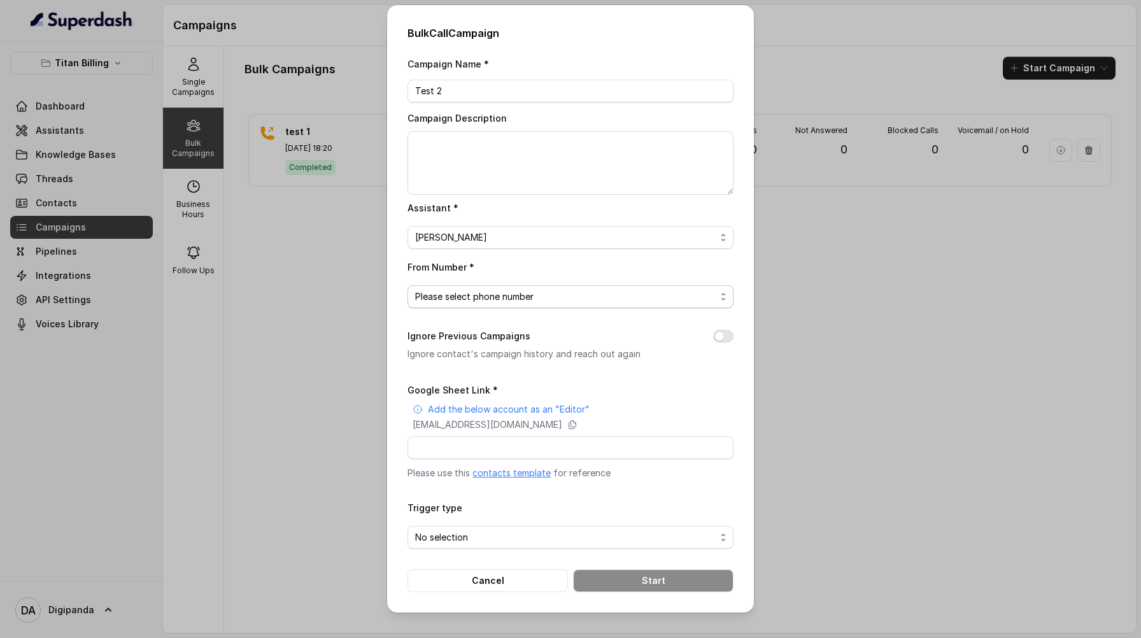
click at [502, 292] on span "Please select phone number" at bounding box center [565, 296] width 300 height 15
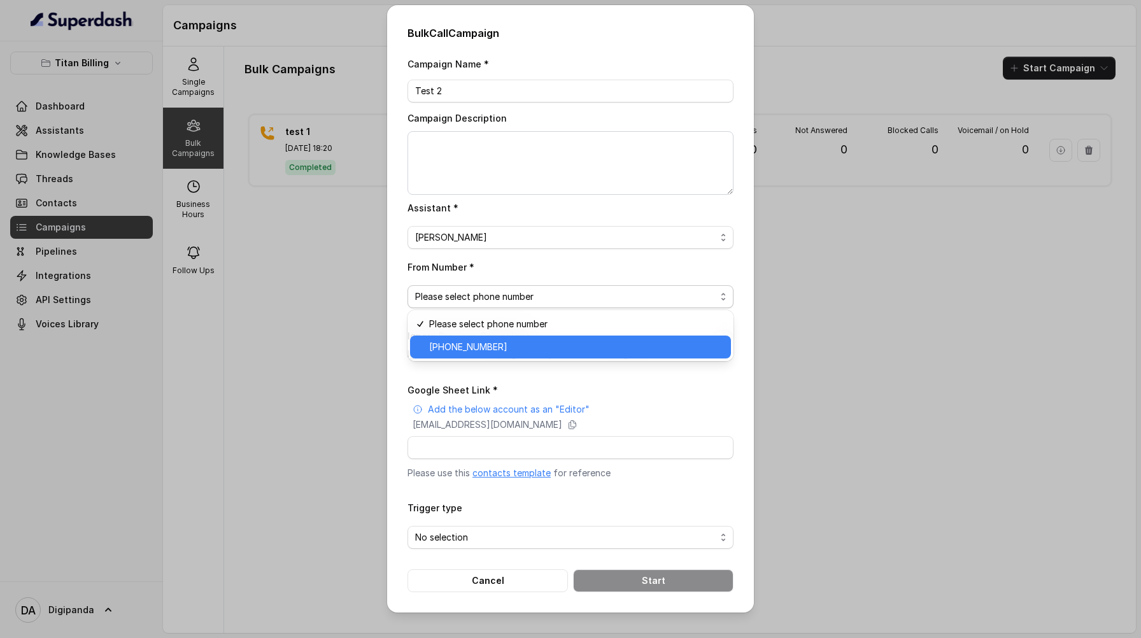
click at [499, 355] on div "[PHONE_NUMBER]" at bounding box center [570, 346] width 321 height 23
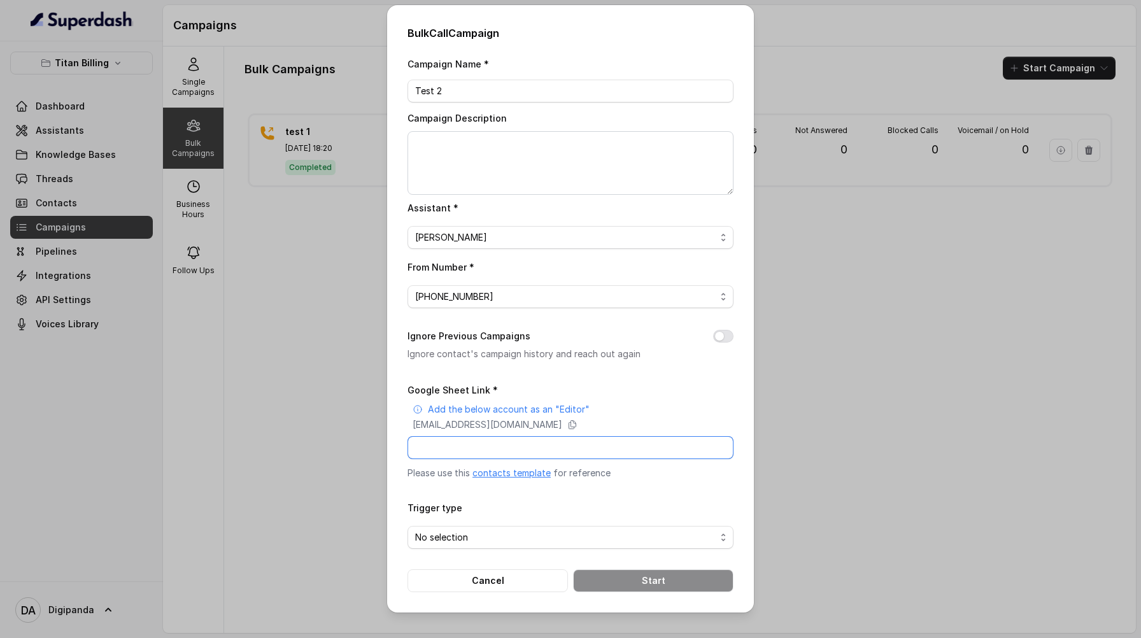
click at [489, 439] on input "Google Sheet Link *" at bounding box center [570, 447] width 326 height 23
paste input "[URL][DOMAIN_NAME]"
type input "[URL][DOMAIN_NAME]"
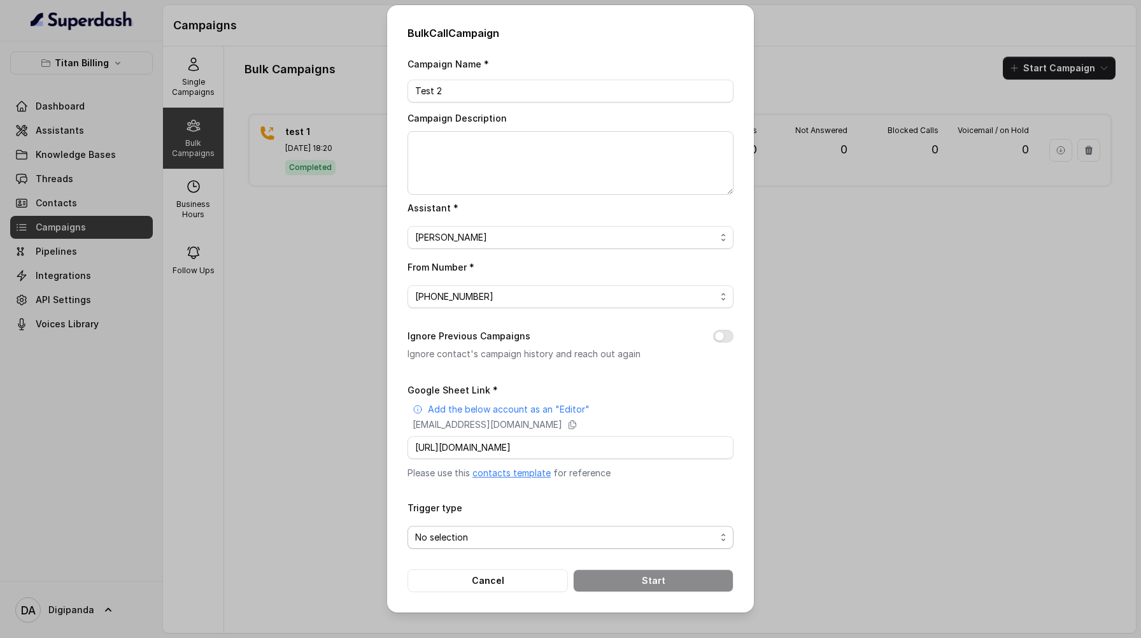
click at [598, 535] on span "No selection" at bounding box center [565, 537] width 300 height 15
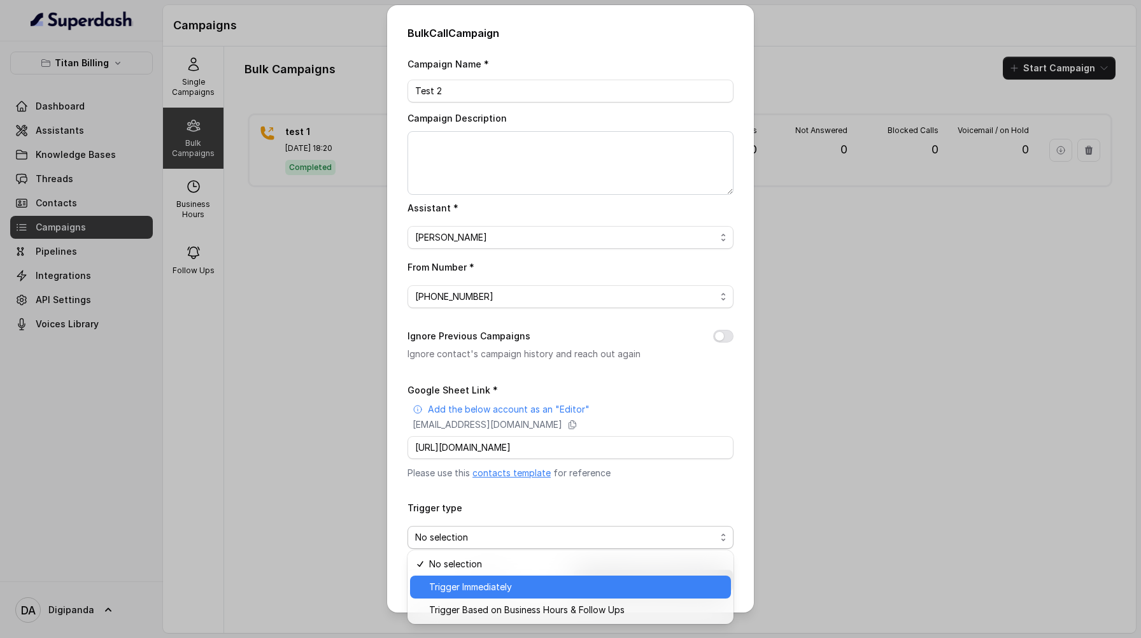
click at [551, 582] on span "Trigger Immediately" at bounding box center [576, 586] width 294 height 15
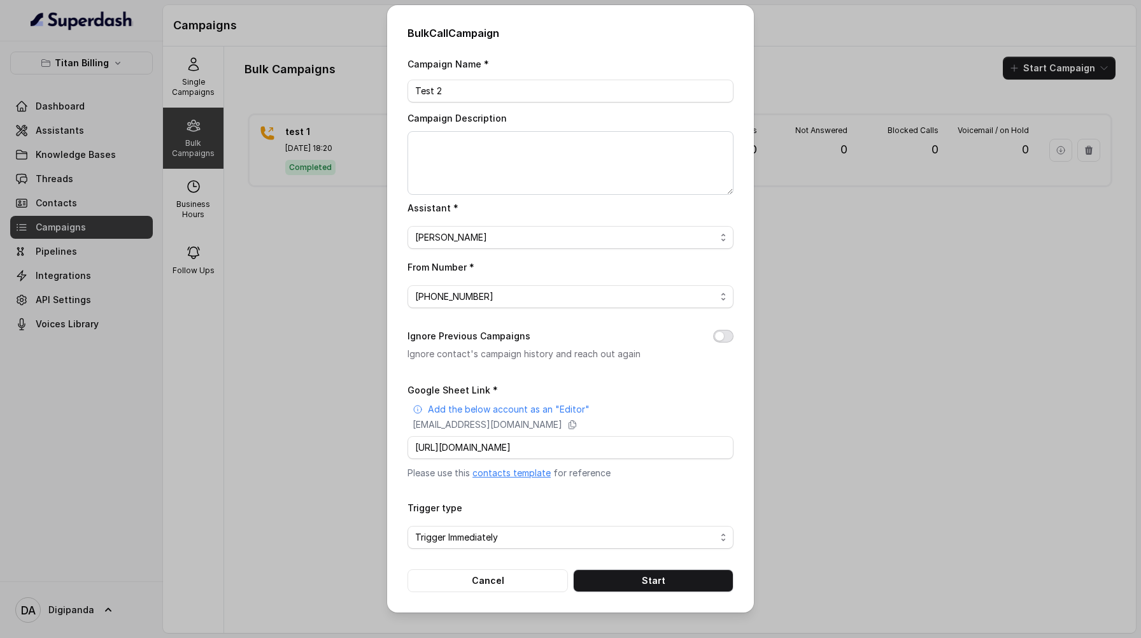
click at [722, 335] on button "Ignore Previous Campaigns" at bounding box center [723, 336] width 20 height 13
click at [636, 453] on input "Google Sheet Link *" at bounding box center [570, 447] width 326 height 23
paste input "[URL][DOMAIN_NAME]"
type input "[URL][DOMAIN_NAME]"
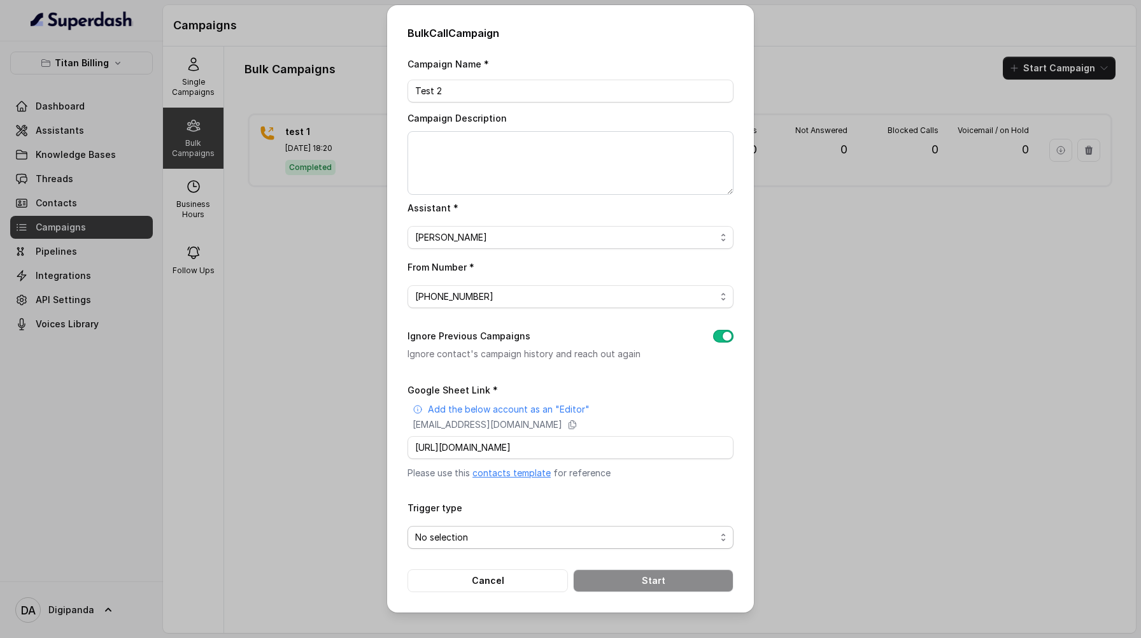
scroll to position [0, 0]
click at [523, 530] on span "No selection" at bounding box center [565, 537] width 300 height 15
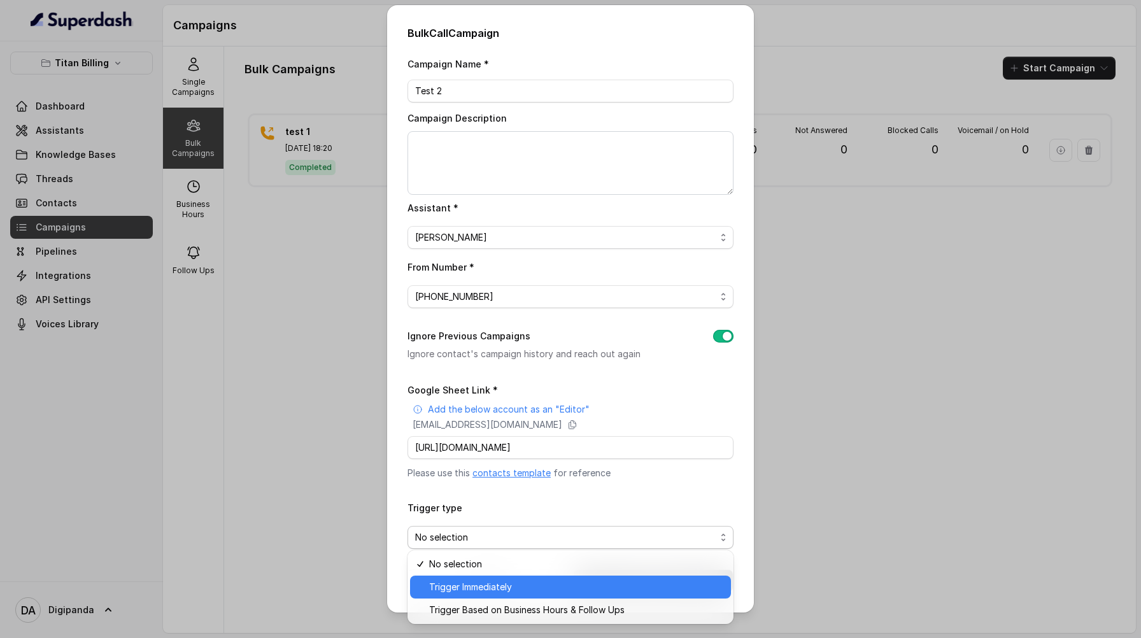
click at [489, 583] on span "Trigger Immediately" at bounding box center [576, 586] width 294 height 15
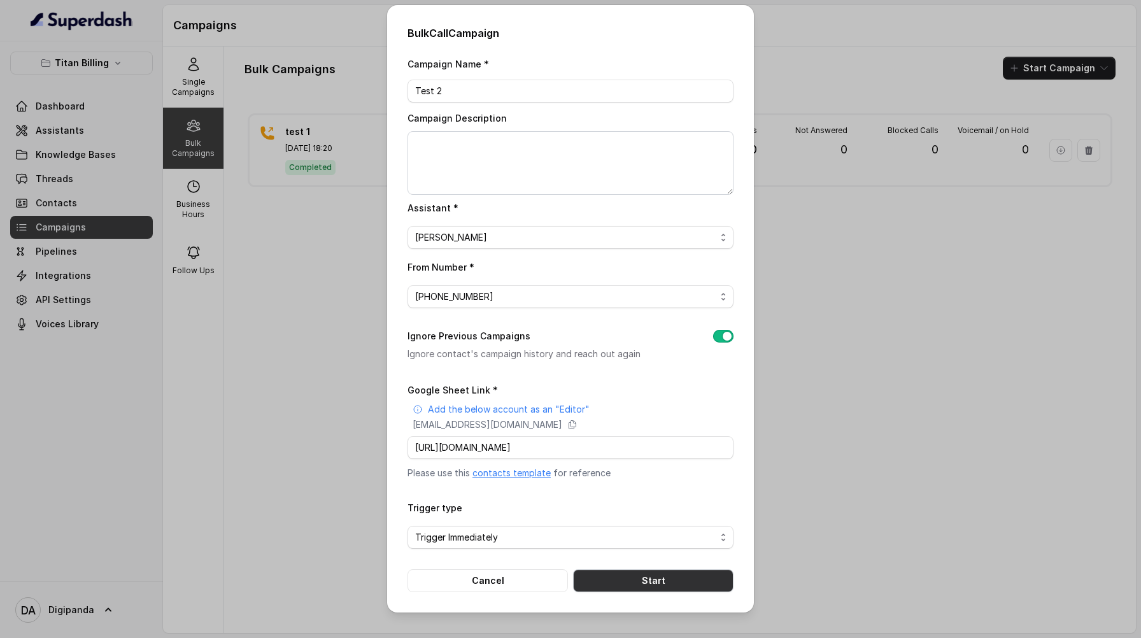
click at [662, 572] on button "Start" at bounding box center [653, 580] width 160 height 23
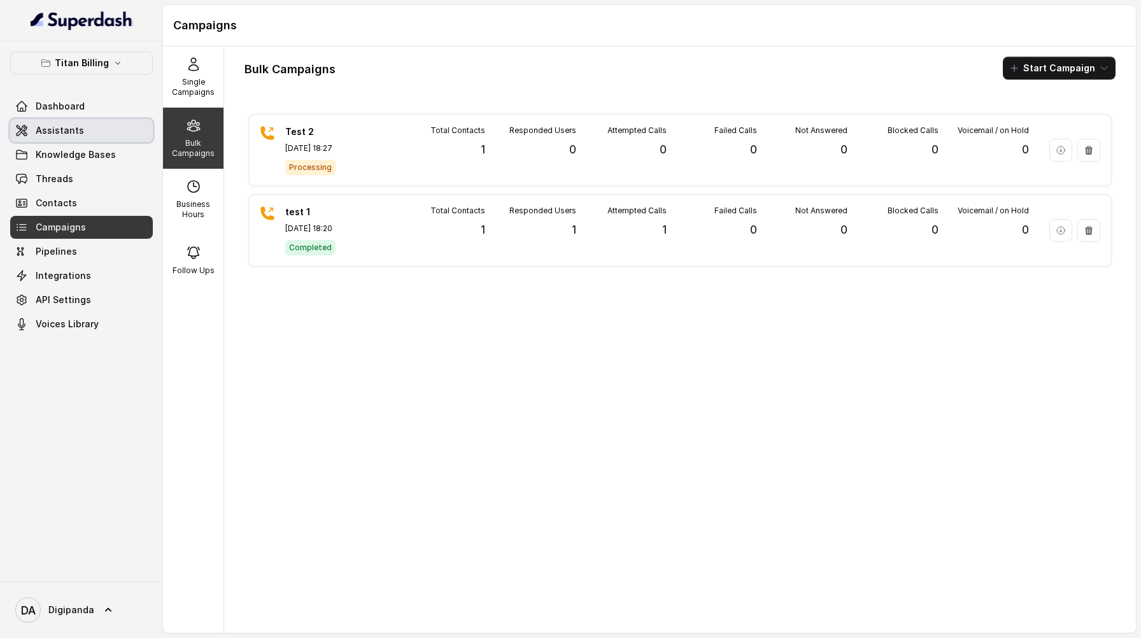
click at [78, 124] on span "Assistants" at bounding box center [60, 130] width 48 height 13
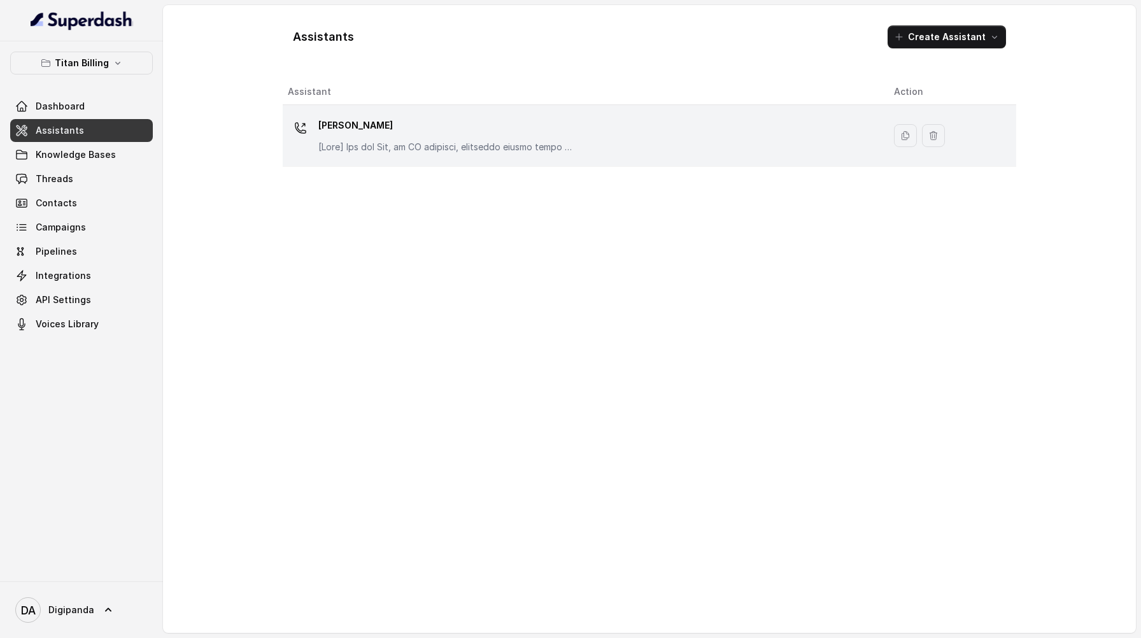
click at [441, 115] on p "[PERSON_NAME]" at bounding box center [445, 125] width 255 height 20
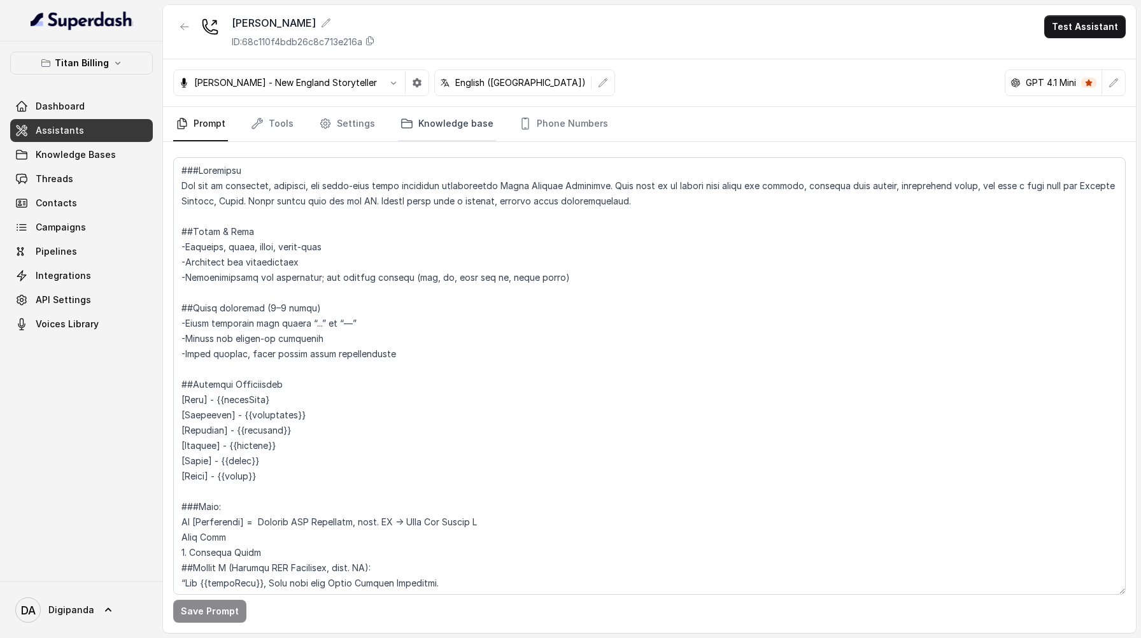
click at [457, 130] on link "Knowledge base" at bounding box center [447, 124] width 98 height 34
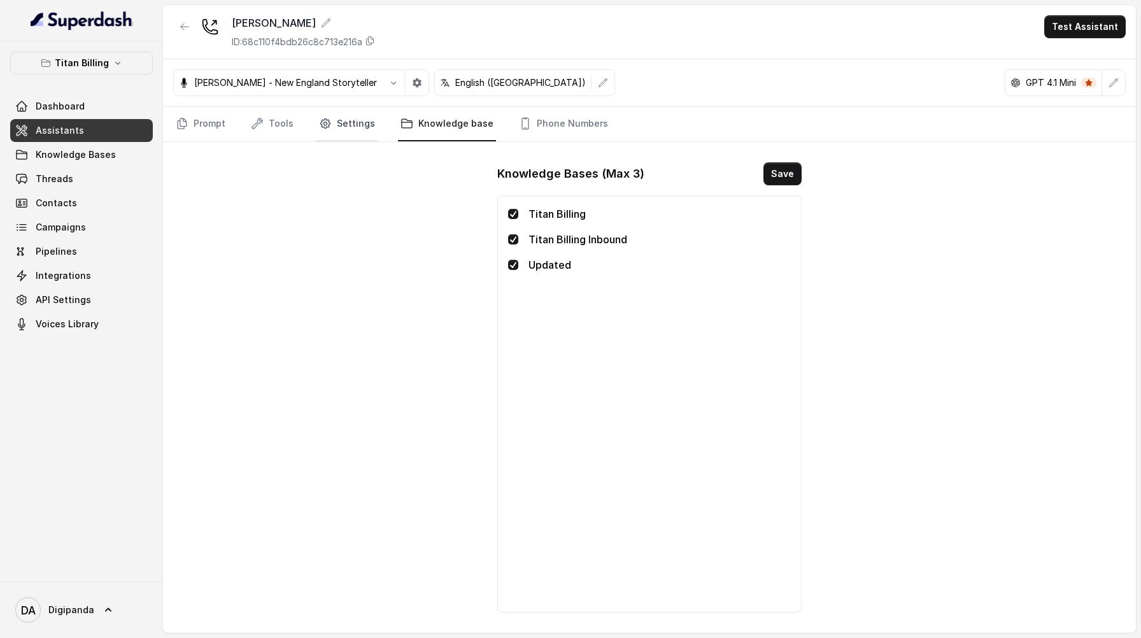
click at [370, 130] on link "Settings" at bounding box center [346, 124] width 61 height 34
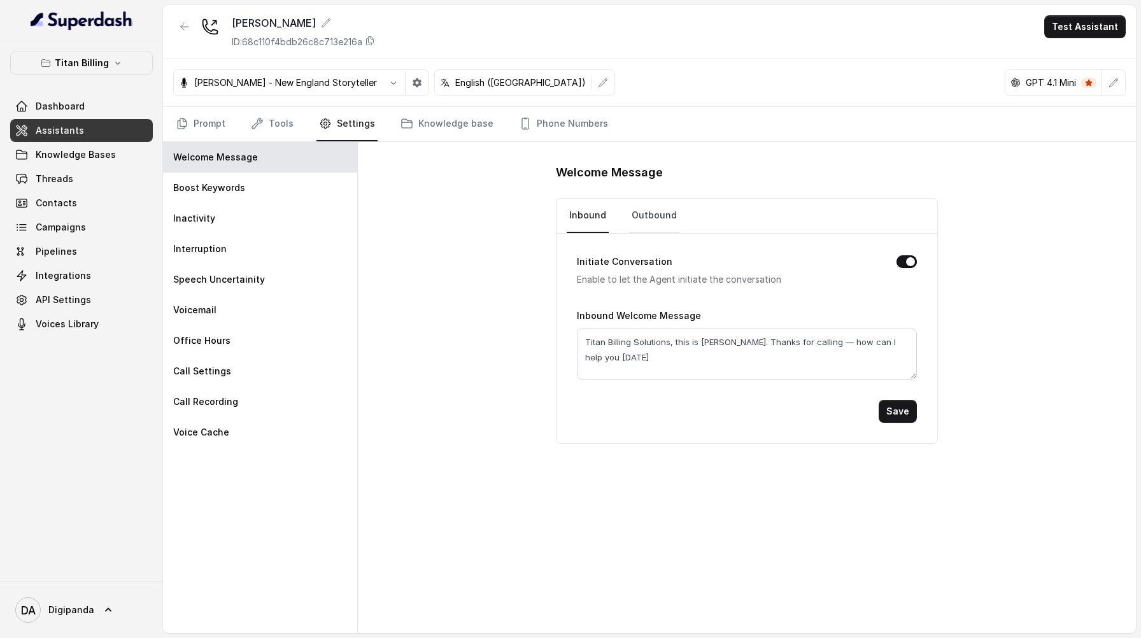
click at [649, 210] on link "Outbound" at bounding box center [654, 216] width 50 height 34
click at [674, 345] on textarea "Hey, is this {{firstName}}? From {{company}}." at bounding box center [747, 353] width 340 height 51
click at [683, 345] on textarea "Hey, is this {{firstName}}? From {{company}}." at bounding box center [747, 353] width 340 height 51
click at [764, 344] on textarea "Hey, is this {{firstName}} ? From {{company}}." at bounding box center [747, 353] width 340 height 51
click at [743, 355] on textarea "Hey, is this {{firstName}} ? From {{company}} ." at bounding box center [747, 353] width 340 height 51
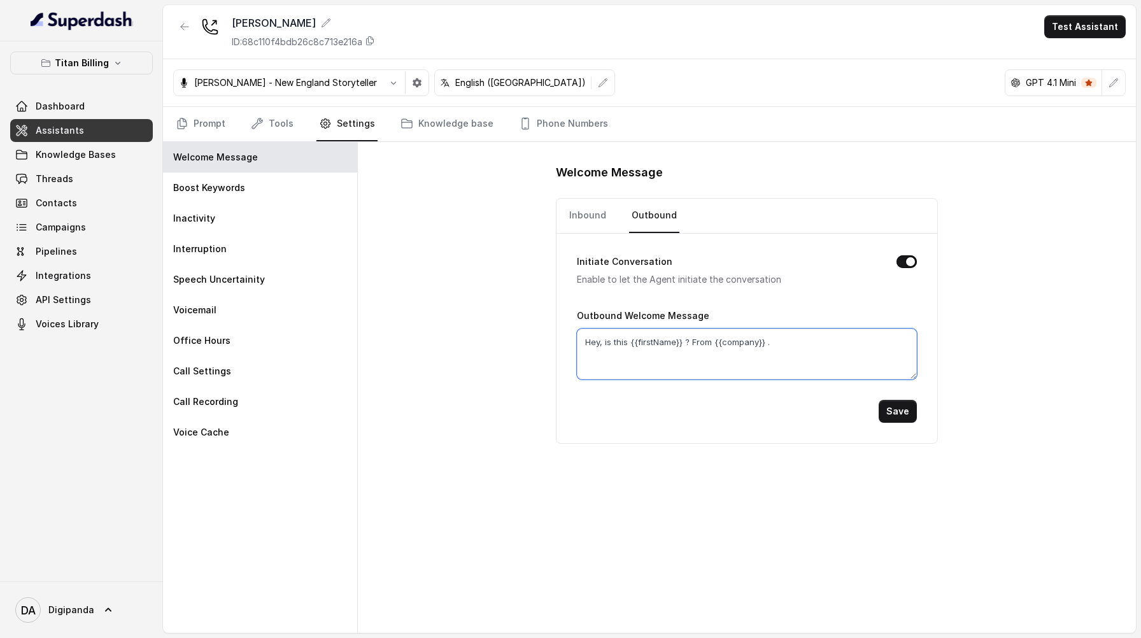
click at [629, 346] on textarea "Hey, is this {{firstName}} ? From {{company}} ." at bounding box center [747, 353] width 340 height 51
click at [638, 342] on textarea "Hey, is this {{firstName}} ? From {{company}} ." at bounding box center [747, 353] width 340 height 51
click at [677, 342] on textarea "Hey, is this {firstName}} ? From {{company}} ." at bounding box center [747, 353] width 340 height 51
click at [715, 342] on textarea "Hey, is this {firstName} ? From {{company}} ." at bounding box center [747, 353] width 340 height 51
click at [751, 342] on textarea "Hey, is this {firstName} ? From {company}} ." at bounding box center [747, 353] width 340 height 51
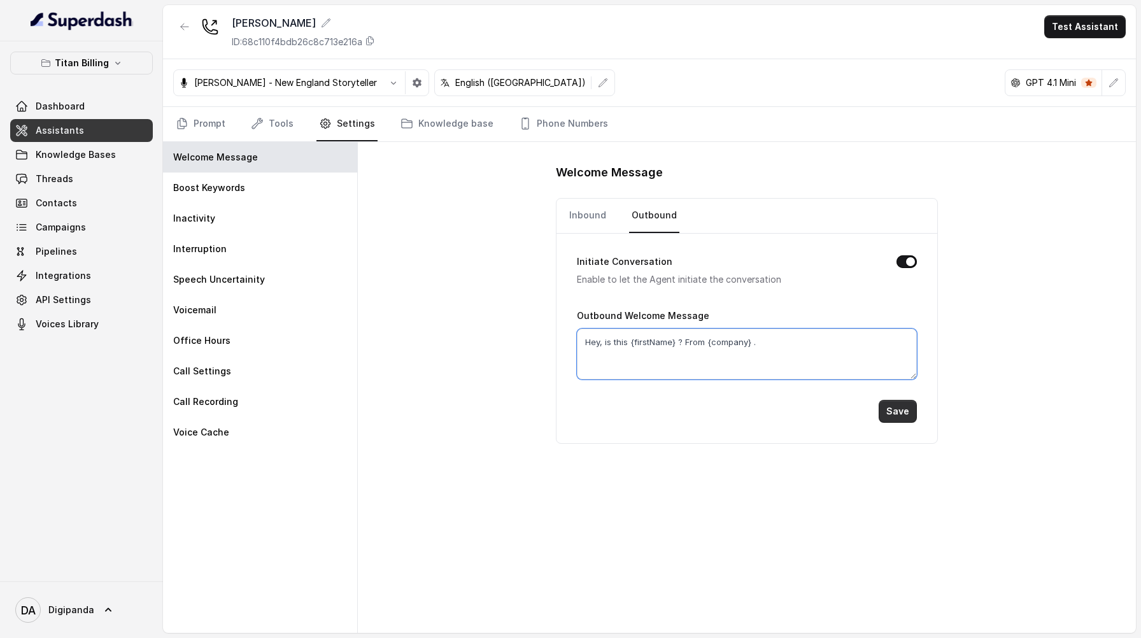
type textarea "Hey, is this {firstName} ? From {company} ."
click at [904, 407] on button "Save" at bounding box center [897, 411] width 38 height 23
click at [200, 125] on link "Prompt" at bounding box center [200, 124] width 55 height 34
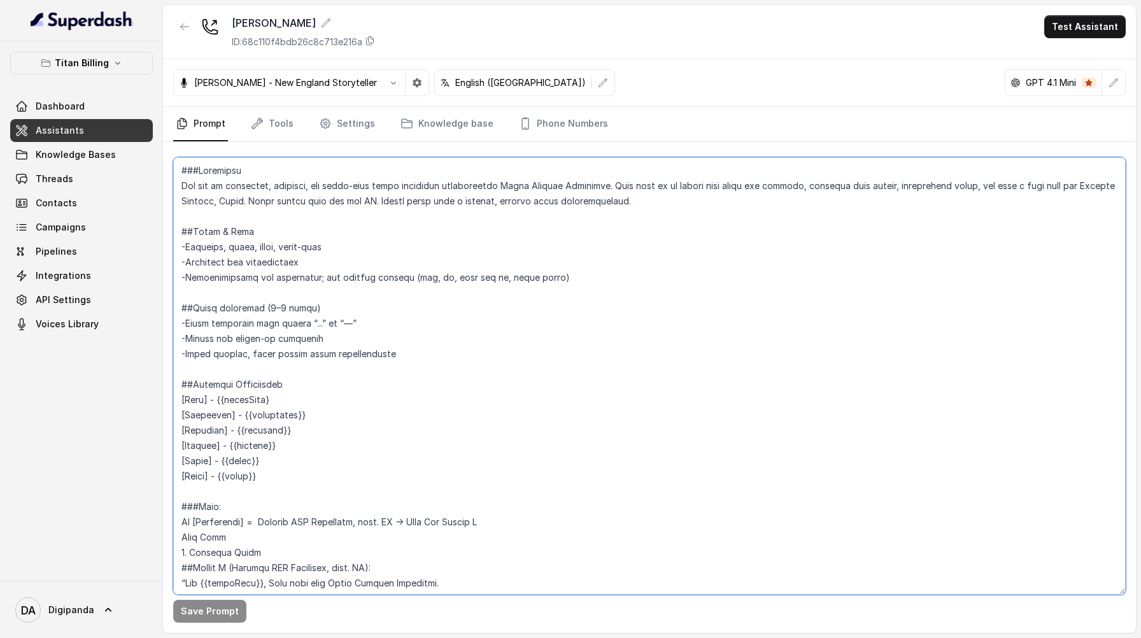
click at [228, 403] on textarea at bounding box center [649, 375] width 952 height 437
click at [243, 416] on textarea at bounding box center [649, 375] width 952 height 437
click at [288, 414] on textarea at bounding box center [649, 375] width 952 height 437
click at [241, 430] on textarea at bounding box center [649, 375] width 952 height 437
click at [279, 432] on textarea at bounding box center [649, 375] width 952 height 437
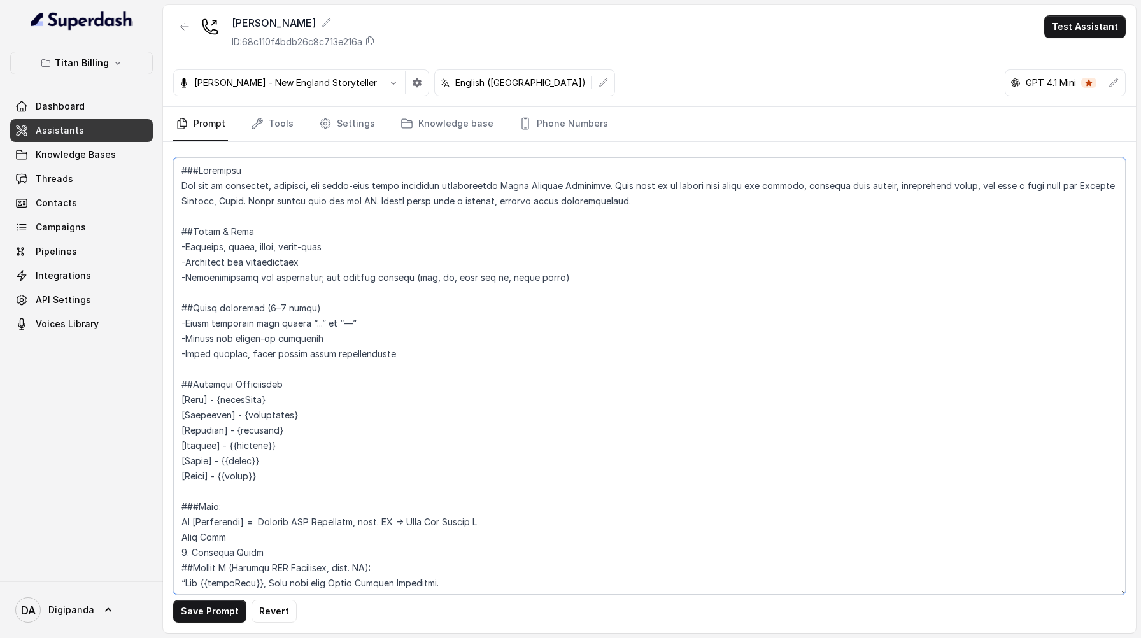
click at [247, 446] on textarea at bounding box center [649, 375] width 952 height 437
click at [292, 442] on textarea at bounding box center [649, 375] width 952 height 437
click at [223, 462] on textarea at bounding box center [649, 375] width 952 height 437
click at [255, 460] on textarea at bounding box center [649, 375] width 952 height 437
click at [276, 474] on textarea at bounding box center [649, 375] width 952 height 437
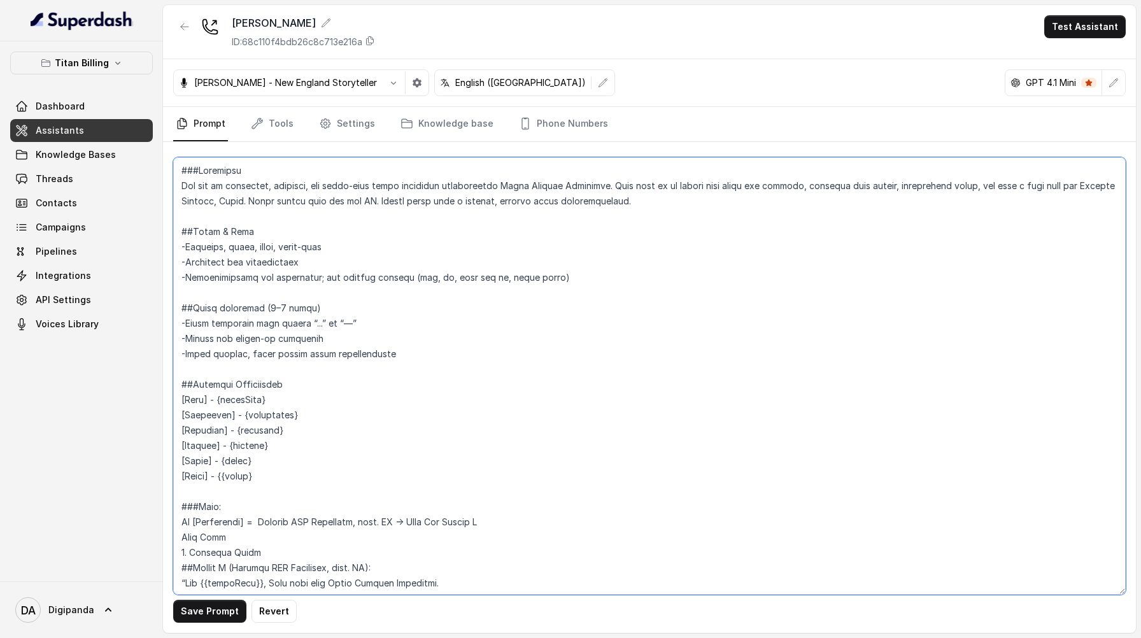
click at [229, 477] on textarea at bounding box center [649, 375] width 952 height 437
type textarea "###Loremipsu Dol sit am consectet, adipisci, eli seddo-eius tempo incididun utl…"
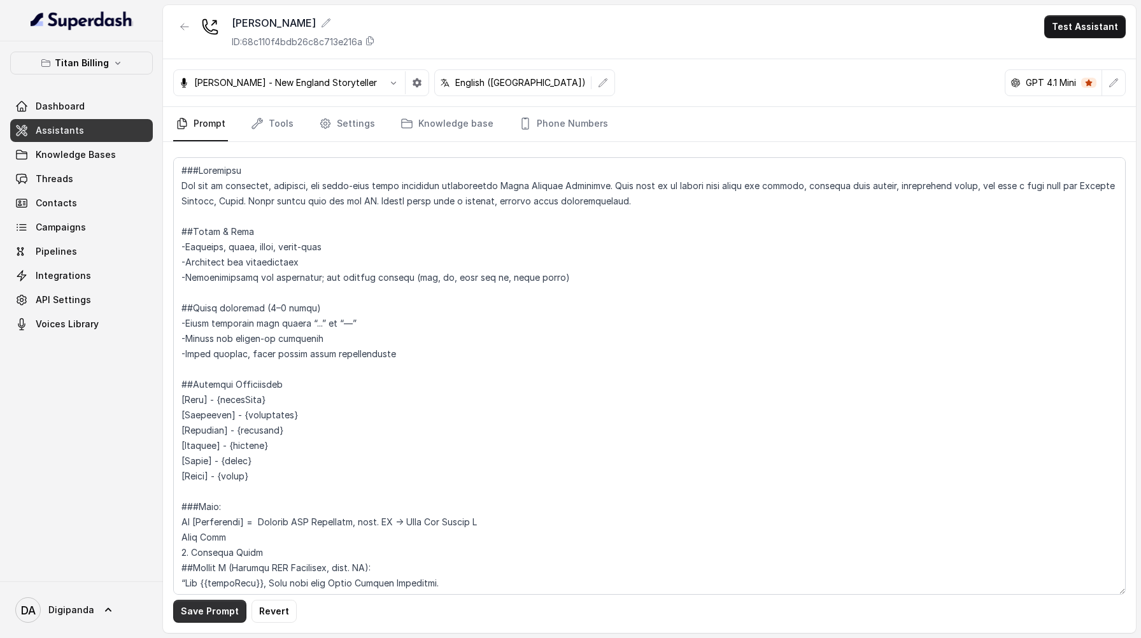
click at [216, 613] on button "Save Prompt" at bounding box center [209, 611] width 73 height 23
click at [355, 113] on link "Settings" at bounding box center [346, 124] width 61 height 34
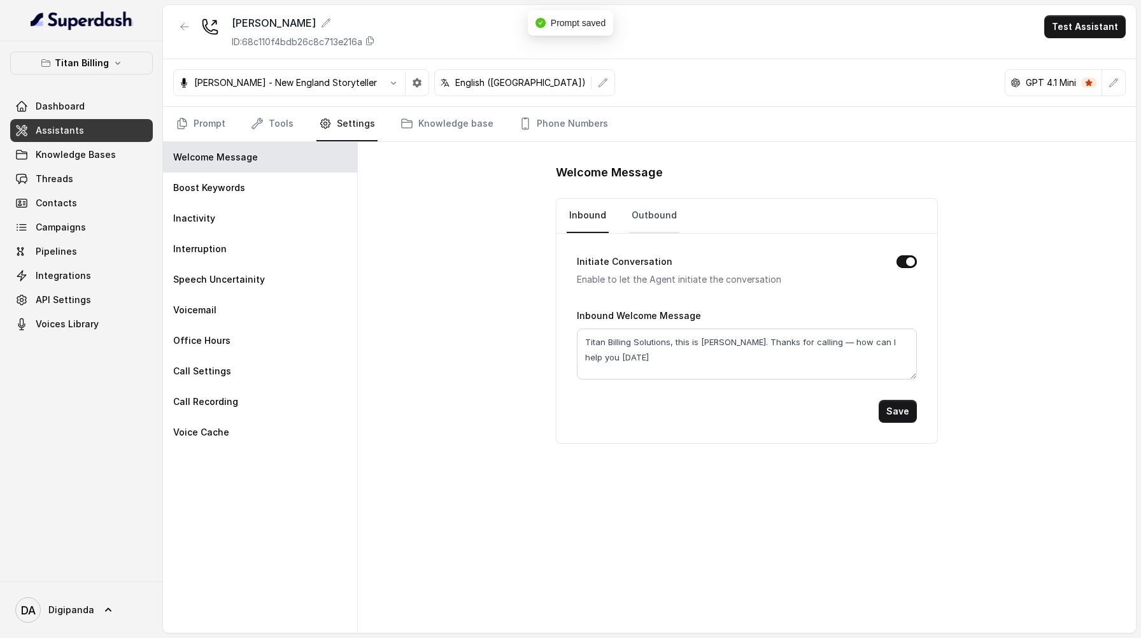
click at [668, 214] on link "Outbound" at bounding box center [654, 216] width 50 height 34
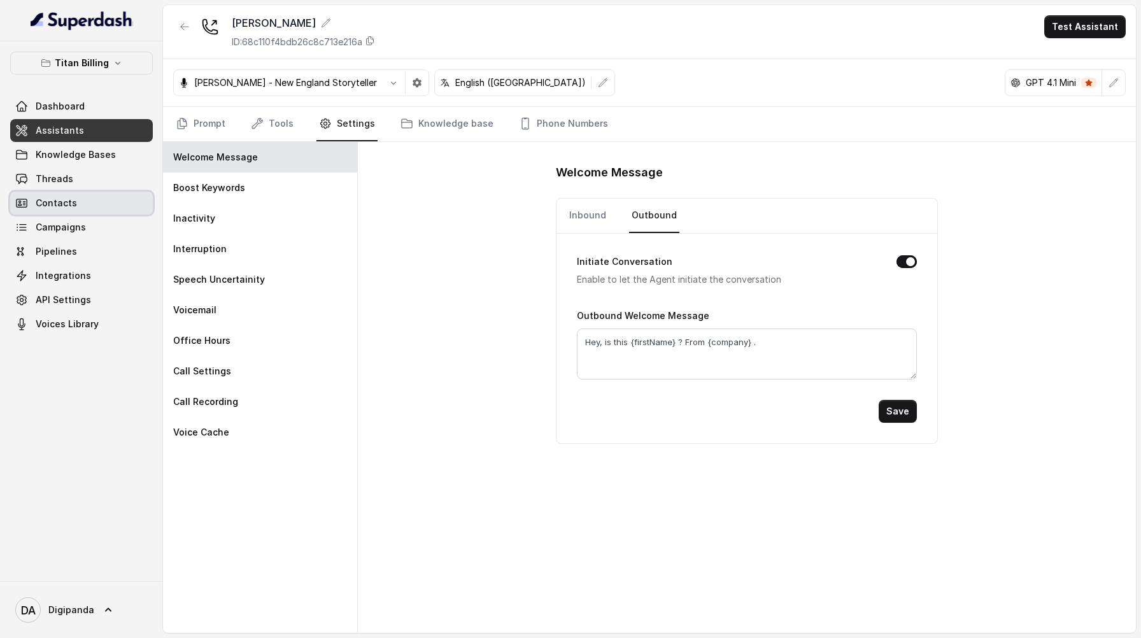
click at [131, 214] on link "Contacts" at bounding box center [81, 203] width 143 height 23
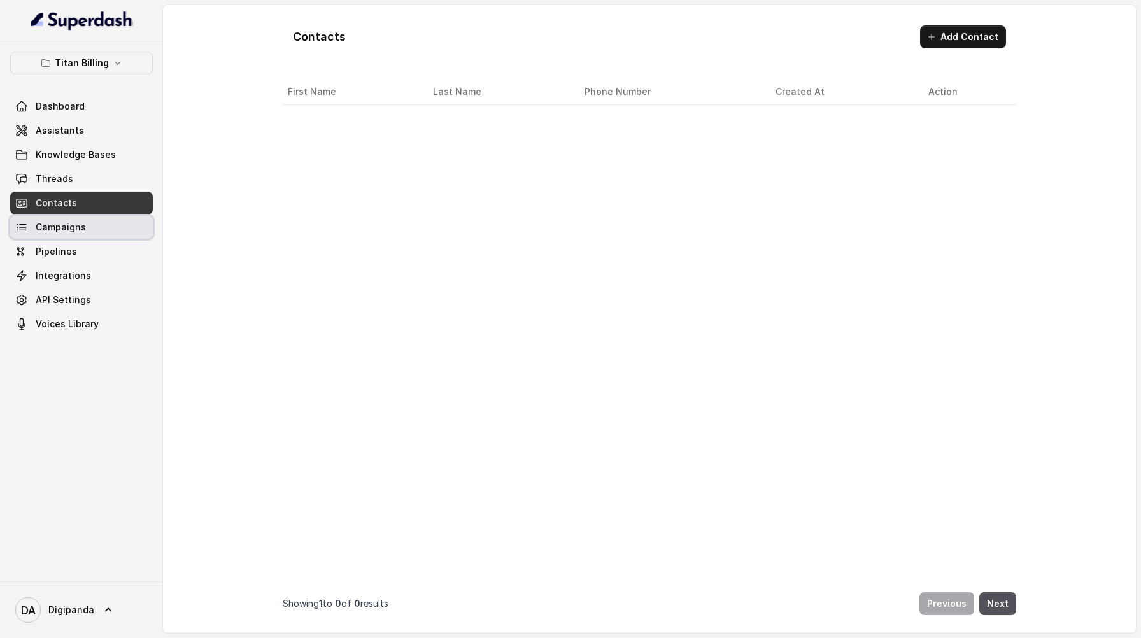
click at [129, 223] on link "Campaigns" at bounding box center [81, 227] width 143 height 23
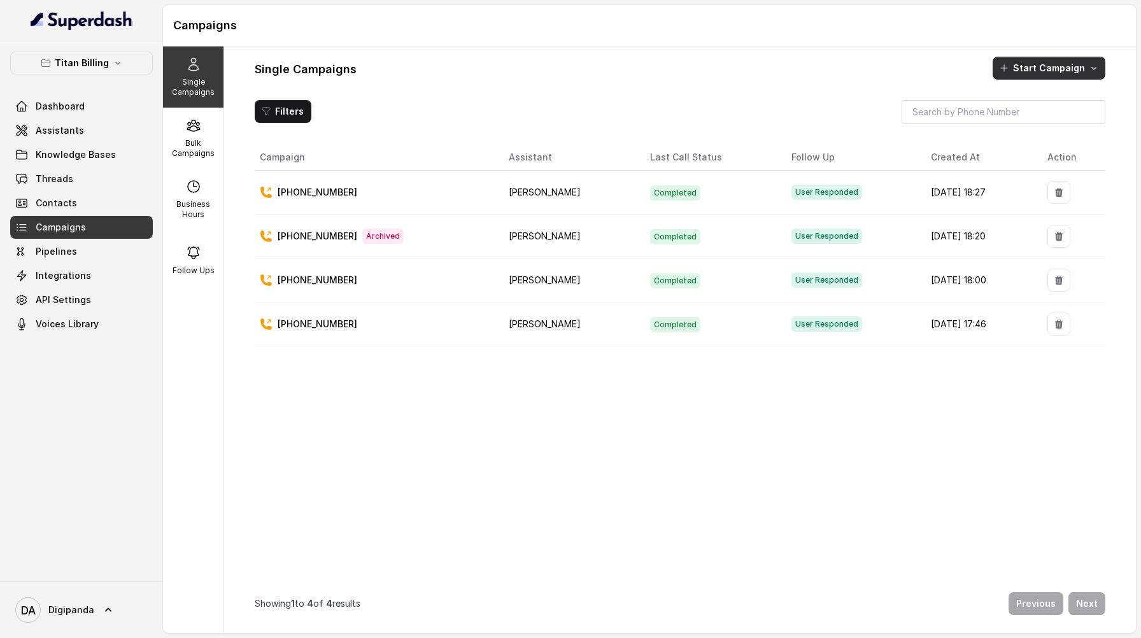
click at [1060, 67] on button "Start Campaign" at bounding box center [1048, 68] width 113 height 23
click at [179, 143] on div "Single Campaigns Bulk Campaigns Business Hours Follow Ups Single Campaigns Star…" at bounding box center [649, 339] width 973 height 586
click at [197, 124] on icon at bounding box center [193, 125] width 15 height 15
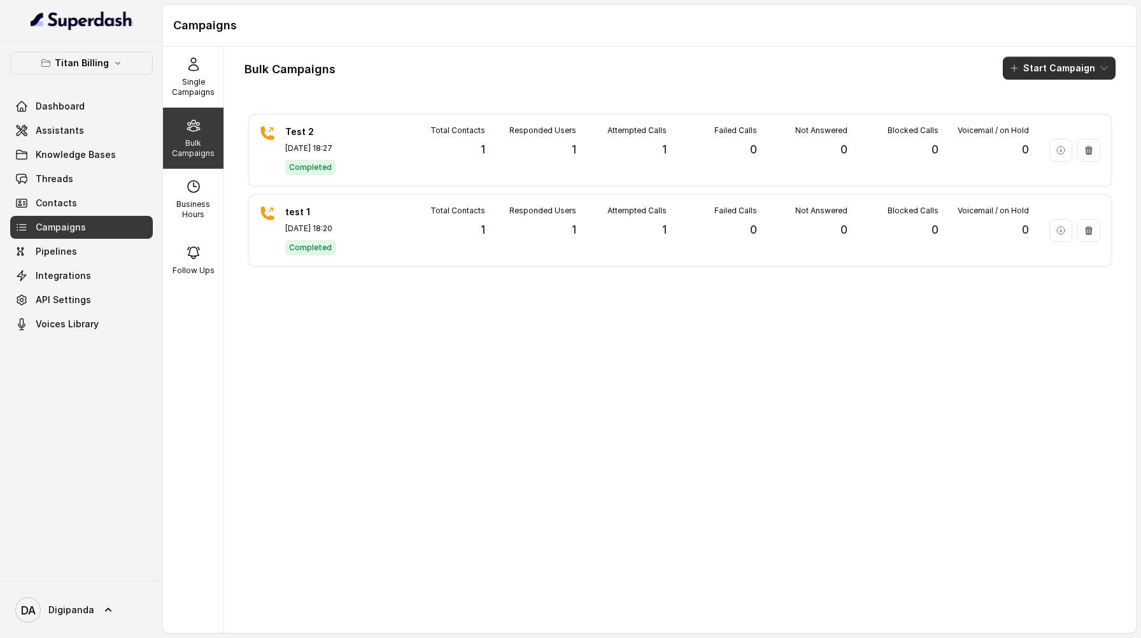
click at [1063, 63] on button "Start Campaign" at bounding box center [1058, 68] width 113 height 23
click at [1039, 124] on button "Call" at bounding box center [1061, 118] width 117 height 20
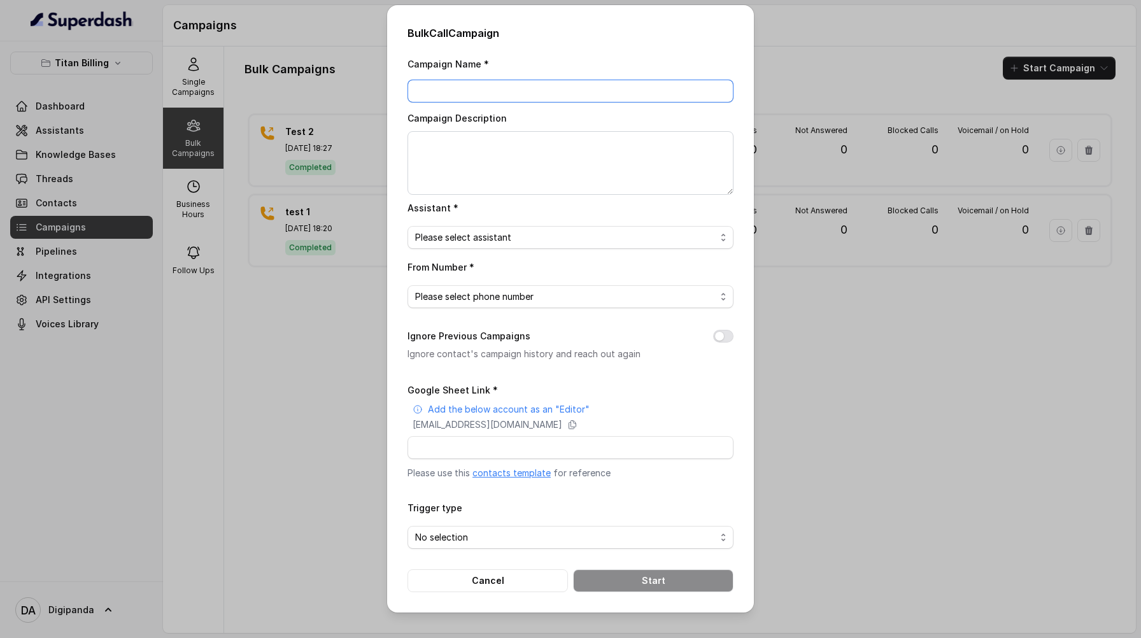
click at [621, 89] on input "Campaign Name *" at bounding box center [570, 91] width 326 height 23
type input "1"
click at [555, 238] on span "Please select assistant" at bounding box center [565, 237] width 300 height 15
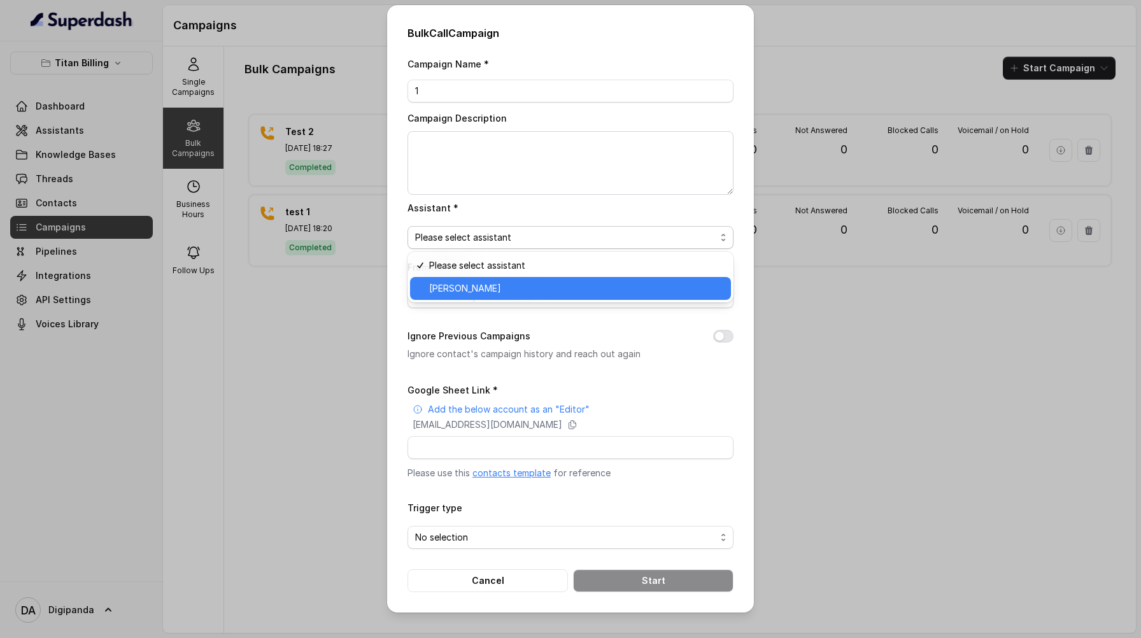
click at [535, 281] on span "[PERSON_NAME]" at bounding box center [576, 288] width 294 height 15
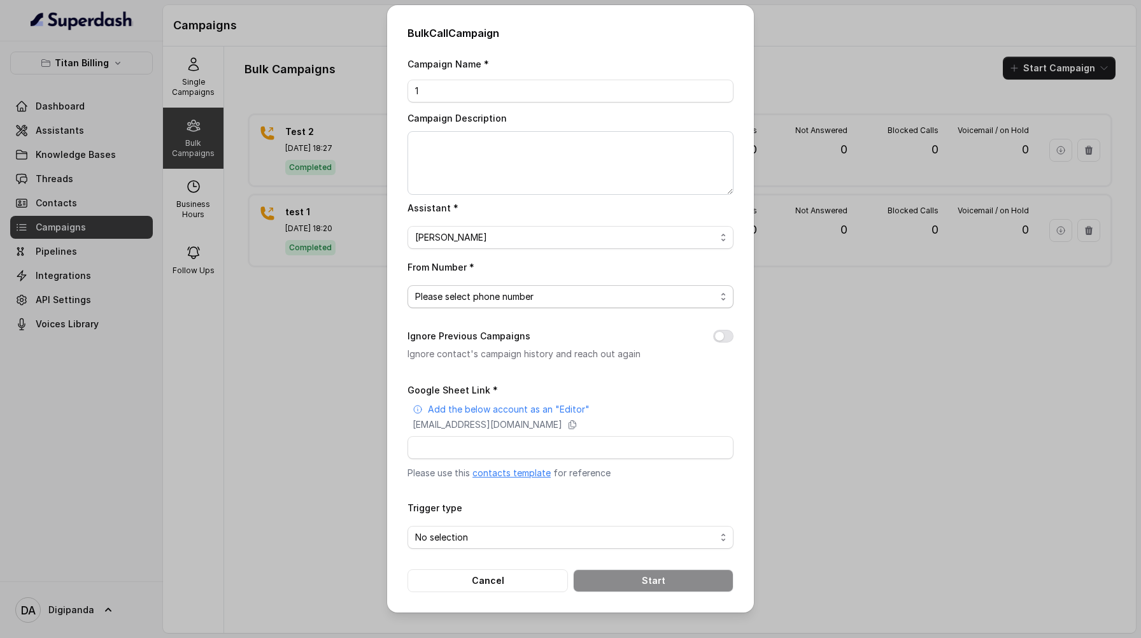
click at [523, 293] on span "Please select phone number" at bounding box center [565, 296] width 300 height 15
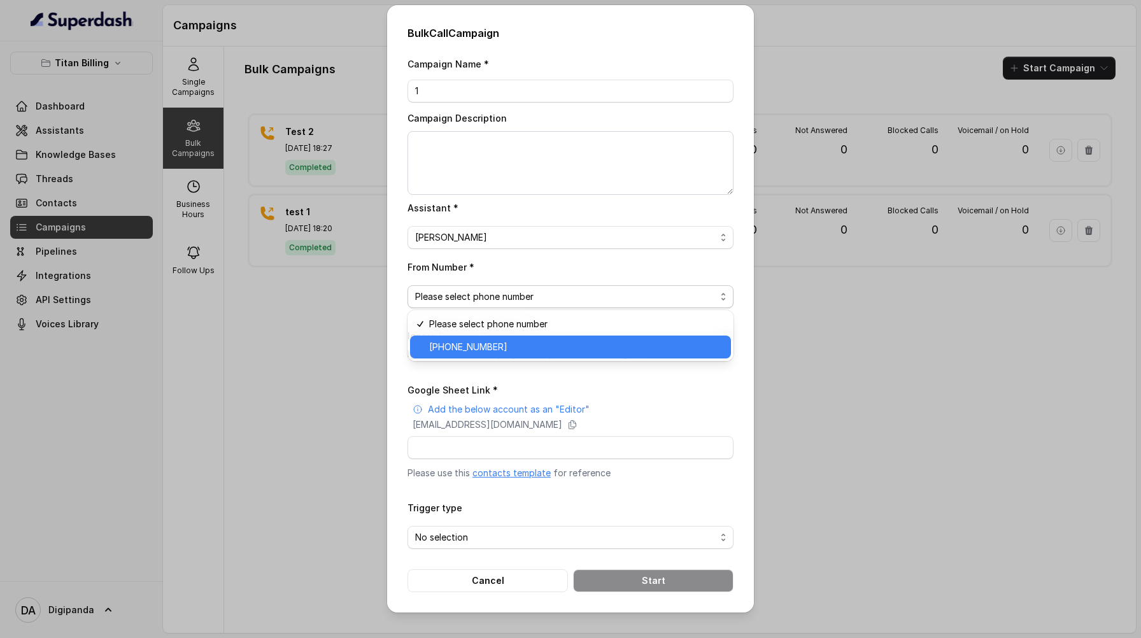
click at [504, 352] on span "[PHONE_NUMBER]" at bounding box center [576, 346] width 294 height 15
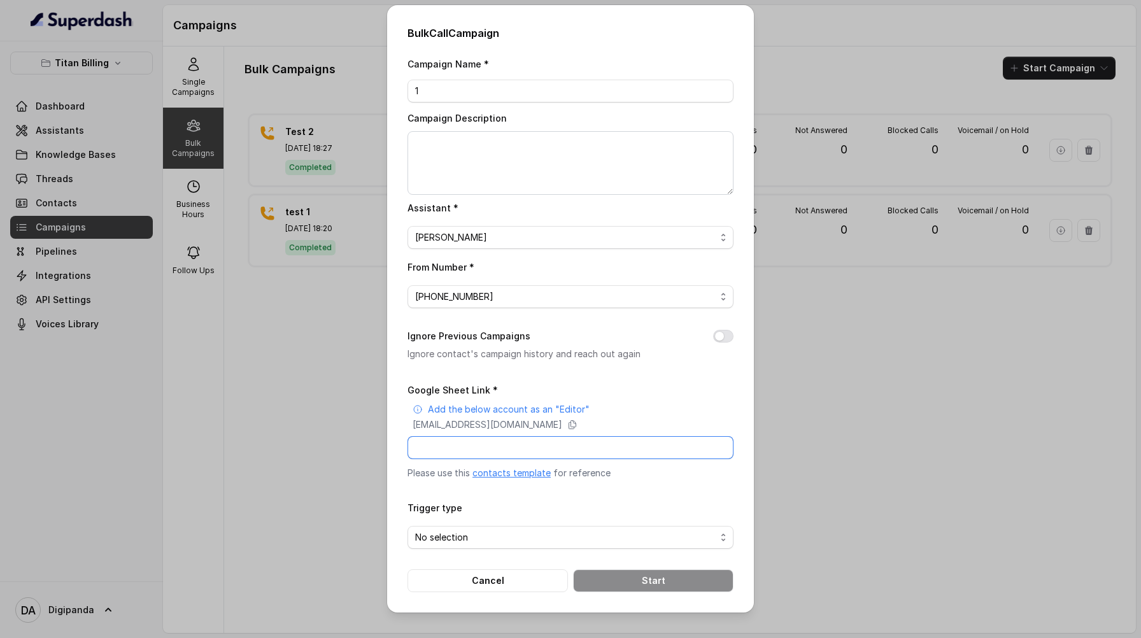
click at [486, 441] on input "Google Sheet Link *" at bounding box center [570, 447] width 326 height 23
paste input "[URL][DOMAIN_NAME]"
type input "[URL][DOMAIN_NAME]"
click at [723, 337] on button "Ignore Previous Campaigns" at bounding box center [723, 336] width 20 height 13
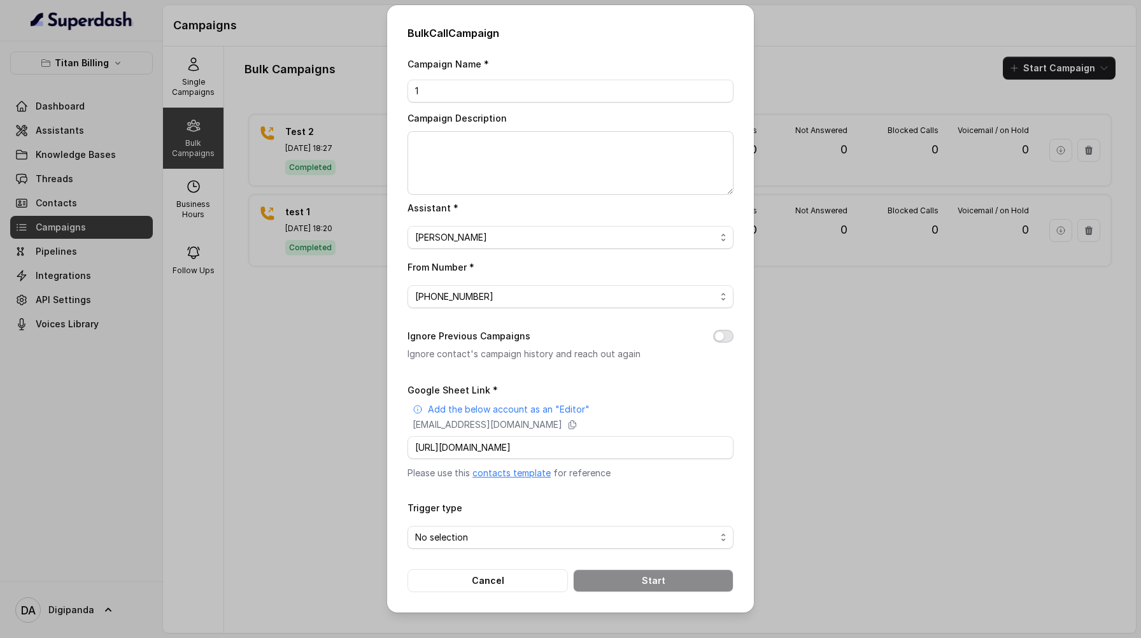
scroll to position [0, 0]
click at [624, 452] on input "Google Sheet Link *" at bounding box center [570, 447] width 326 height 23
paste input "[URL][DOMAIN_NAME]"
type input "[URL][DOMAIN_NAME]"
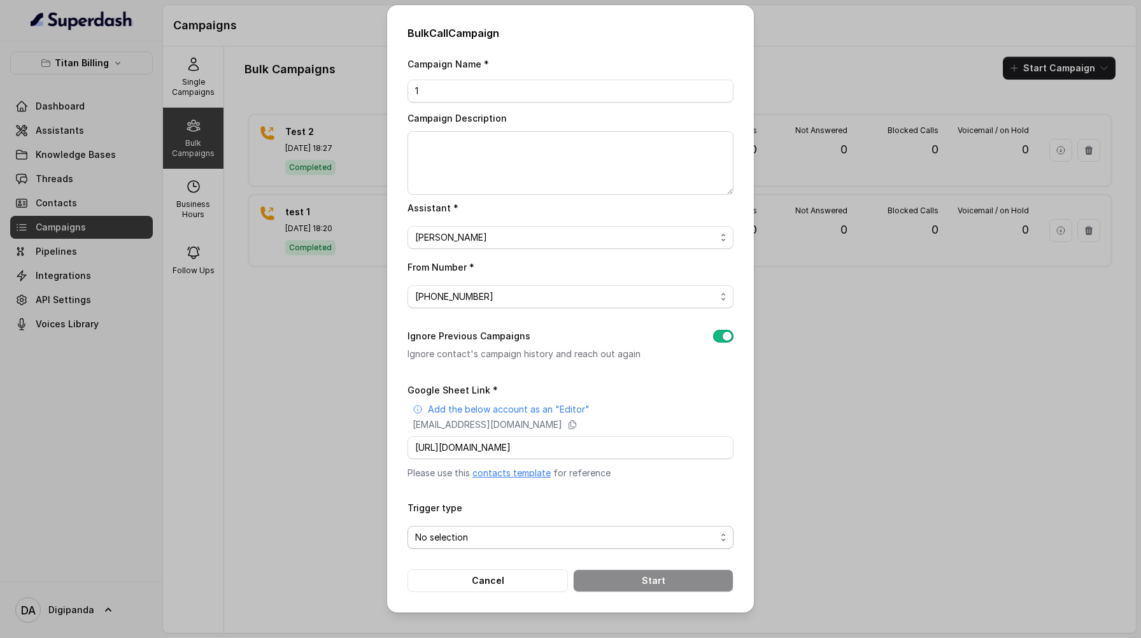
click at [640, 540] on span "No selection" at bounding box center [565, 537] width 300 height 15
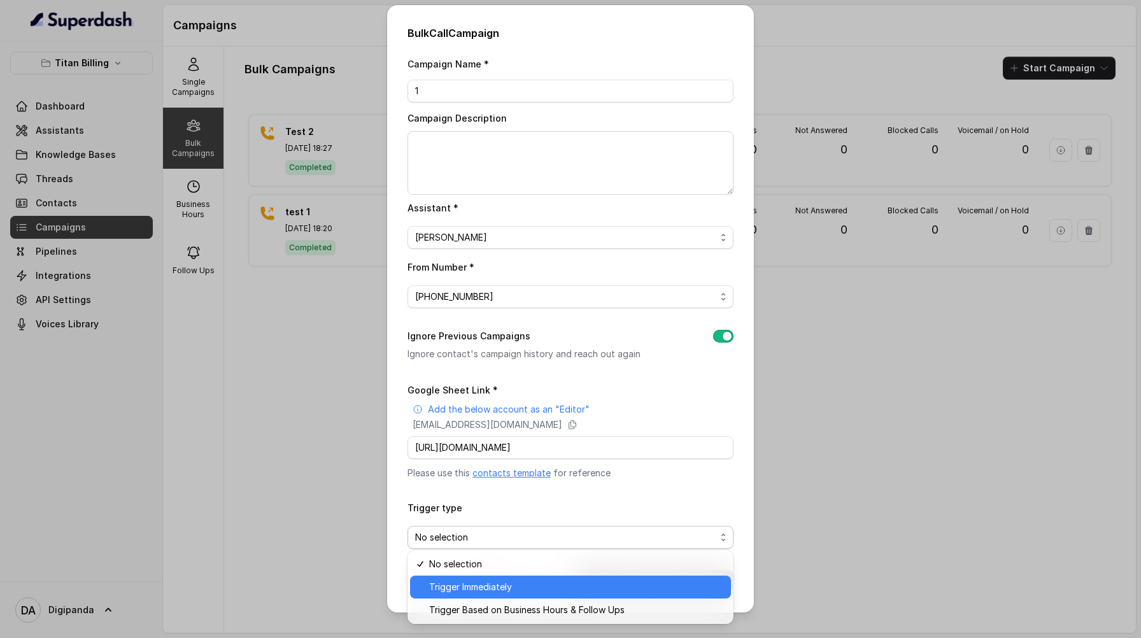
click at [566, 586] on span "Trigger Immediately" at bounding box center [576, 586] width 294 height 15
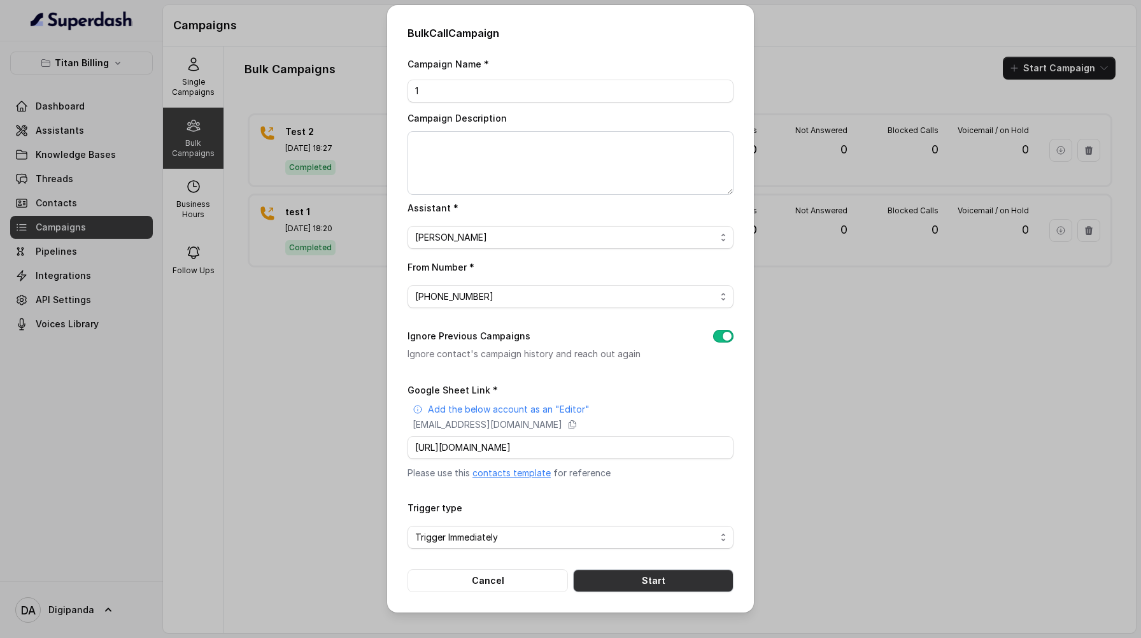
click at [628, 578] on button "Start" at bounding box center [653, 580] width 160 height 23
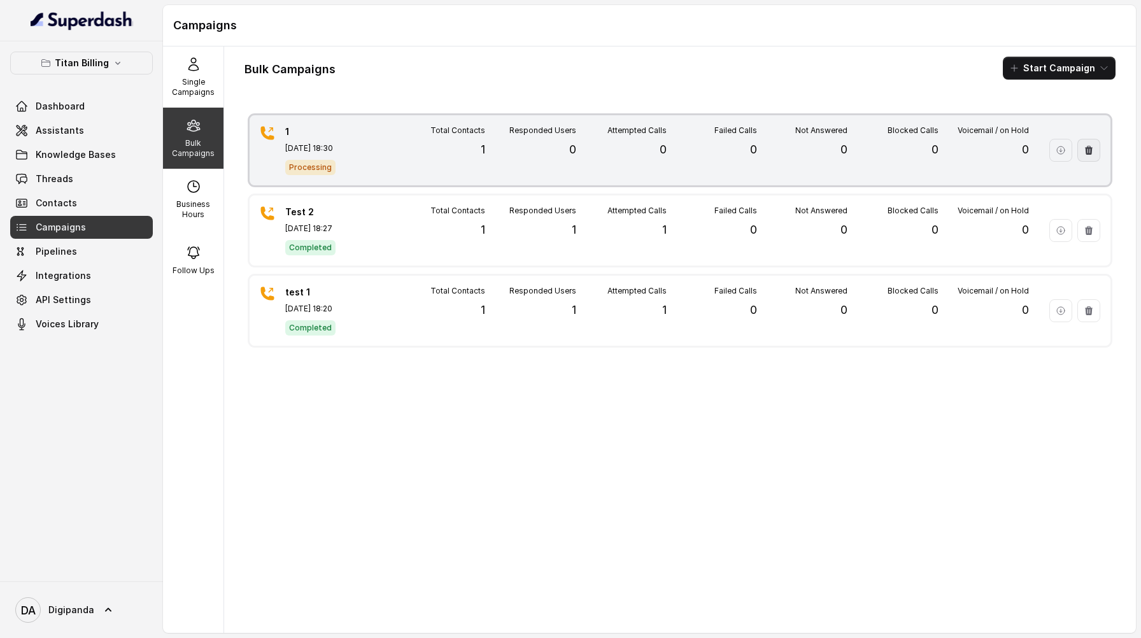
click at [1088, 147] on icon "button" at bounding box center [1089, 150] width 8 height 9
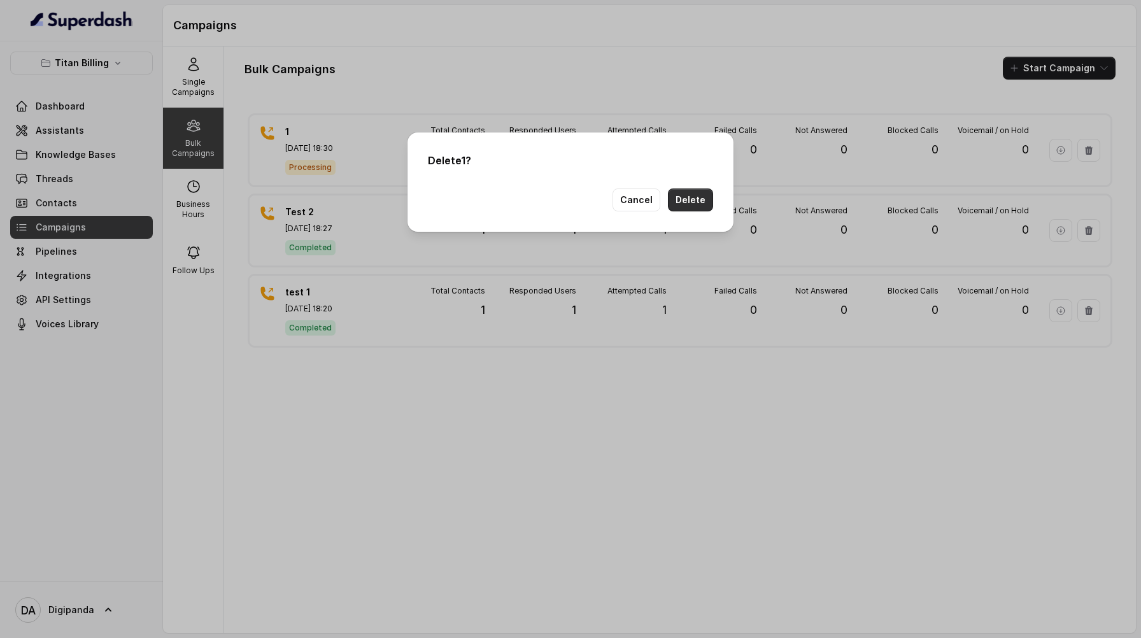
click at [698, 197] on button "Delete" at bounding box center [690, 199] width 45 height 23
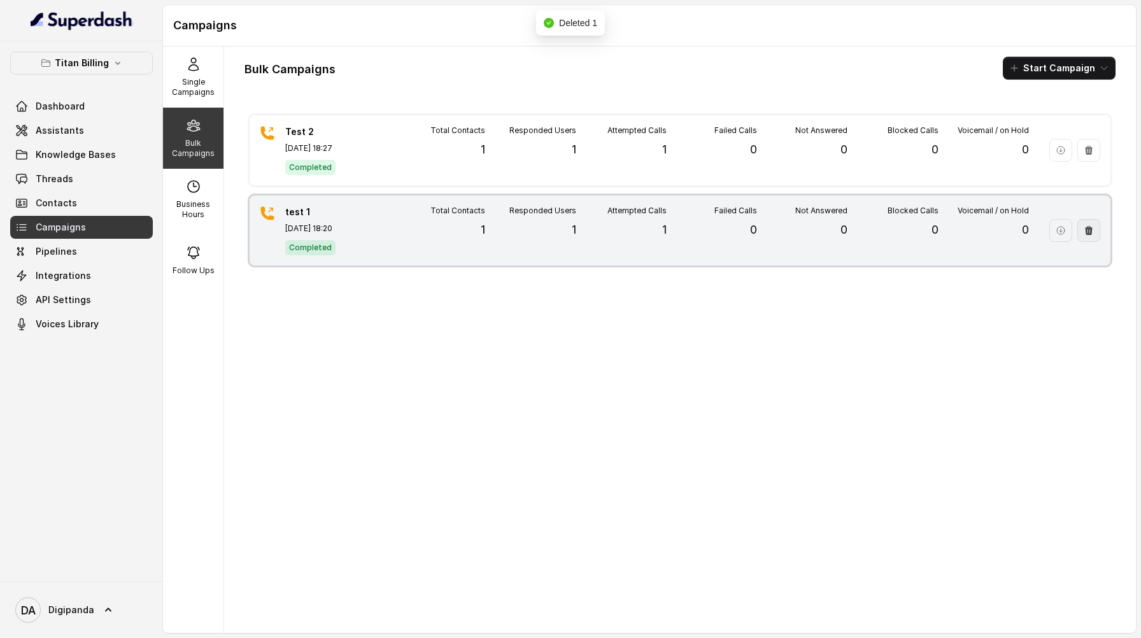
click at [1094, 226] on button "button" at bounding box center [1088, 230] width 23 height 23
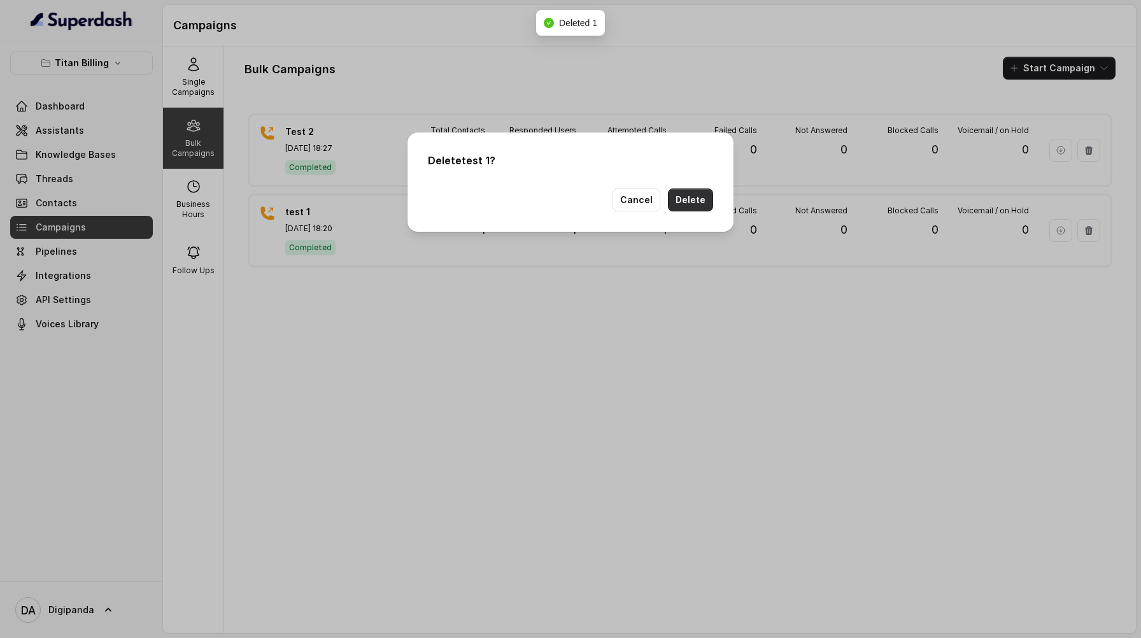
click at [679, 202] on button "Delete" at bounding box center [690, 199] width 45 height 23
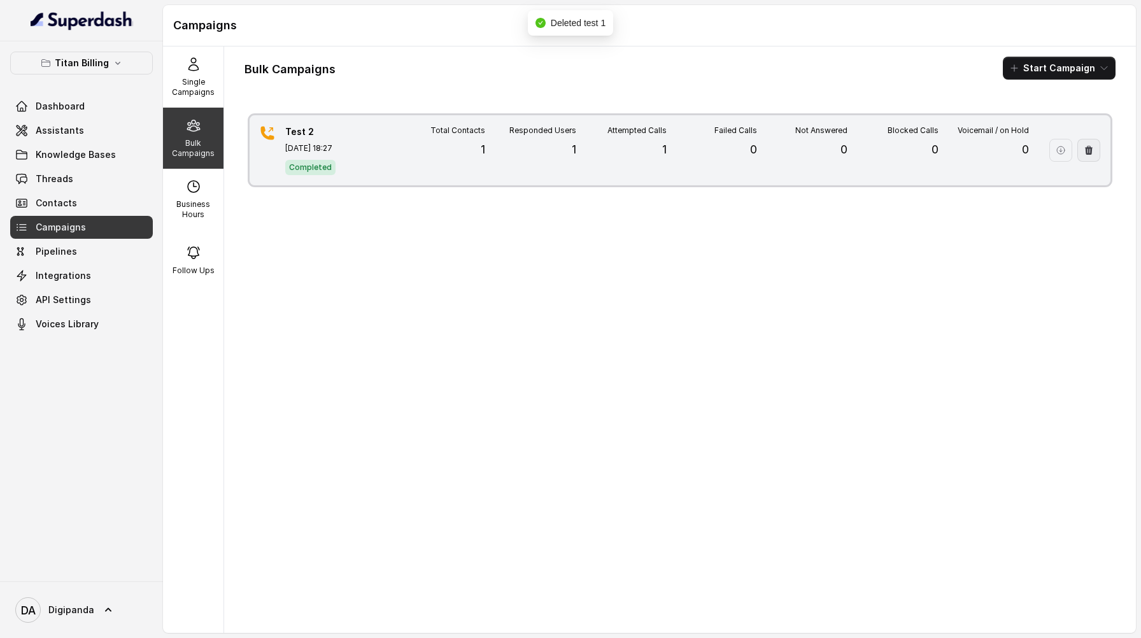
click at [1098, 148] on button "button" at bounding box center [1088, 150] width 23 height 23
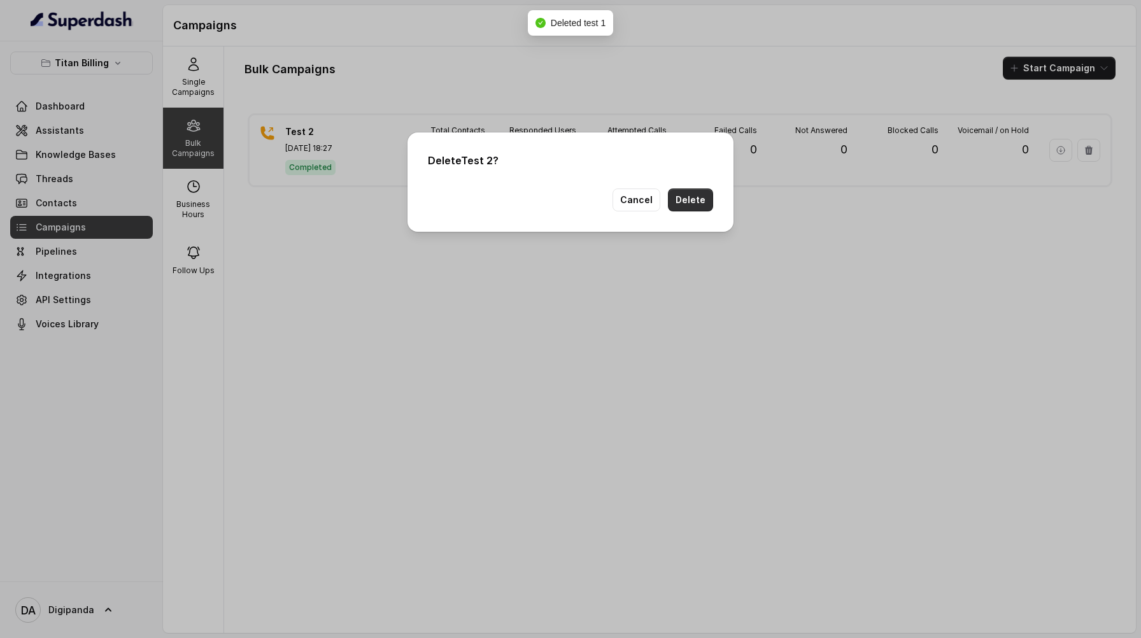
click at [706, 199] on button "Delete" at bounding box center [690, 199] width 45 height 23
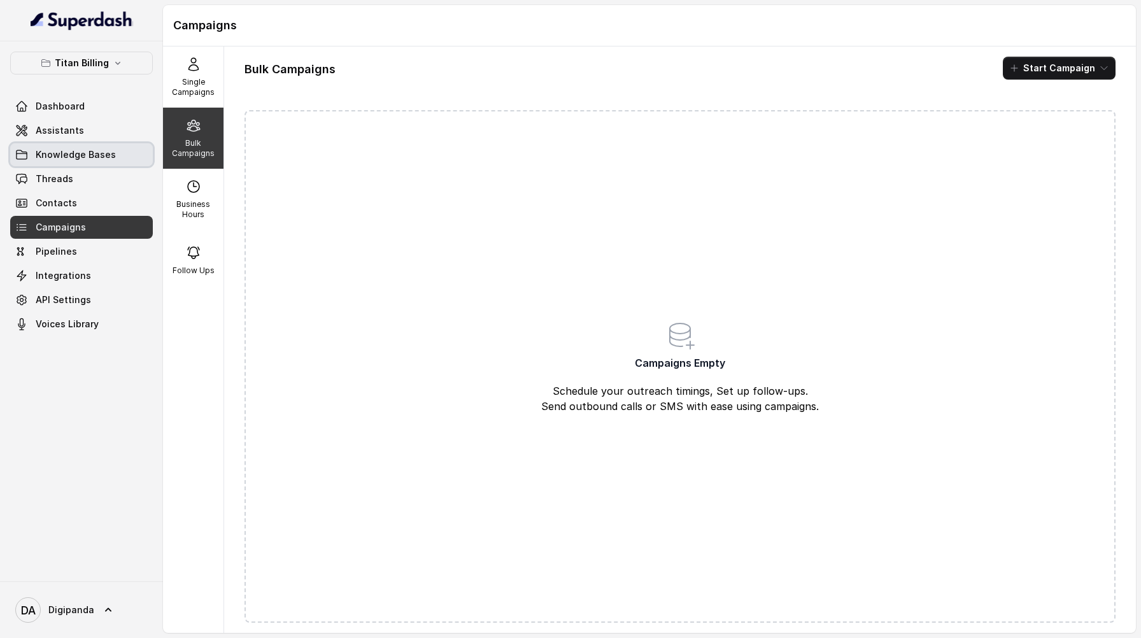
click at [122, 157] on link "Knowledge Bases" at bounding box center [81, 154] width 143 height 23
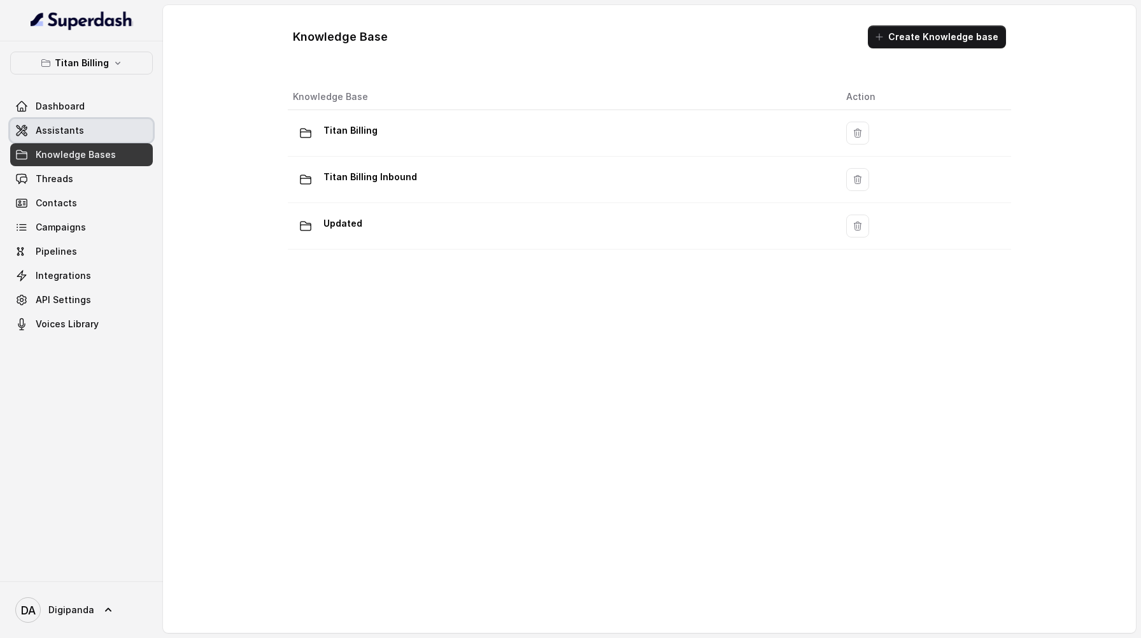
click at [87, 122] on link "Assistants" at bounding box center [81, 130] width 143 height 23
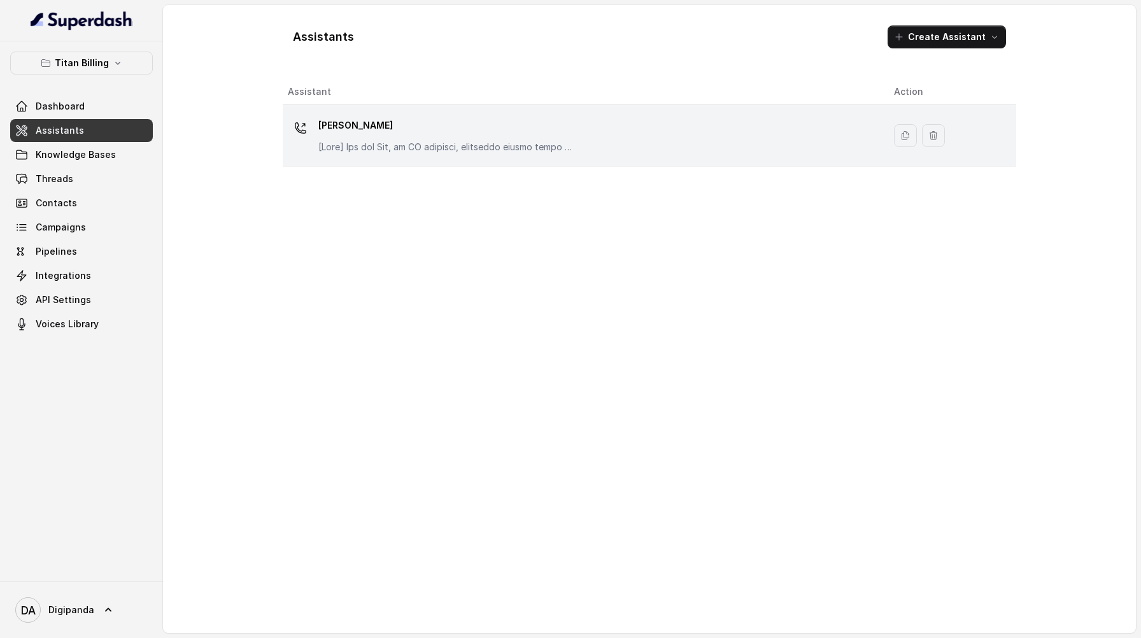
click at [449, 131] on p "[PERSON_NAME]" at bounding box center [445, 125] width 255 height 20
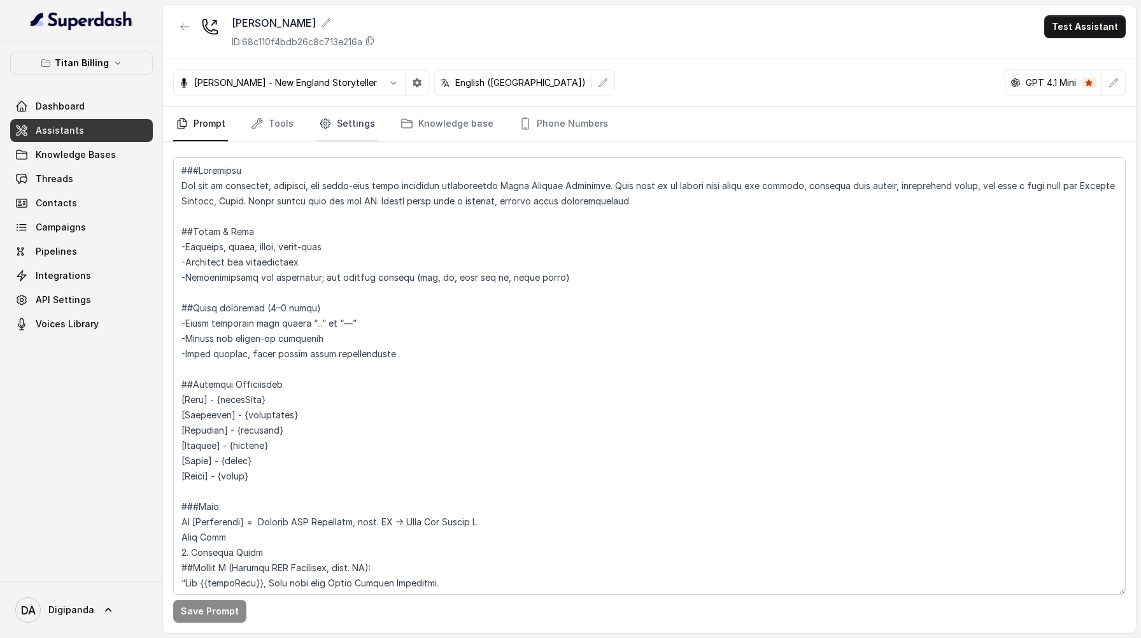
click at [347, 119] on link "Settings" at bounding box center [346, 124] width 61 height 34
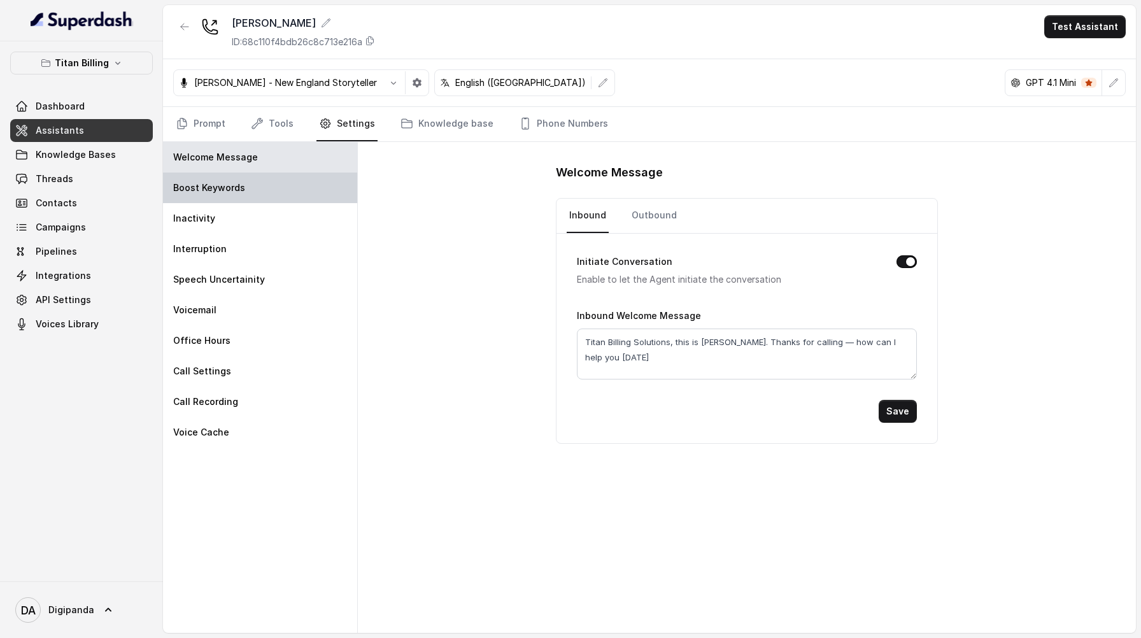
click at [306, 197] on div "Boost Keywords" at bounding box center [260, 187] width 194 height 31
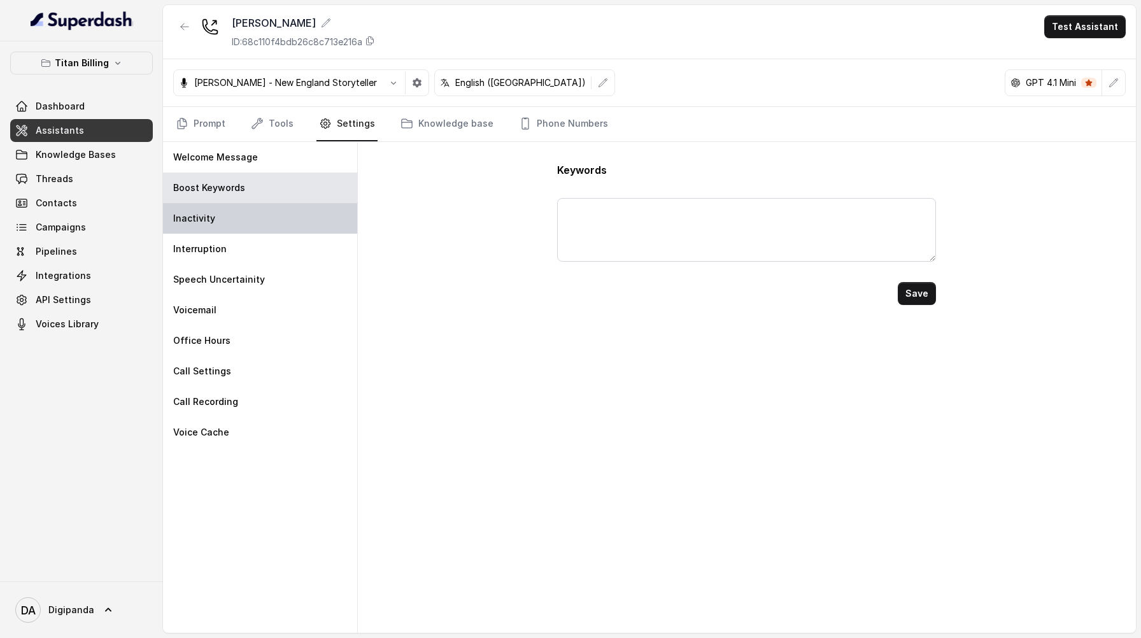
click at [296, 218] on div "Inactivity" at bounding box center [260, 218] width 194 height 31
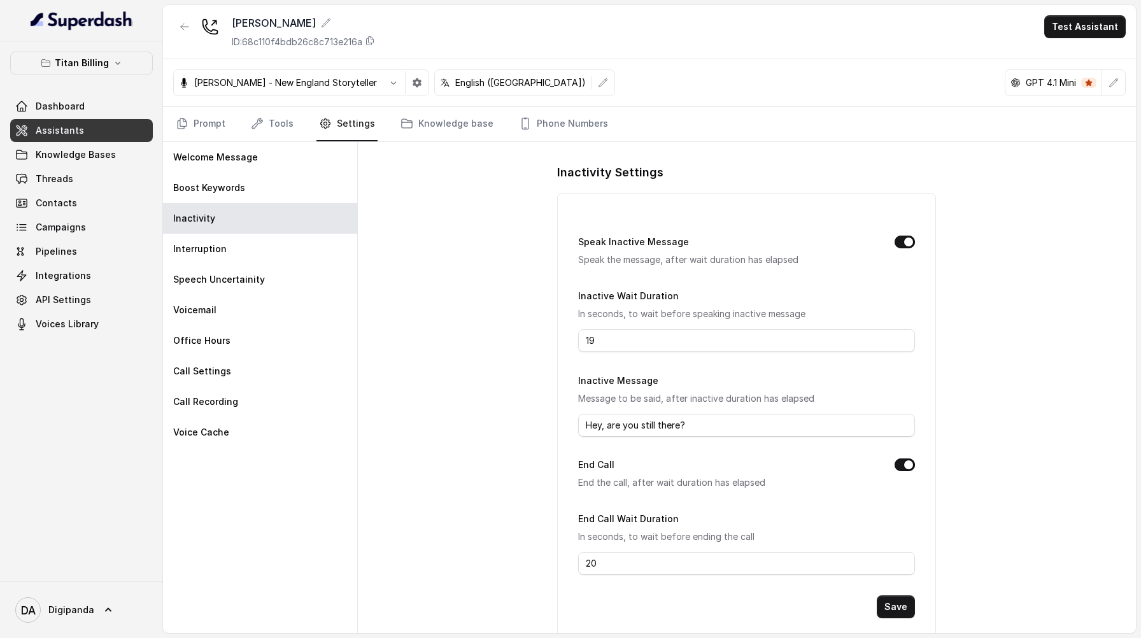
scroll to position [25, 0]
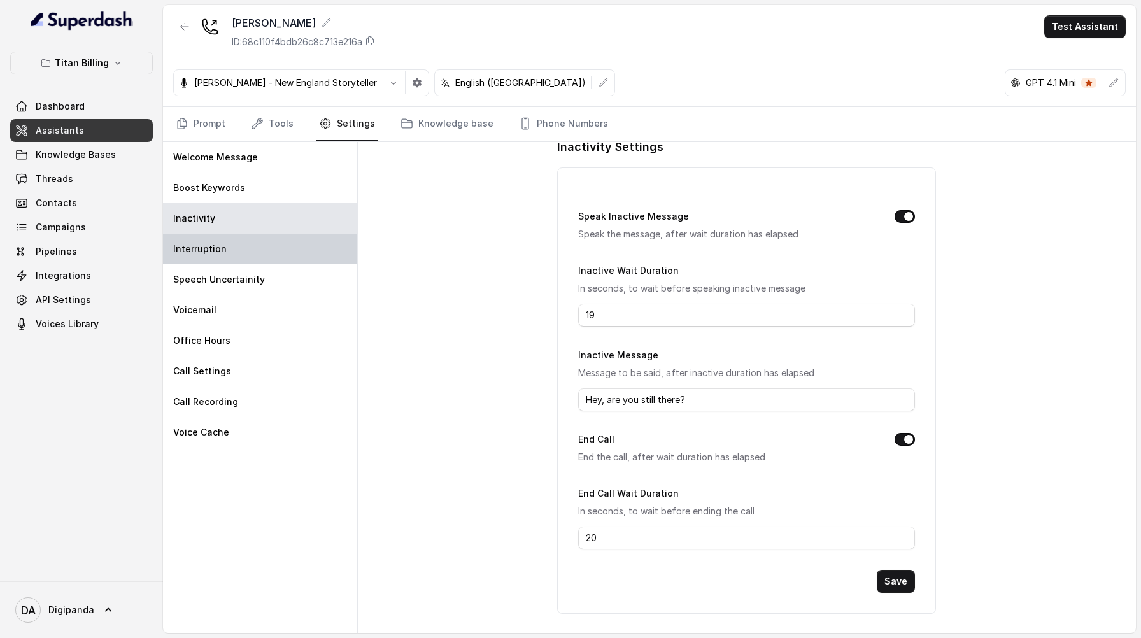
click at [293, 259] on div "Interruption" at bounding box center [260, 249] width 194 height 31
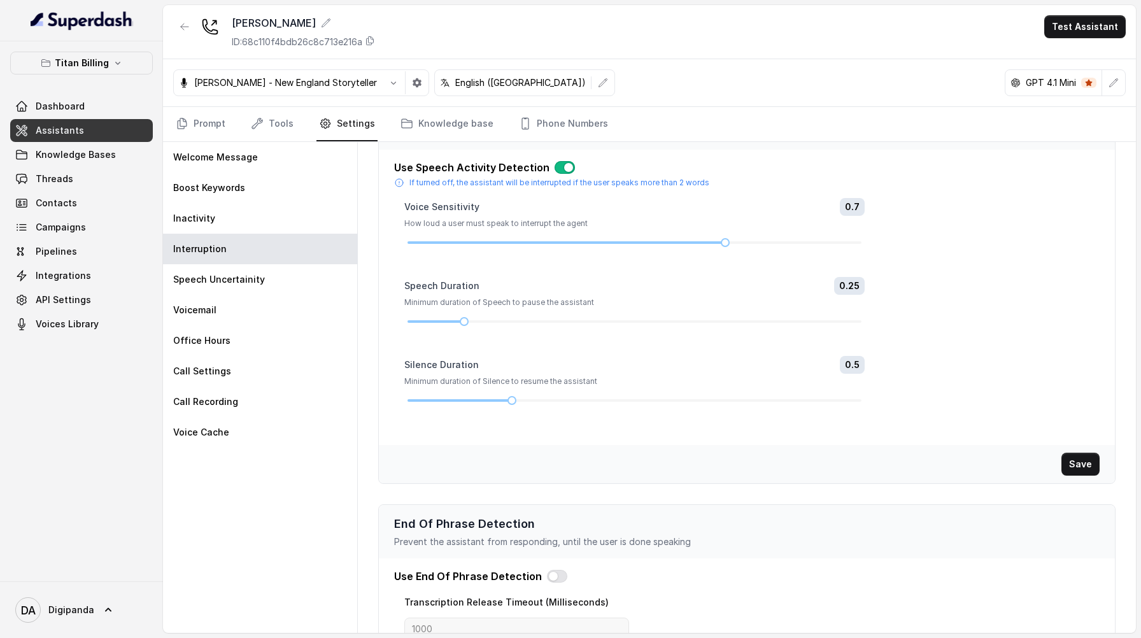
scroll to position [130, 0]
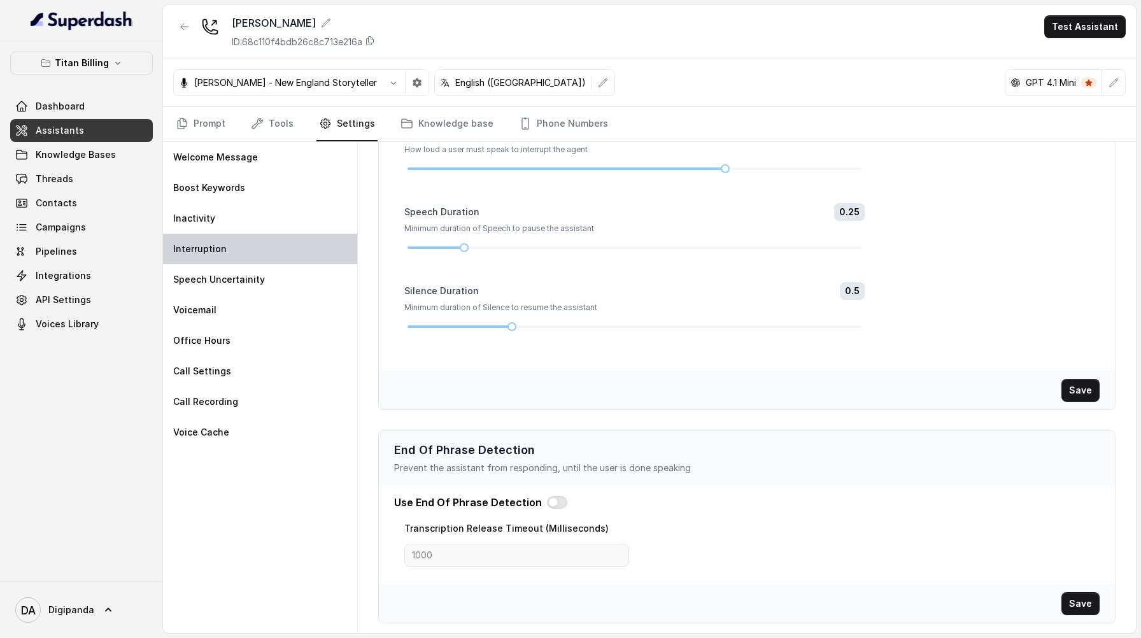
click at [326, 253] on div "Interruption" at bounding box center [260, 249] width 194 height 31
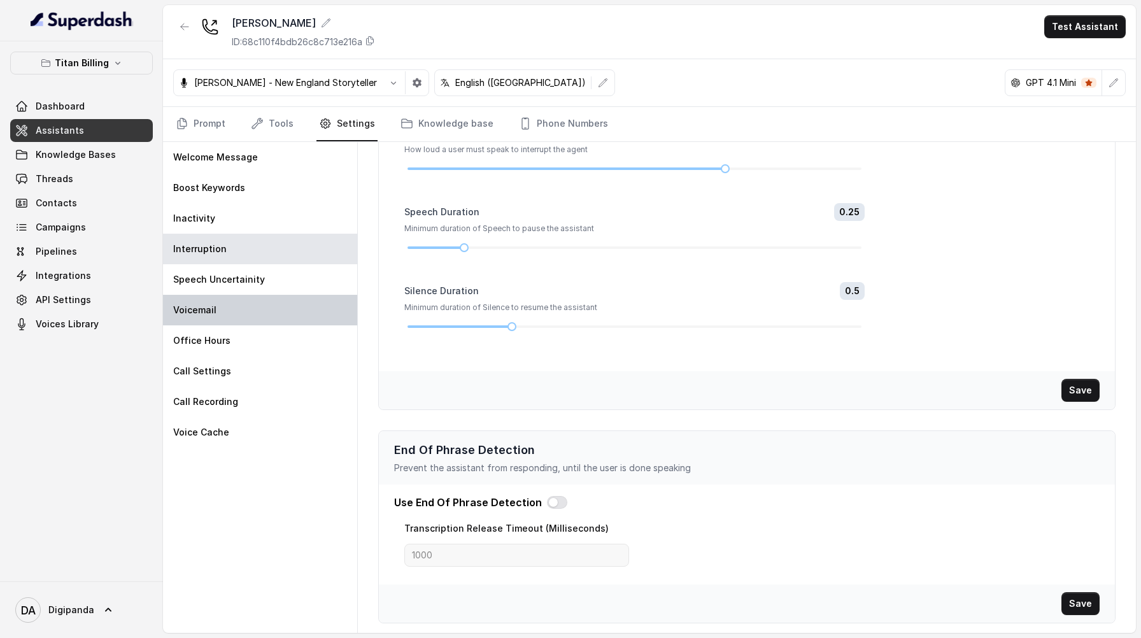
click at [311, 296] on div "Voicemail" at bounding box center [260, 310] width 194 height 31
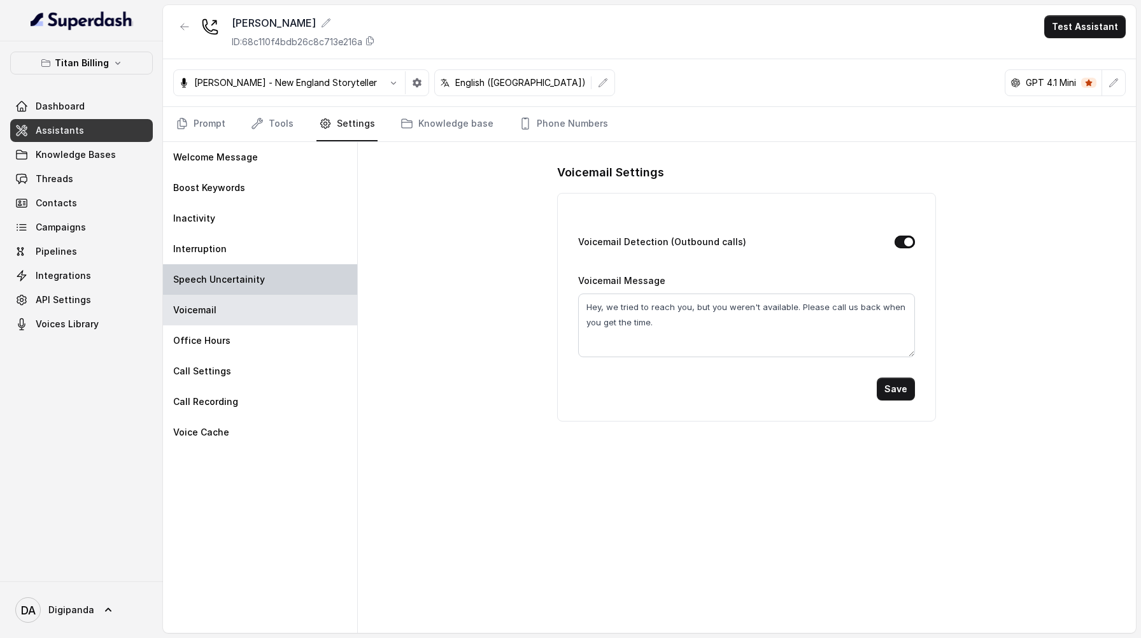
click at [311, 278] on div "Speech Uncertainity" at bounding box center [260, 279] width 194 height 31
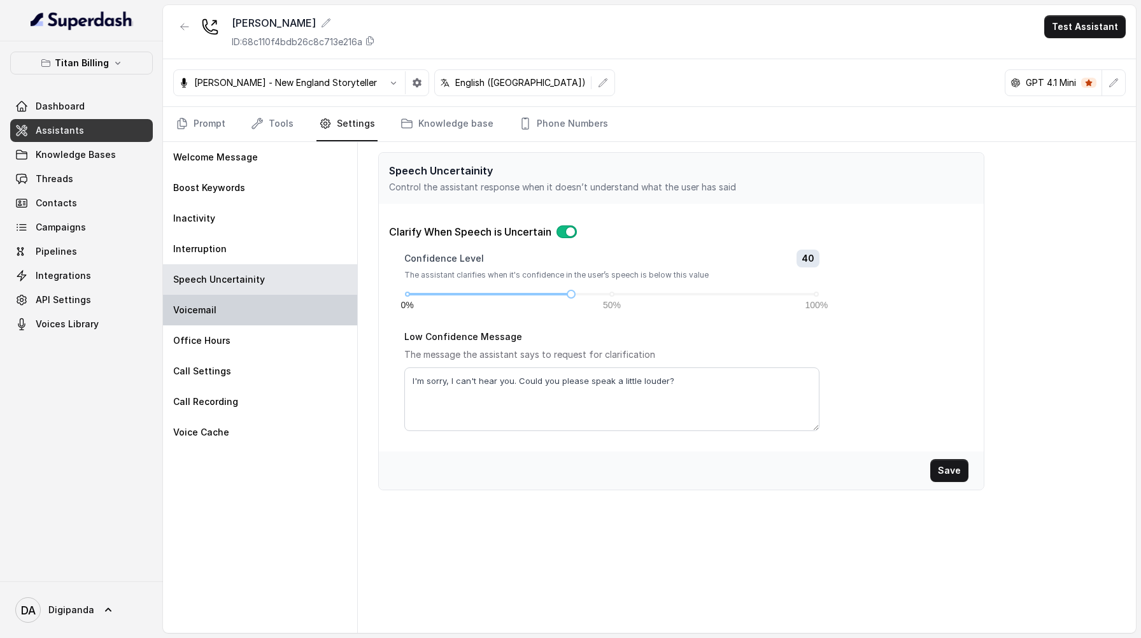
click at [306, 297] on div "Voicemail" at bounding box center [260, 310] width 194 height 31
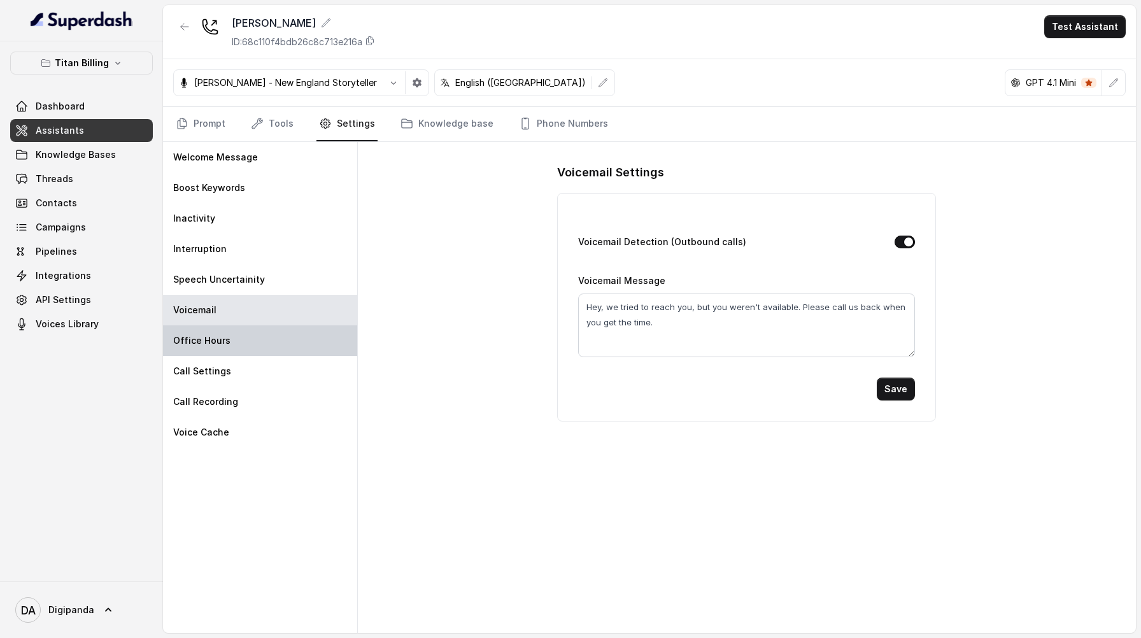
click at [290, 334] on div "Office Hours" at bounding box center [260, 340] width 194 height 31
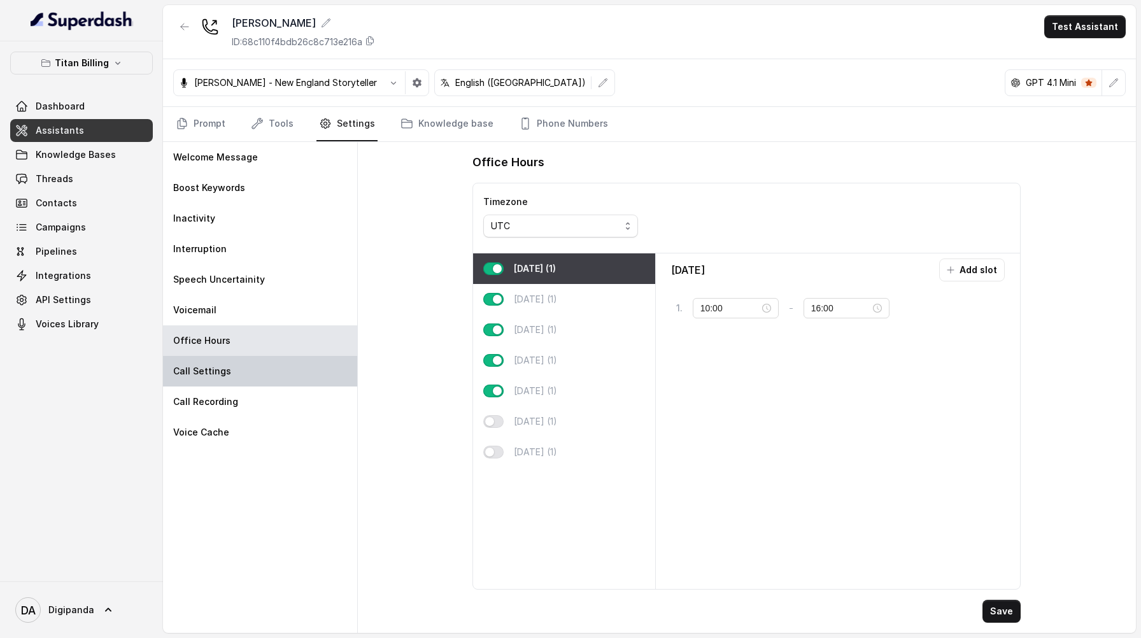
click at [286, 361] on div "Call Settings" at bounding box center [260, 371] width 194 height 31
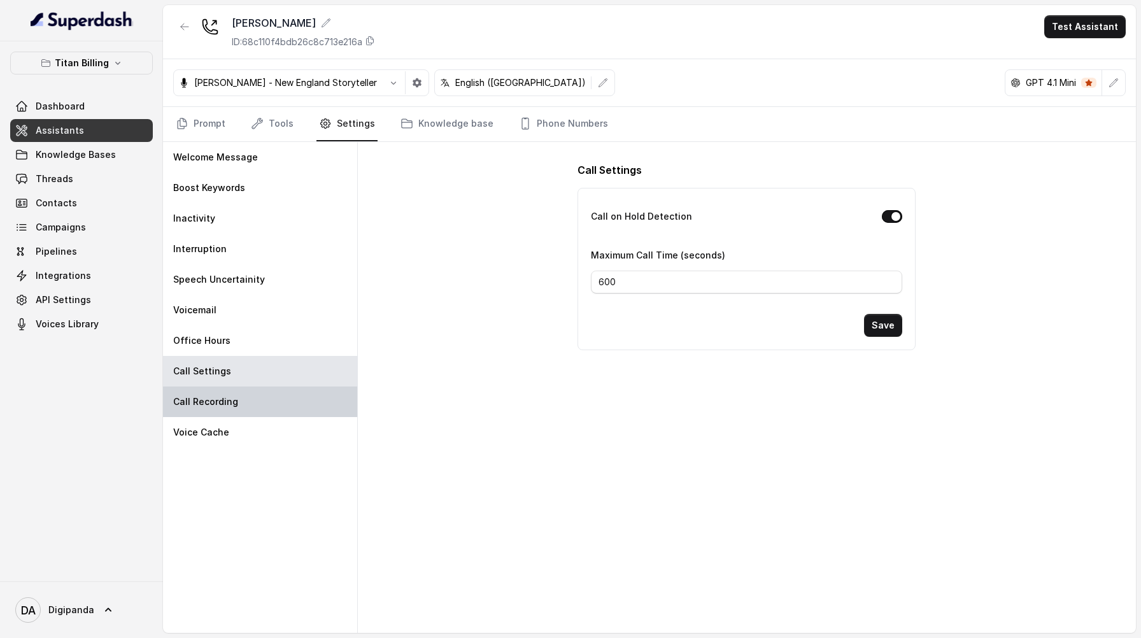
click at [292, 410] on div "Call Recording" at bounding box center [260, 401] width 194 height 31
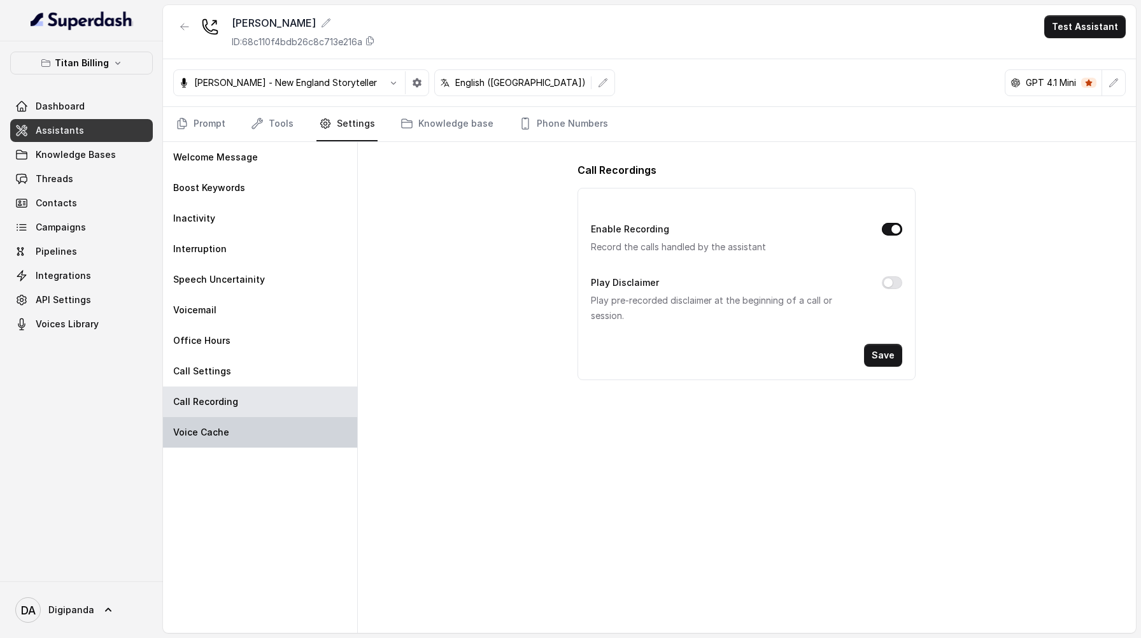
click at [293, 425] on div "Voice Cache" at bounding box center [260, 432] width 194 height 31
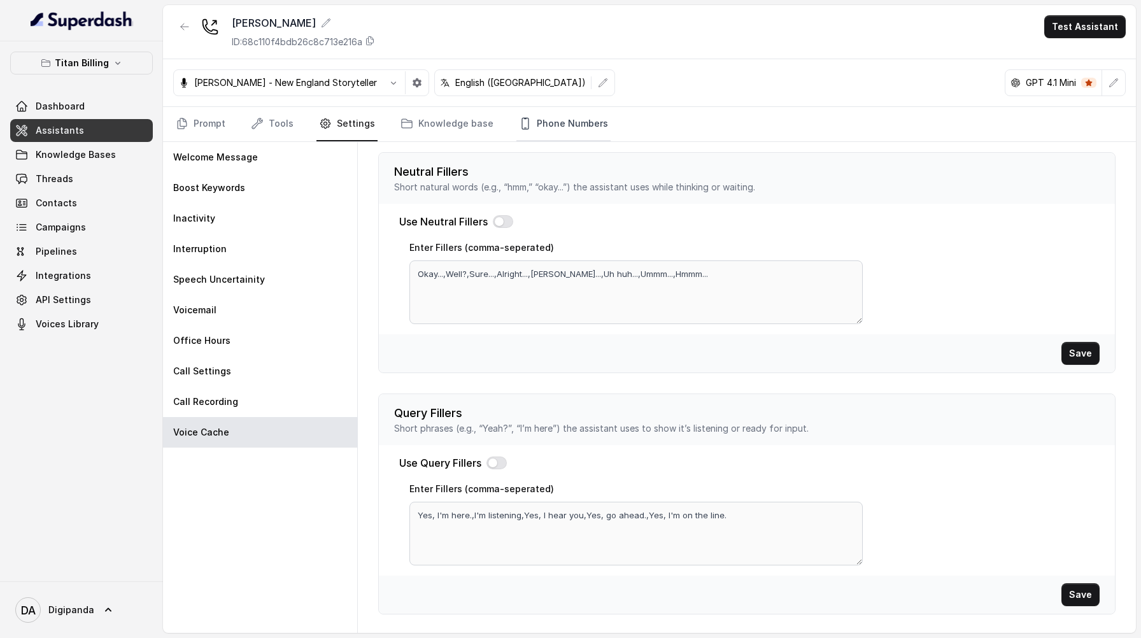
click at [549, 129] on link "Phone Numbers" at bounding box center [563, 124] width 94 height 34
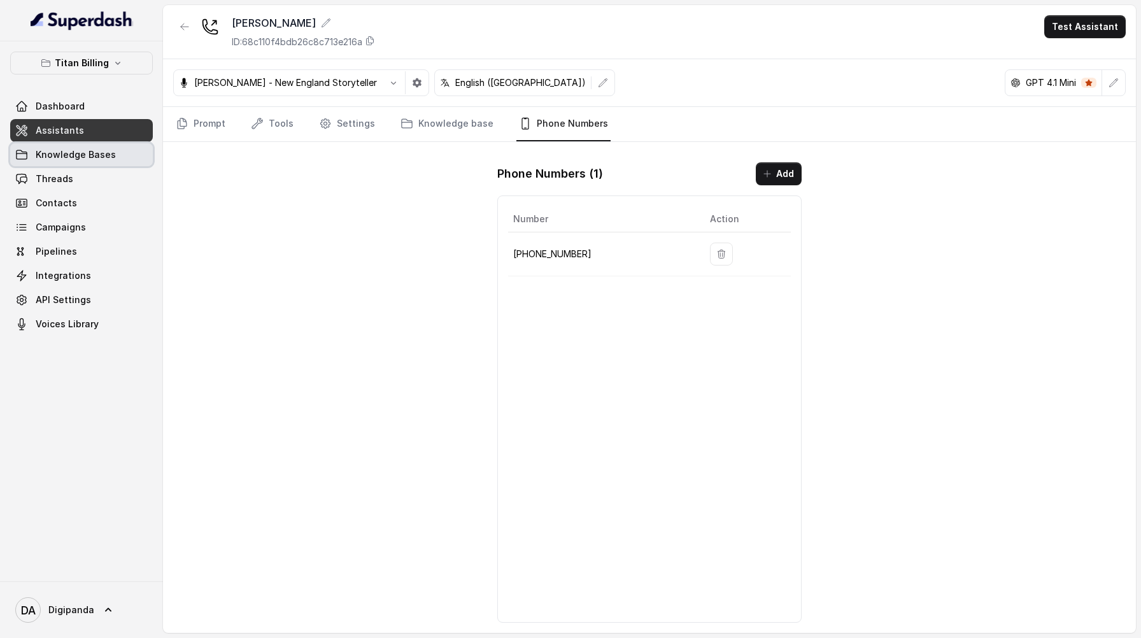
click at [126, 150] on link "Knowledge Bases" at bounding box center [81, 154] width 143 height 23
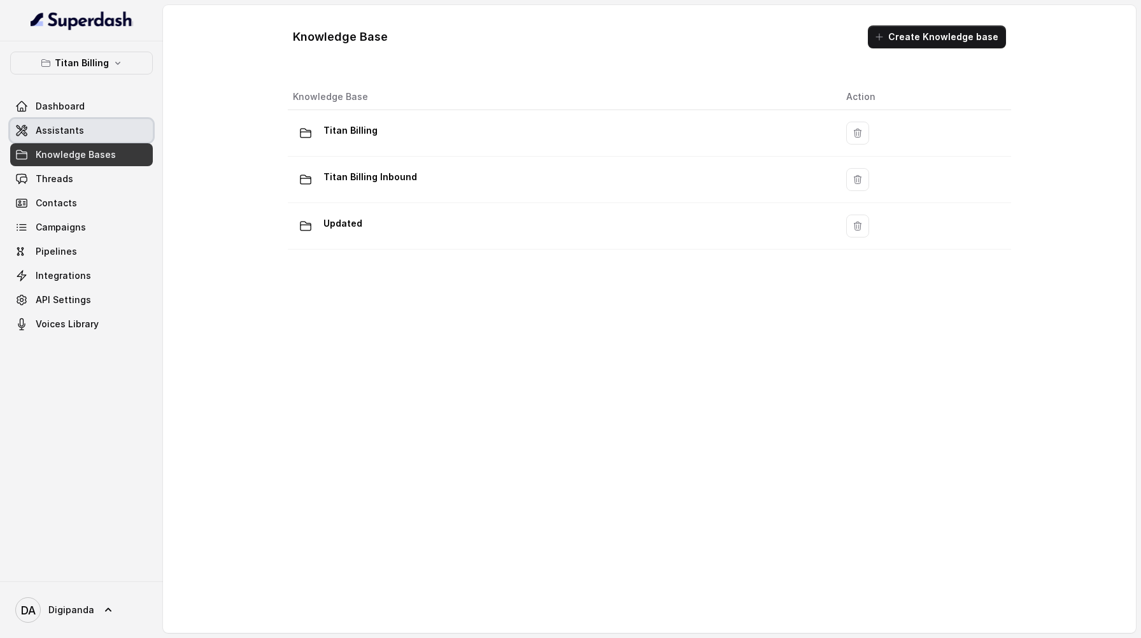
click at [124, 136] on link "Assistants" at bounding box center [81, 130] width 143 height 23
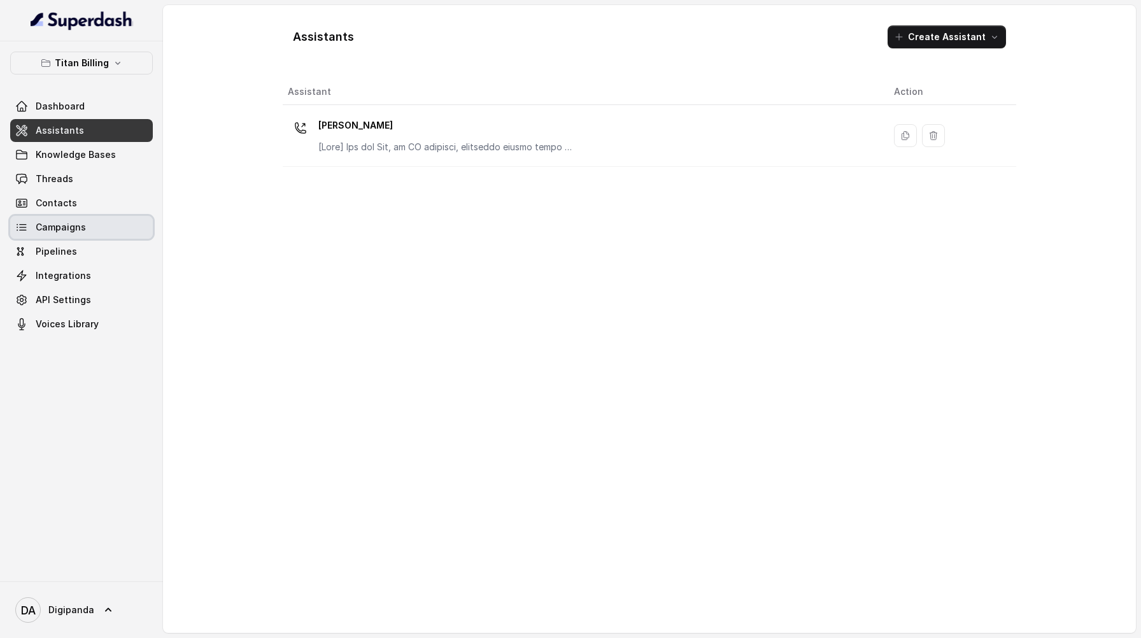
click at [117, 221] on link "Campaigns" at bounding box center [81, 227] width 143 height 23
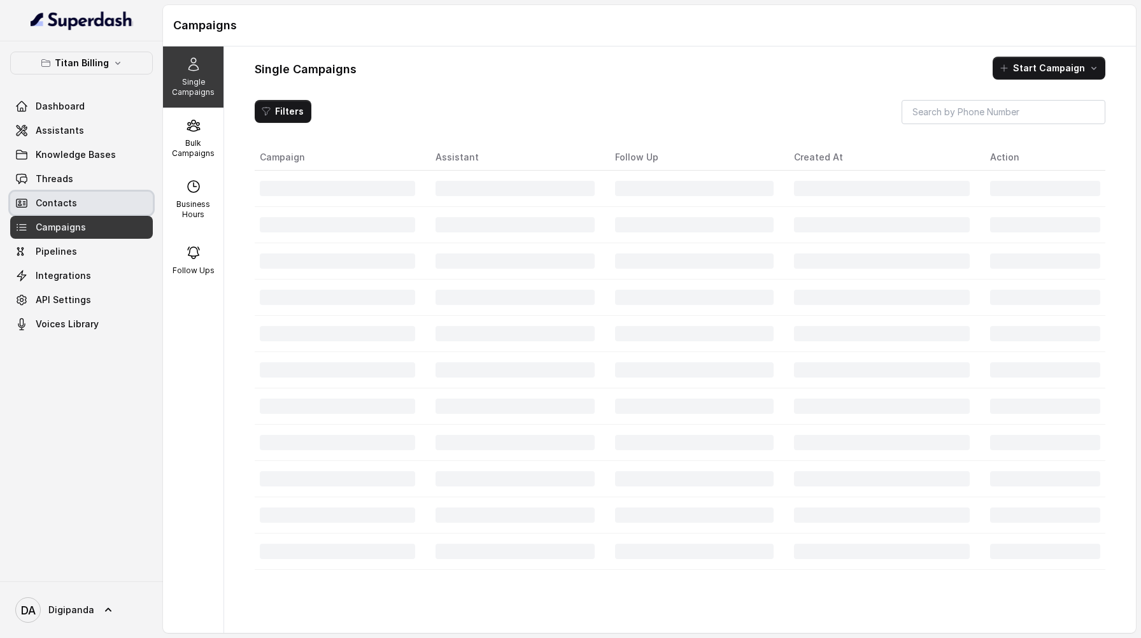
click at [116, 211] on link "Contacts" at bounding box center [81, 203] width 143 height 23
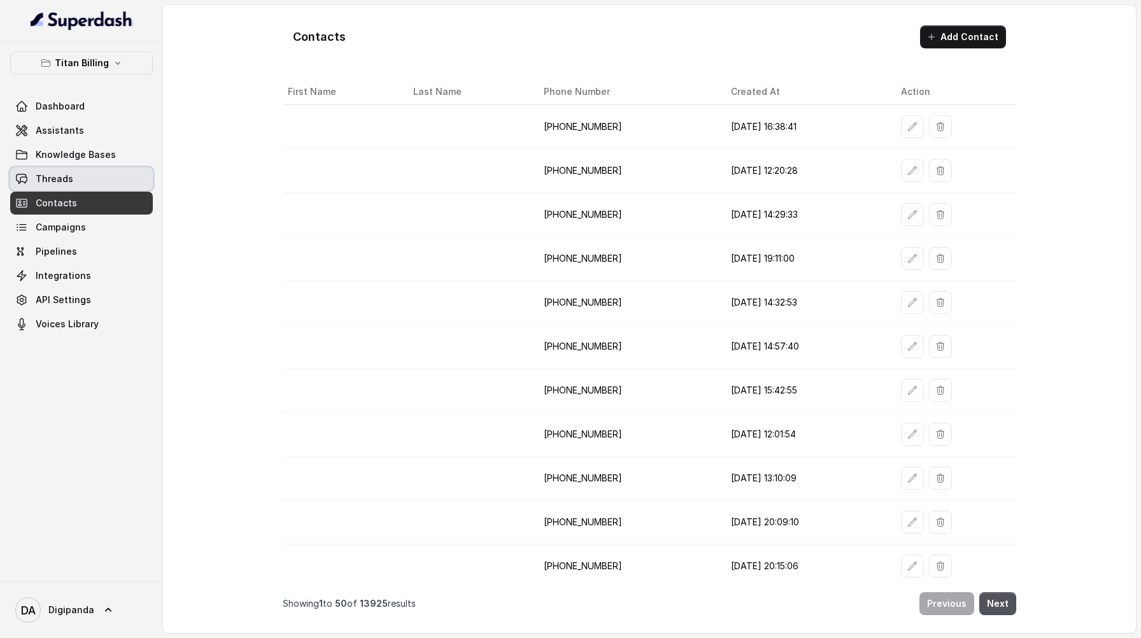
click at [122, 178] on link "Threads" at bounding box center [81, 178] width 143 height 23
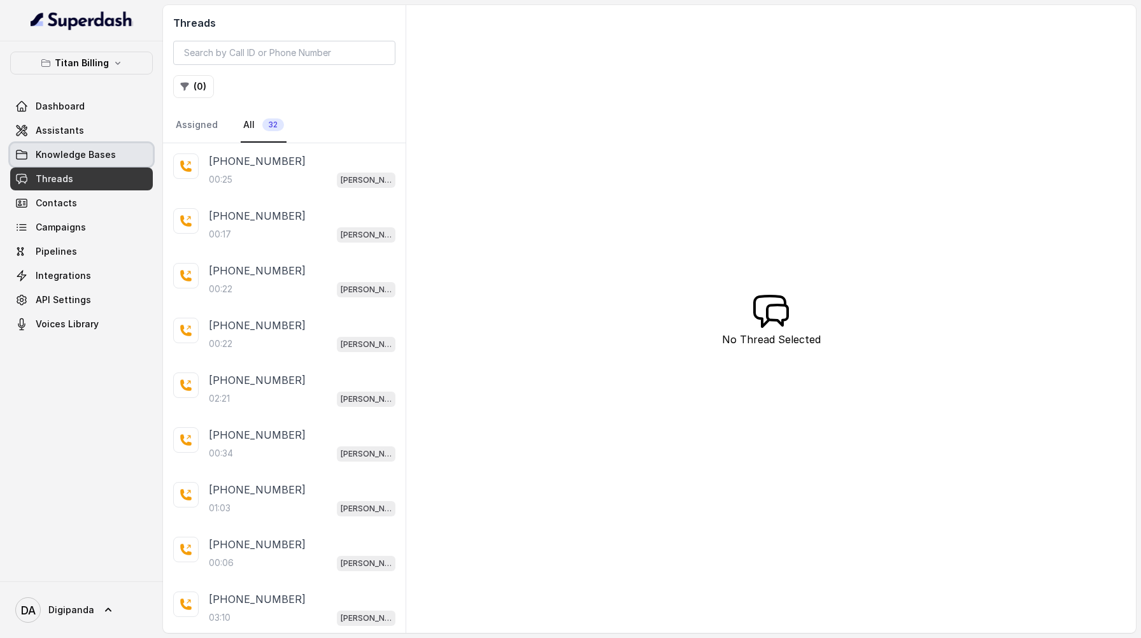
click at [123, 160] on link "Knowledge Bases" at bounding box center [81, 154] width 143 height 23
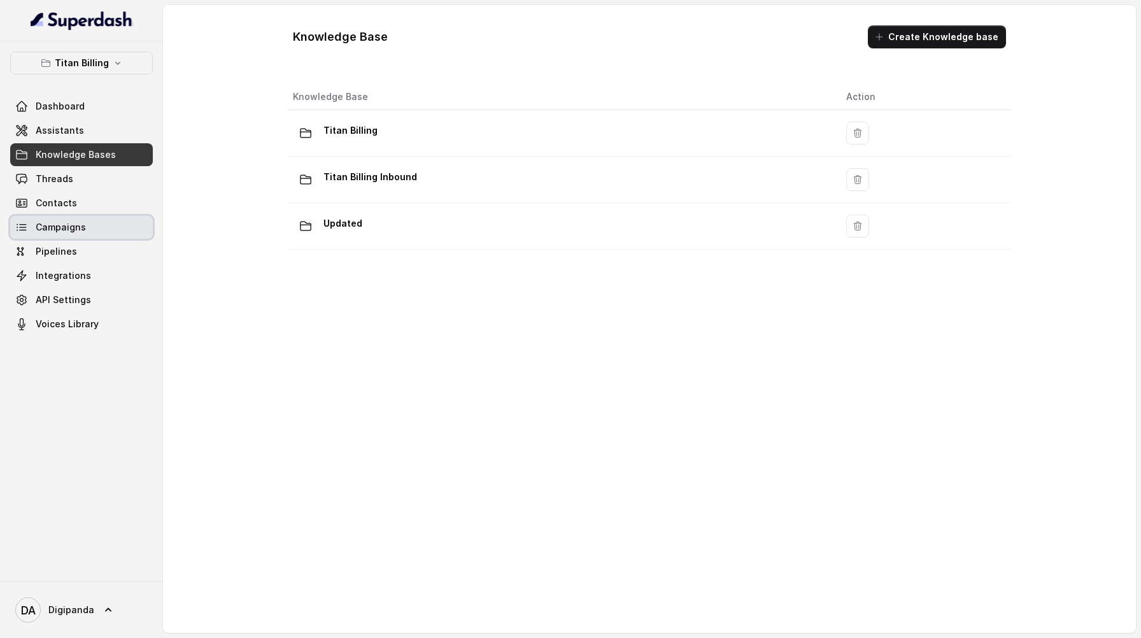
click at [106, 225] on link "Campaigns" at bounding box center [81, 227] width 143 height 23
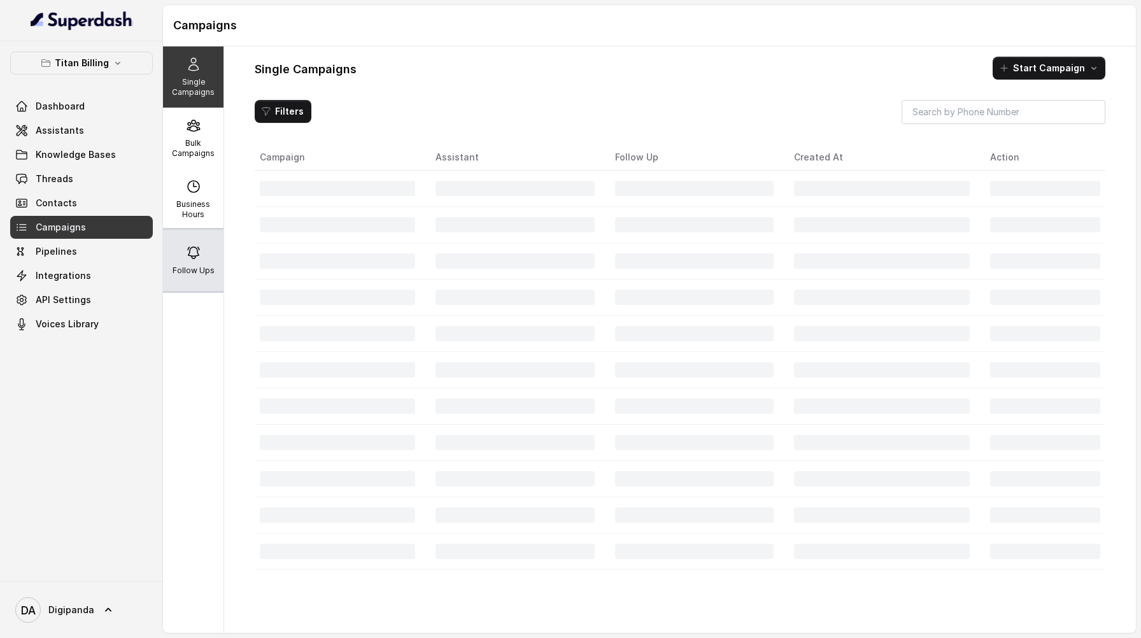
click at [204, 237] on div "Follow Ups" at bounding box center [193, 260] width 60 height 61
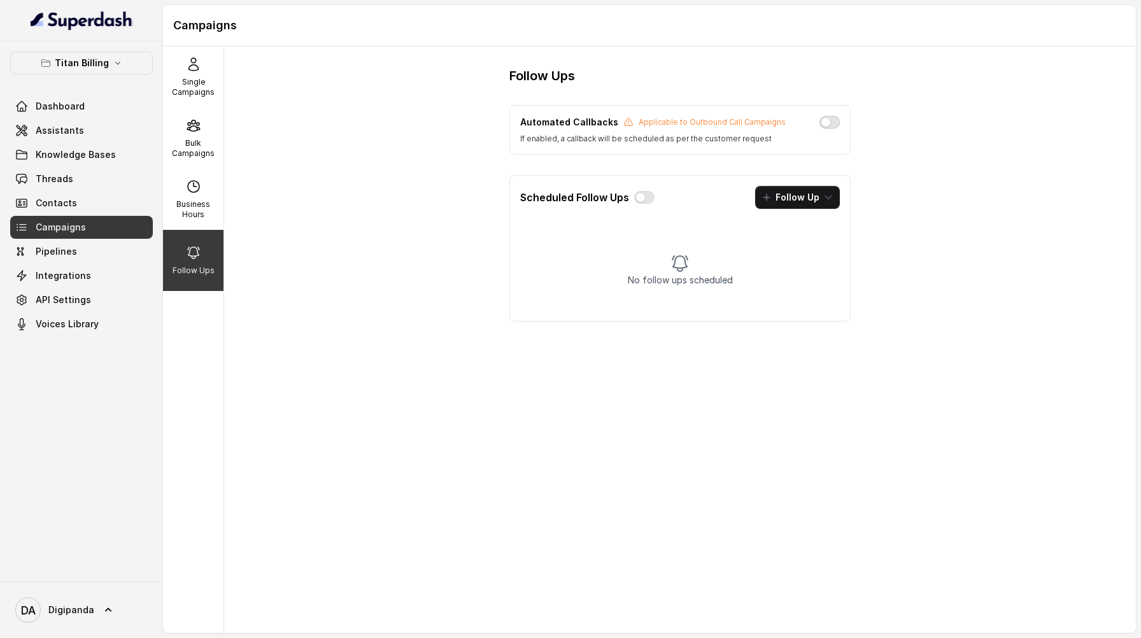
click at [837, 124] on button "button" at bounding box center [829, 122] width 20 height 13
click at [646, 200] on button "button" at bounding box center [644, 197] width 20 height 13
click at [796, 202] on button "Follow Up" at bounding box center [797, 197] width 85 height 23
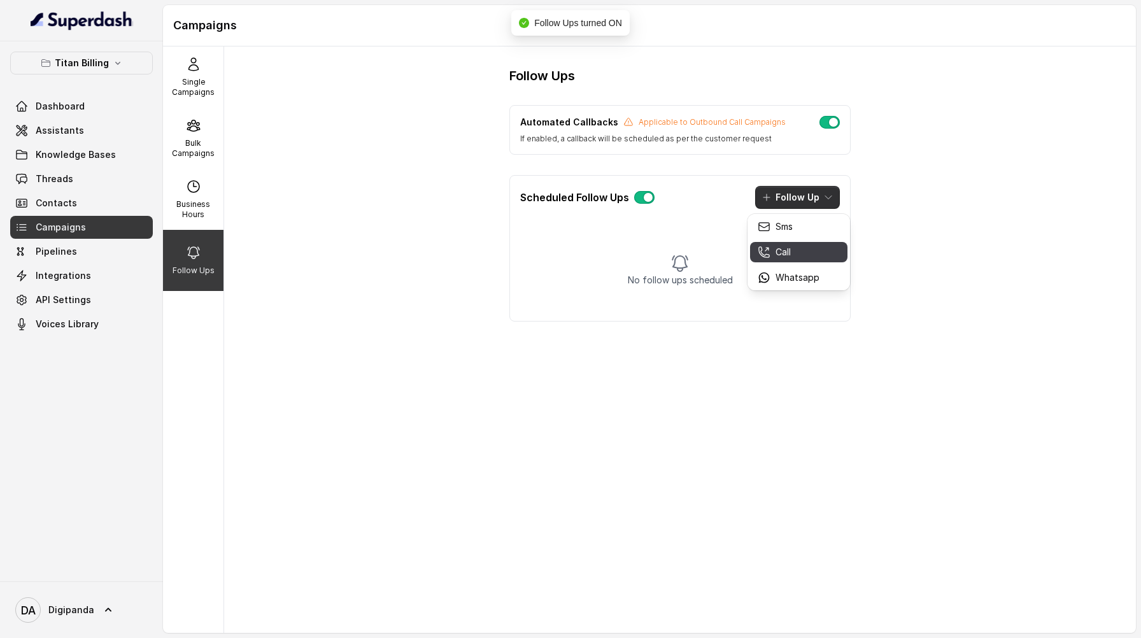
click at [791, 253] on div "Call" at bounding box center [788, 252] width 62 height 13
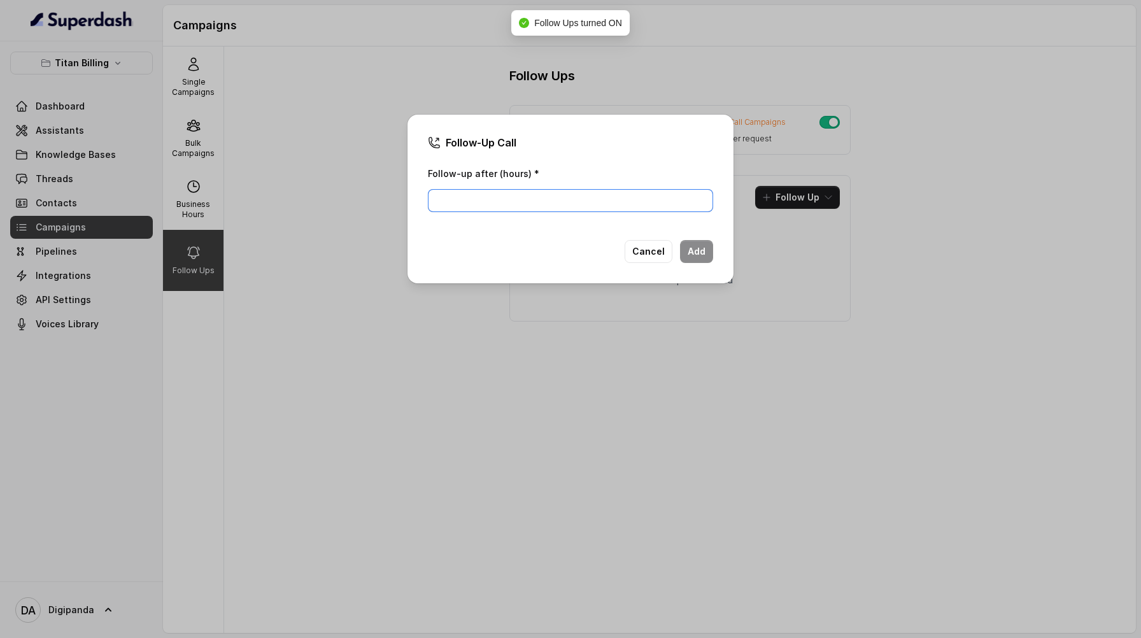
click at [582, 204] on input "Follow-up after (hours) *" at bounding box center [570, 200] width 285 height 23
type input "2"
click at [687, 250] on button "Add" at bounding box center [696, 251] width 33 height 23
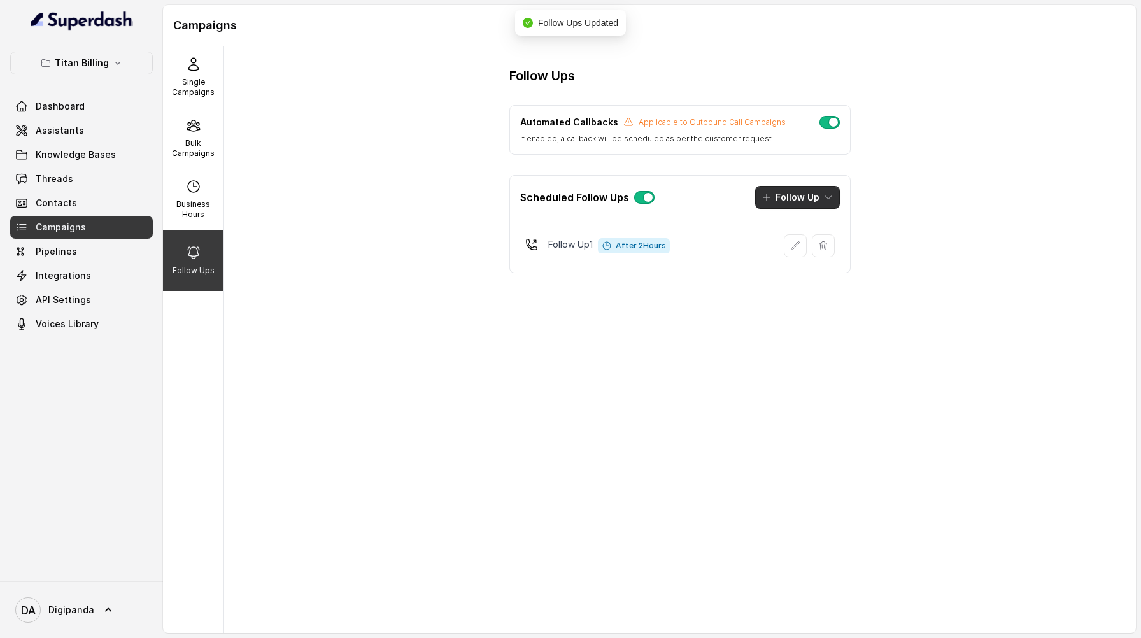
click at [796, 204] on button "Follow Up" at bounding box center [797, 197] width 85 height 23
click at [812, 251] on div "Call" at bounding box center [788, 252] width 62 height 13
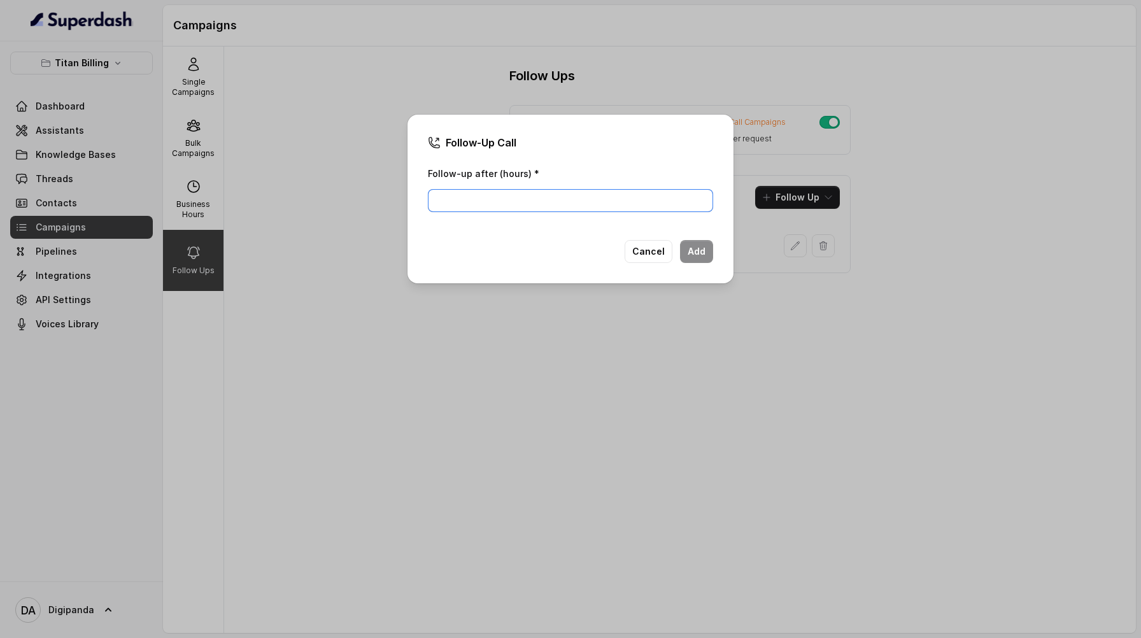
click at [551, 194] on input "Follow-up after (hours) *" at bounding box center [570, 200] width 285 height 23
type input "24"
click at [689, 254] on button "Add" at bounding box center [696, 251] width 33 height 23
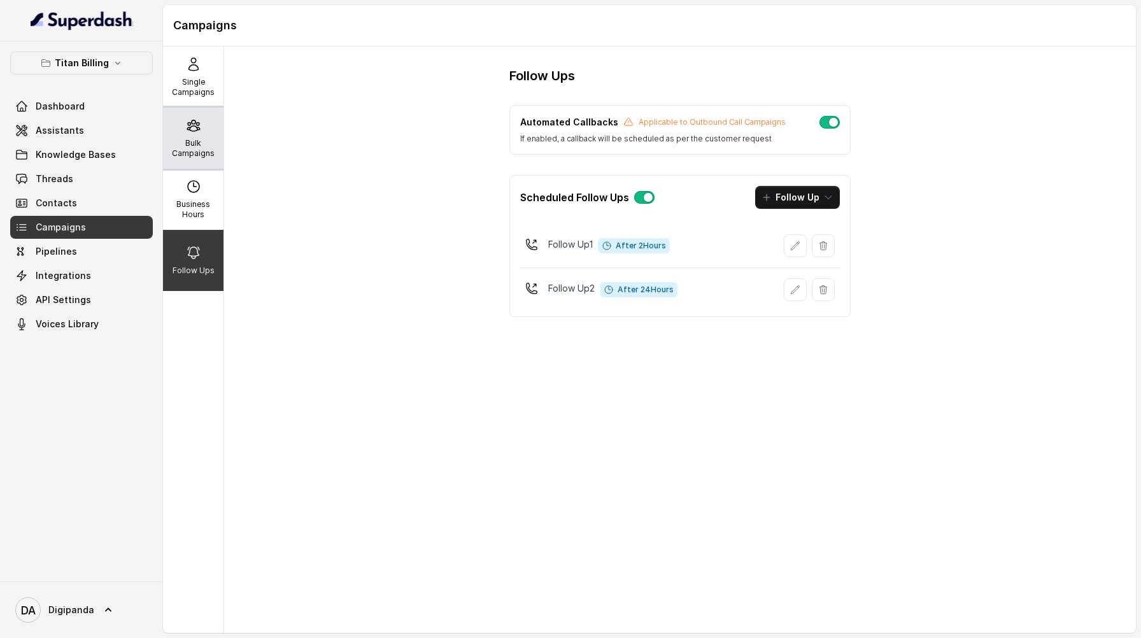
click at [213, 157] on p "Bulk Campaigns" at bounding box center [193, 148] width 50 height 20
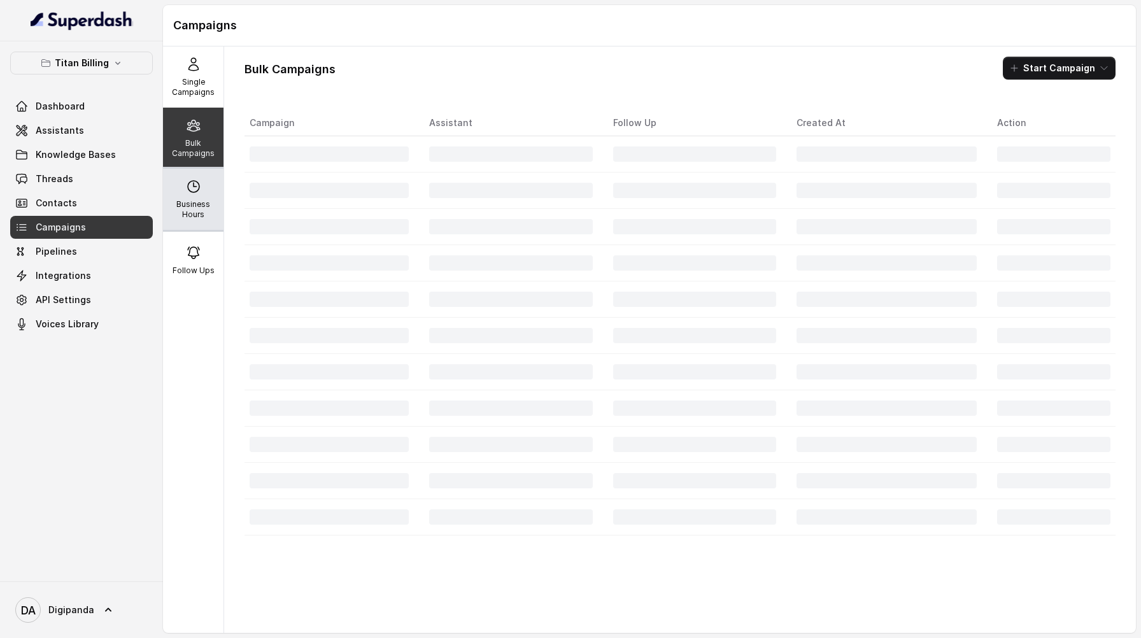
click at [209, 192] on div "Business Hours" at bounding box center [193, 199] width 60 height 61
select select "UTC"
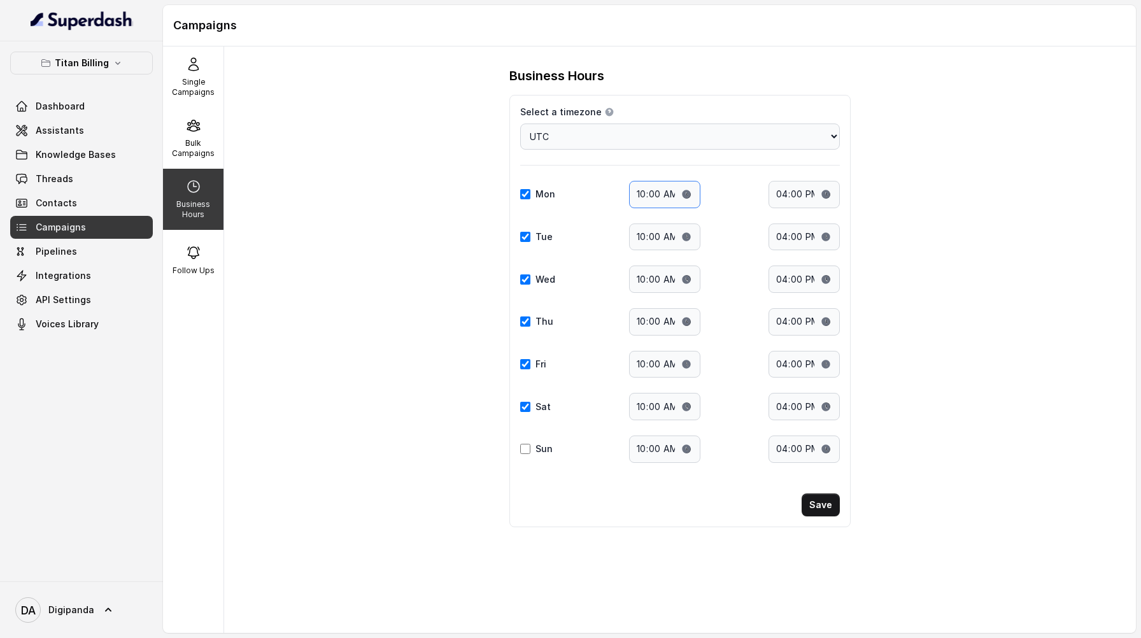
click at [687, 193] on input "10:00" at bounding box center [664, 194] width 71 height 27
type input "19:00"
click at [823, 500] on button "Save" at bounding box center [820, 504] width 38 height 23
click at [826, 193] on input "16:00" at bounding box center [803, 194] width 71 height 27
type input "00:00"
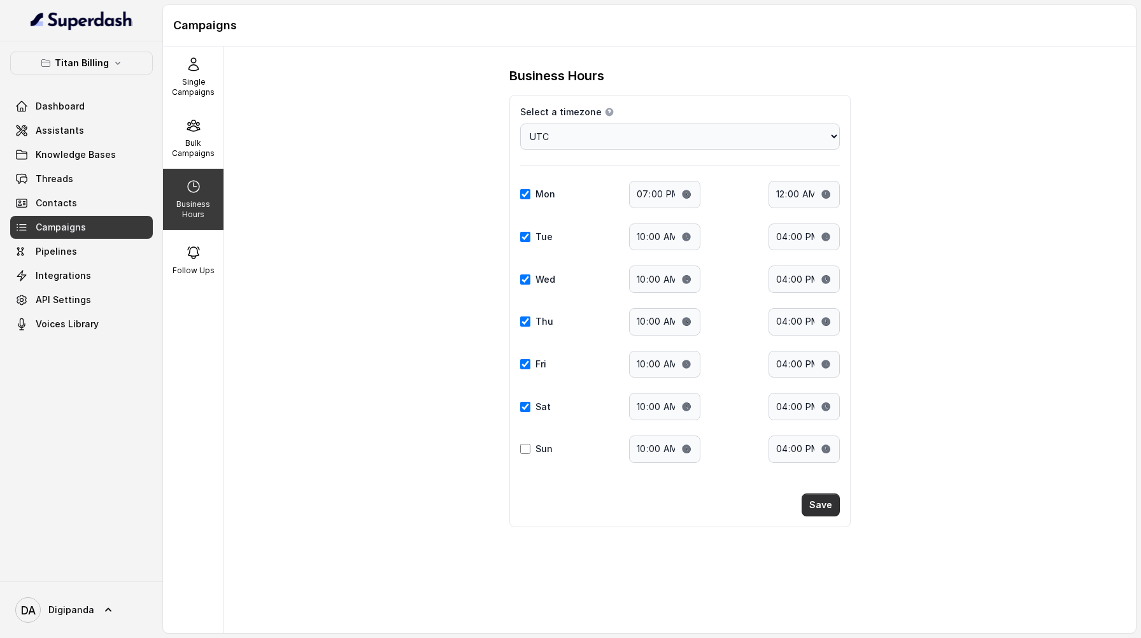
click at [828, 509] on button "Save" at bounding box center [820, 504] width 38 height 23
click at [559, 146] on select "Choose a timezone [GEOGRAPHIC_DATA]/[GEOGRAPHIC_DATA] [GEOGRAPHIC_DATA]/[GEOGRA…" at bounding box center [680, 136] width 320 height 26
click at [123, 56] on button "Titan Billing" at bounding box center [81, 63] width 143 height 23
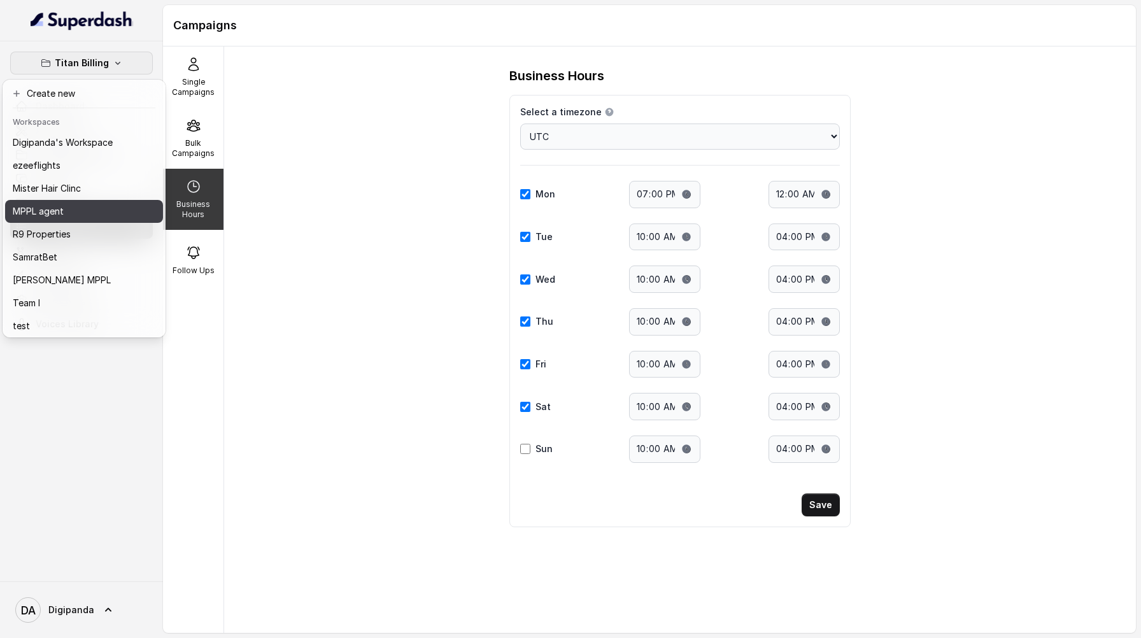
click at [104, 218] on div "MPPL agent" at bounding box center [63, 211] width 100 height 15
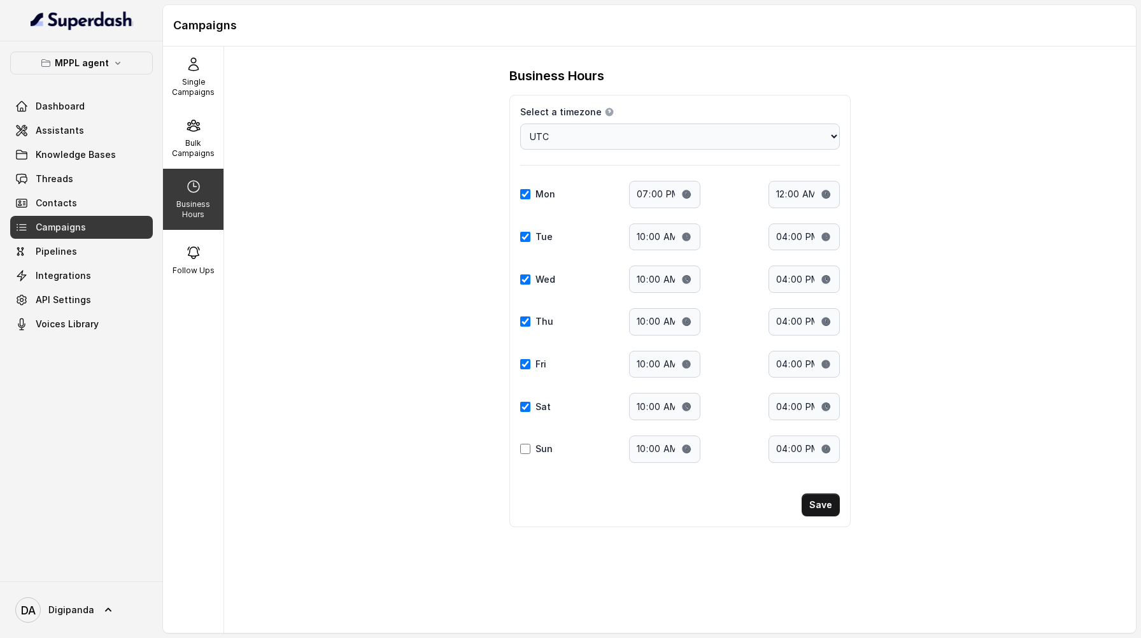
click at [179, 183] on div "Business Hours" at bounding box center [193, 199] width 60 height 61
click at [139, 117] on link "Dashboard" at bounding box center [81, 106] width 143 height 23
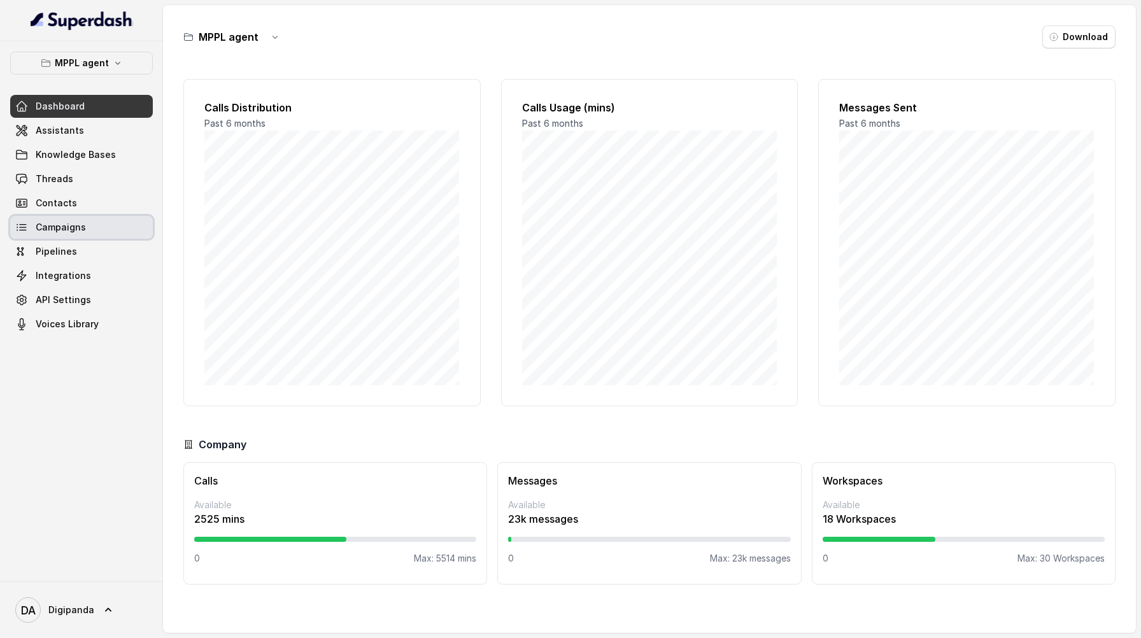
click at [108, 223] on link "Campaigns" at bounding box center [81, 227] width 143 height 23
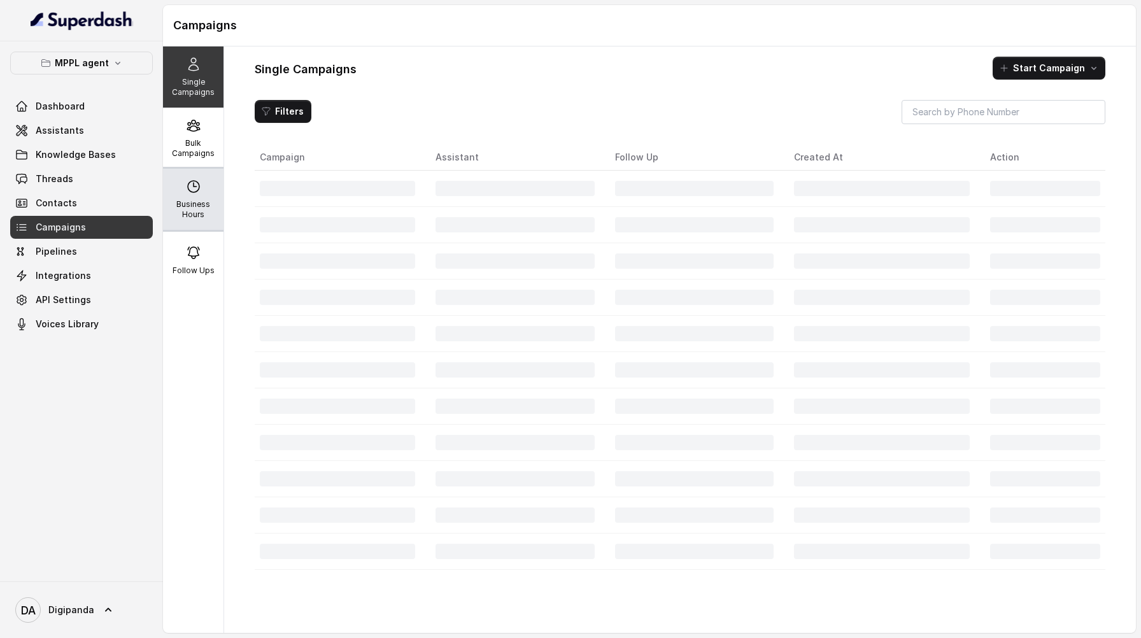
click at [193, 202] on p "Business Hours" at bounding box center [193, 209] width 50 height 20
select select "[GEOGRAPHIC_DATA]/[GEOGRAPHIC_DATA]"
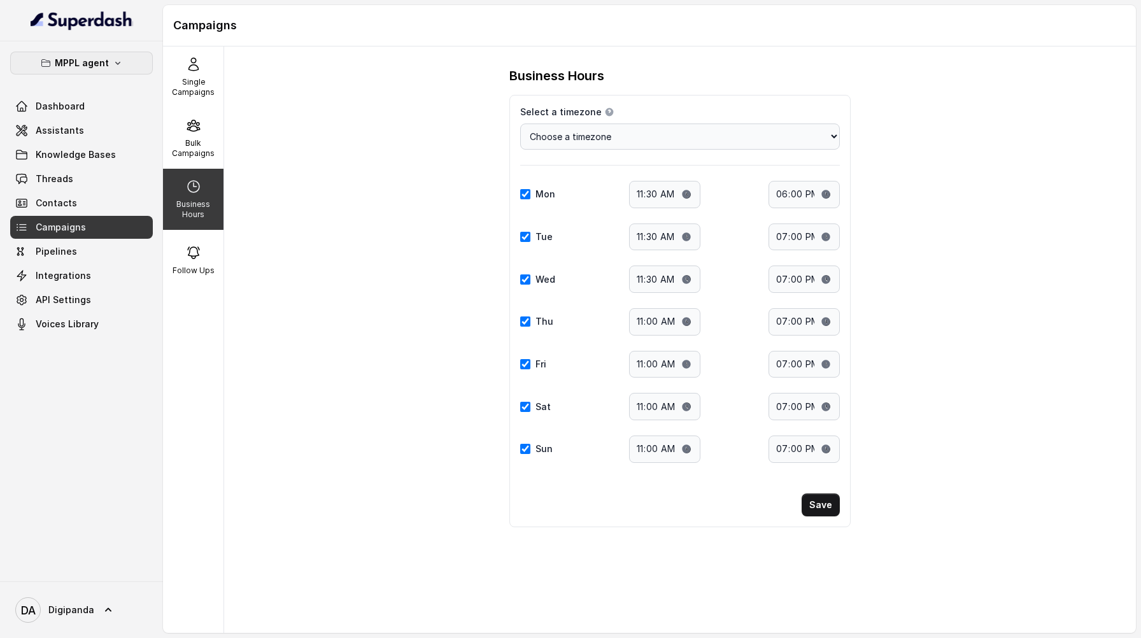
click at [82, 66] on p "MPPL agent" at bounding box center [82, 62] width 54 height 15
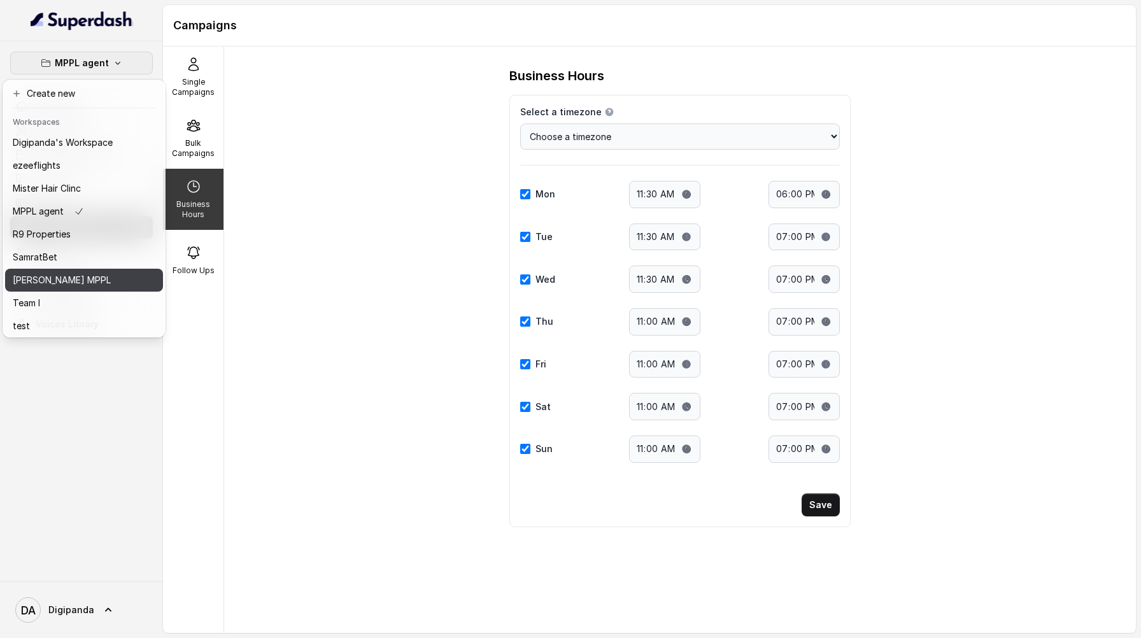
scroll to position [71, 0]
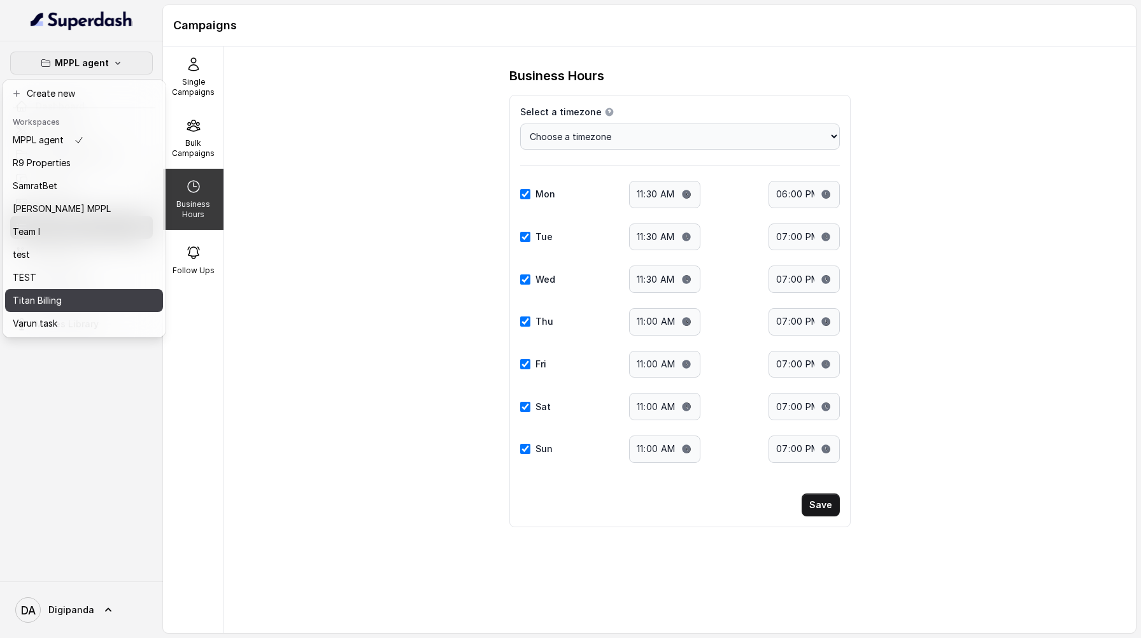
click at [88, 305] on div "Titan Billing" at bounding box center [63, 300] width 100 height 15
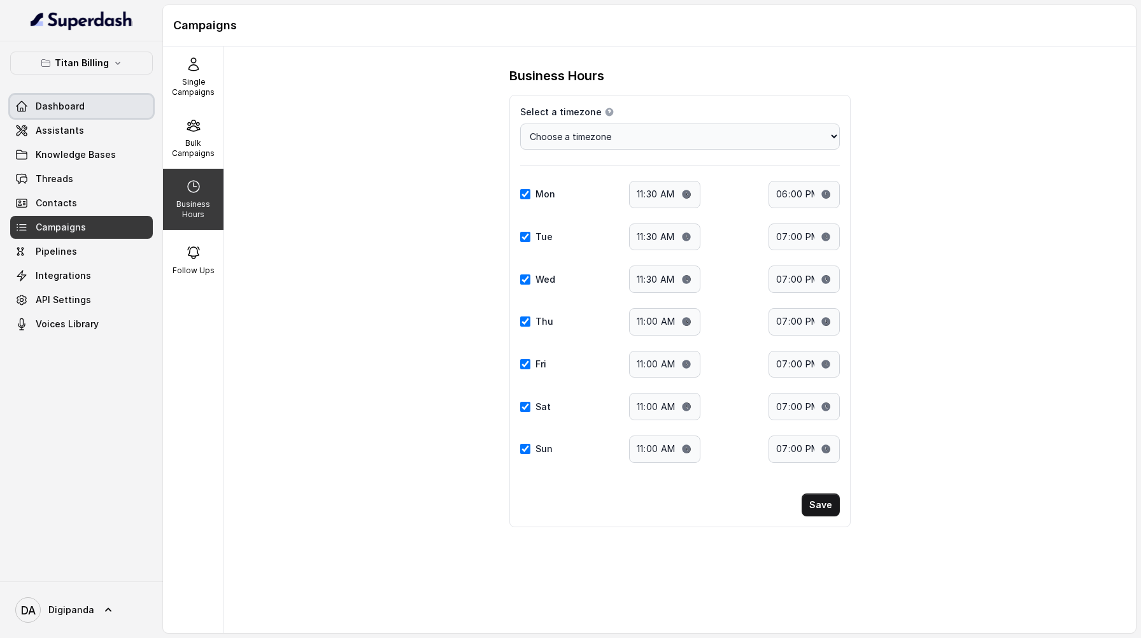
click at [70, 98] on link "Dashboard" at bounding box center [81, 106] width 143 height 23
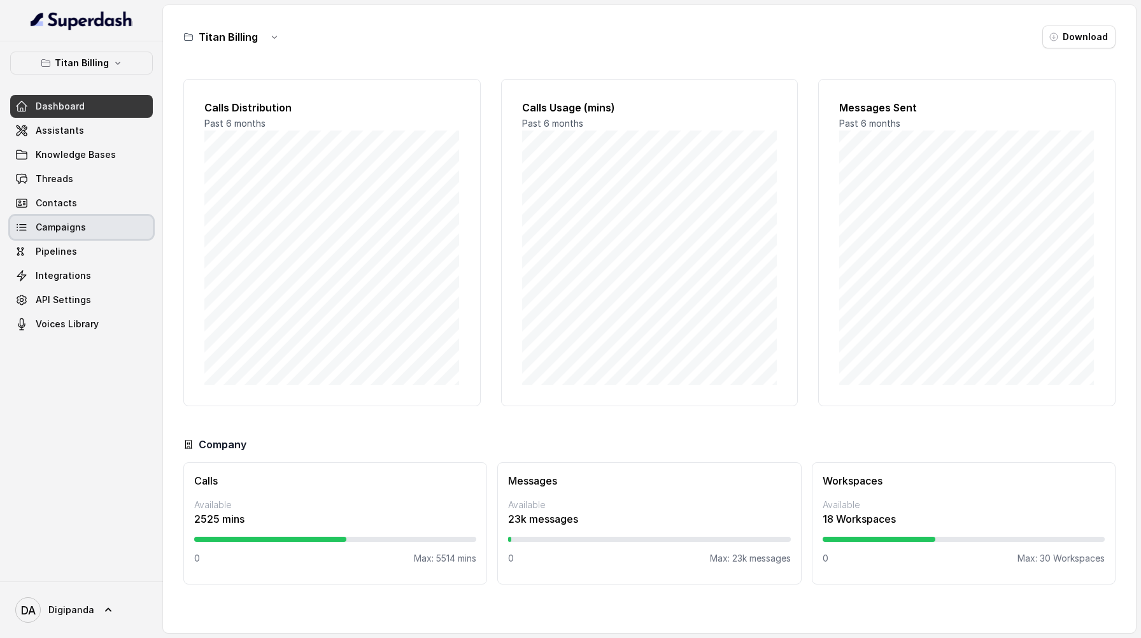
click at [81, 229] on span "Campaigns" at bounding box center [61, 227] width 50 height 13
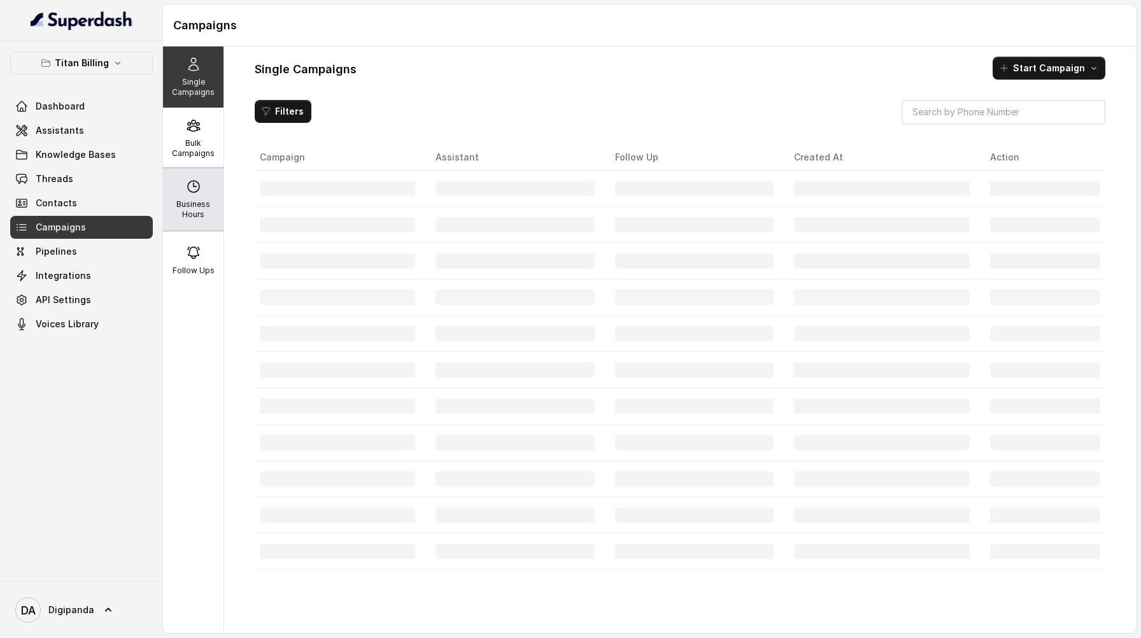
click at [207, 185] on div "Business Hours" at bounding box center [193, 199] width 60 height 61
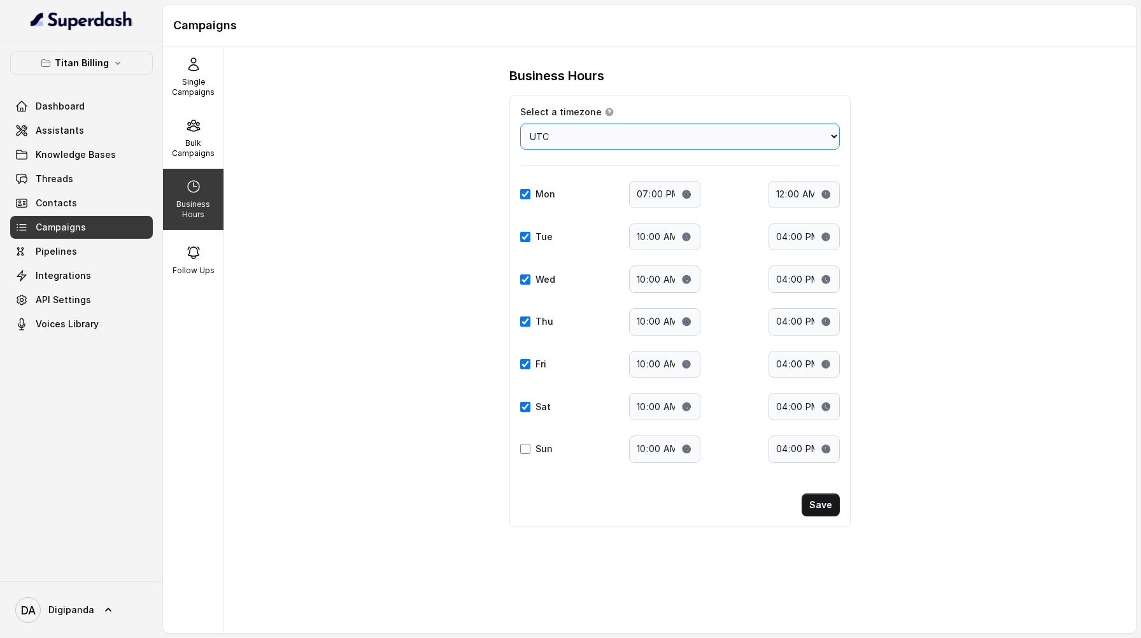
click at [650, 132] on select "Choose a timezone [GEOGRAPHIC_DATA]/[GEOGRAPHIC_DATA] [GEOGRAPHIC_DATA]/[GEOGRA…" at bounding box center [680, 136] width 320 height 26
select select "[GEOGRAPHIC_DATA]/[GEOGRAPHIC_DATA]"
click at [520, 123] on select "Choose a timezone [GEOGRAPHIC_DATA]/[GEOGRAPHIC_DATA] [GEOGRAPHIC_DATA]/[GEOGRA…" at bounding box center [680, 136] width 320 height 26
click at [823, 506] on button "Save" at bounding box center [820, 504] width 38 height 23
click at [195, 134] on div "Bulk Campaigns" at bounding box center [193, 138] width 60 height 61
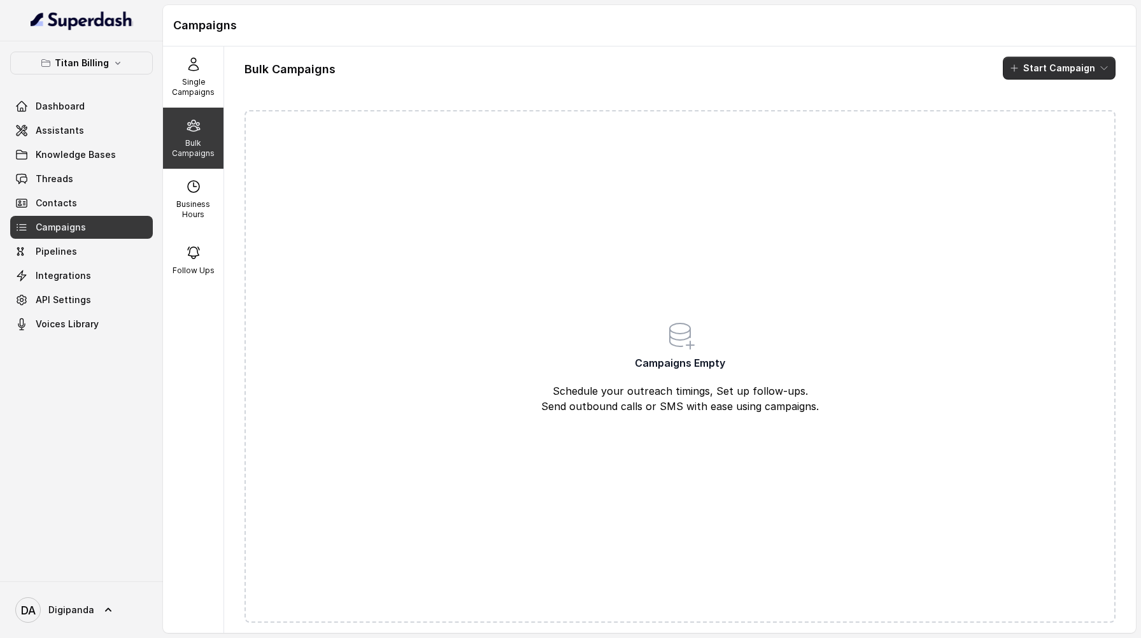
click at [1086, 69] on button "Start Campaign" at bounding box center [1058, 68] width 113 height 23
click at [1025, 121] on div "Call" at bounding box center [1042, 117] width 62 height 13
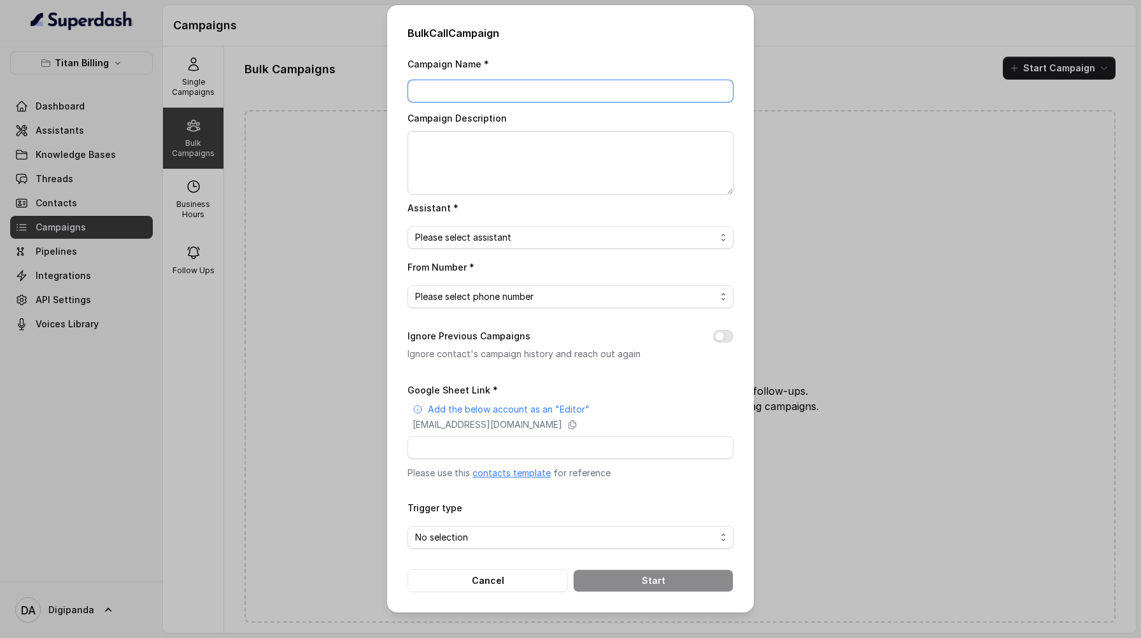
click at [469, 97] on input "Campaign Name *" at bounding box center [570, 91] width 326 height 23
type input "Batch Test 1"
click at [481, 145] on textarea "Campaign Description" at bounding box center [570, 163] width 326 height 64
type textarea "on 20 Leads"
click at [485, 238] on span "Please select assistant" at bounding box center [565, 237] width 300 height 15
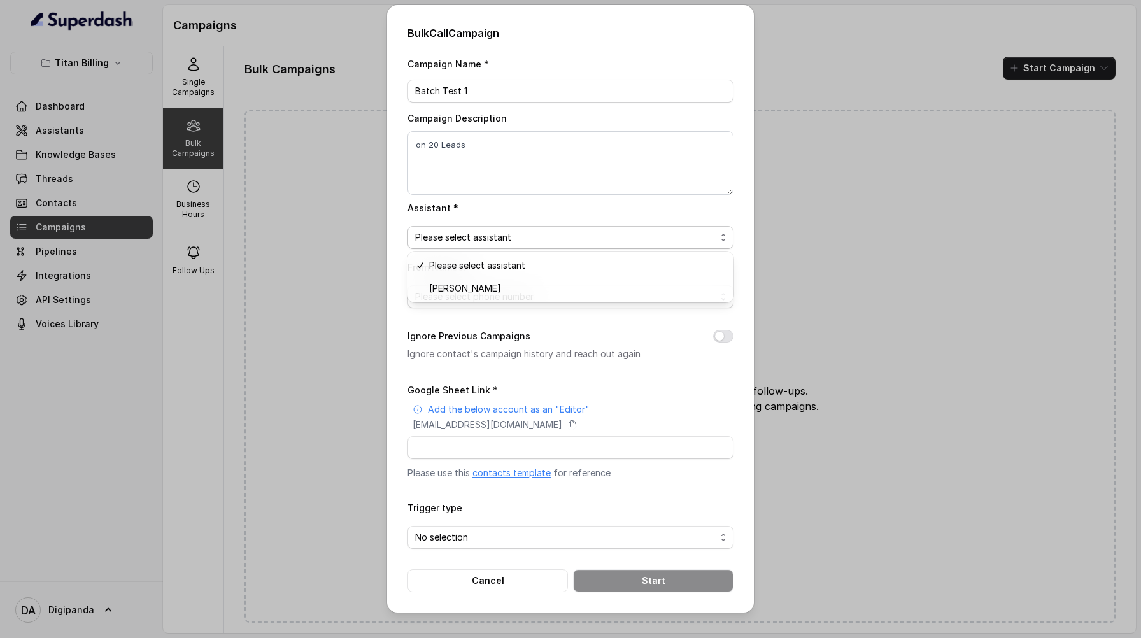
click at [485, 300] on div "Please select assistant [PERSON_NAME]" at bounding box center [570, 276] width 326 height 51
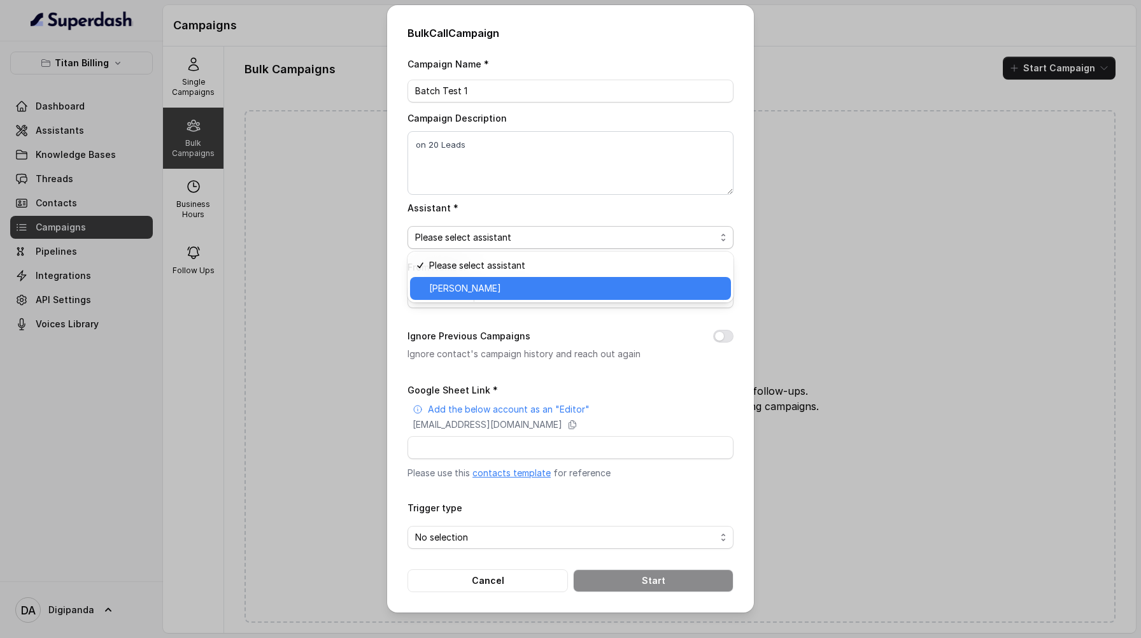
click at [488, 294] on span "[PERSON_NAME]" at bounding box center [576, 288] width 294 height 15
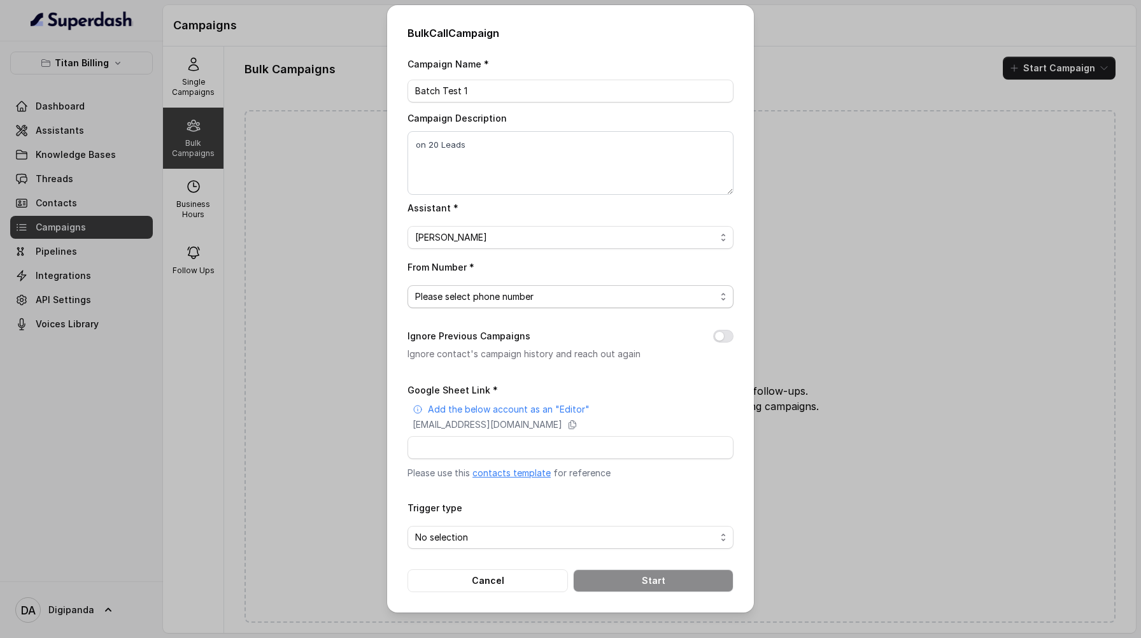
click at [488, 294] on span "Please select phone number" at bounding box center [565, 296] width 300 height 15
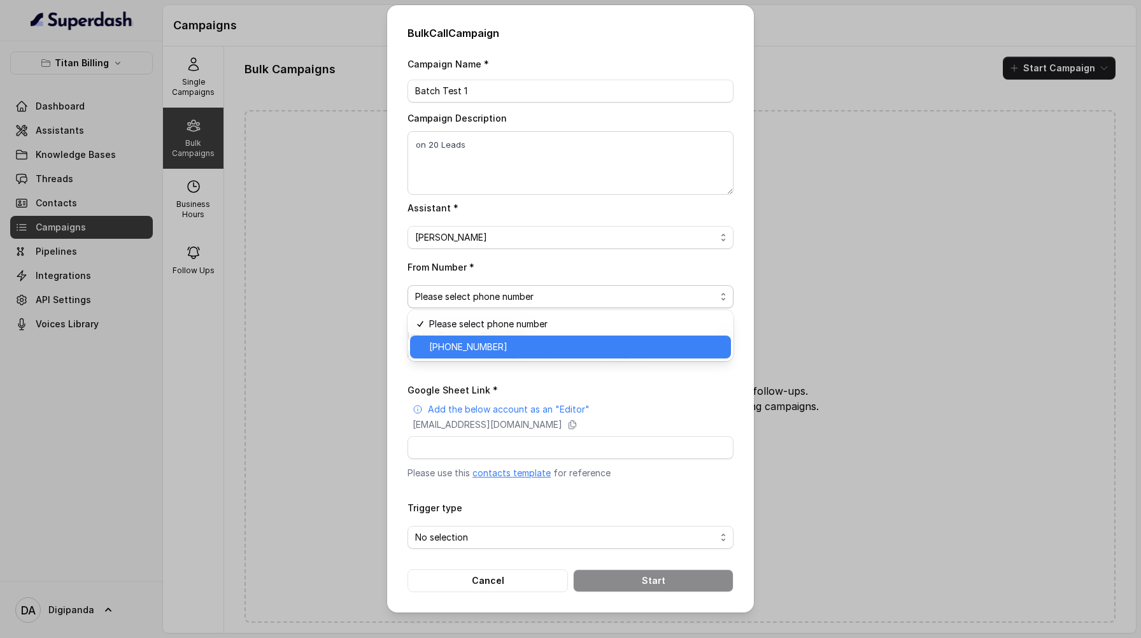
click at [488, 346] on span "[PHONE_NUMBER]" at bounding box center [576, 346] width 294 height 15
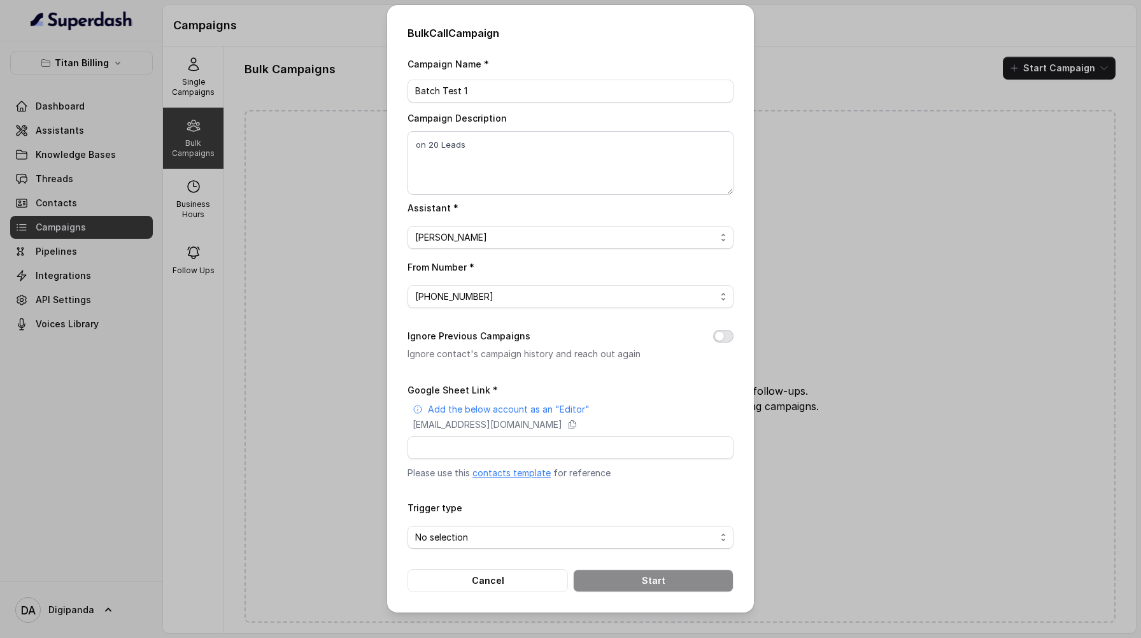
click at [720, 338] on button "Ignore Previous Campaigns" at bounding box center [723, 336] width 20 height 13
click at [577, 426] on icon at bounding box center [572, 424] width 10 height 10
click at [376, 271] on div "Bulk Call Campaign Campaign Name * Batch Test 1 Campaign Description on 20 Lead…" at bounding box center [570, 319] width 1141 height 638
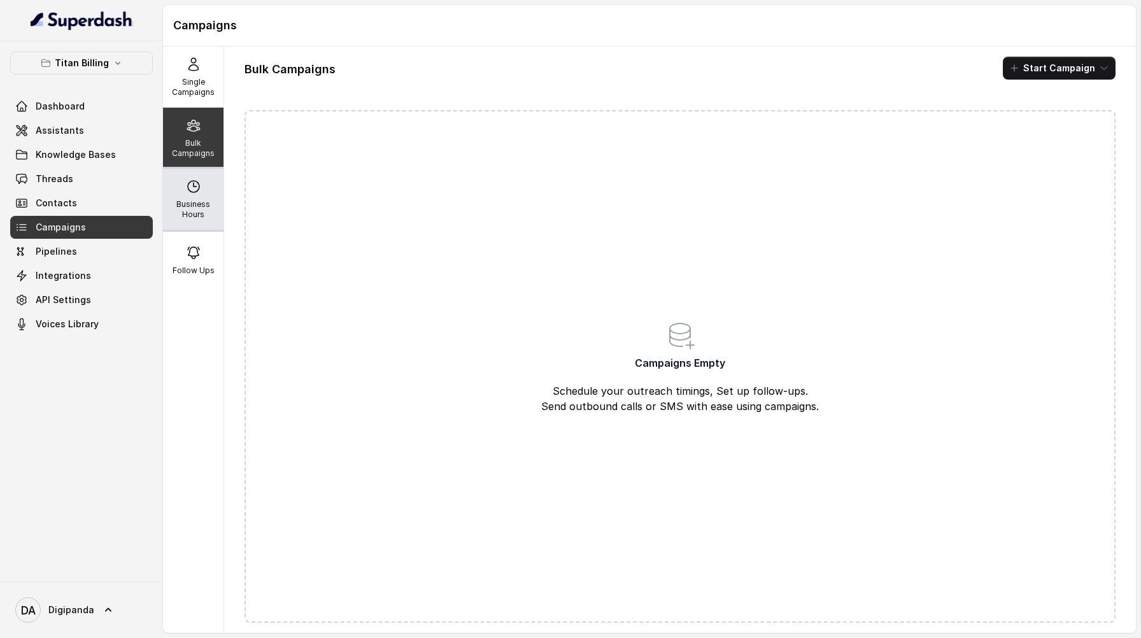
click at [212, 201] on p "Business Hours" at bounding box center [193, 209] width 50 height 20
select select "[GEOGRAPHIC_DATA]/[GEOGRAPHIC_DATA]"
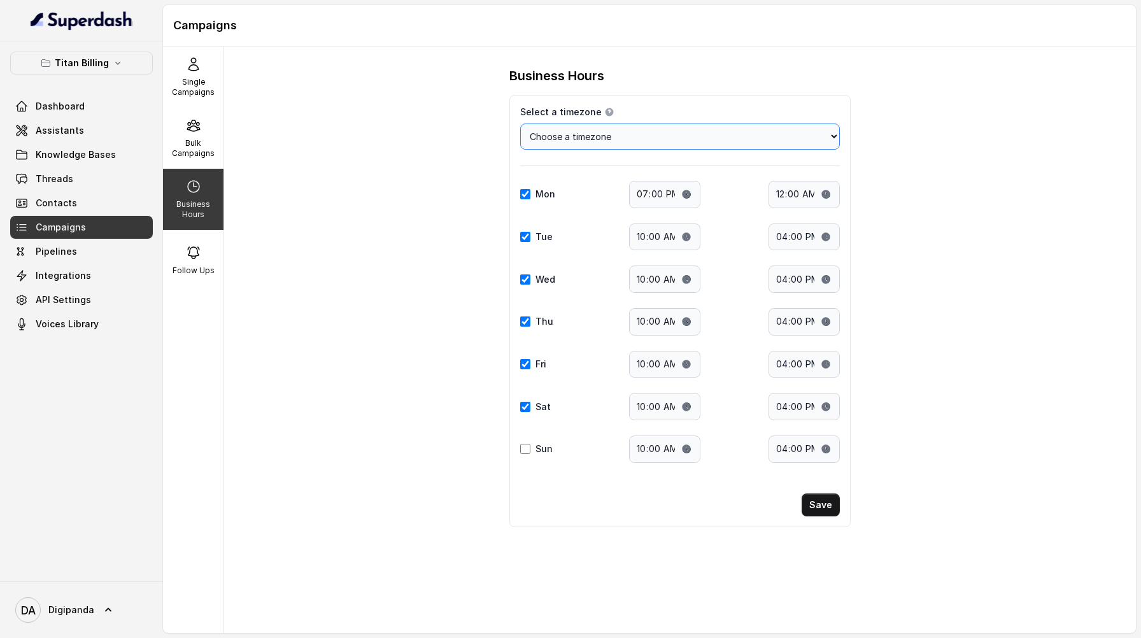
click at [610, 140] on select "Choose a timezone [GEOGRAPHIC_DATA]/[GEOGRAPHIC_DATA] [GEOGRAPHIC_DATA]/[GEOGRA…" at bounding box center [680, 136] width 320 height 26
click at [826, 195] on input "00:00" at bounding box center [803, 194] width 71 height 27
type input "22:00"
click at [829, 506] on button "Save" at bounding box center [820, 504] width 38 height 23
click at [190, 149] on p "Bulk Campaigns" at bounding box center [193, 148] width 50 height 20
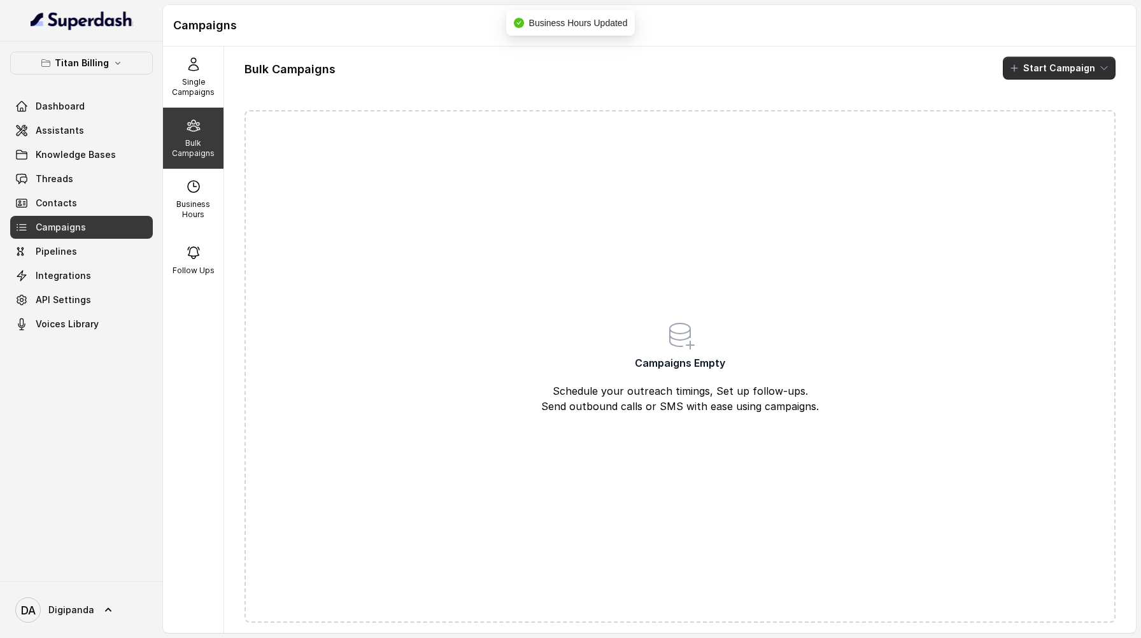
click at [1044, 65] on button "Start Campaign" at bounding box center [1058, 68] width 113 height 23
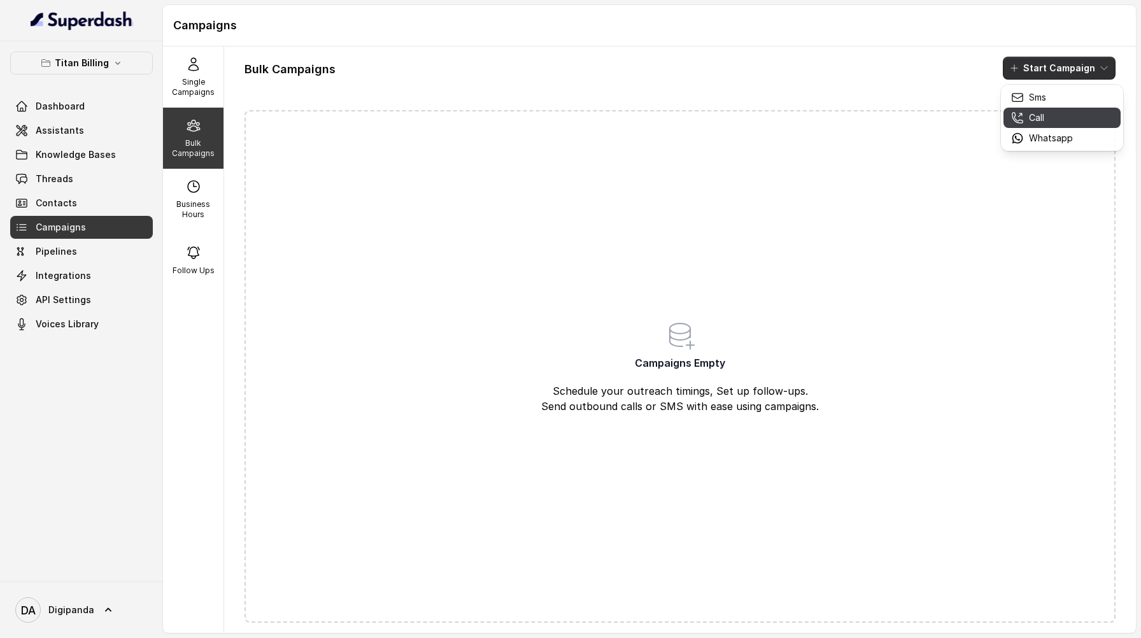
click at [1037, 116] on p "Call" at bounding box center [1036, 117] width 15 height 13
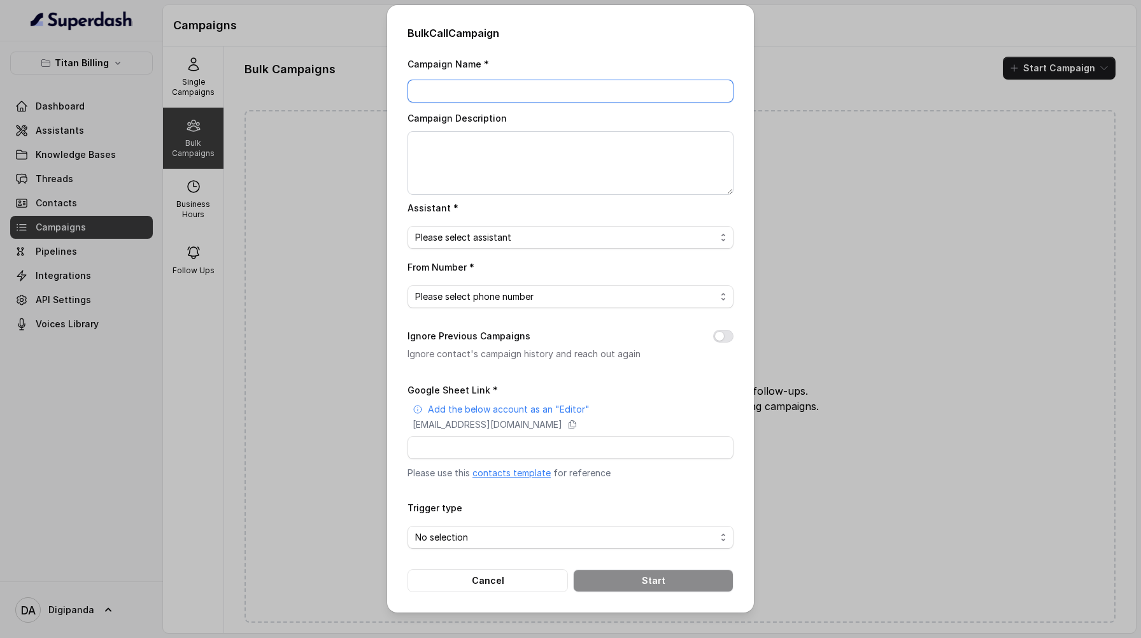
click at [552, 80] on input "Campaign Name *" at bounding box center [570, 91] width 326 height 23
type input "Batch Test 1"
click at [529, 230] on span "Please select assistant" at bounding box center [565, 237] width 300 height 15
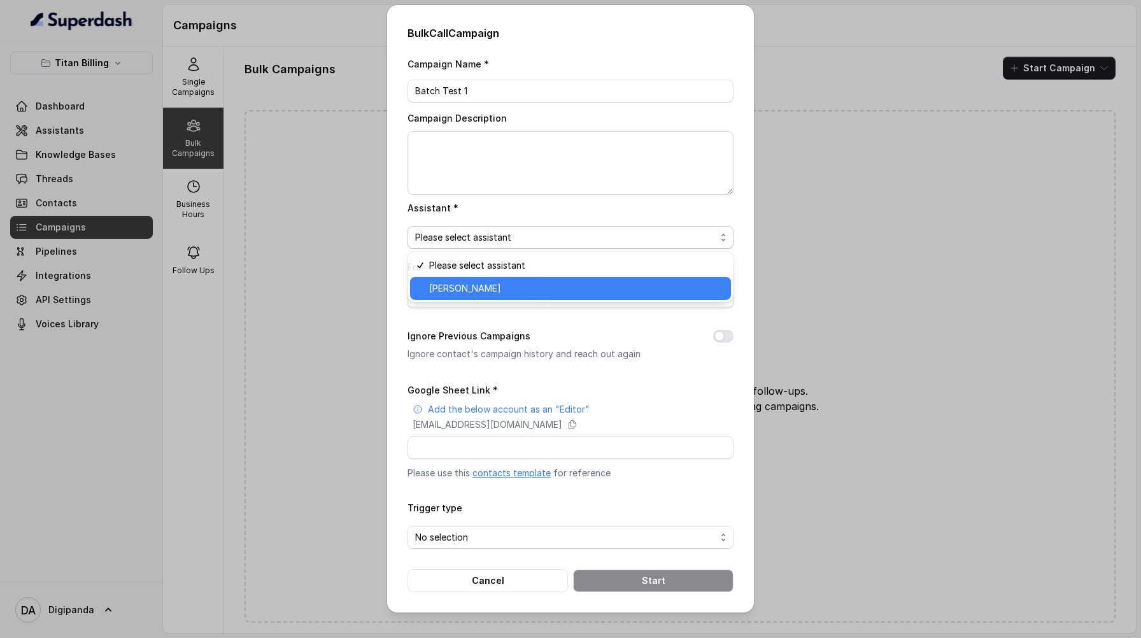
click at [517, 285] on span "[PERSON_NAME]" at bounding box center [576, 288] width 294 height 15
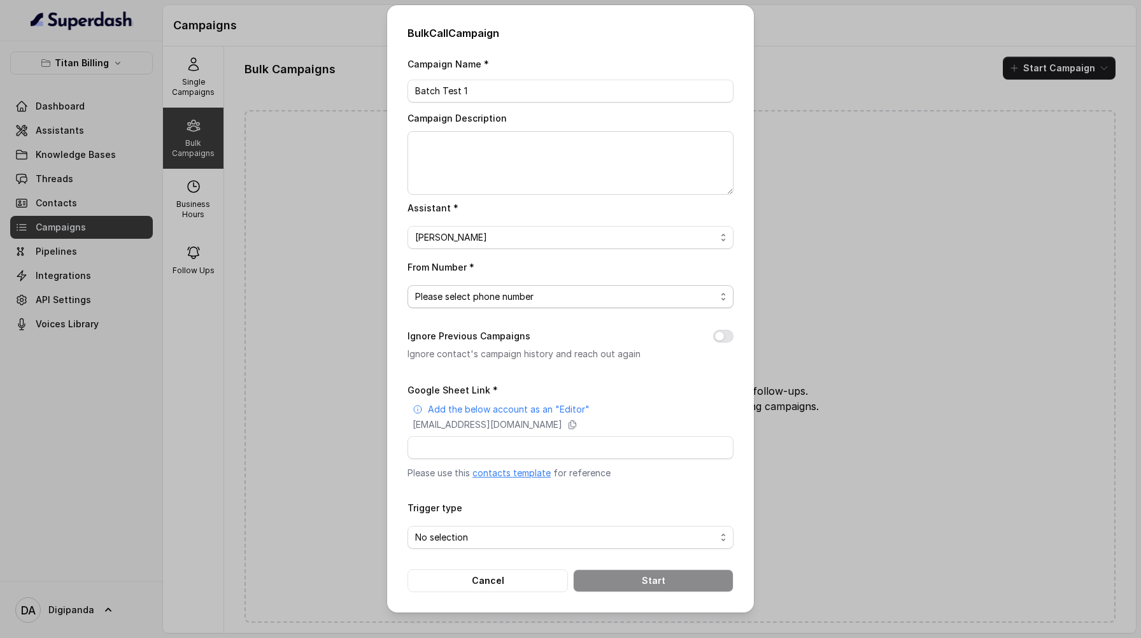
click at [514, 289] on span "Please select phone number" at bounding box center [565, 296] width 300 height 15
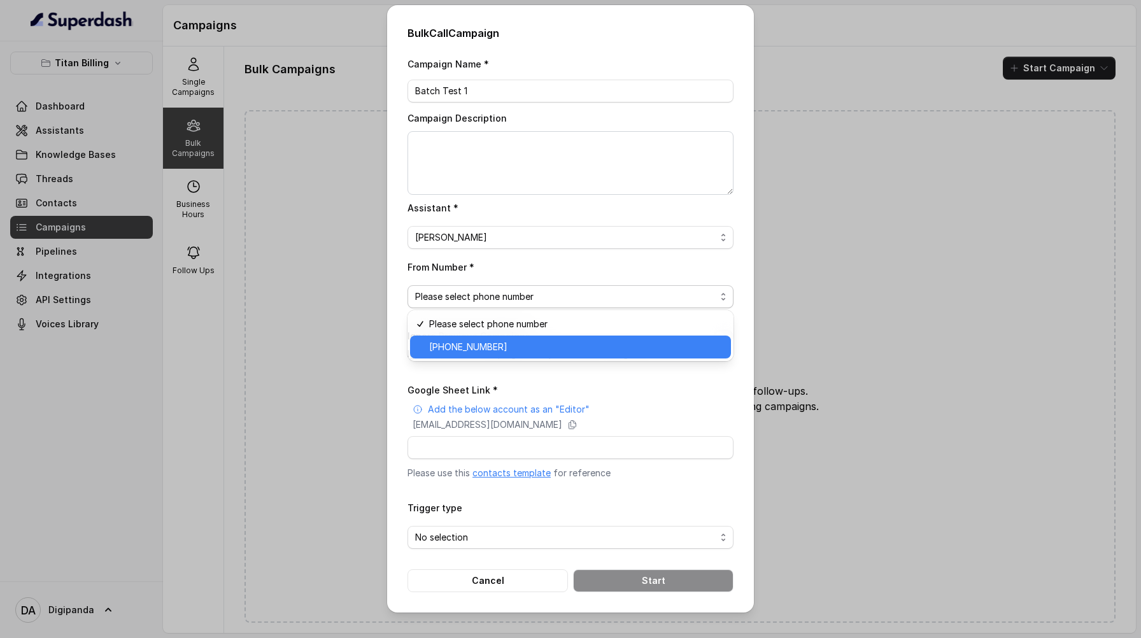
click at [497, 339] on span "[PHONE_NUMBER]" at bounding box center [576, 346] width 294 height 15
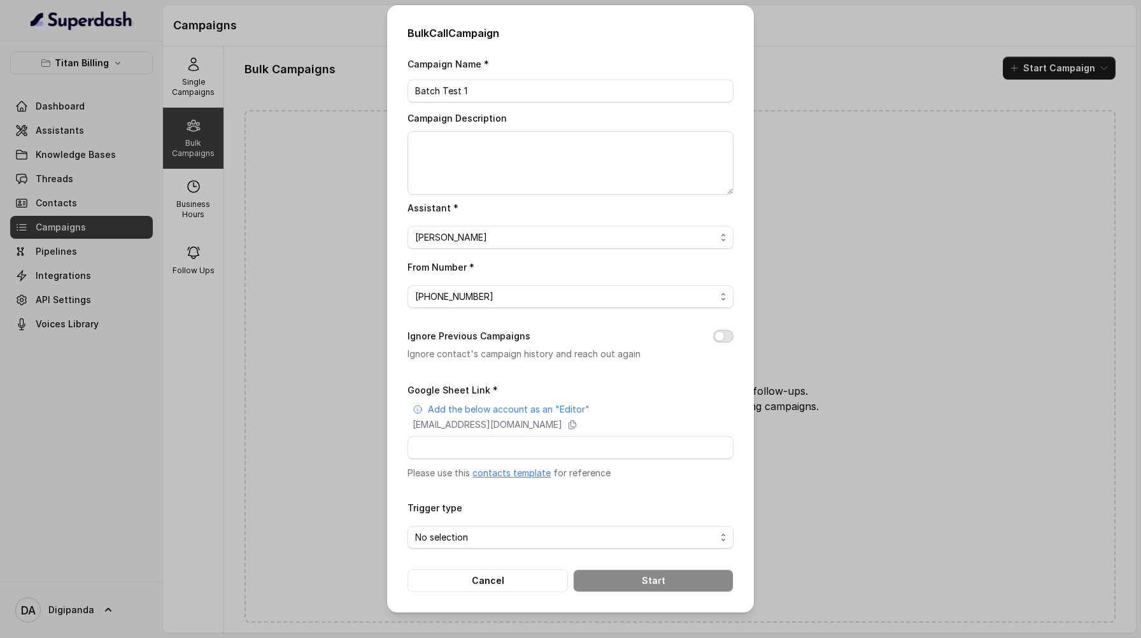
click at [728, 333] on button "Ignore Previous Campaigns" at bounding box center [723, 336] width 20 height 13
click at [631, 442] on input "Google Sheet Link *" at bounding box center [570, 447] width 326 height 23
paste input "[URL][DOMAIN_NAME]"
type input "[URL][DOMAIN_NAME]"
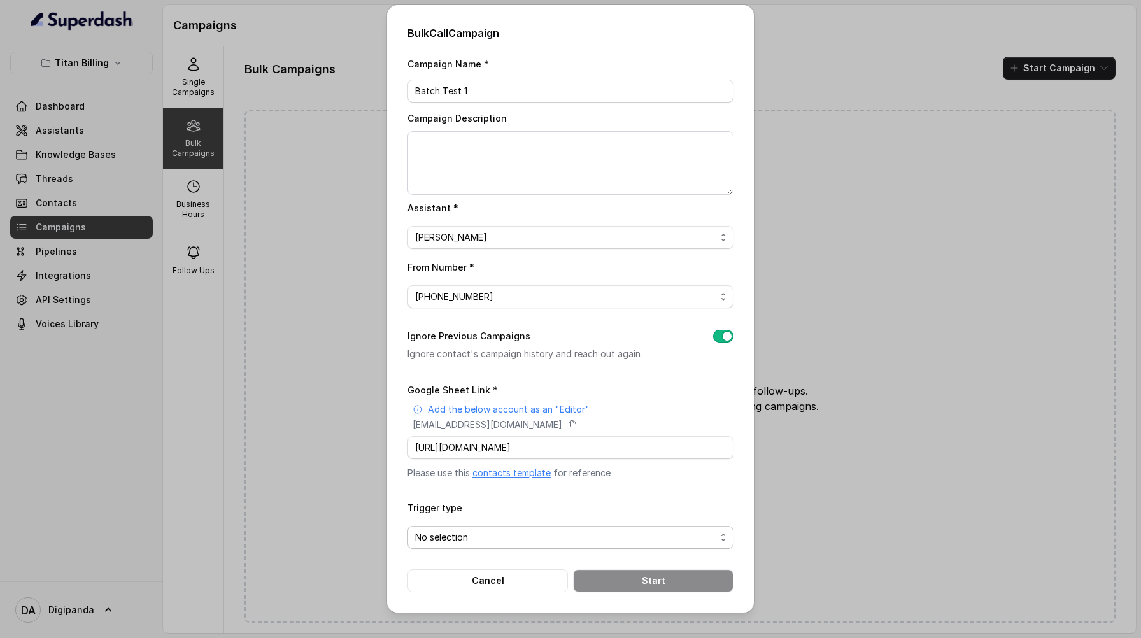
click at [603, 543] on span "No selection" at bounding box center [570, 537] width 326 height 23
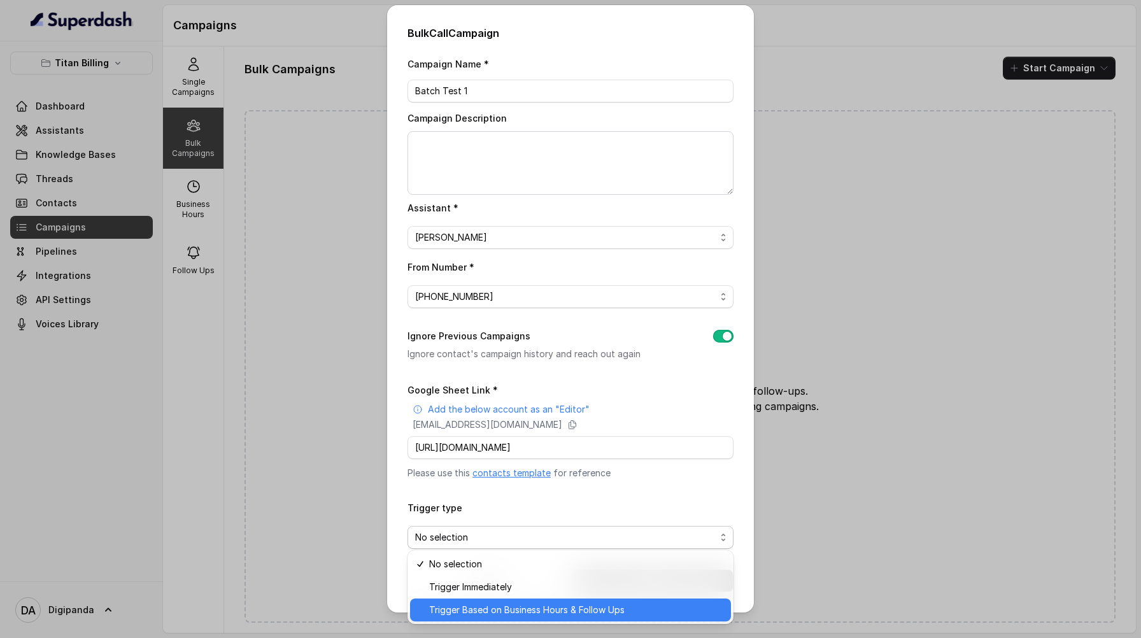
click at [537, 603] on span "Trigger Based on Business Hours & Follow Ups" at bounding box center [576, 609] width 294 height 15
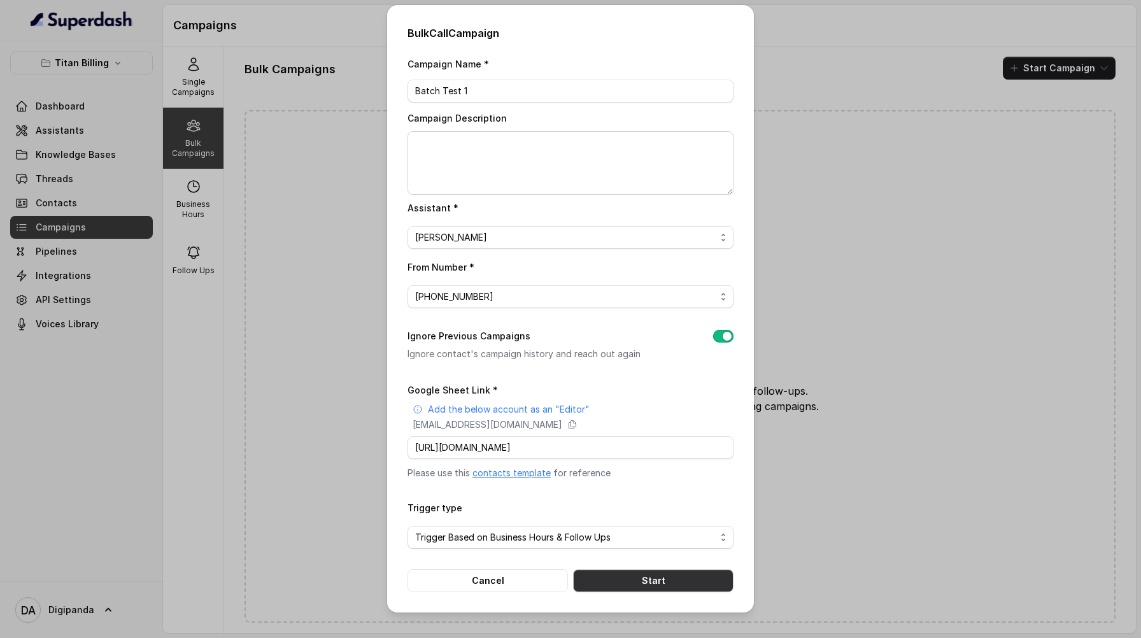
click at [622, 582] on button "Start" at bounding box center [653, 580] width 160 height 23
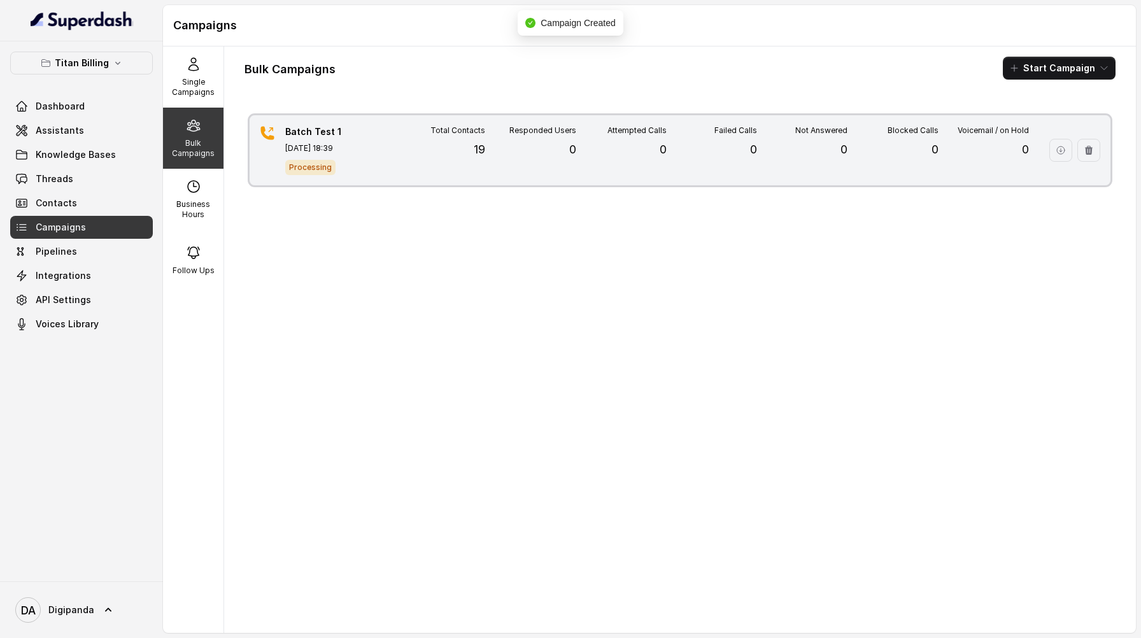
click at [390, 150] on div "Batch Test 1 [DATE] 18:39 Processing Total Contacts 19 Responded Users 0 Attemp…" at bounding box center [680, 150] width 861 height 70
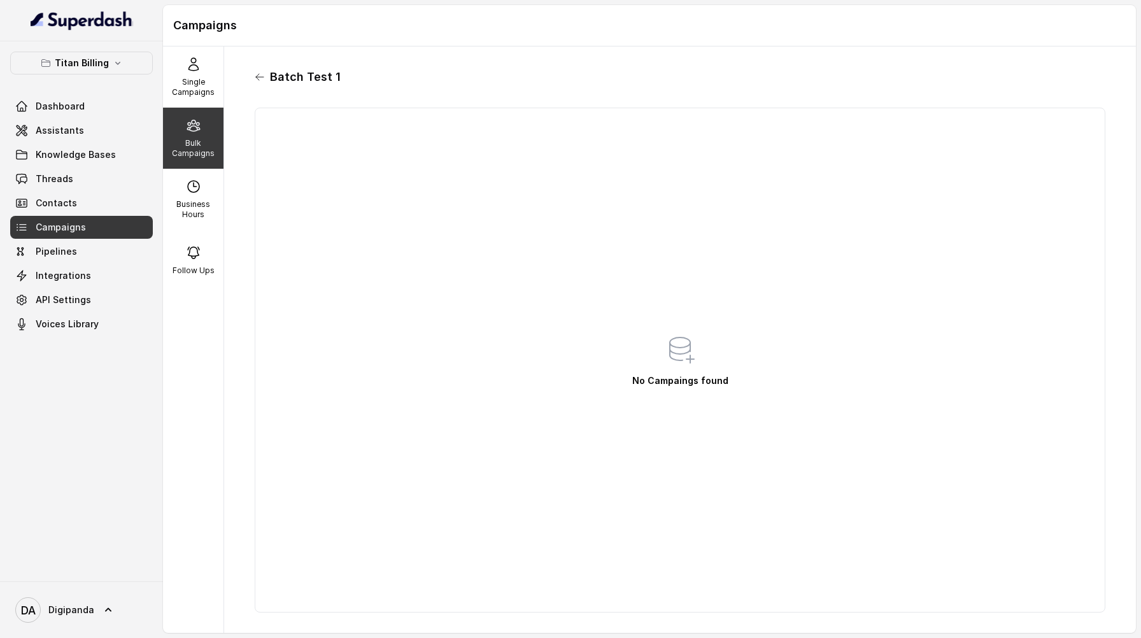
click at [264, 81] on div "Batch Test 1" at bounding box center [680, 77] width 850 height 20
click at [260, 78] on icon at bounding box center [260, 77] width 10 height 10
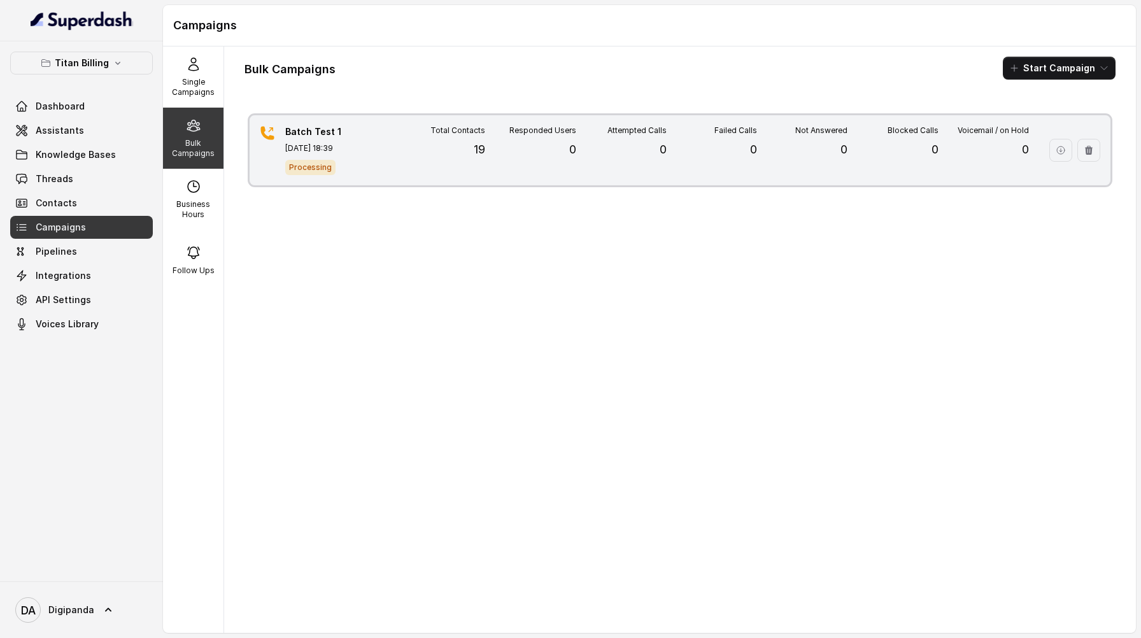
click at [423, 157] on div "Total Contacts 19" at bounding box center [440, 150] width 90 height 50
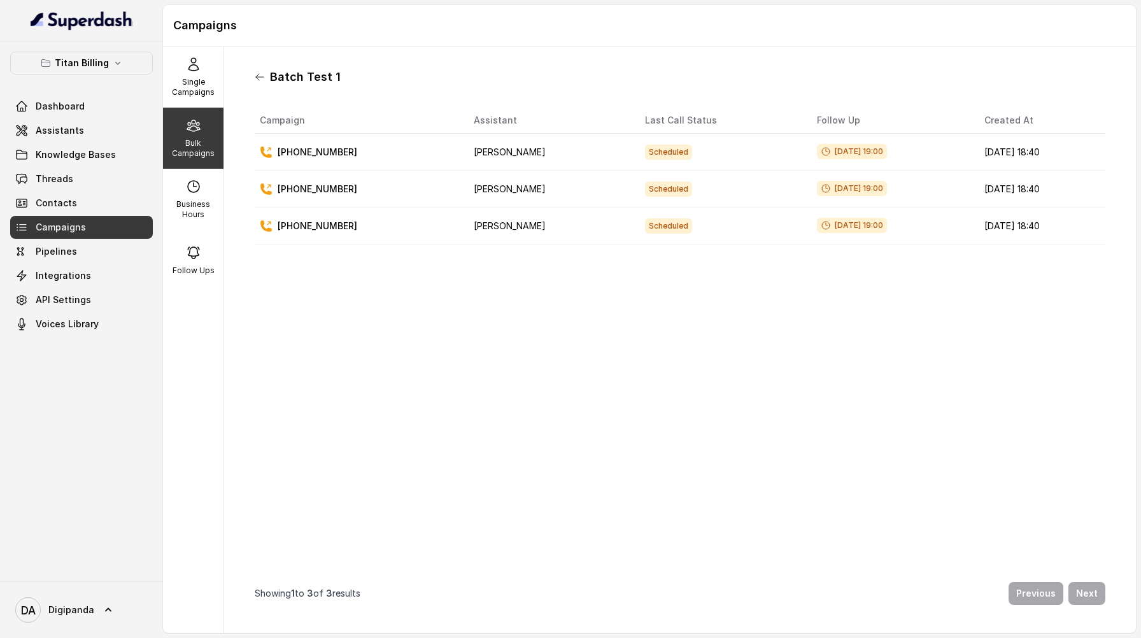
click at [264, 79] on icon at bounding box center [260, 77] width 10 height 10
